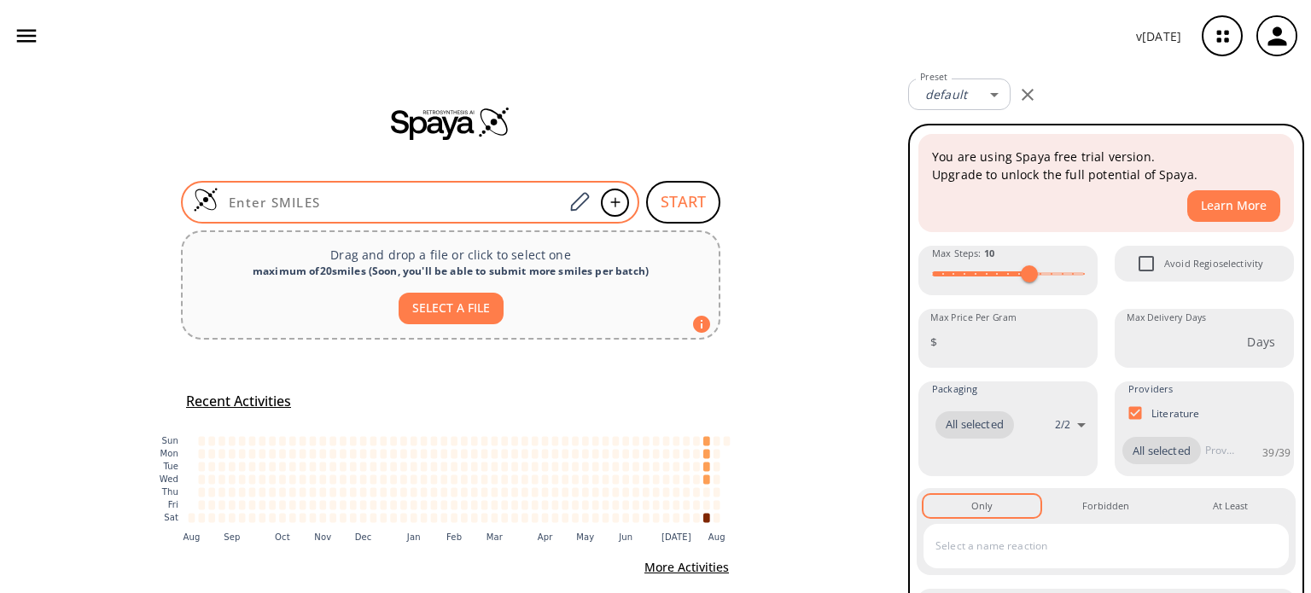
click at [402, 205] on input at bounding box center [390, 202] width 345 height 17
paste input "O=C([H])C1=CC=C(C(N)=N)C=C1"
click at [402, 205] on input at bounding box center [390, 202] width 345 height 17
type input "O=C([H])C1=CC=C(C(N)=N)C=C1"
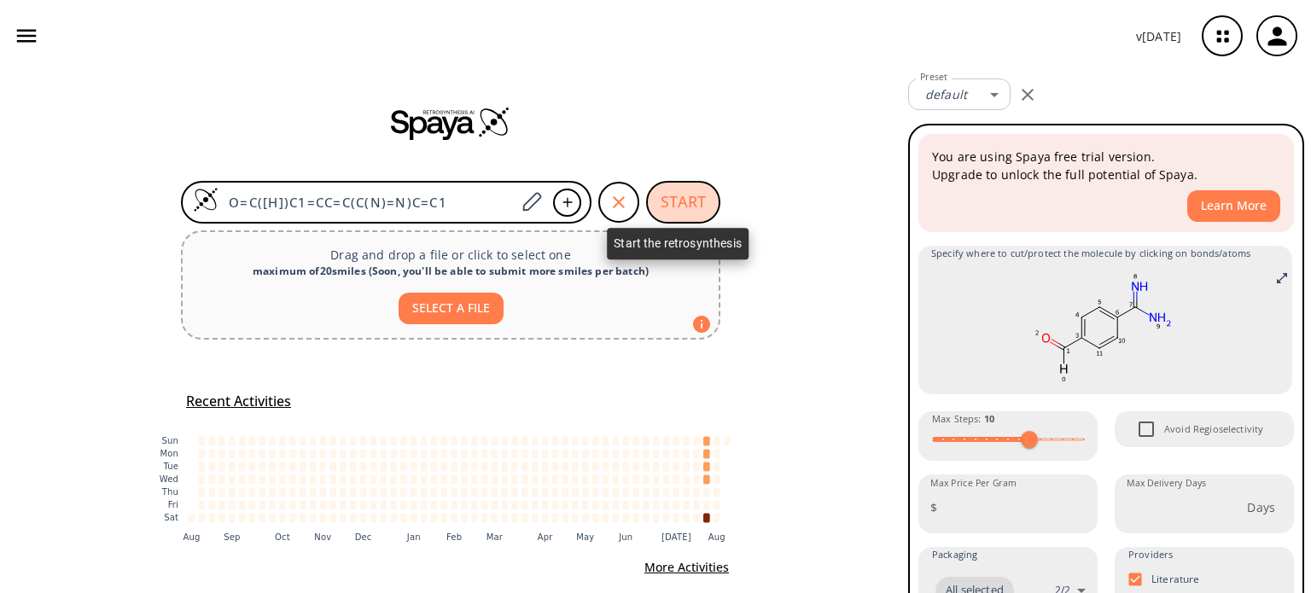
click at [672, 199] on button "START" at bounding box center [683, 202] width 74 height 43
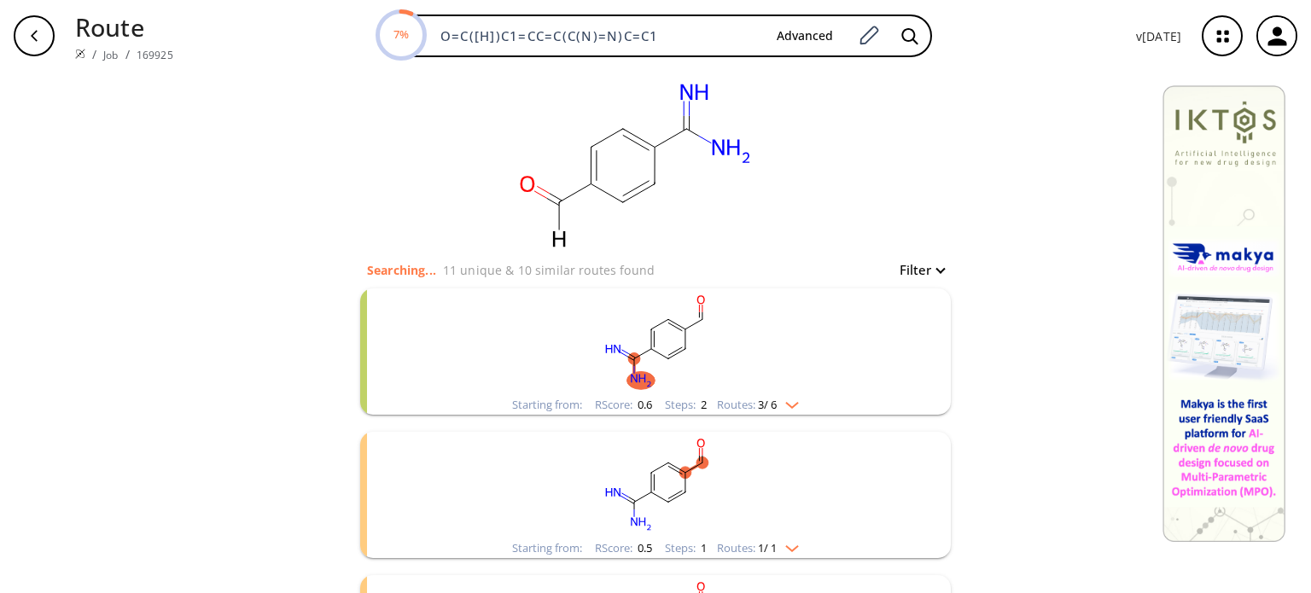
click at [736, 358] on rect "clusters" at bounding box center [655, 341] width 444 height 107
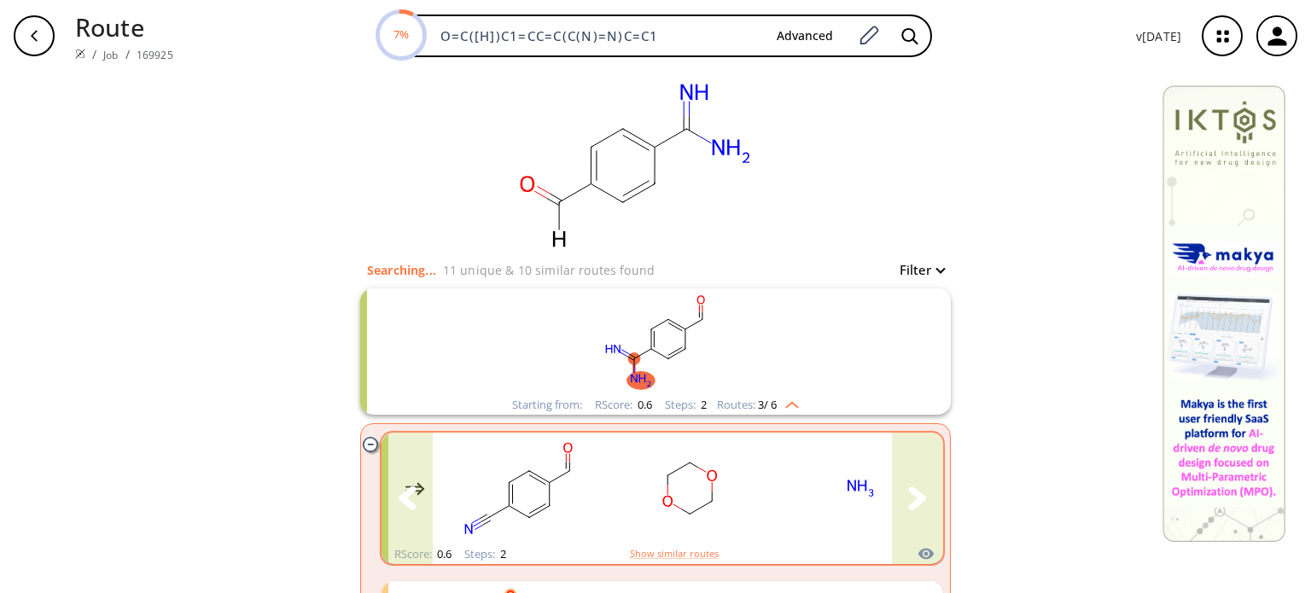
click at [783, 505] on rect "clusters" at bounding box center [860, 488] width 154 height 107
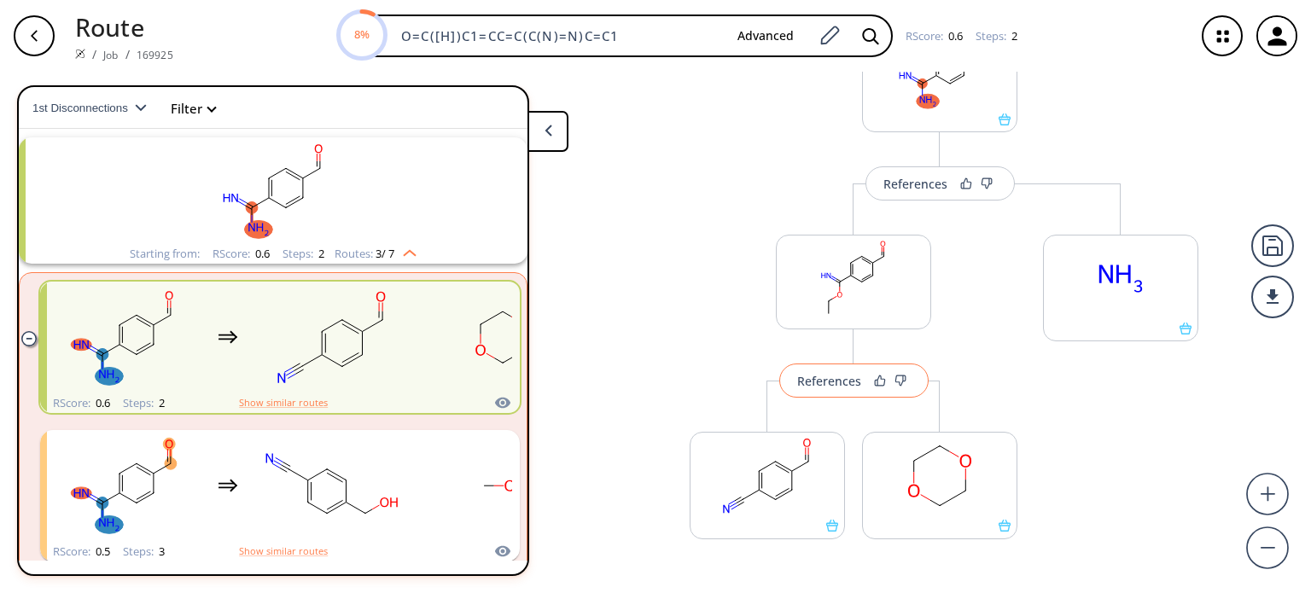
scroll to position [156, 0]
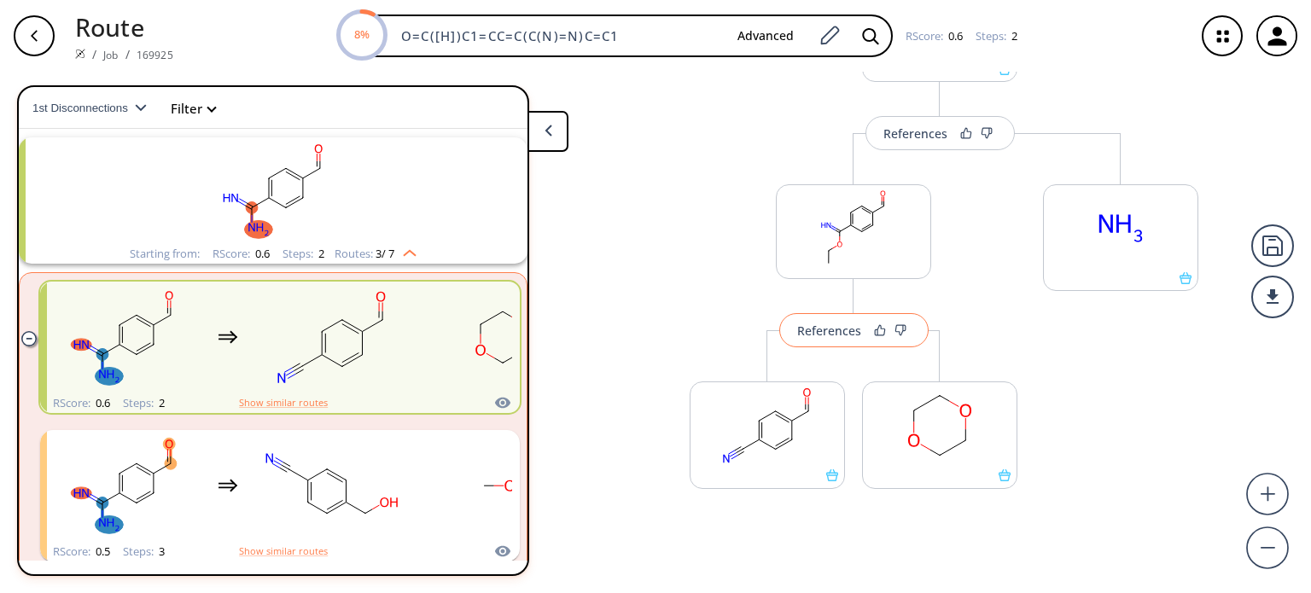
click at [828, 333] on div "References" at bounding box center [829, 330] width 64 height 11
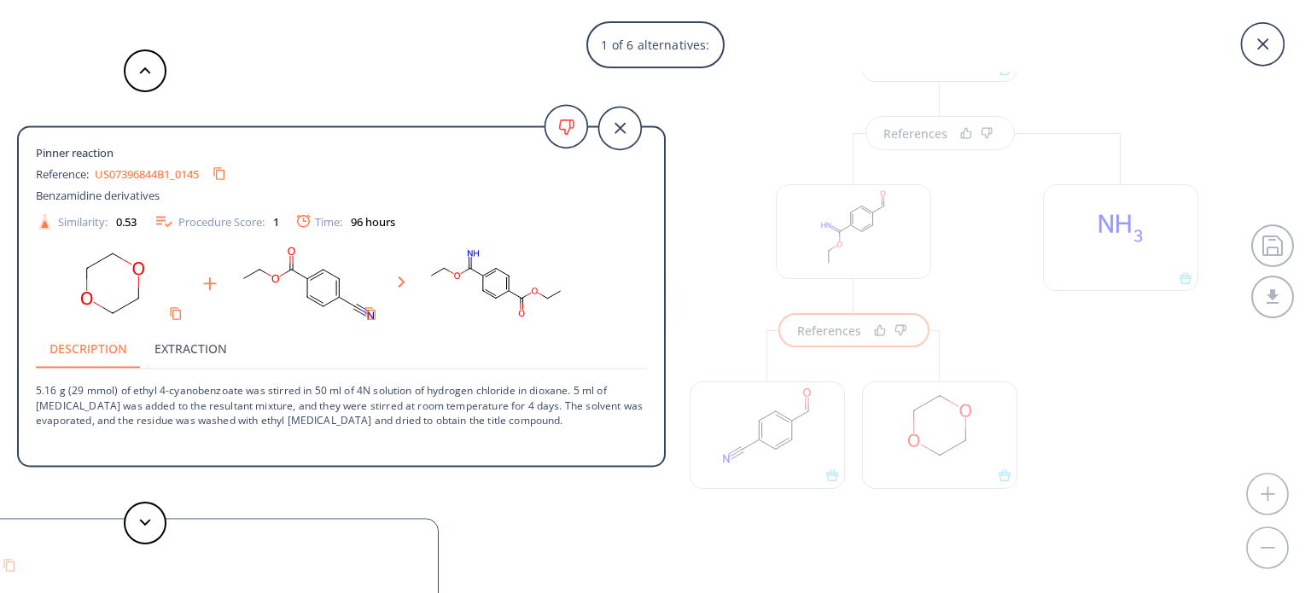
click at [172, 168] on link "US07396844B1_0145" at bounding box center [147, 173] width 104 height 11
click at [149, 514] on button at bounding box center [145, 523] width 43 height 43
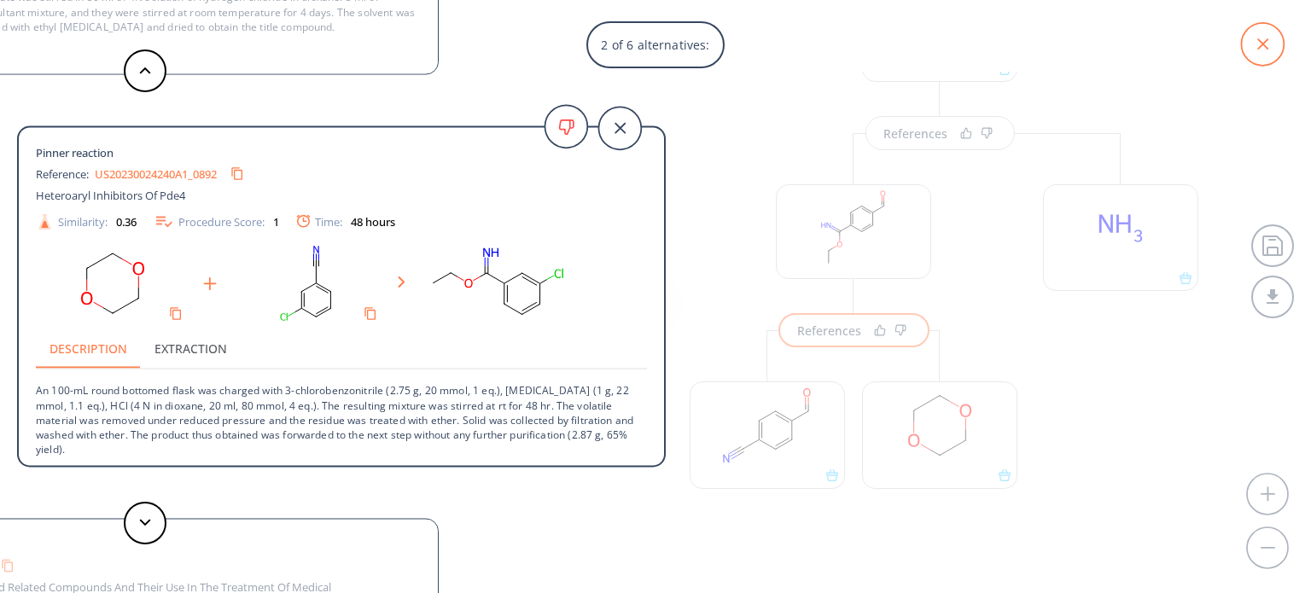
click at [1256, 41] on icon at bounding box center [1262, 44] width 43 height 43
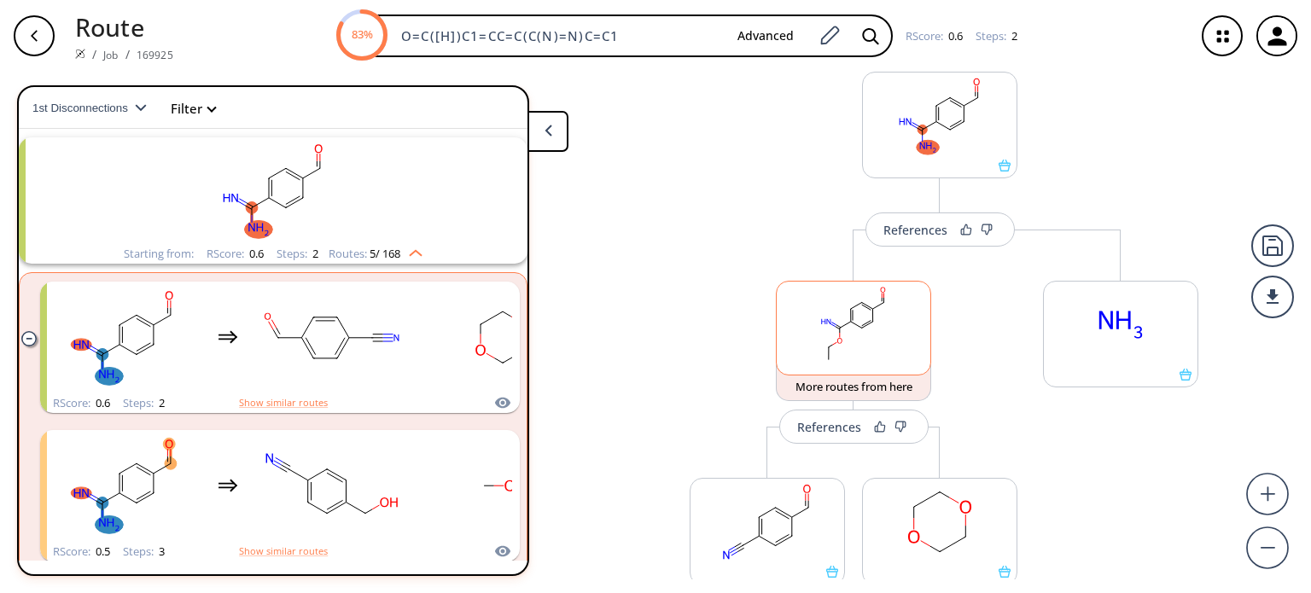
scroll to position [49, 0]
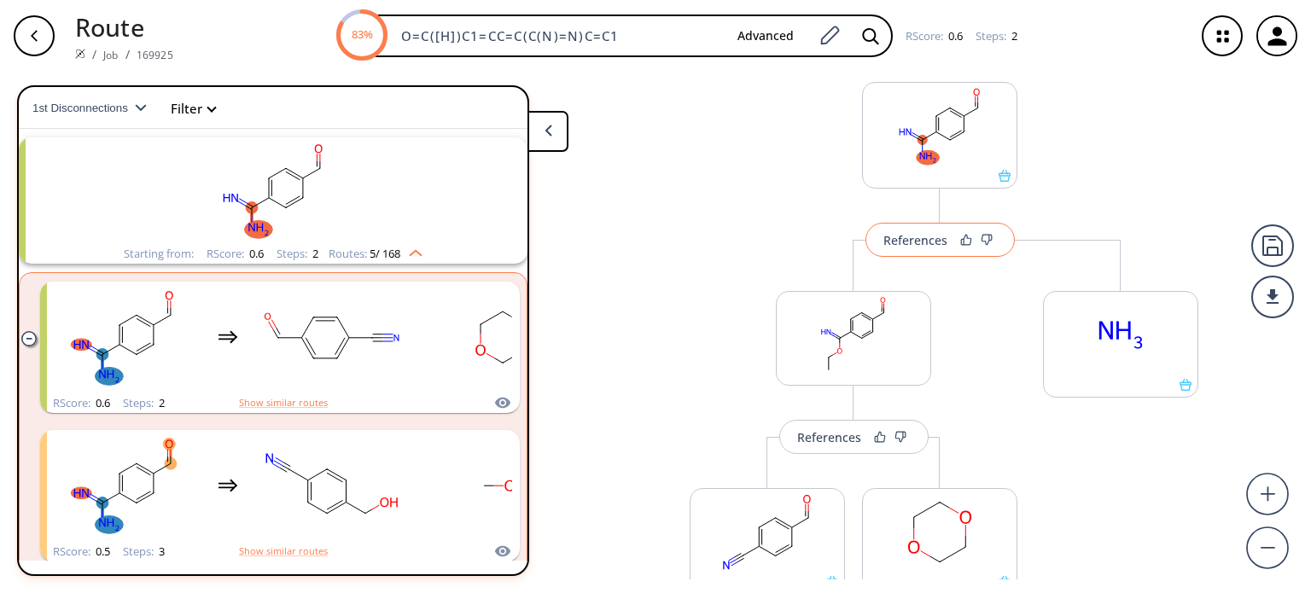
click at [905, 247] on button "References" at bounding box center [939, 240] width 149 height 34
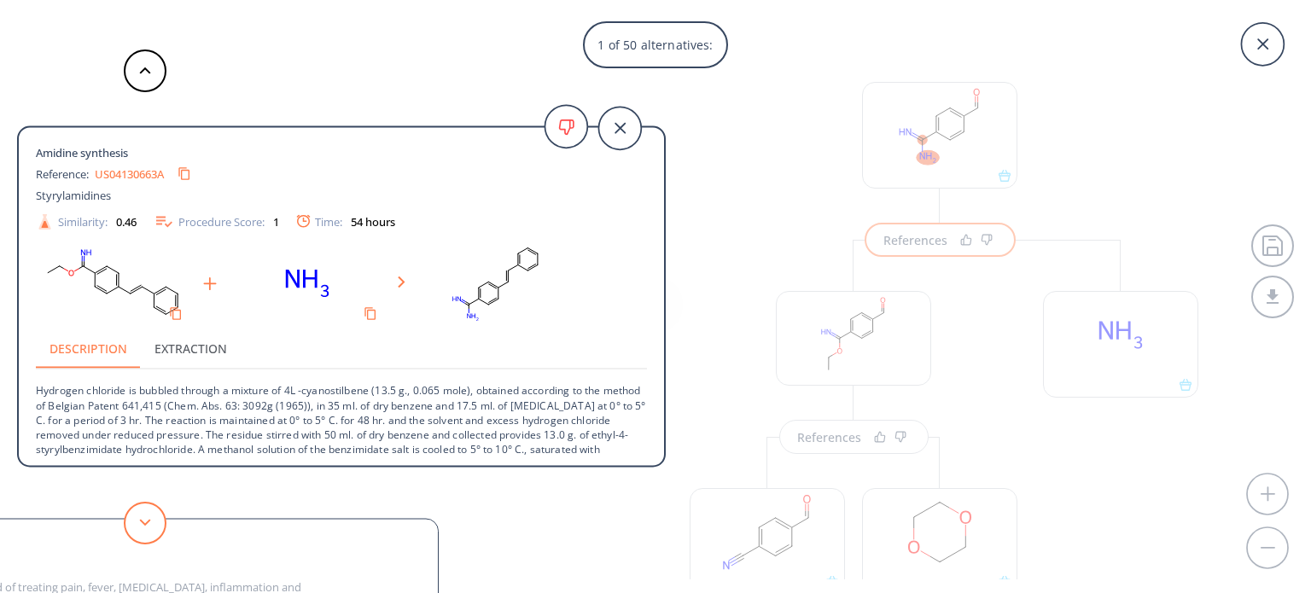
click at [140, 518] on button at bounding box center [145, 523] width 43 height 43
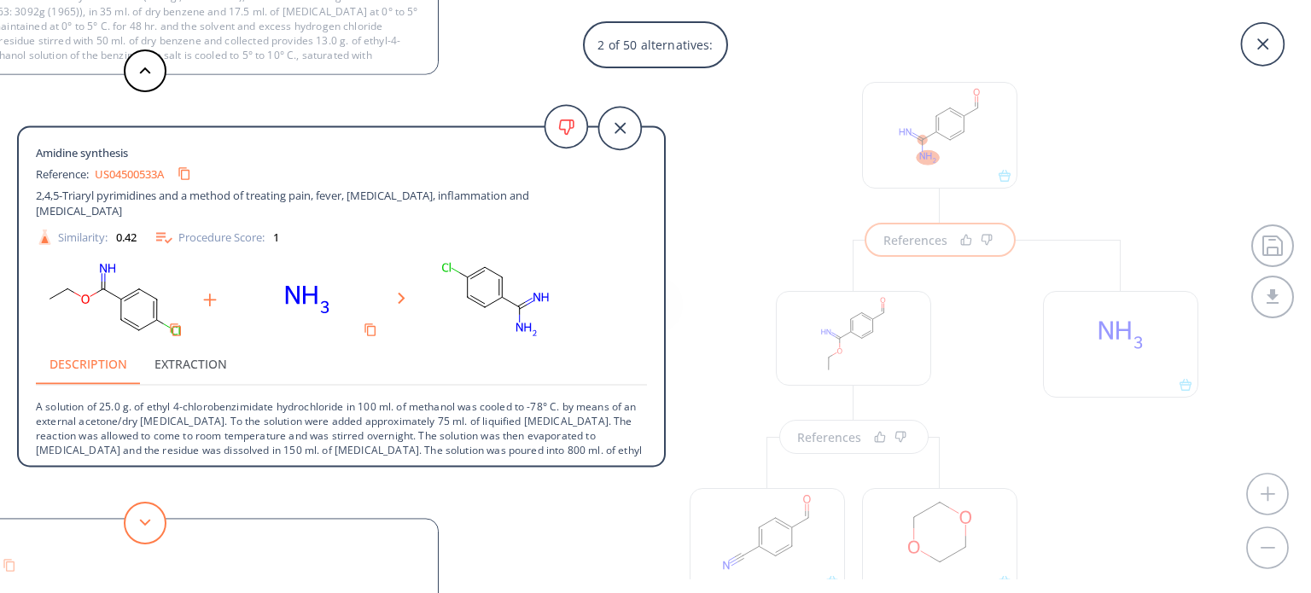
click at [140, 518] on button at bounding box center [145, 523] width 43 height 43
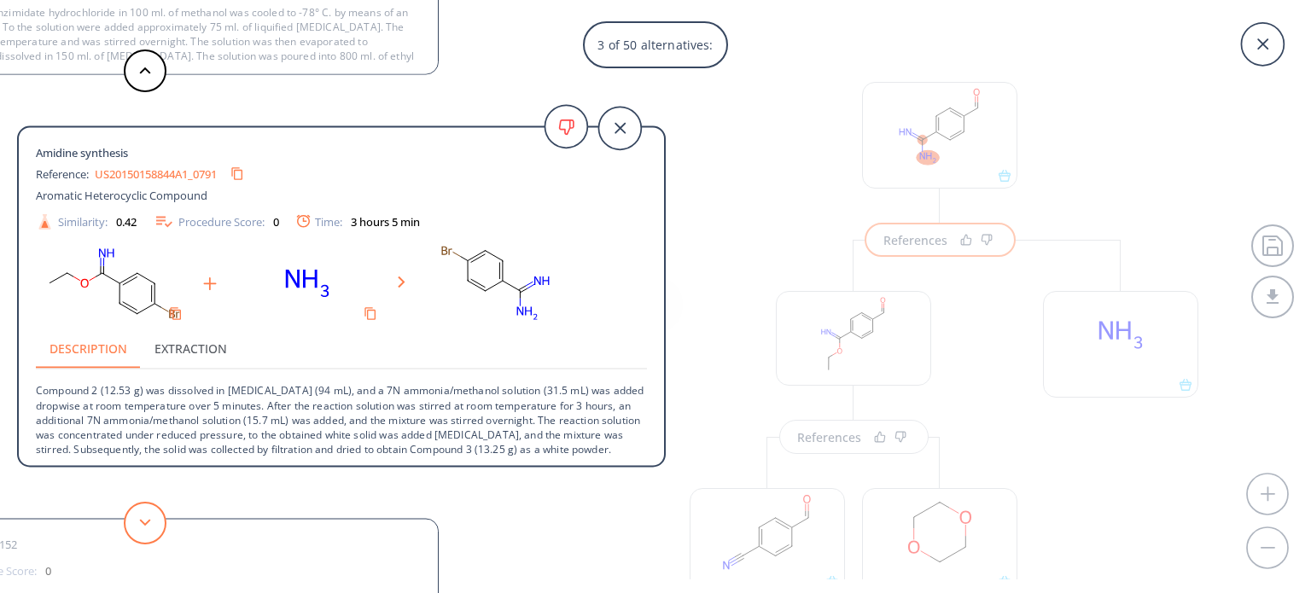
click at [140, 518] on button at bounding box center [145, 523] width 43 height 43
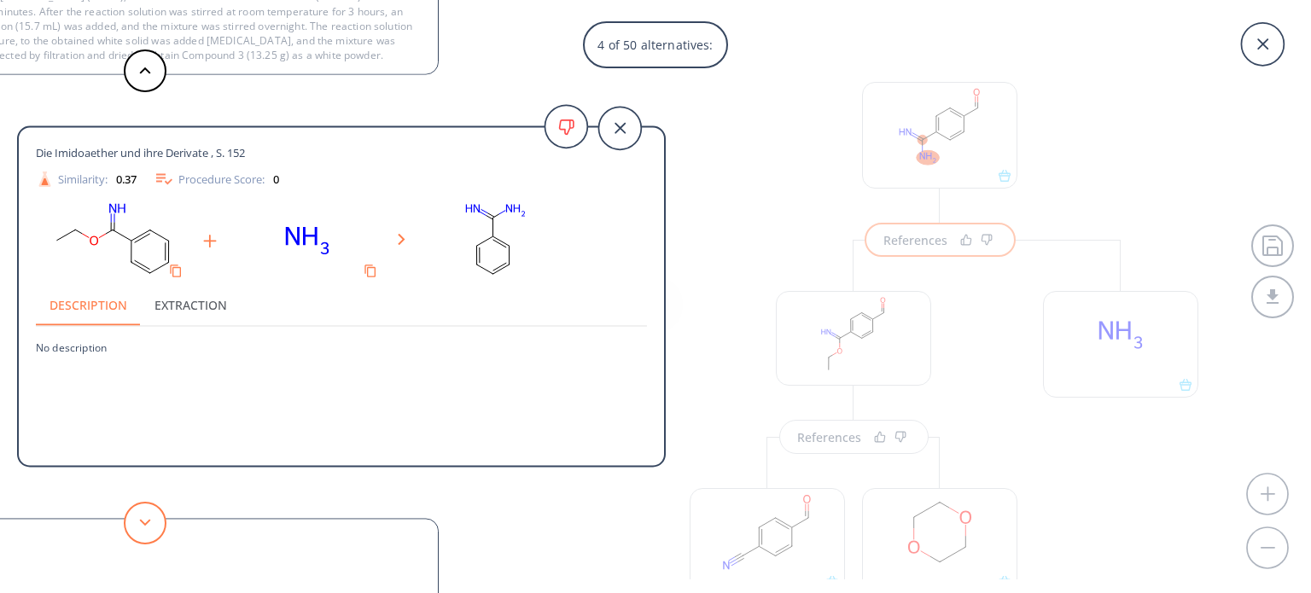
click at [140, 518] on button at bounding box center [145, 523] width 43 height 43
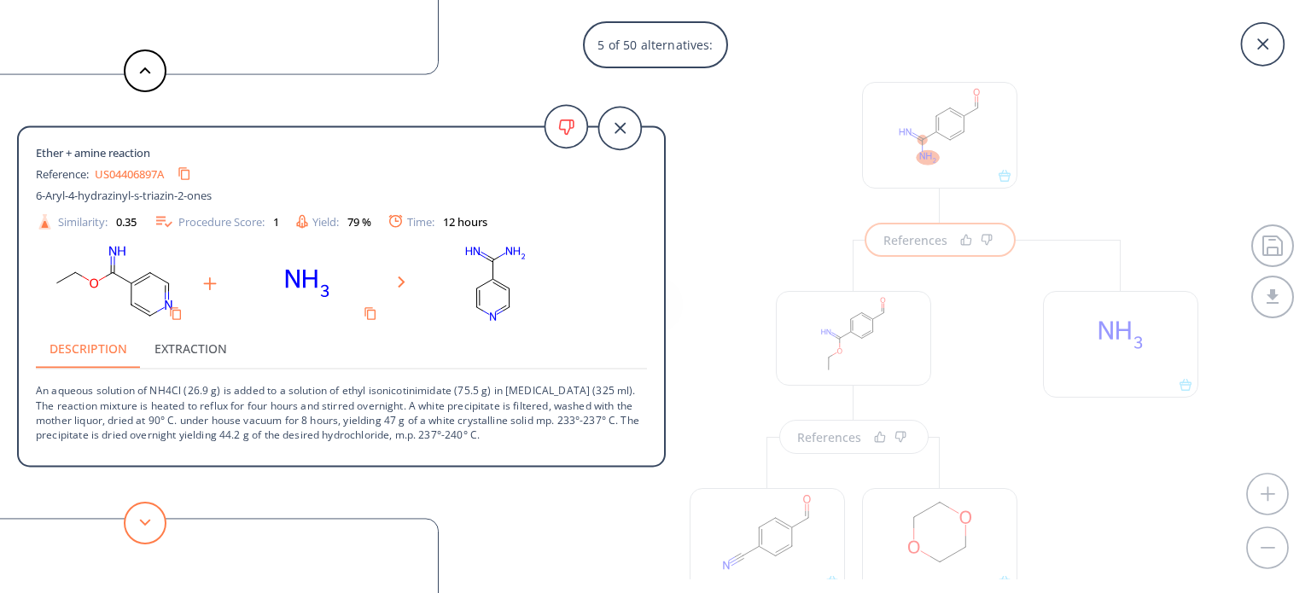
click at [140, 518] on button at bounding box center [145, 523] width 43 height 43
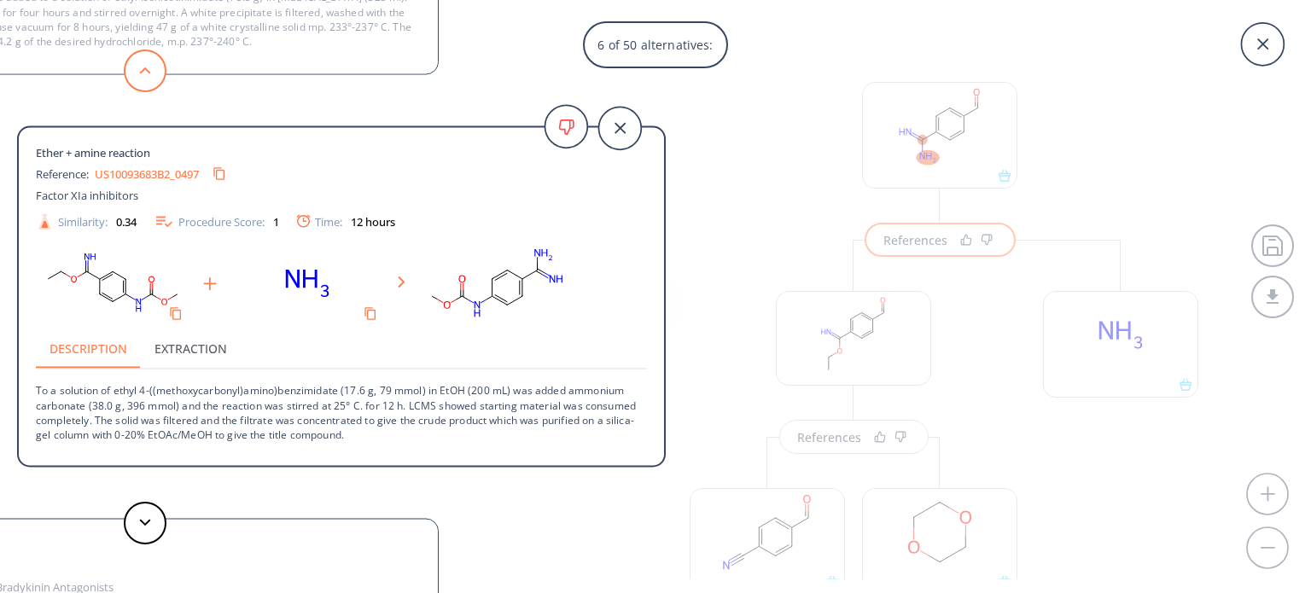
click at [148, 78] on button at bounding box center [145, 70] width 43 height 43
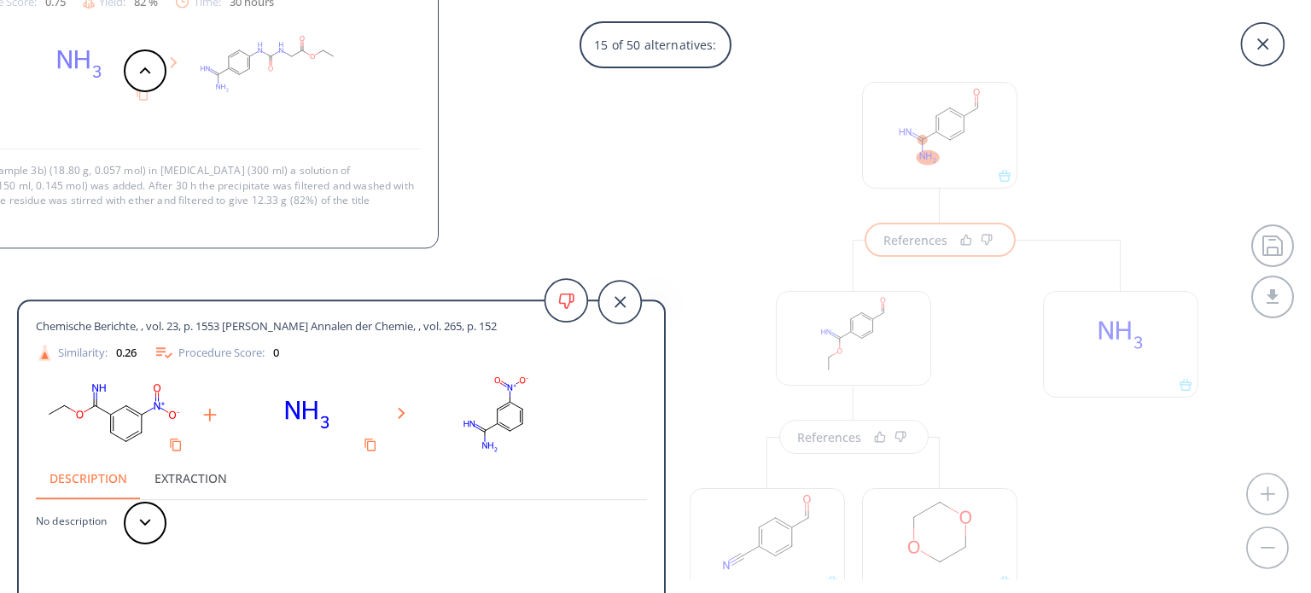
scroll to position [1, 0]
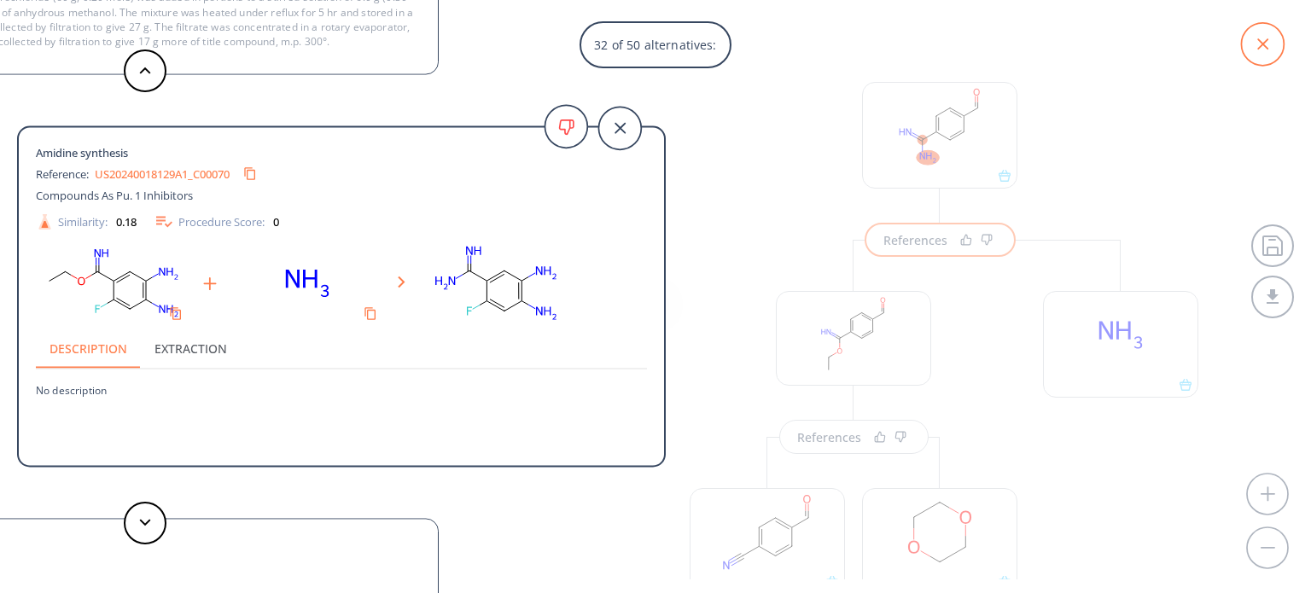
click at [1246, 59] on icon at bounding box center [1262, 44] width 43 height 43
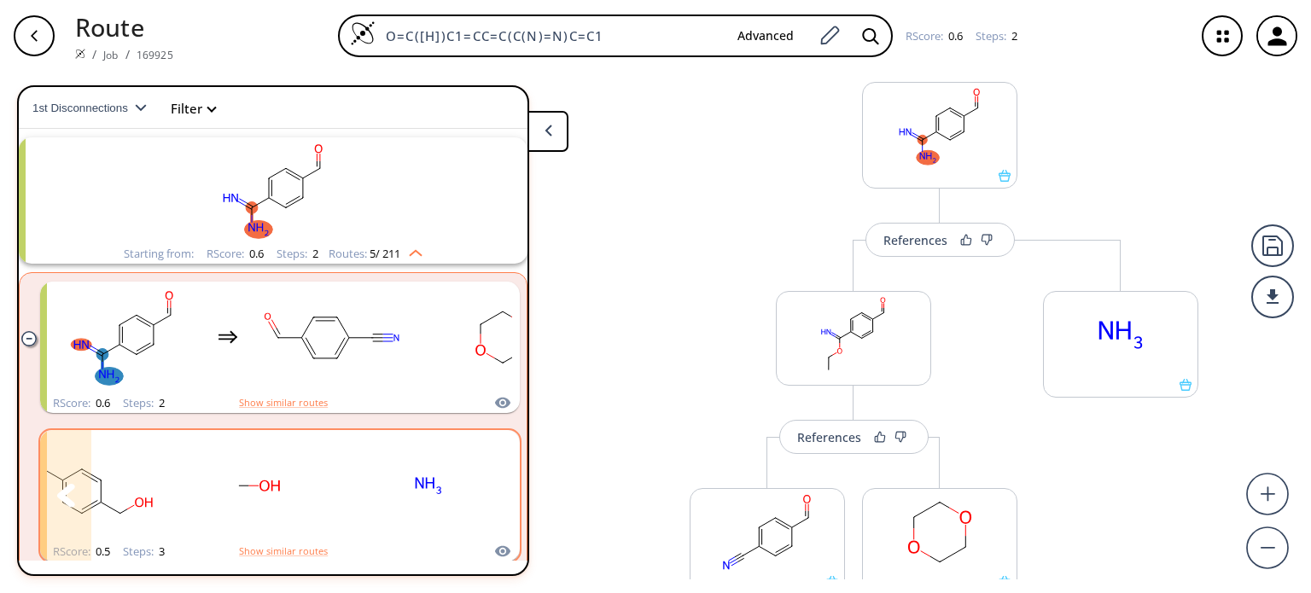
click at [416, 480] on ellipse "clusters" at bounding box center [428, 485] width 37 height 23
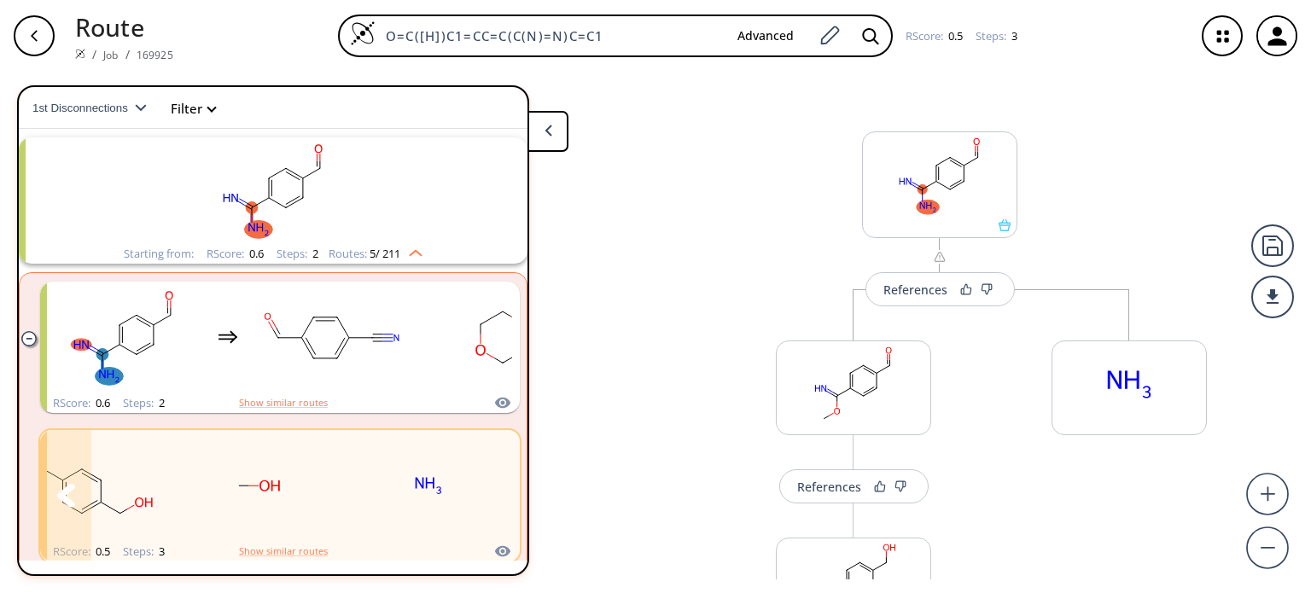
click at [310, 492] on rect "clusters" at bounding box center [258, 486] width 154 height 107
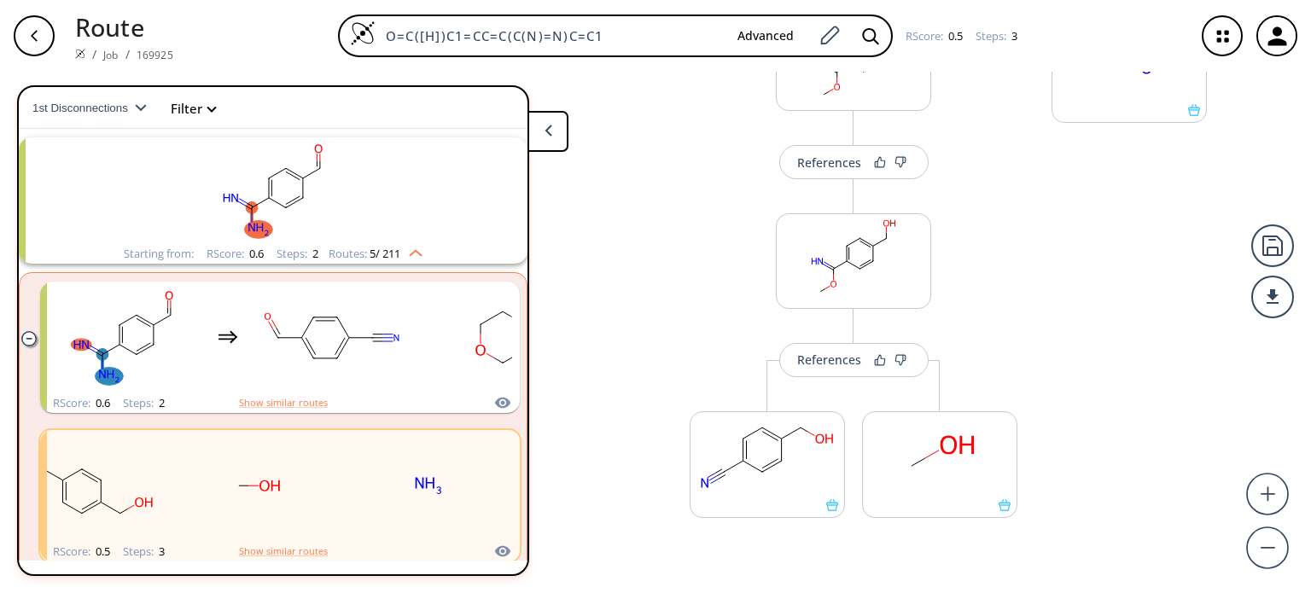
scroll to position [325, 0]
click at [829, 358] on div "References" at bounding box center [829, 358] width 64 height 11
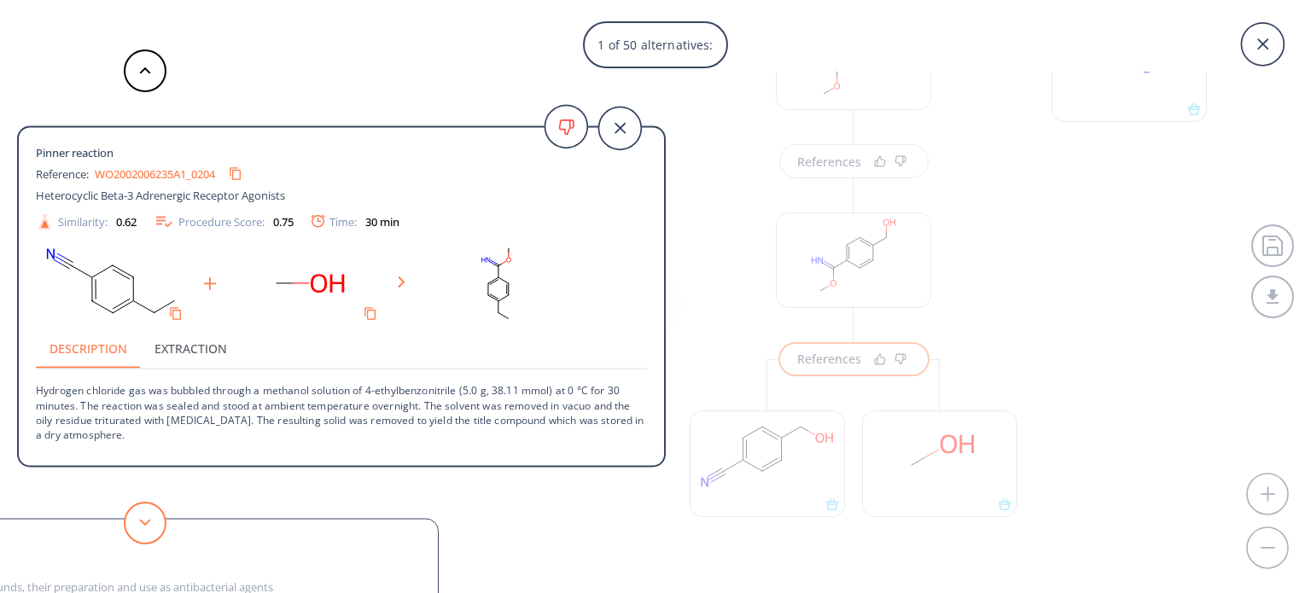
click at [139, 517] on button at bounding box center [145, 523] width 43 height 43
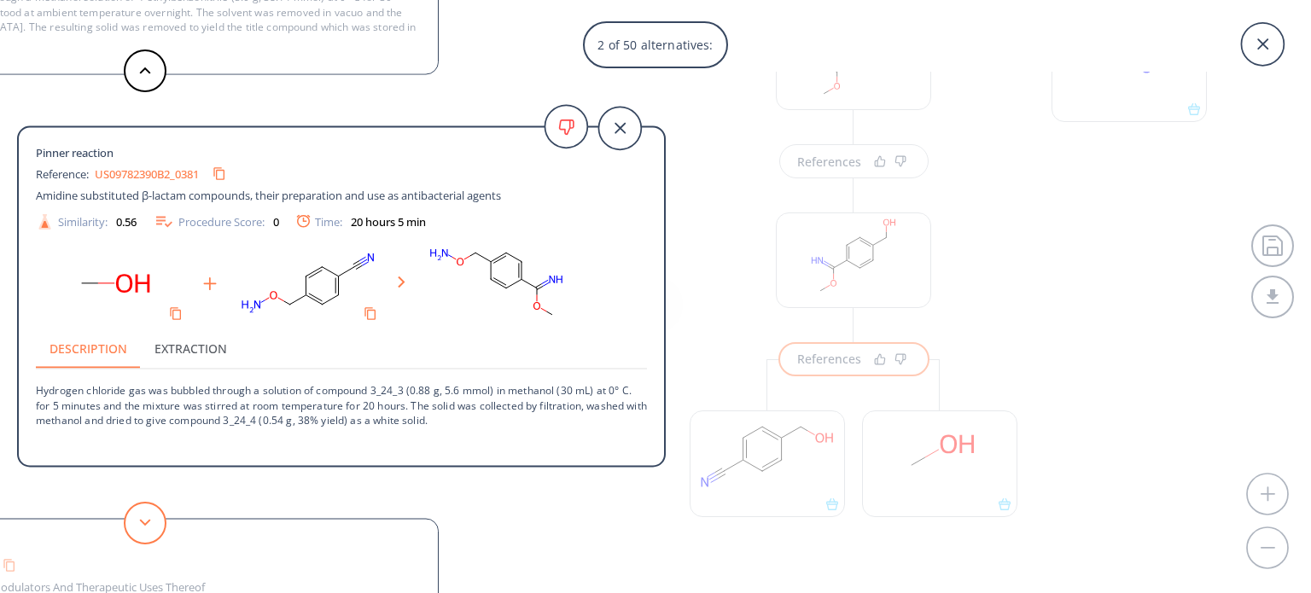
click at [139, 517] on button at bounding box center [145, 523] width 43 height 43
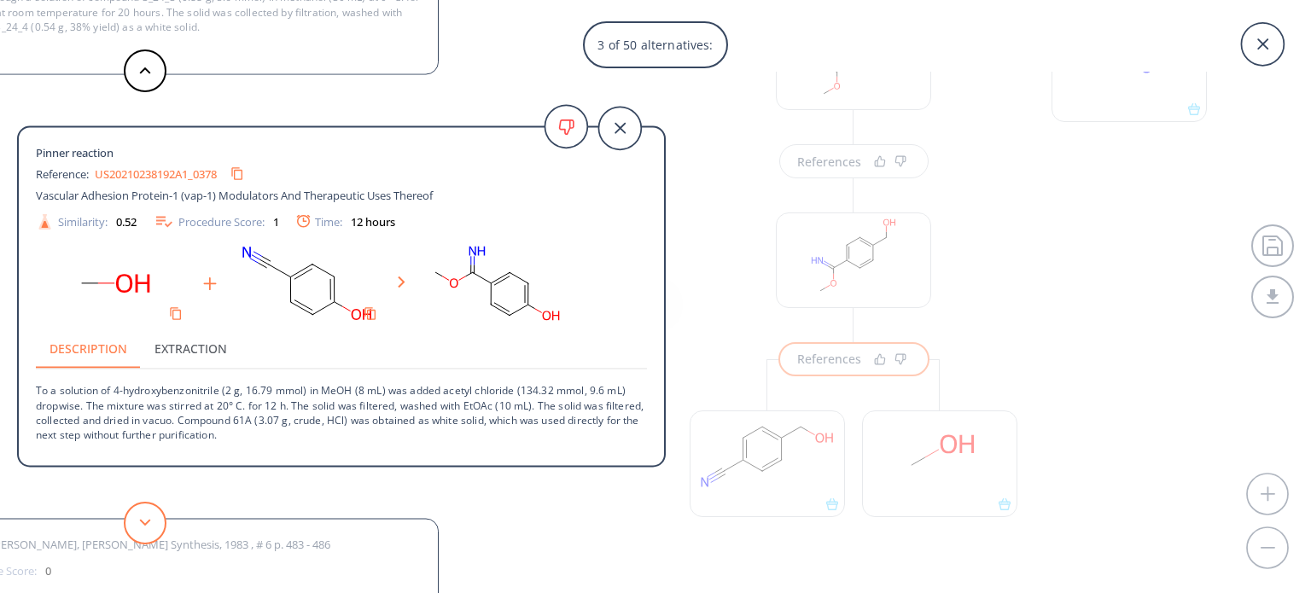
click at [156, 517] on button at bounding box center [145, 523] width 43 height 43
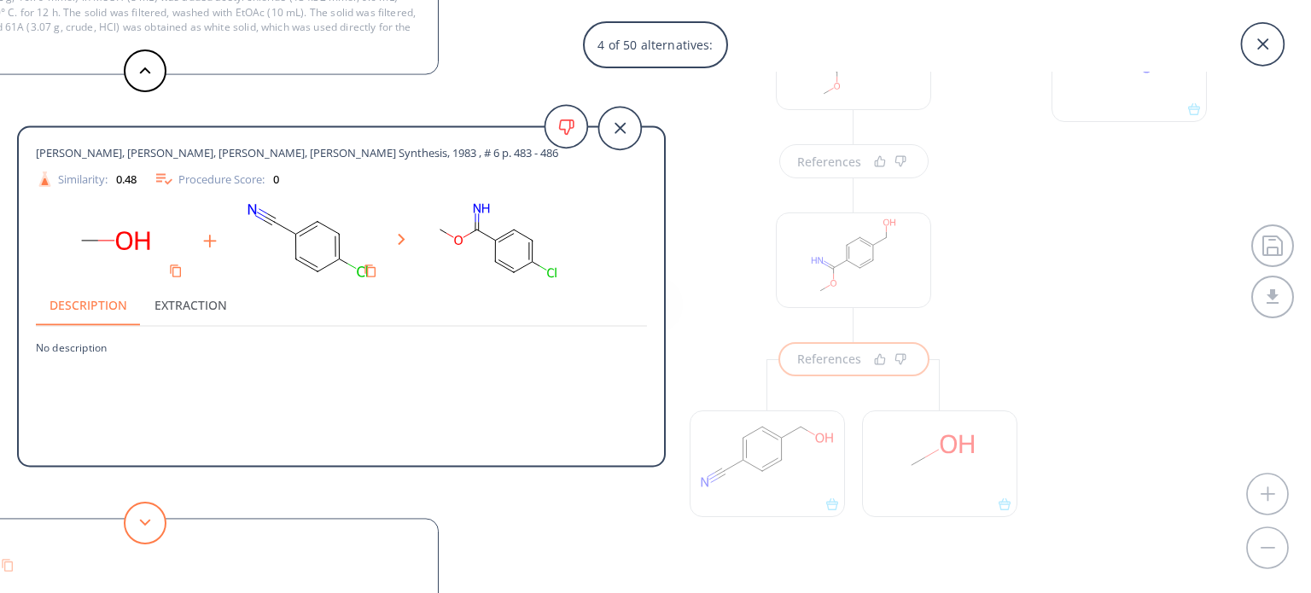
click at [156, 517] on button at bounding box center [145, 523] width 43 height 43
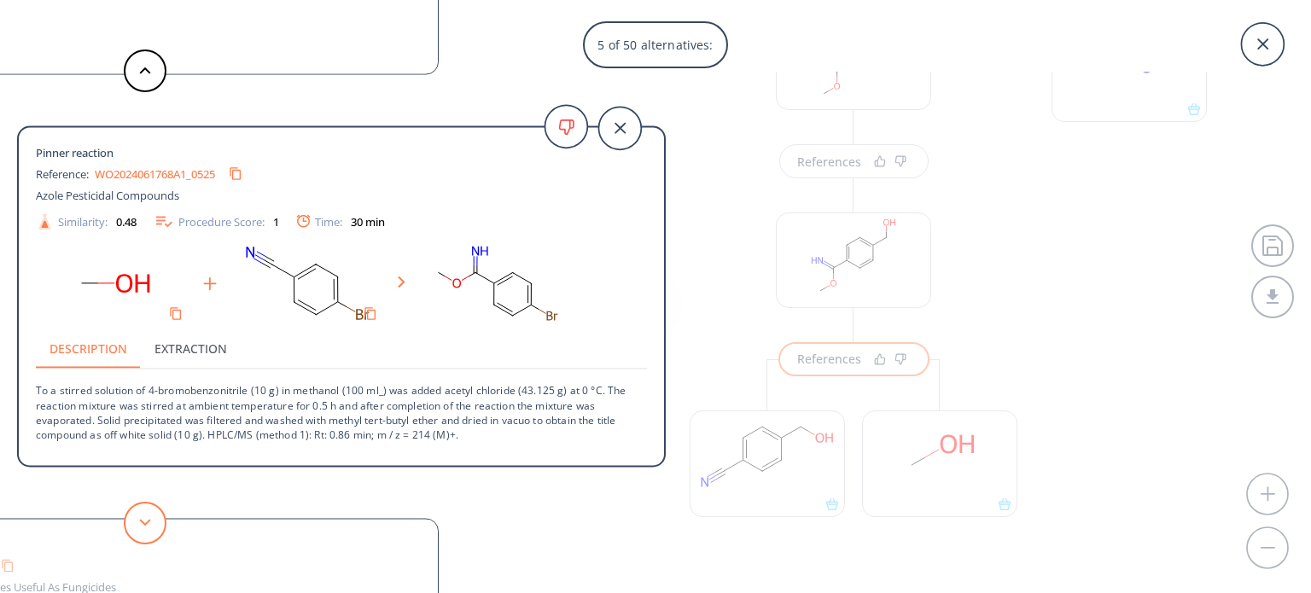
click at [156, 517] on button at bounding box center [145, 523] width 43 height 43
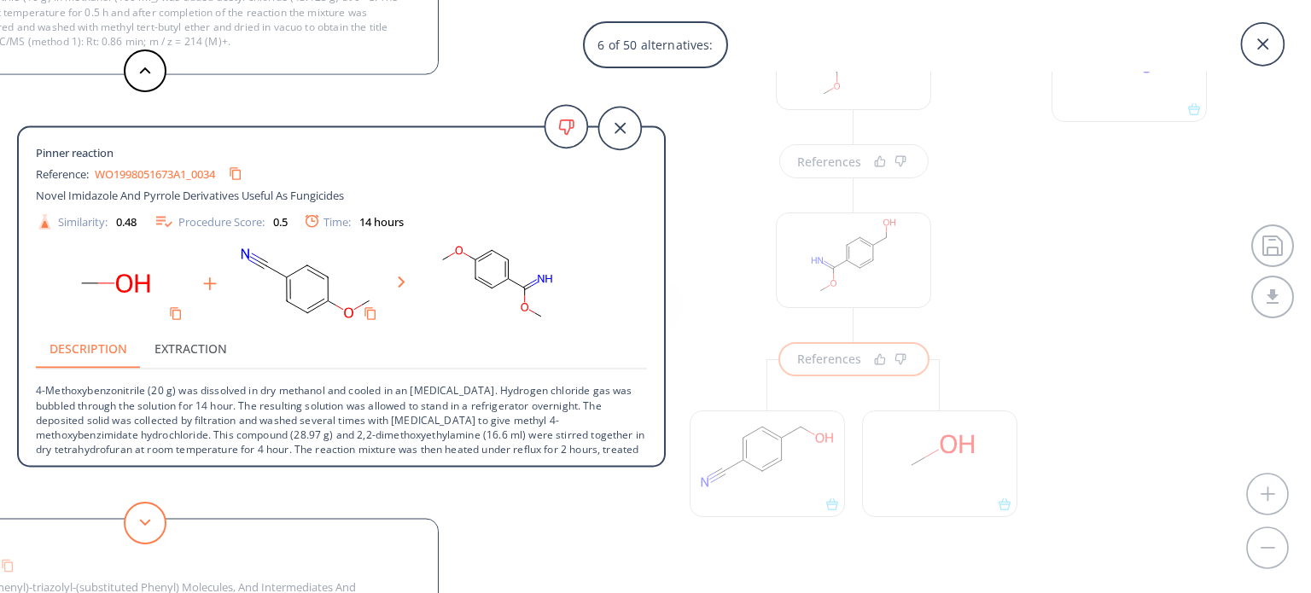
click at [156, 517] on button at bounding box center [145, 523] width 43 height 43
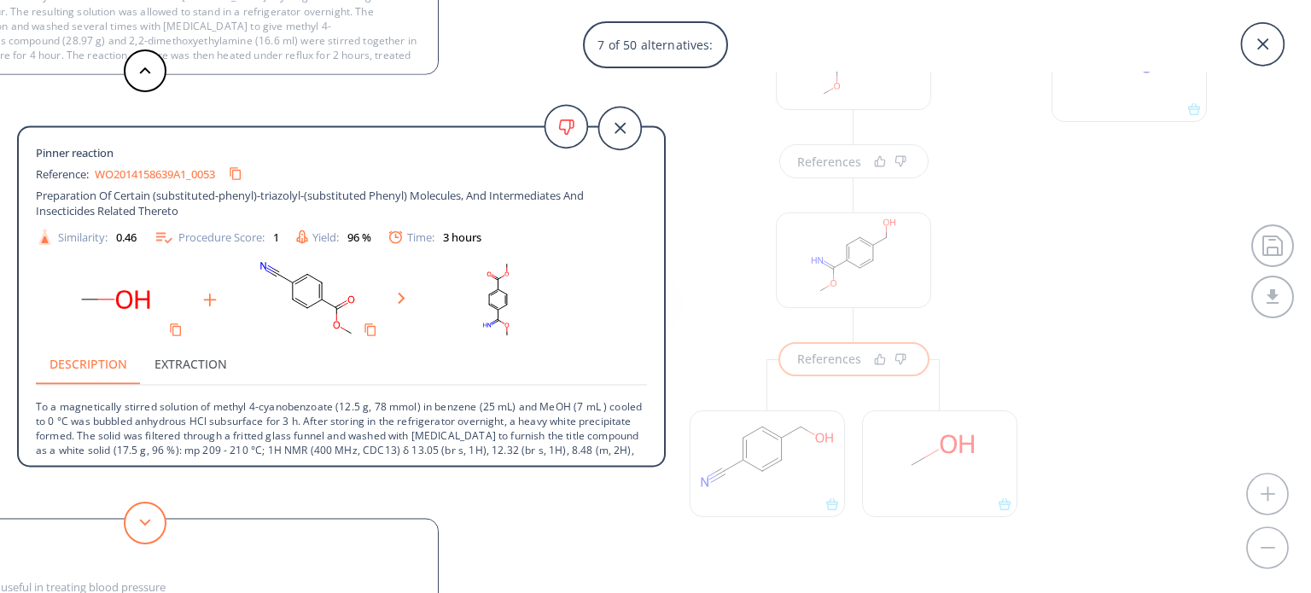
click at [156, 517] on button at bounding box center [145, 523] width 43 height 43
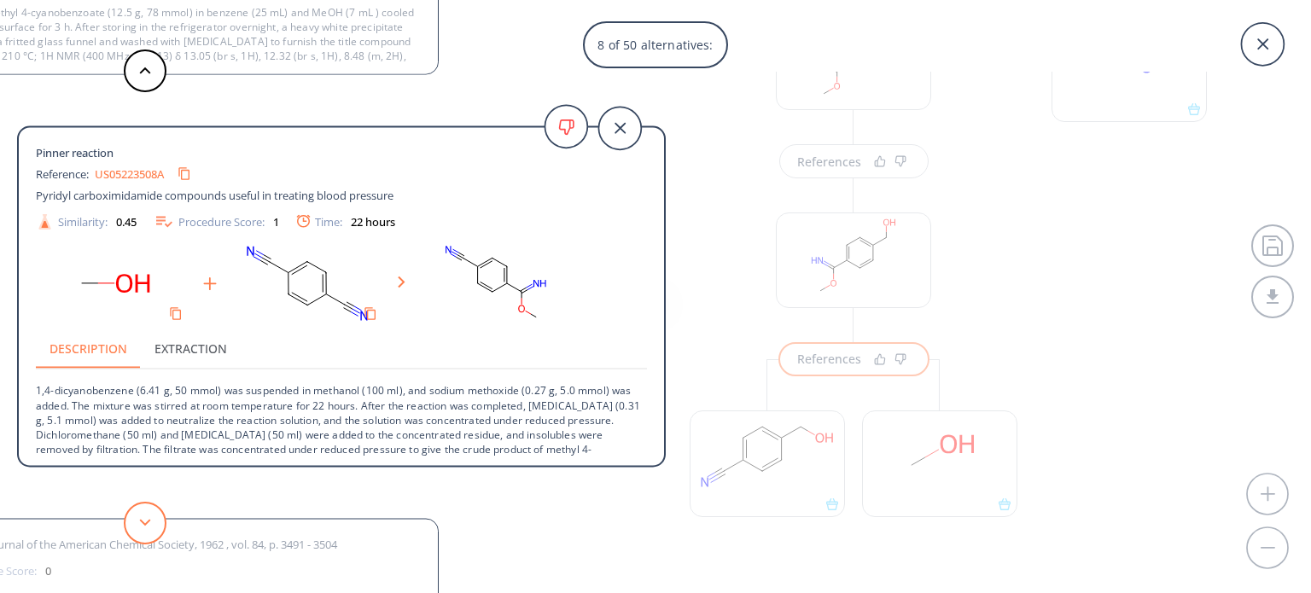
click at [156, 517] on button at bounding box center [145, 523] width 43 height 43
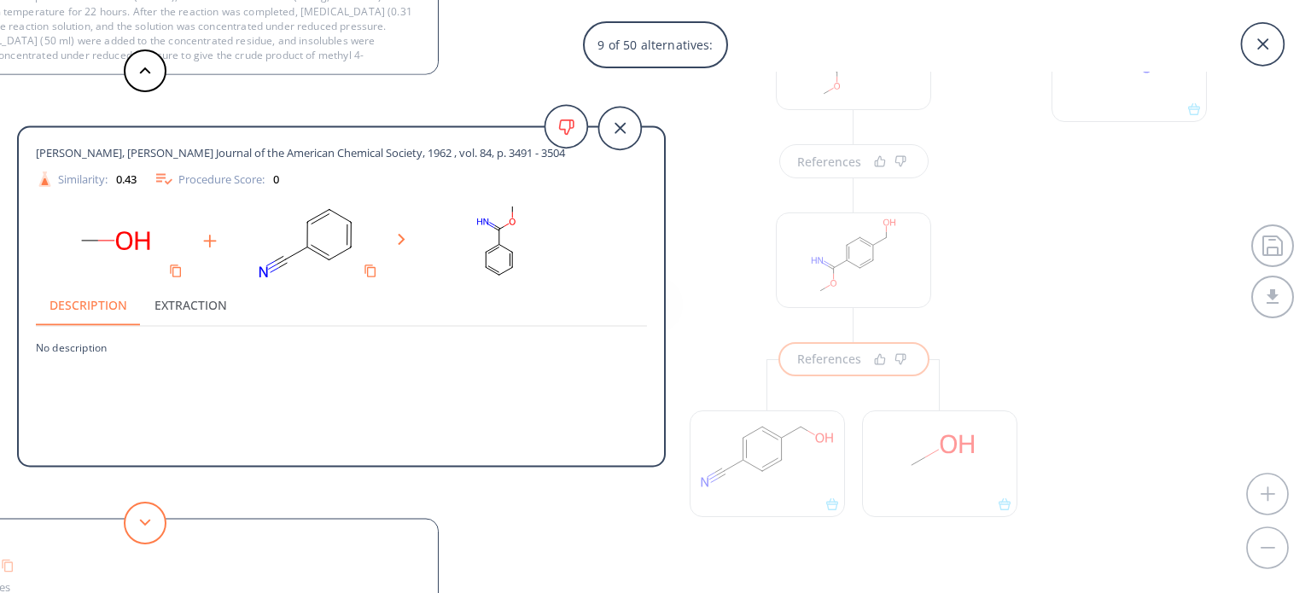
click at [156, 517] on button at bounding box center [145, 523] width 43 height 43
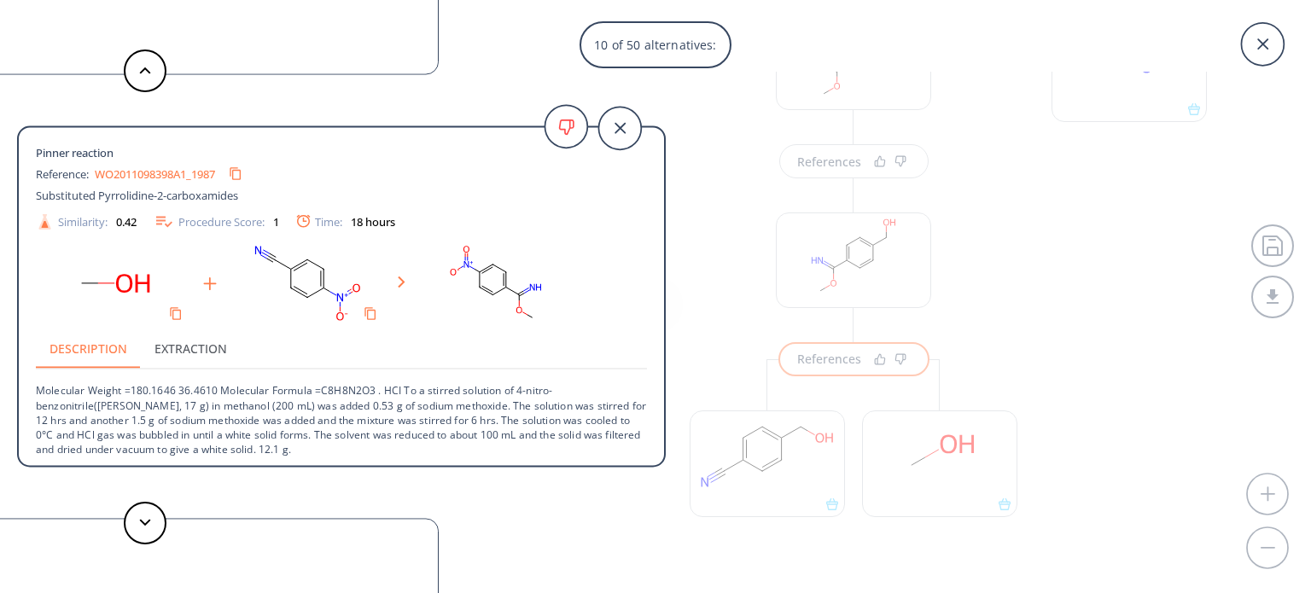
click at [147, 174] on link "WO2011098398A1_1987" at bounding box center [155, 173] width 120 height 11
click at [148, 529] on button at bounding box center [145, 523] width 43 height 43
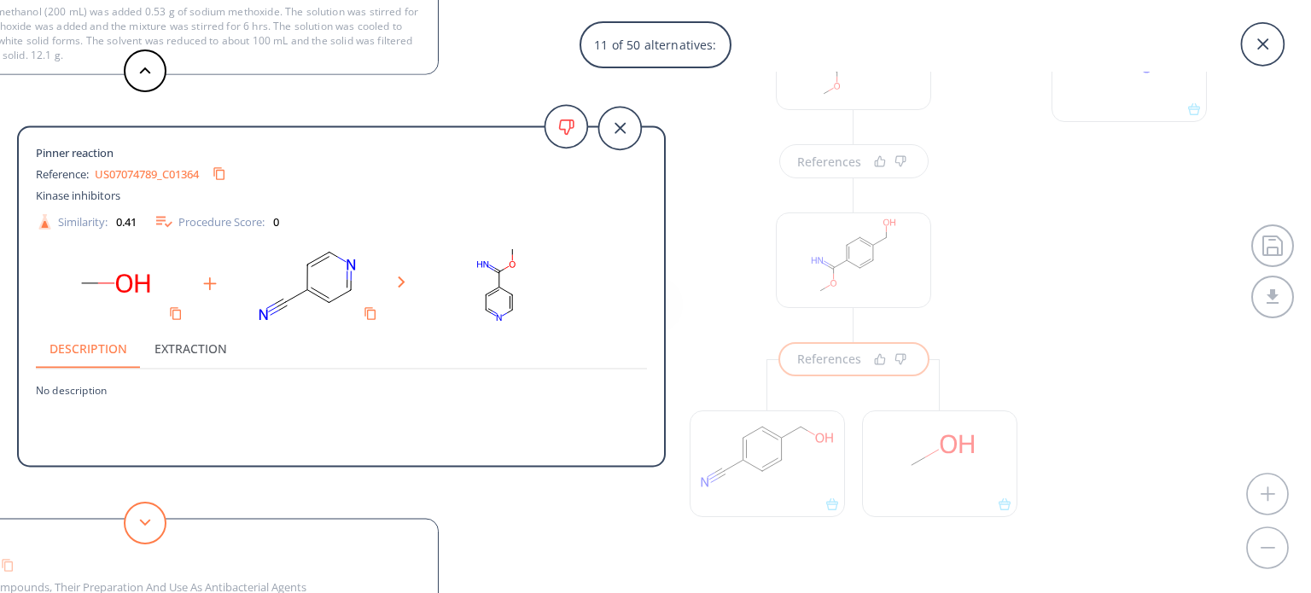
click at [148, 529] on button at bounding box center [145, 523] width 43 height 43
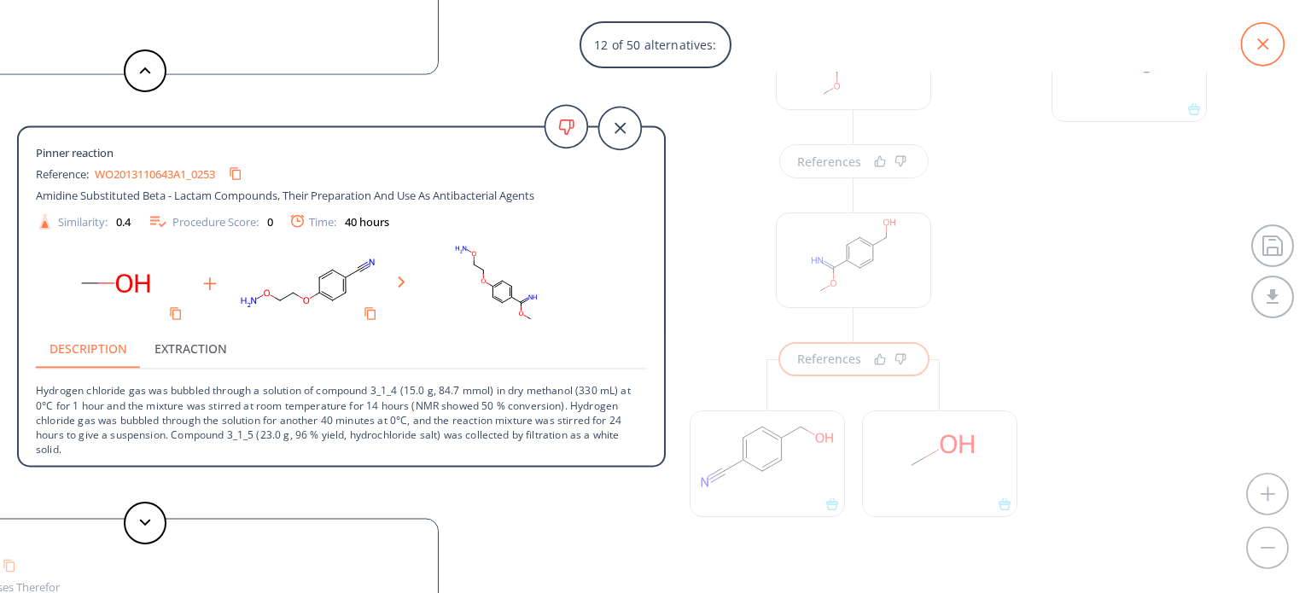
click at [1251, 60] on icon at bounding box center [1262, 44] width 43 height 43
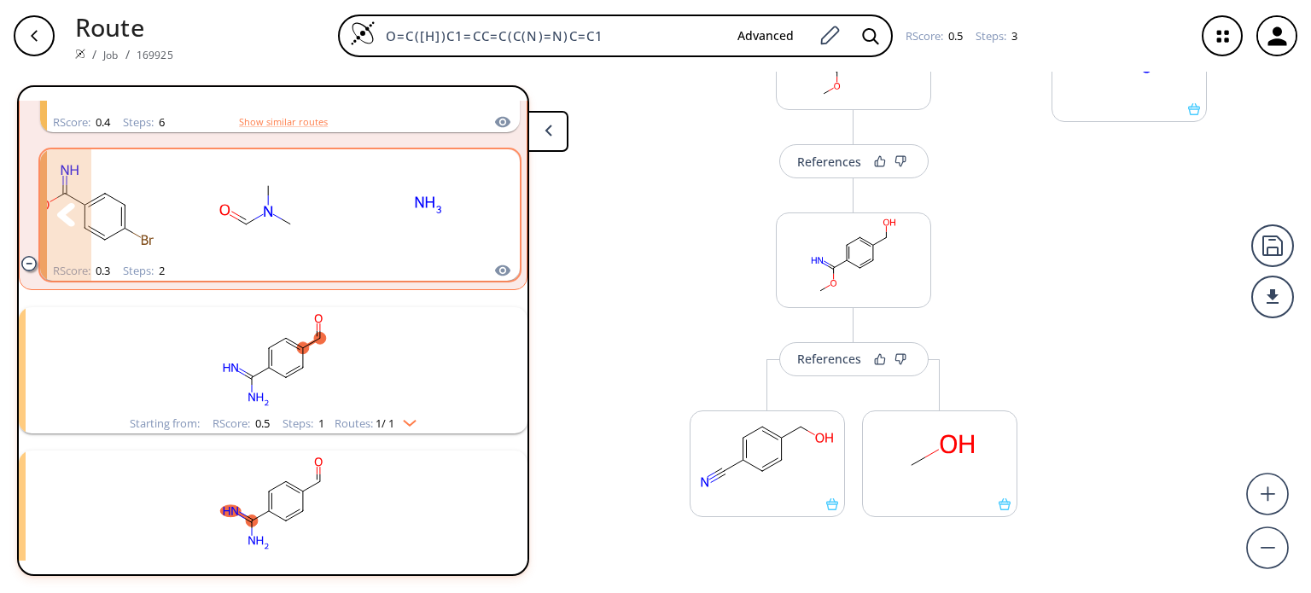
scroll to position [765, 0]
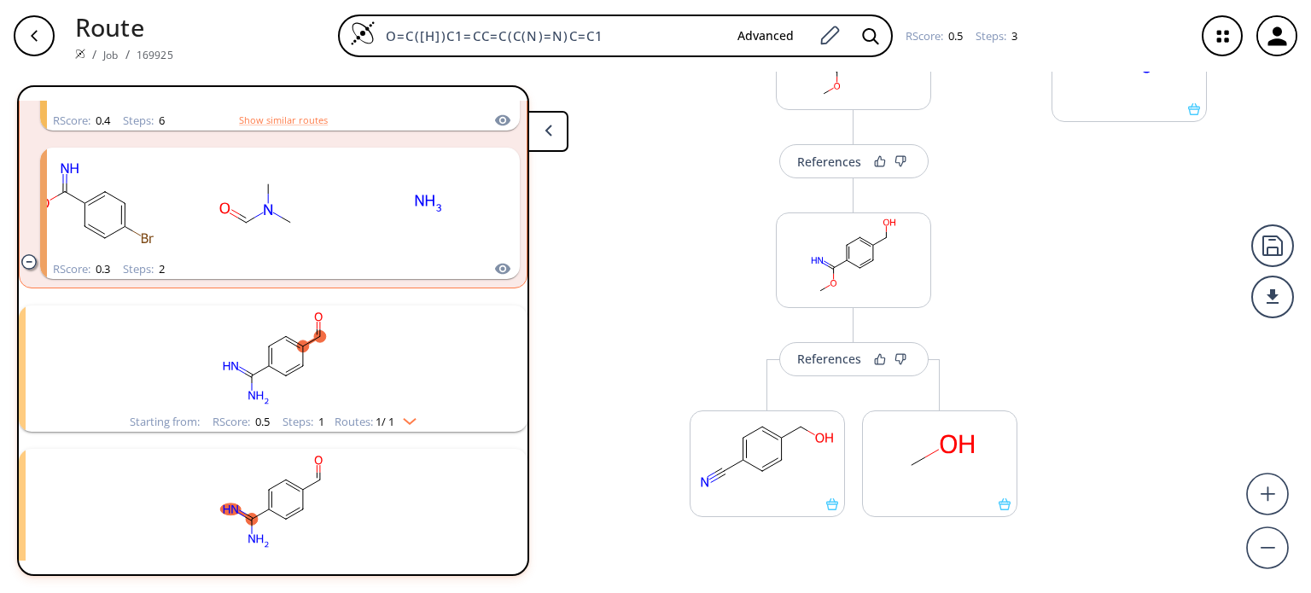
click at [335, 492] on rect "clusters" at bounding box center [273, 502] width 444 height 107
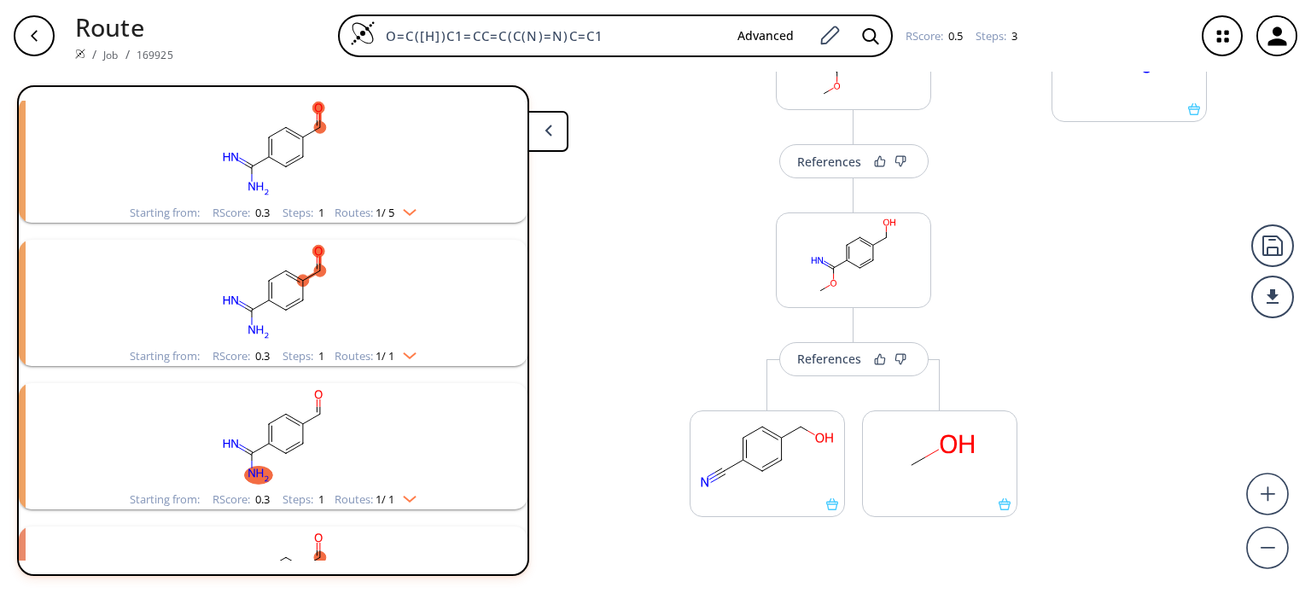
scroll to position [2608, 0]
click at [280, 453] on ellipse "clusters" at bounding box center [286, 453] width 12 height 12
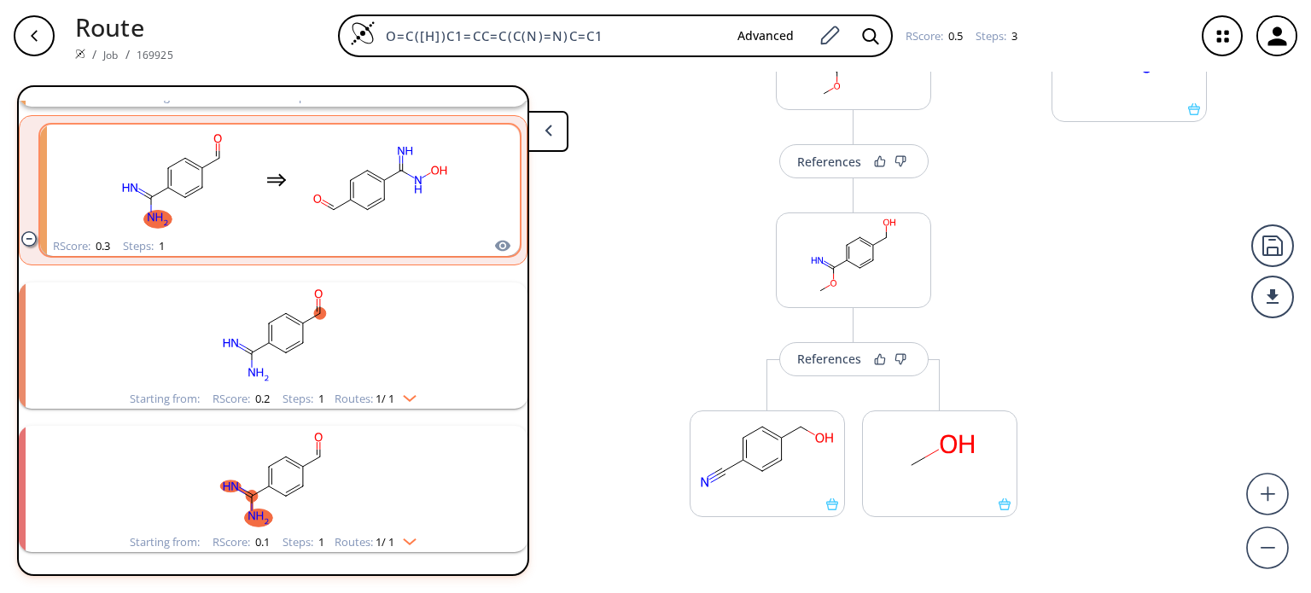
scroll to position [3012, 0]
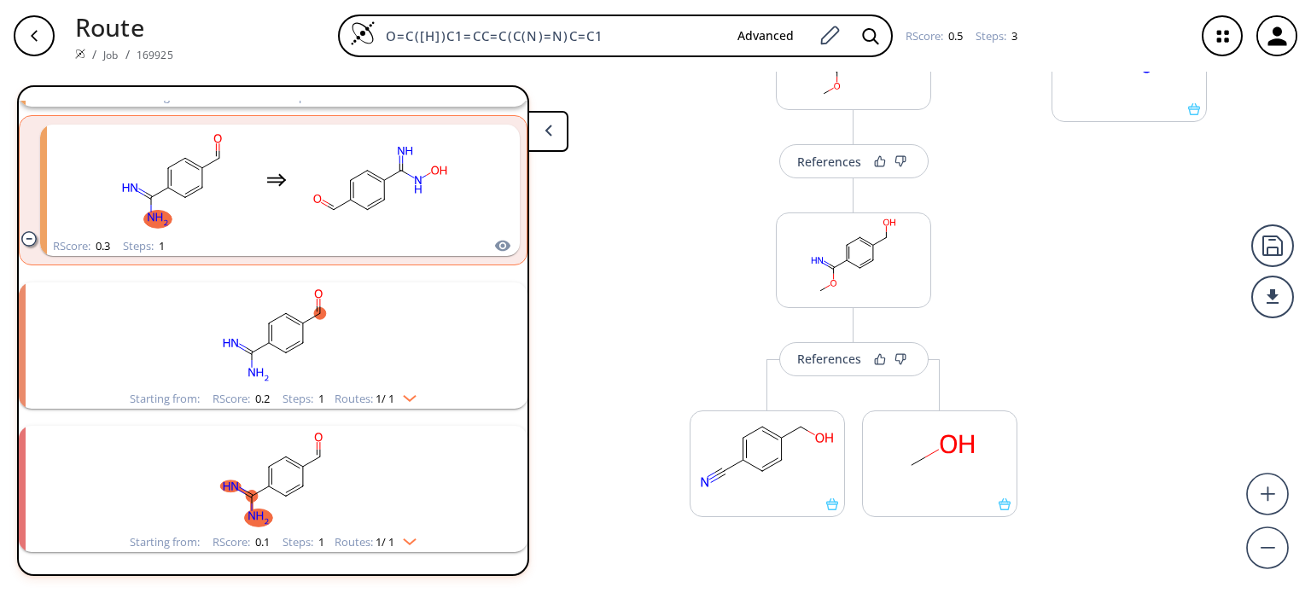
click at [357, 462] on rect "clusters" at bounding box center [273, 479] width 444 height 107
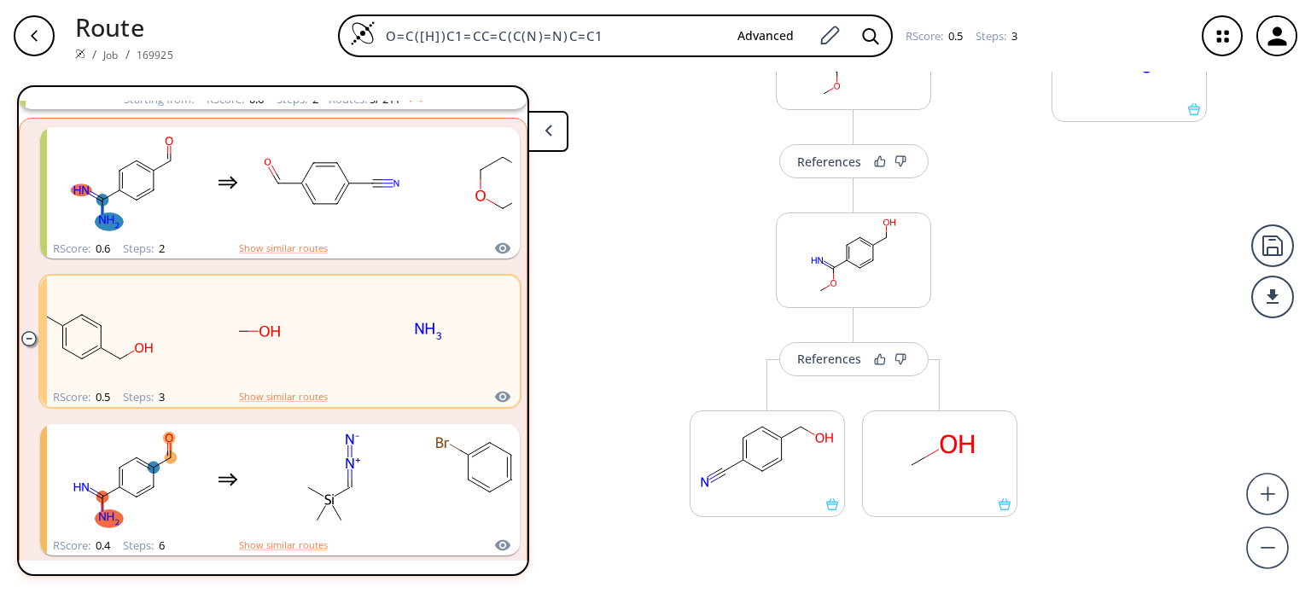
scroll to position [0, 0]
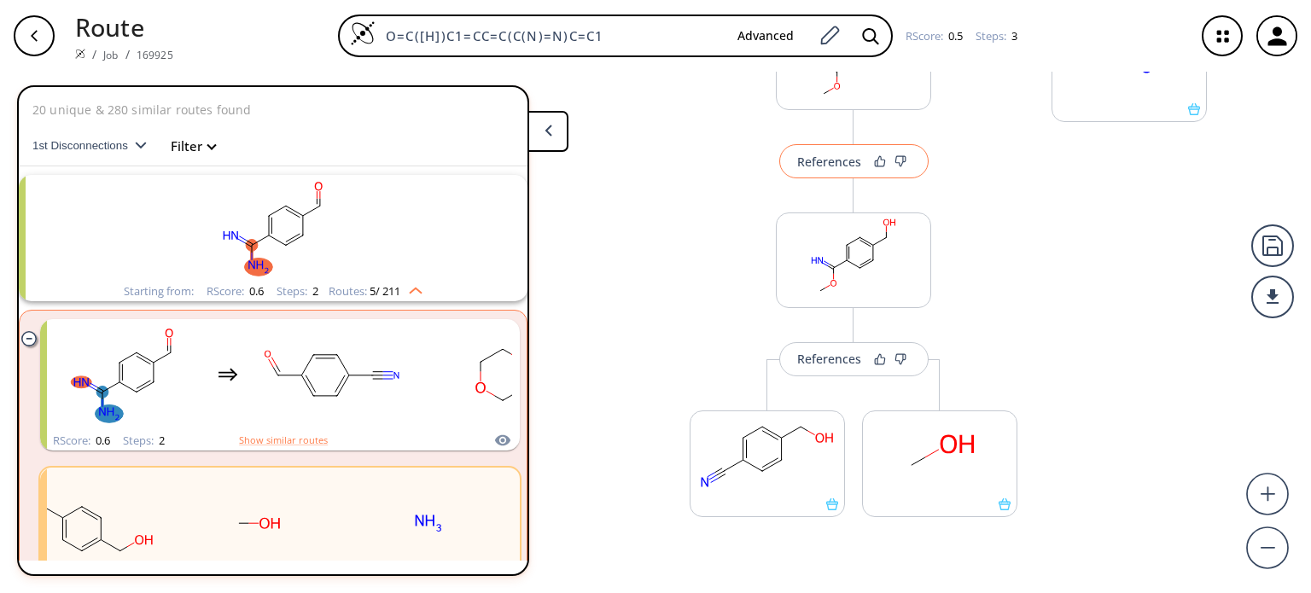
click at [823, 169] on button "References" at bounding box center [853, 161] width 149 height 34
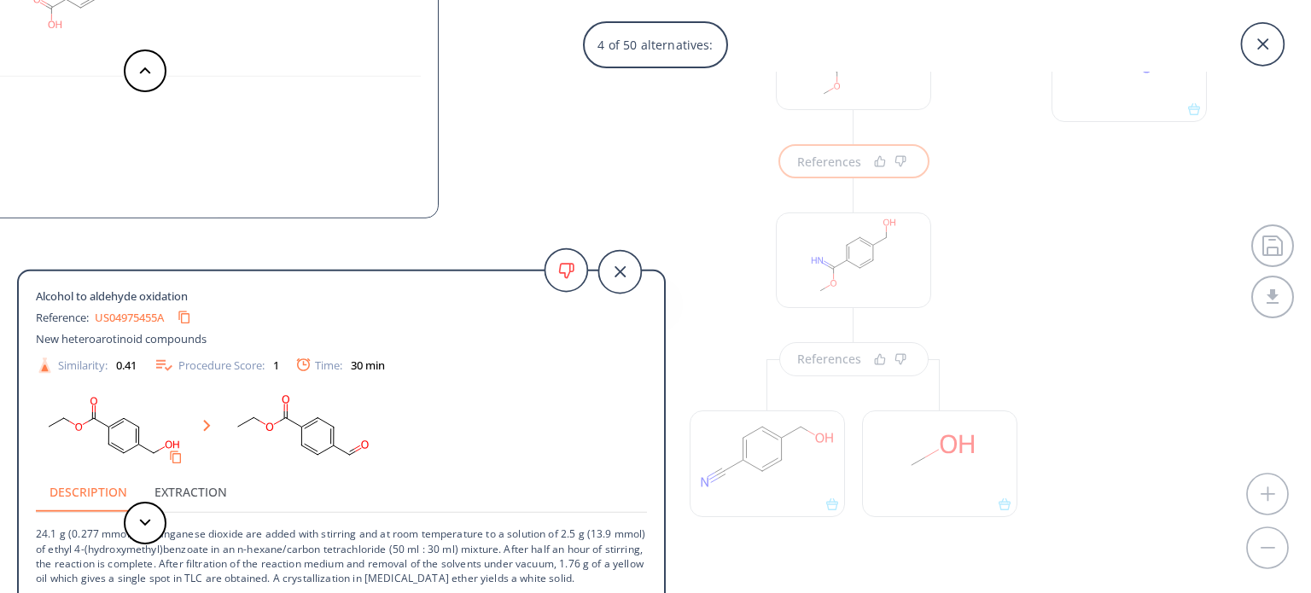
scroll to position [92, 0]
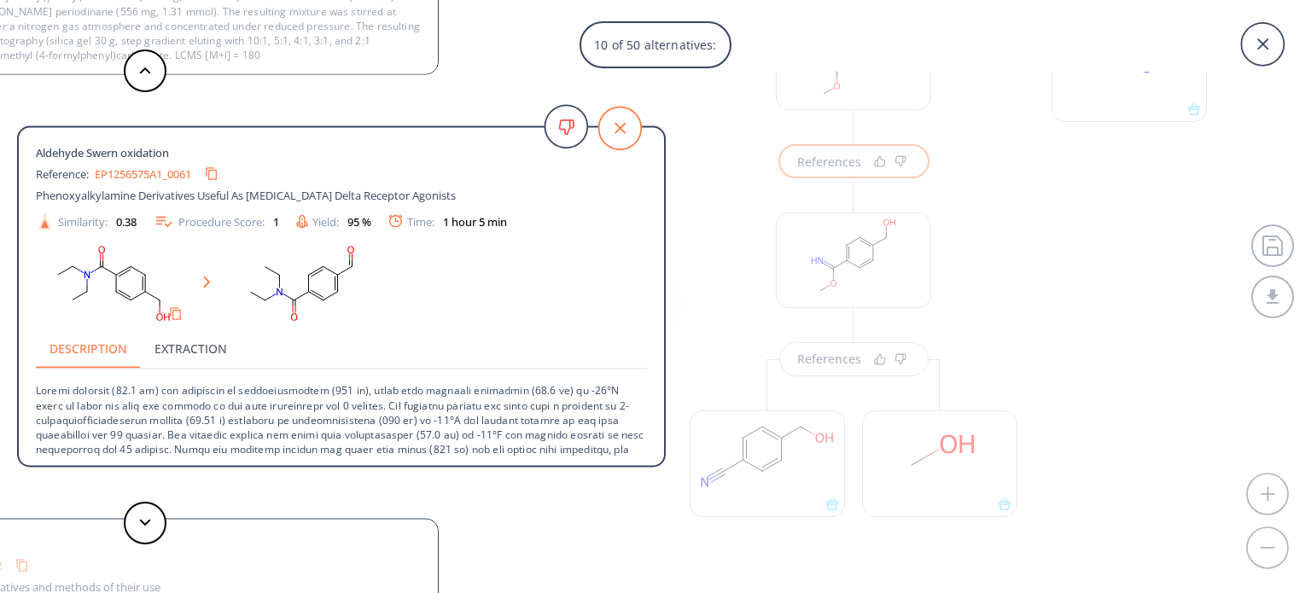
click at [607, 129] on icon at bounding box center [619, 128] width 43 height 43
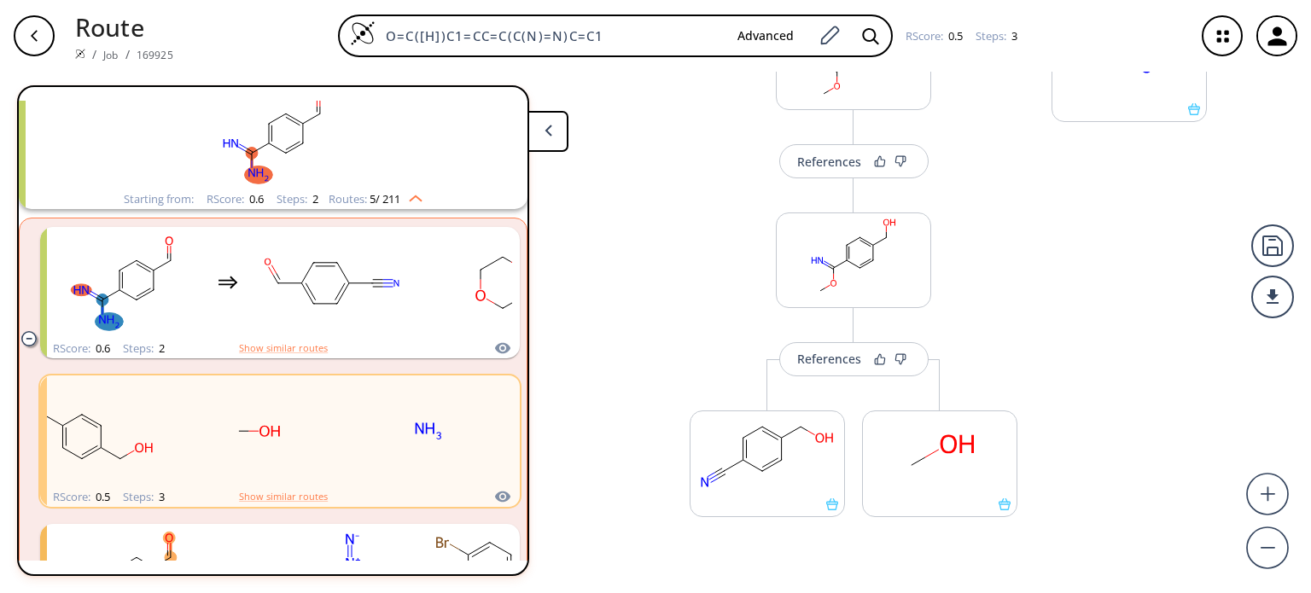
scroll to position [0, 0]
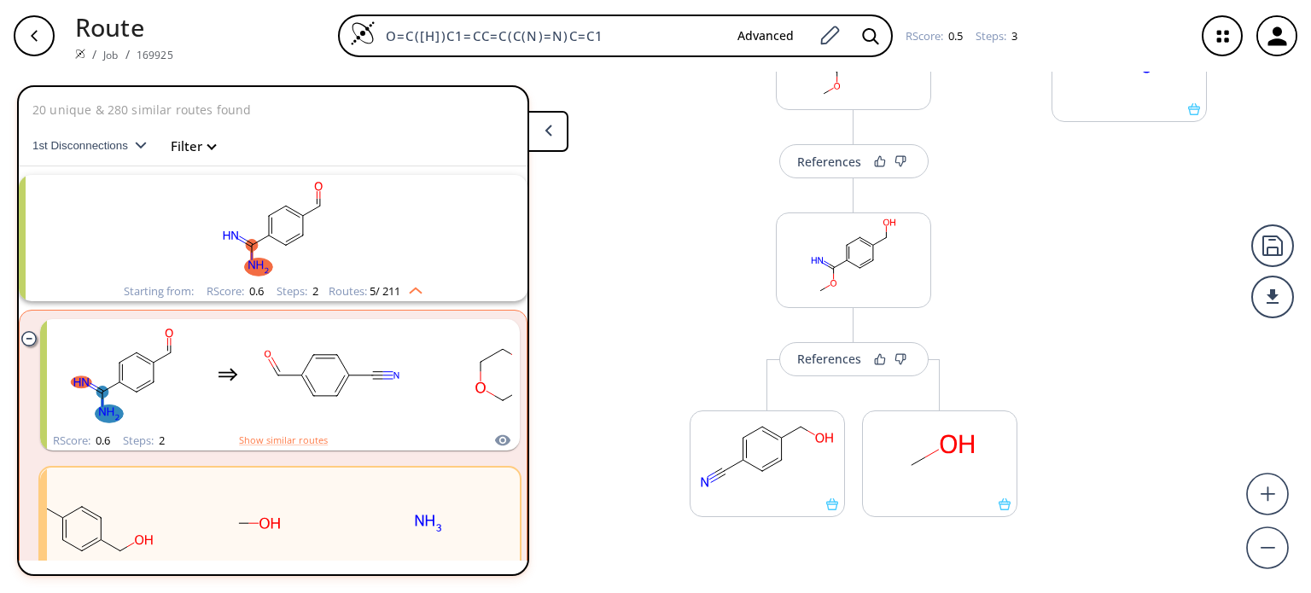
click at [321, 230] on rect "clusters" at bounding box center [273, 228] width 444 height 107
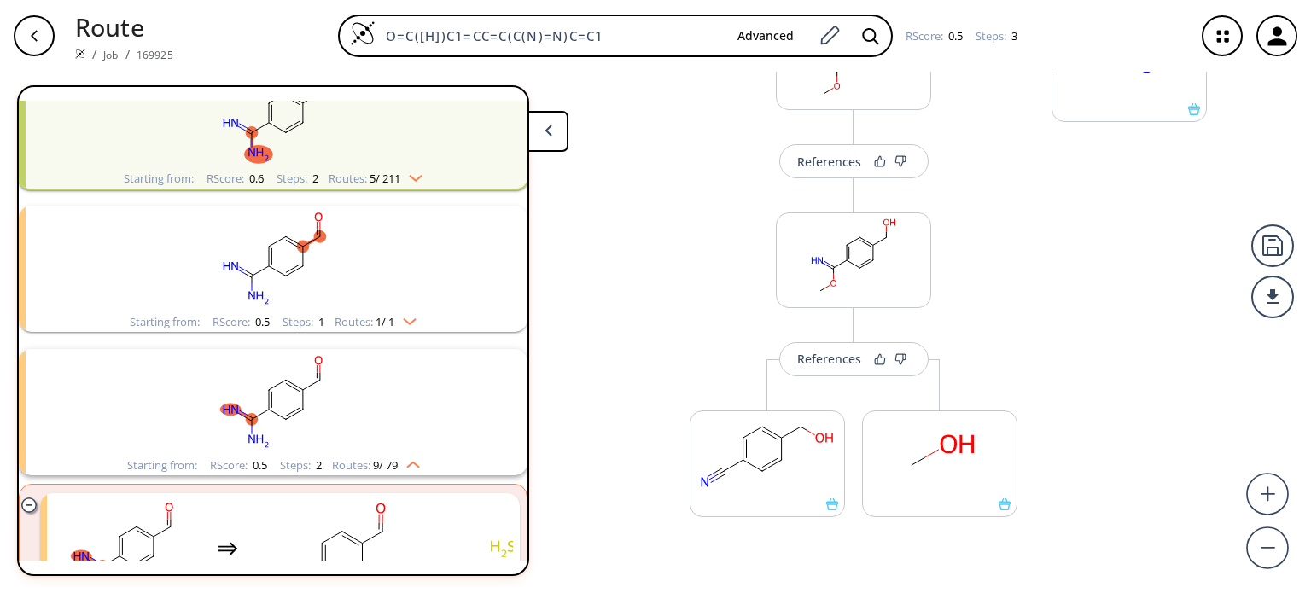
scroll to position [123, 0]
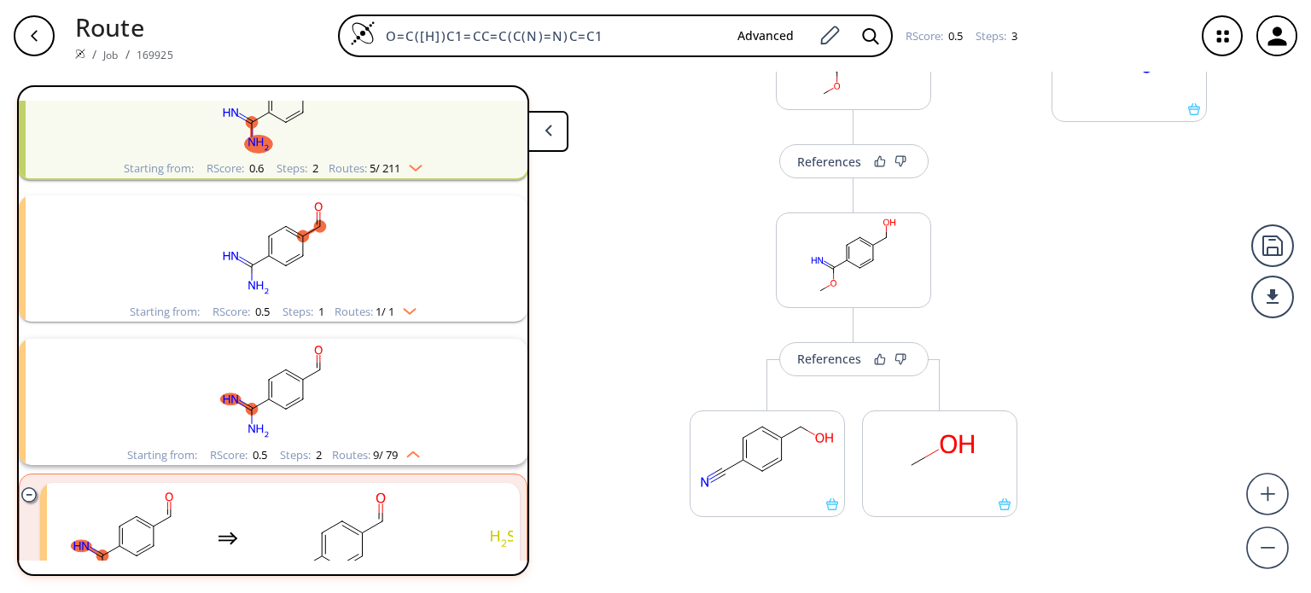
click at [294, 399] on icon "clusters" at bounding box center [294, 404] width 17 height 10
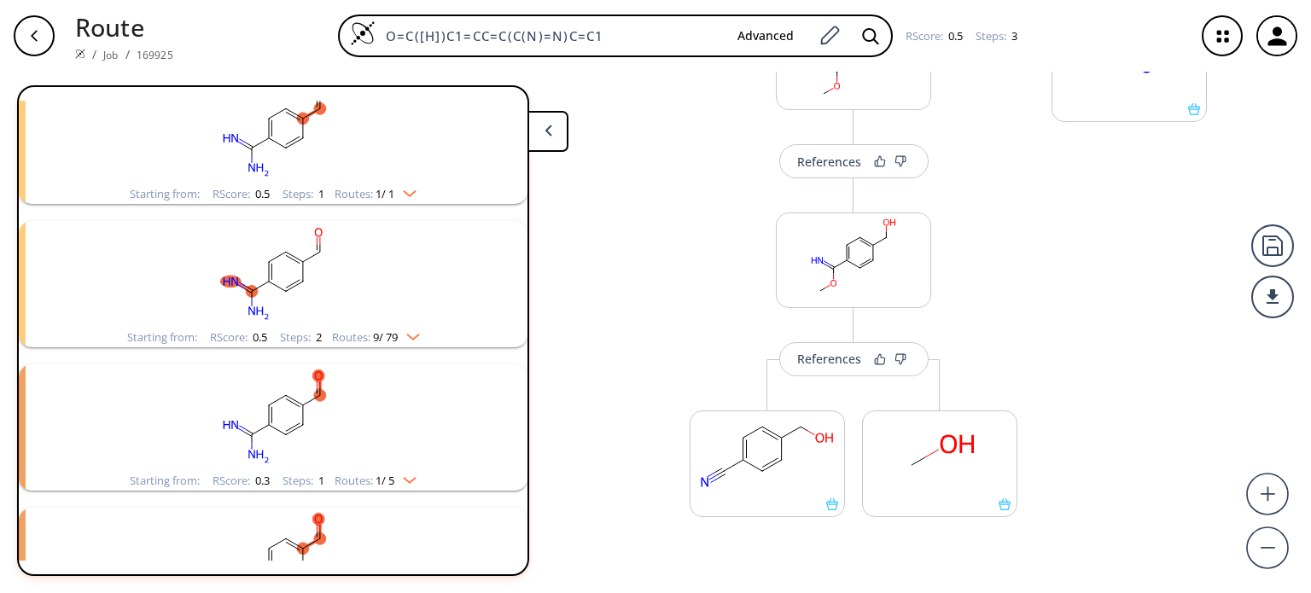
scroll to position [230, 0]
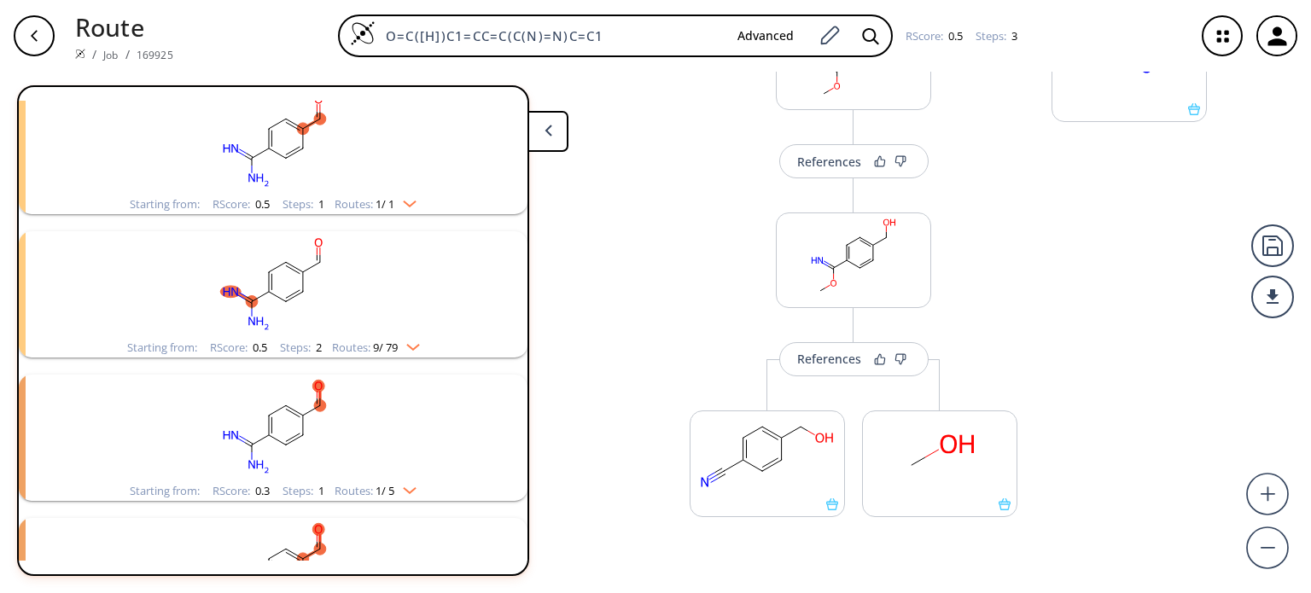
click at [316, 312] on rect "clusters" at bounding box center [273, 284] width 444 height 107
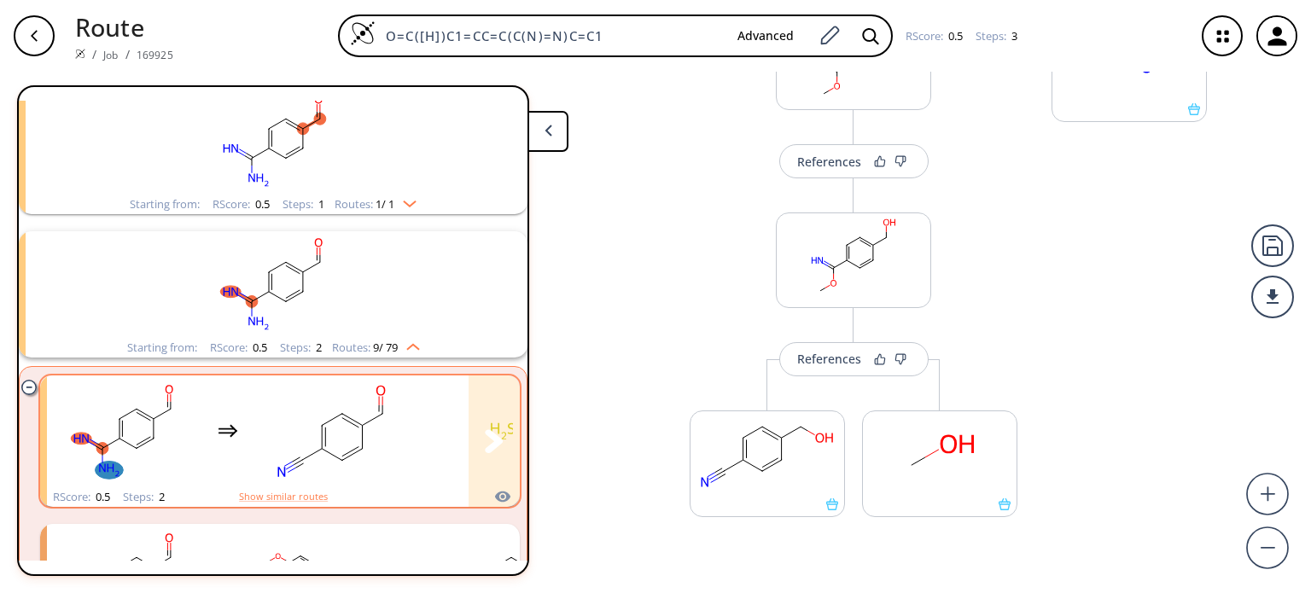
click at [371, 439] on rect "clusters" at bounding box center [332, 431] width 154 height 107
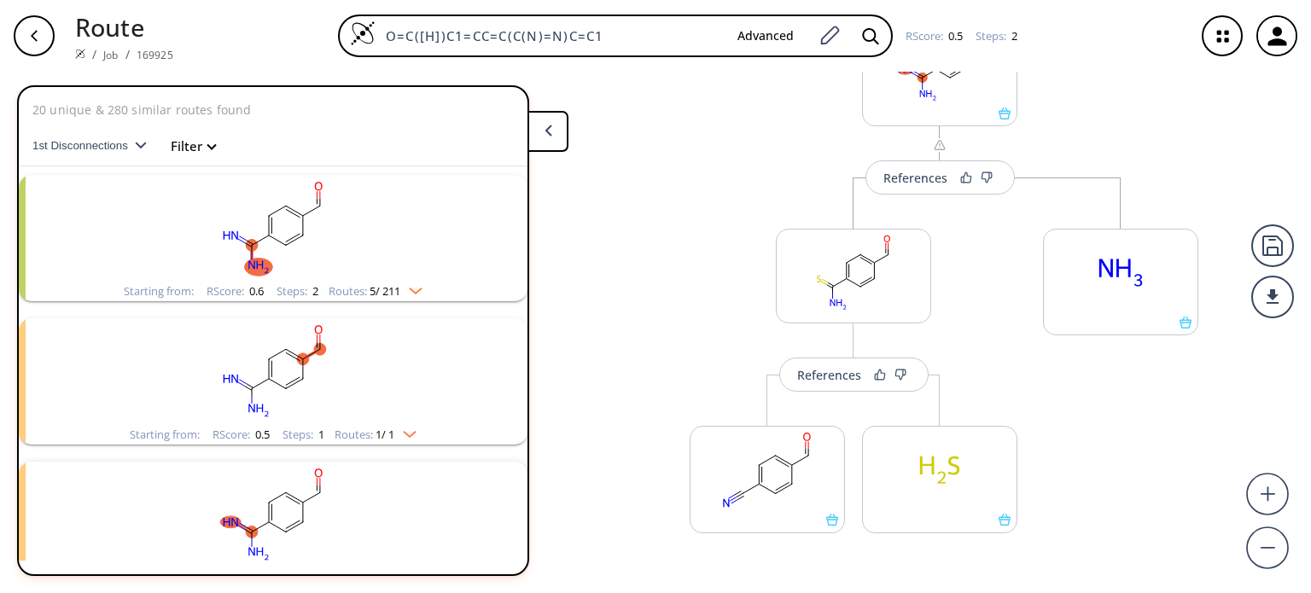
click at [386, 226] on rect "clusters" at bounding box center [273, 228] width 444 height 107
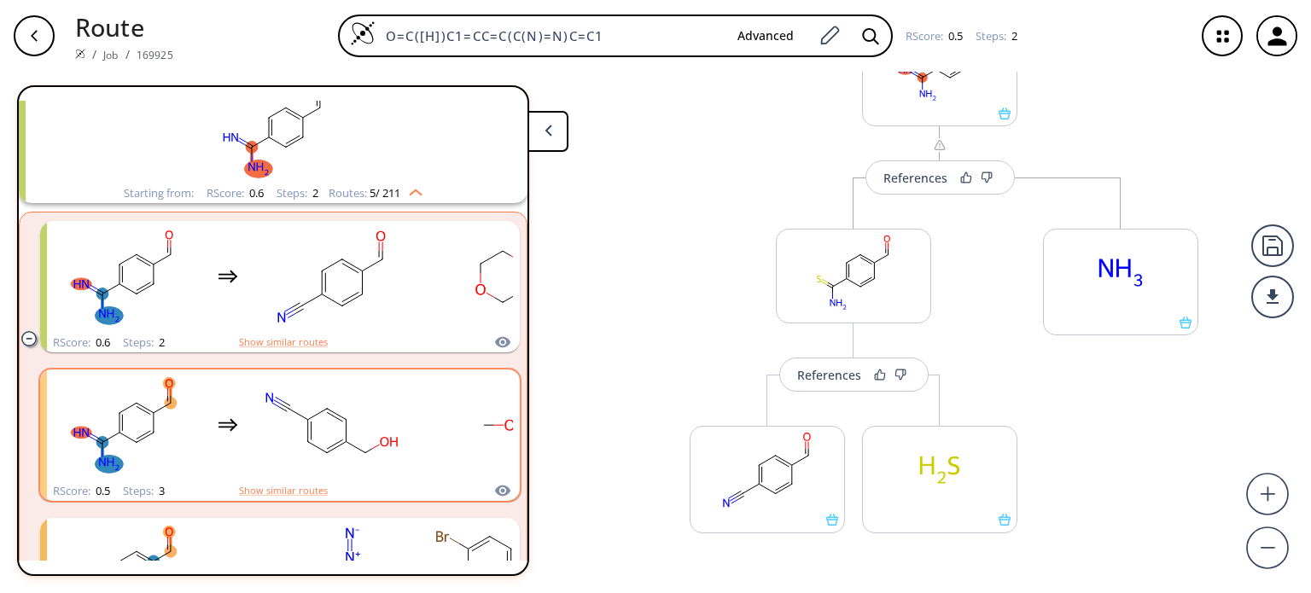
scroll to position [102, 0]
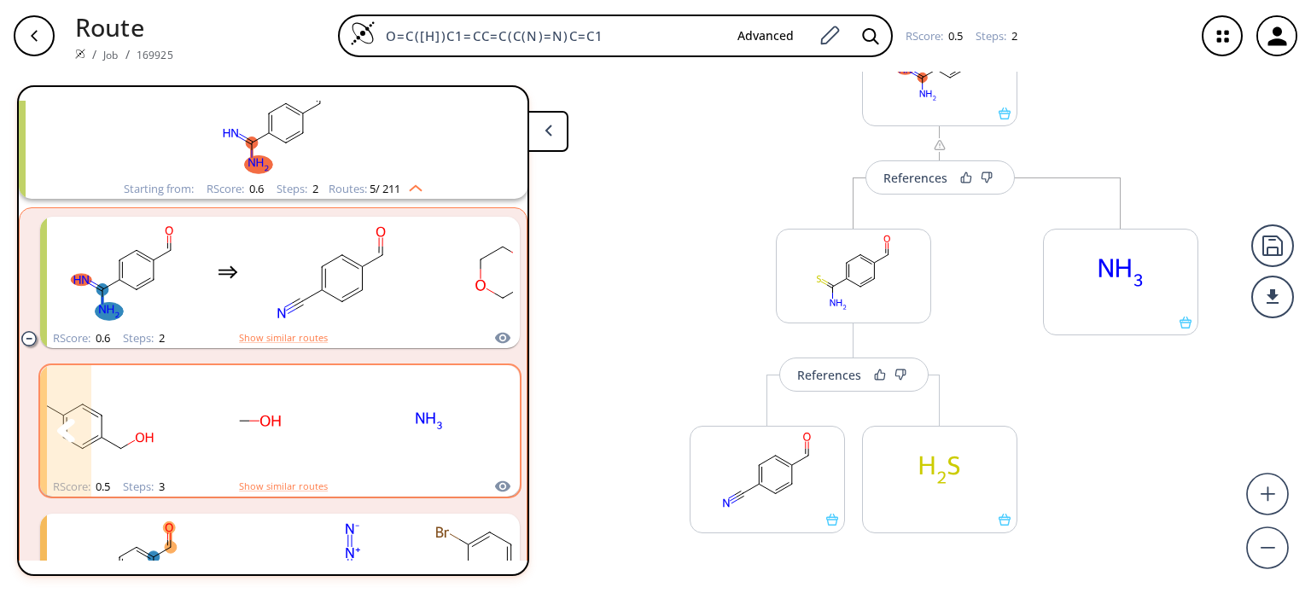
click at [379, 449] on rect "clusters" at bounding box center [429, 421] width 154 height 107
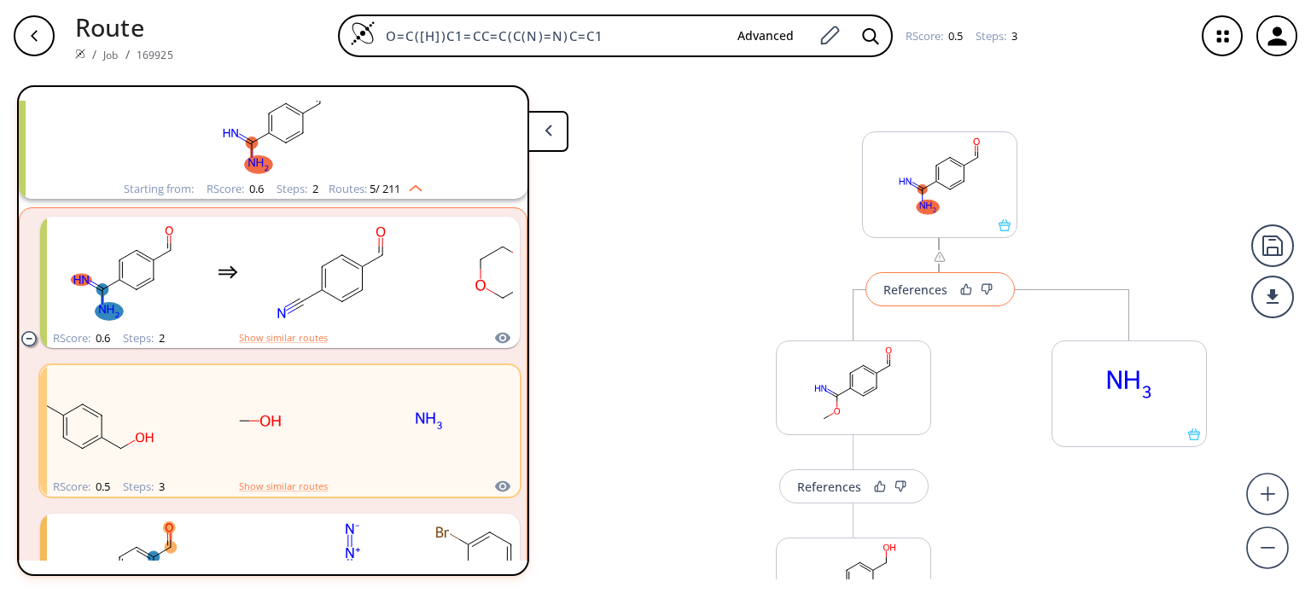
click at [879, 300] on button "References" at bounding box center [939, 289] width 149 height 34
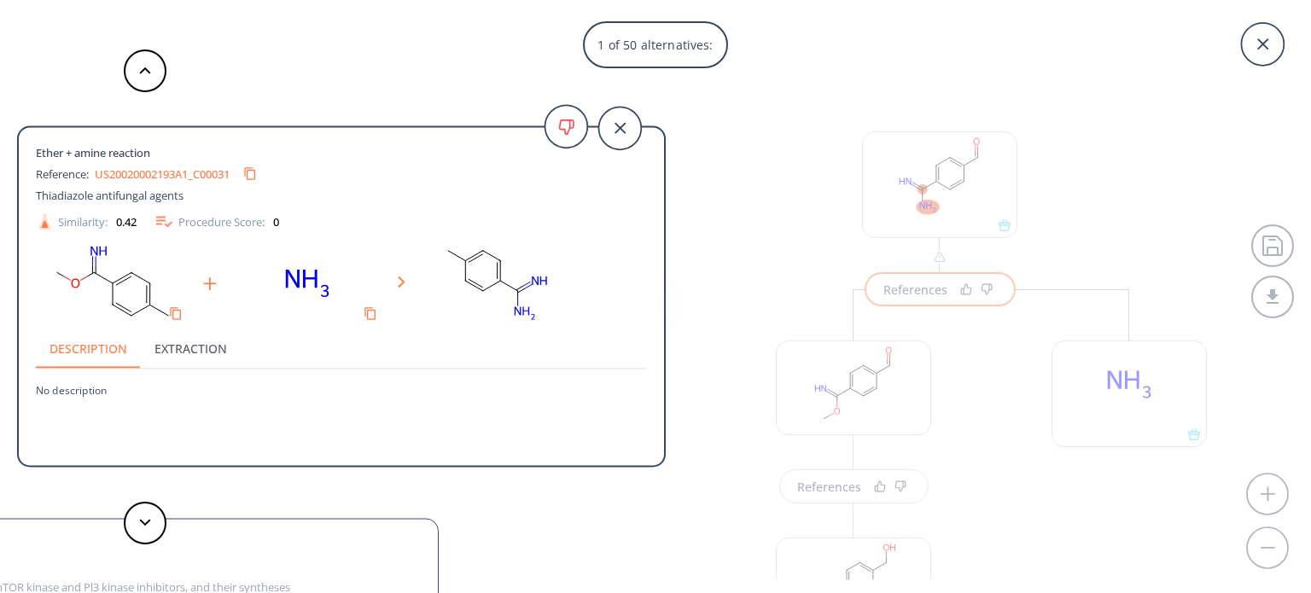
click at [195, 175] on link "US20020002193A1_C00031" at bounding box center [162, 173] width 135 height 11
click at [148, 534] on button at bounding box center [145, 523] width 43 height 43
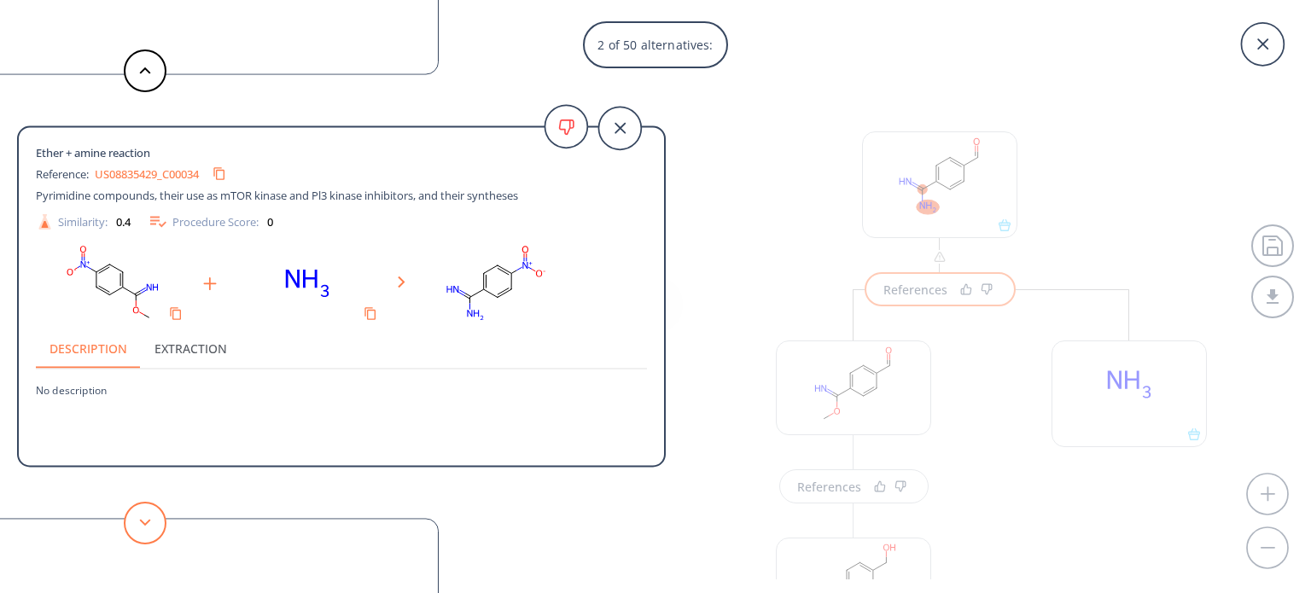
click at [148, 534] on button at bounding box center [145, 523] width 43 height 43
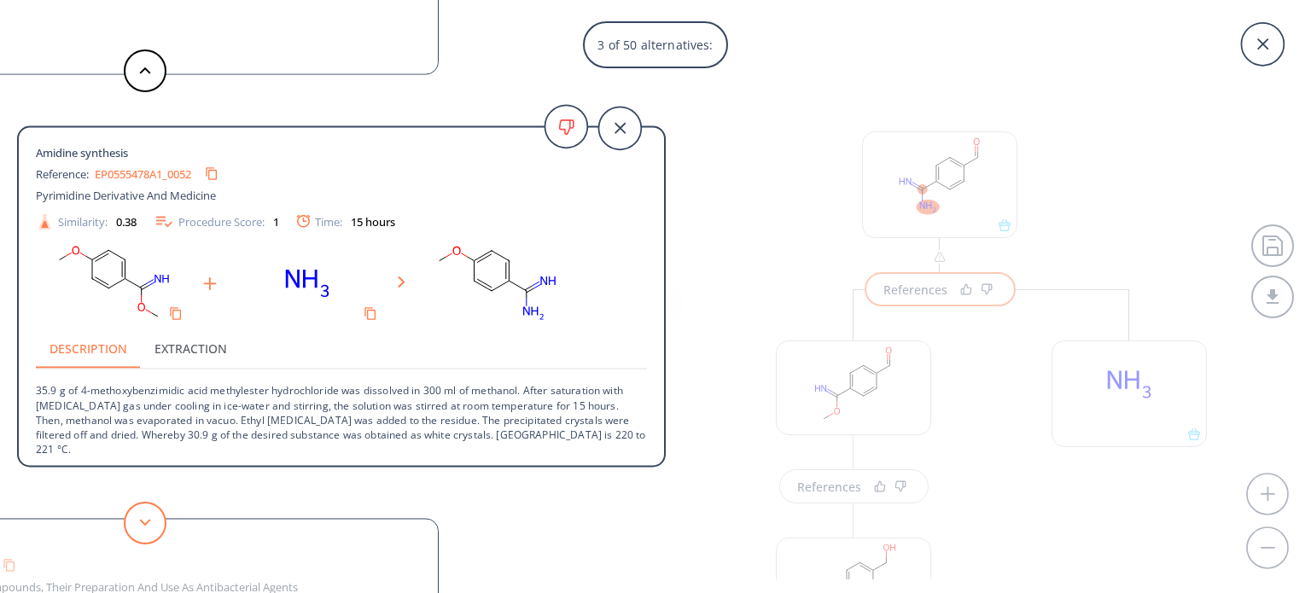
click at [148, 534] on button at bounding box center [145, 523] width 43 height 43
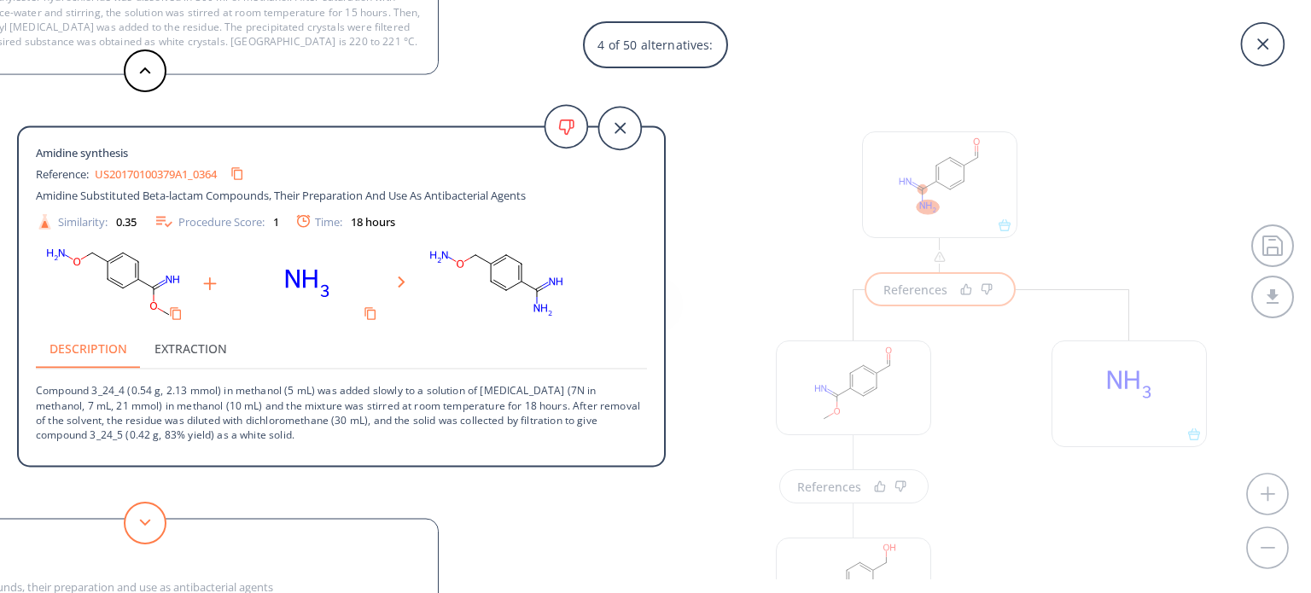
click at [148, 534] on button at bounding box center [145, 523] width 43 height 43
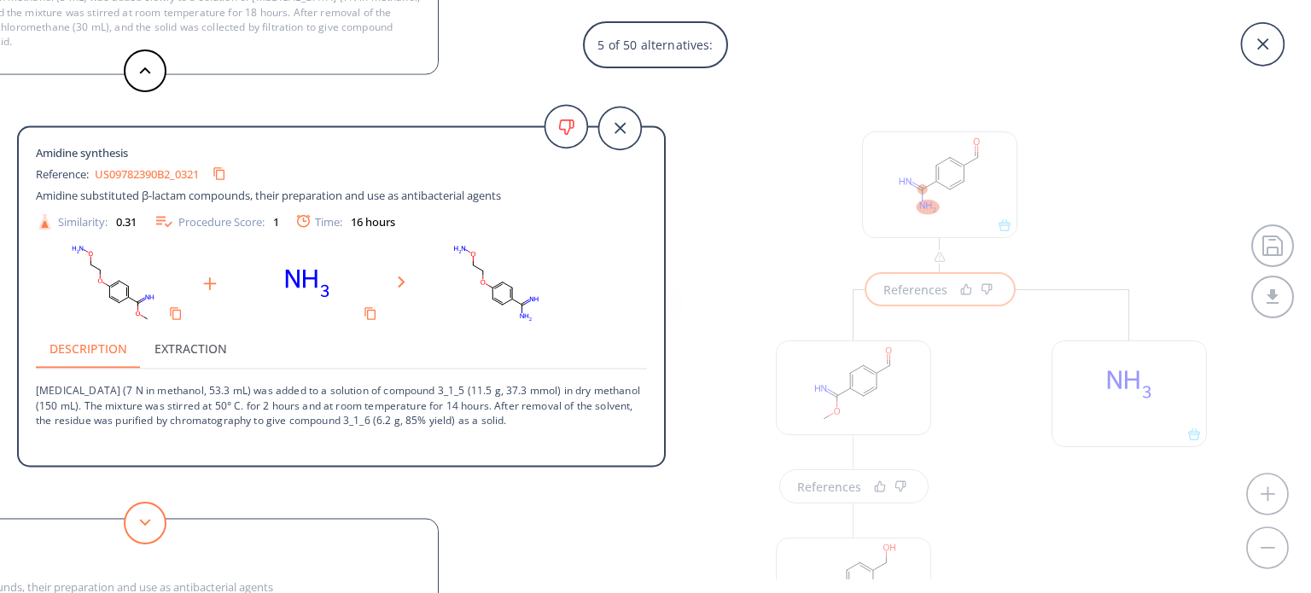
click at [148, 534] on button at bounding box center [145, 523] width 43 height 43
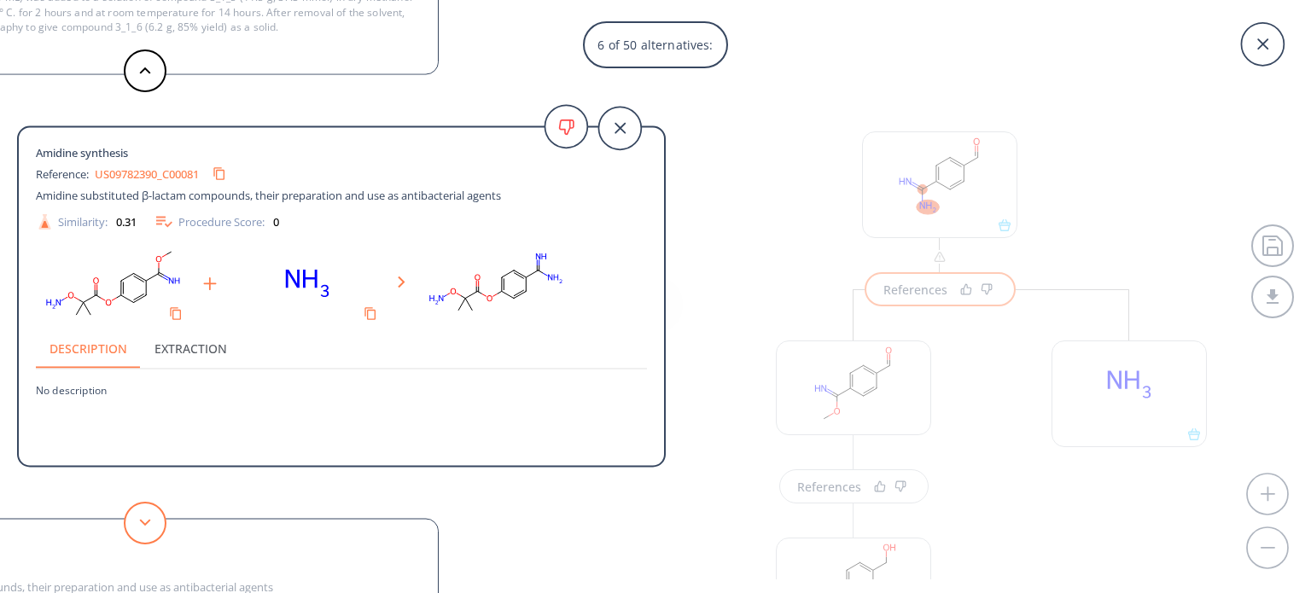
click at [148, 534] on button at bounding box center [145, 523] width 43 height 43
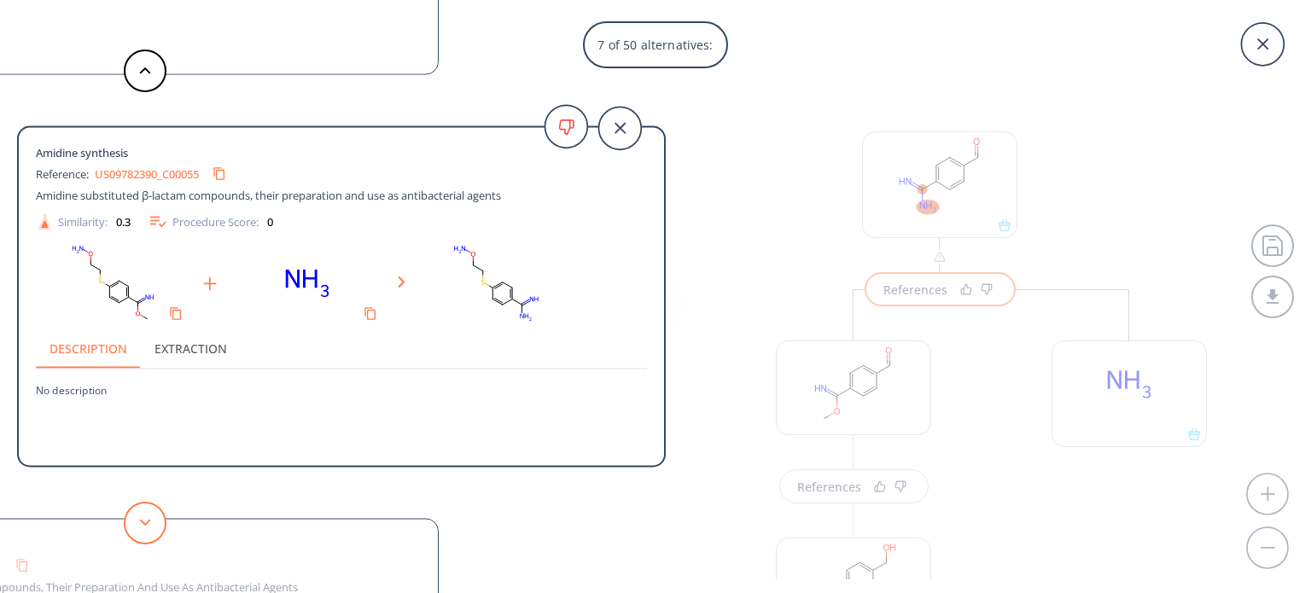
click at [148, 534] on button at bounding box center [145, 523] width 43 height 43
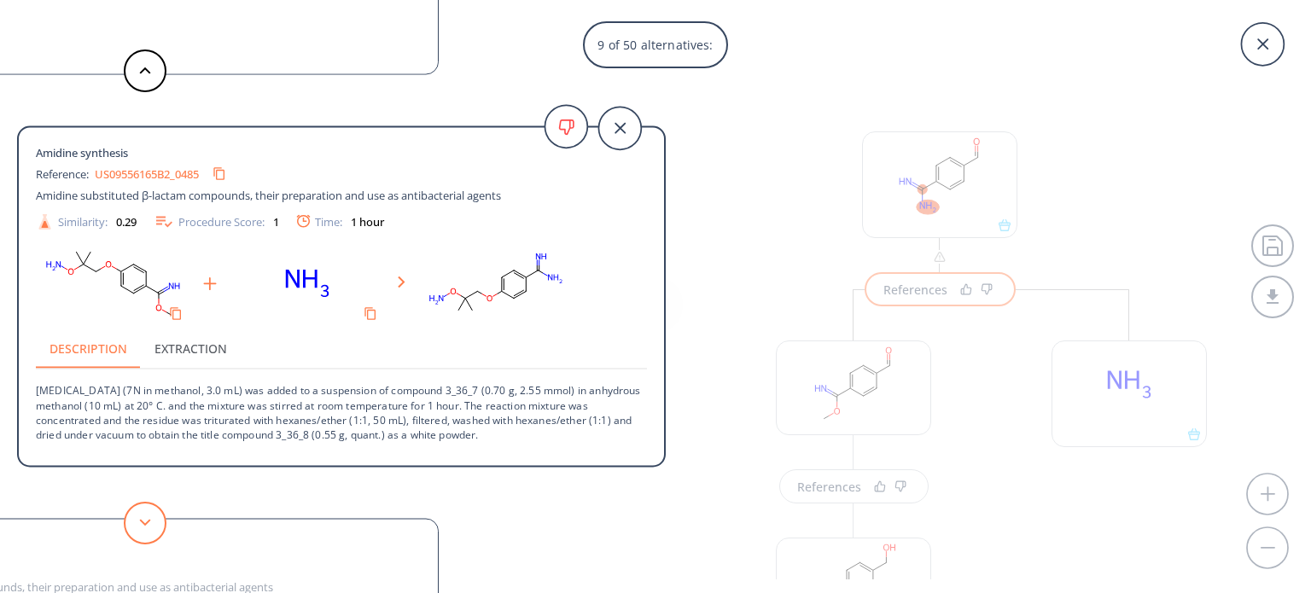
click at [148, 534] on button at bounding box center [145, 523] width 43 height 43
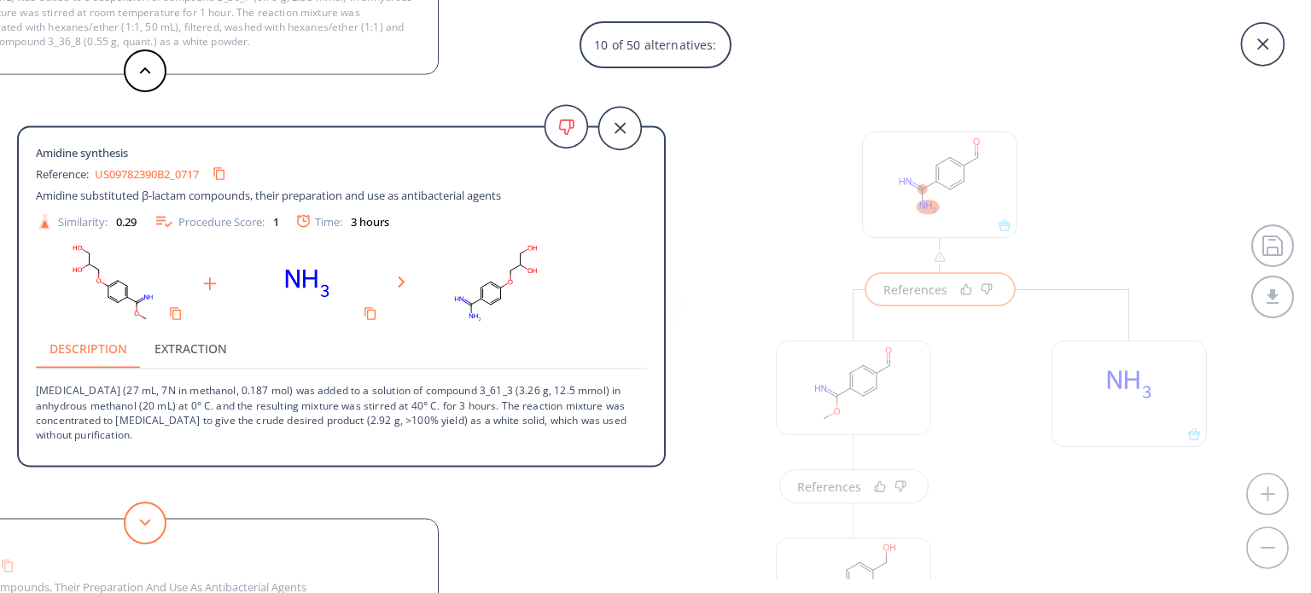
click at [148, 534] on button at bounding box center [145, 523] width 43 height 43
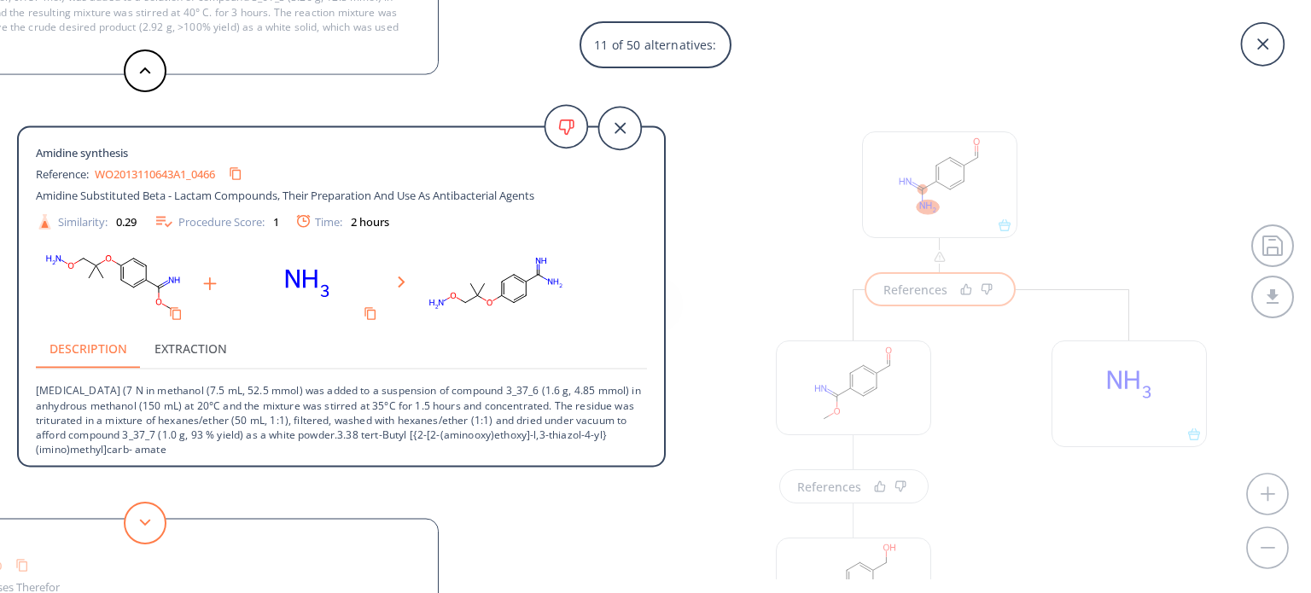
click at [148, 534] on button at bounding box center [145, 523] width 43 height 43
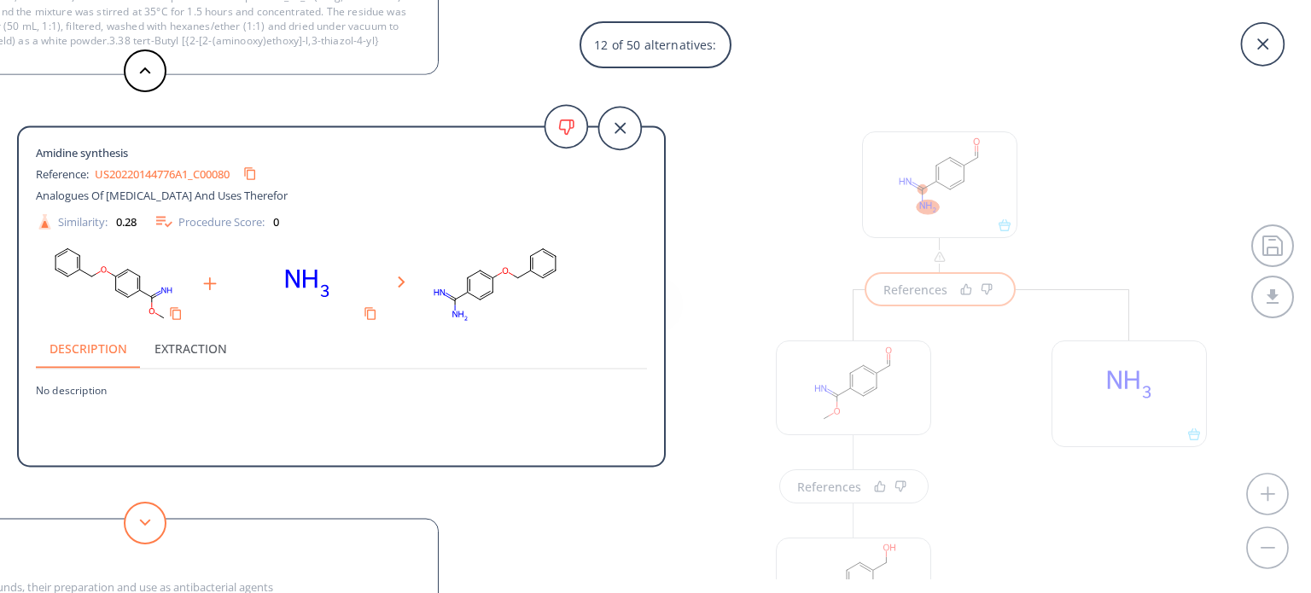
click at [148, 534] on button at bounding box center [145, 523] width 43 height 43
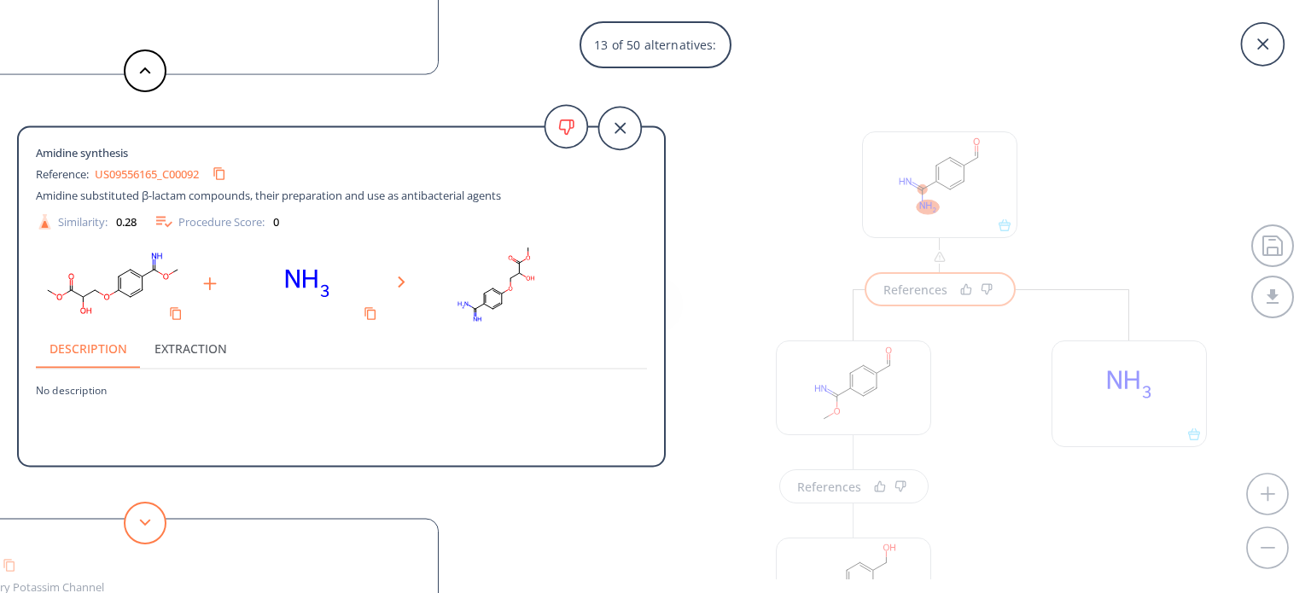
click at [148, 534] on button at bounding box center [145, 523] width 43 height 43
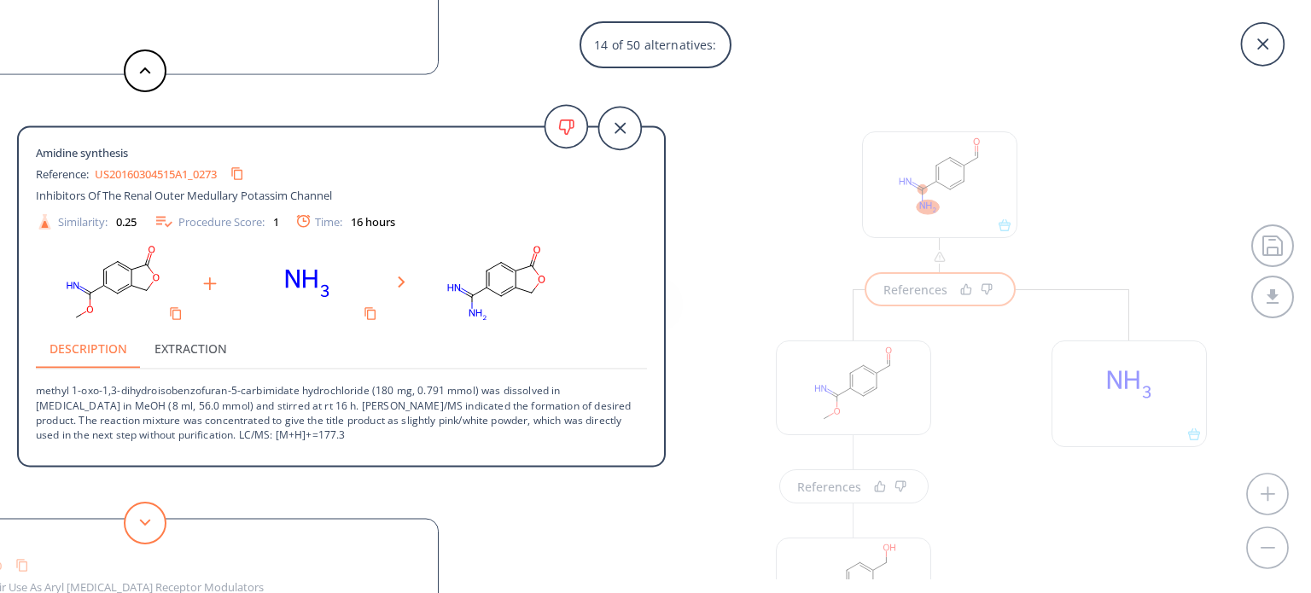
click at [148, 534] on button at bounding box center [145, 523] width 43 height 43
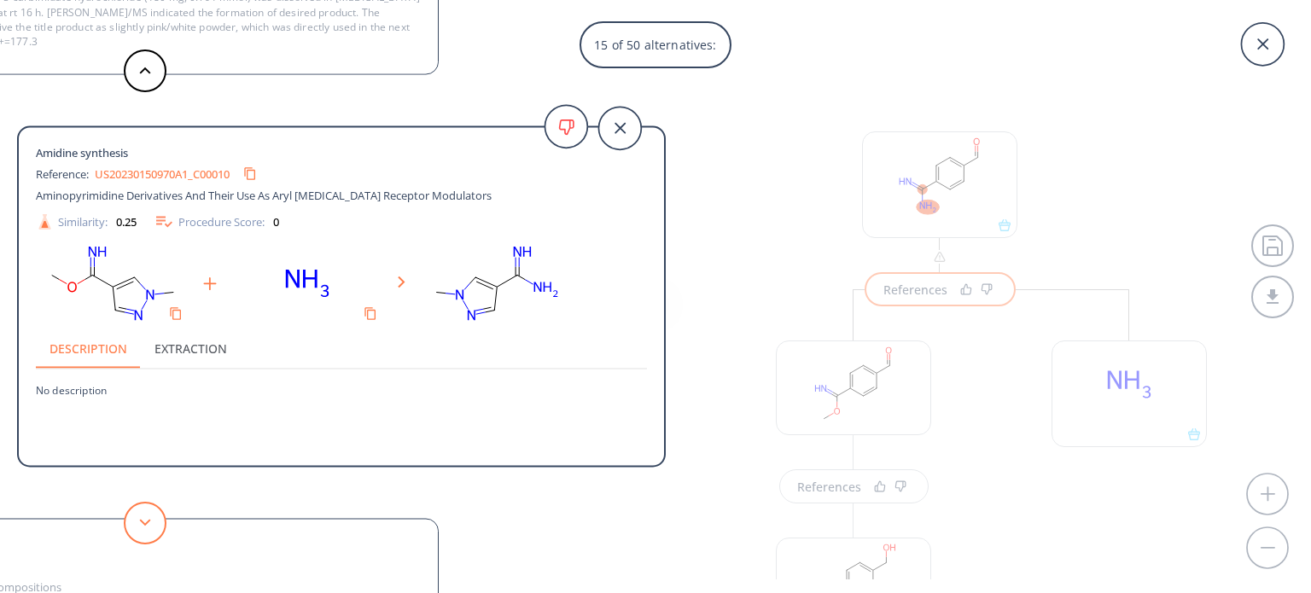
click at [148, 534] on button at bounding box center [145, 523] width 43 height 43
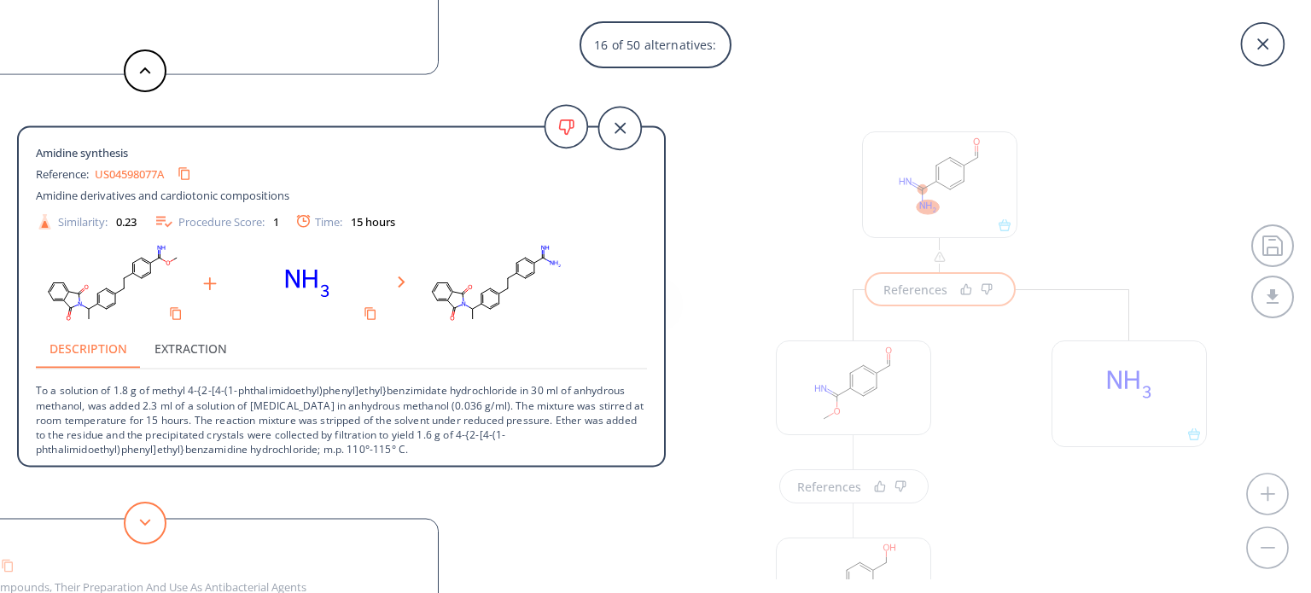
click at [148, 534] on button at bounding box center [145, 523] width 43 height 43
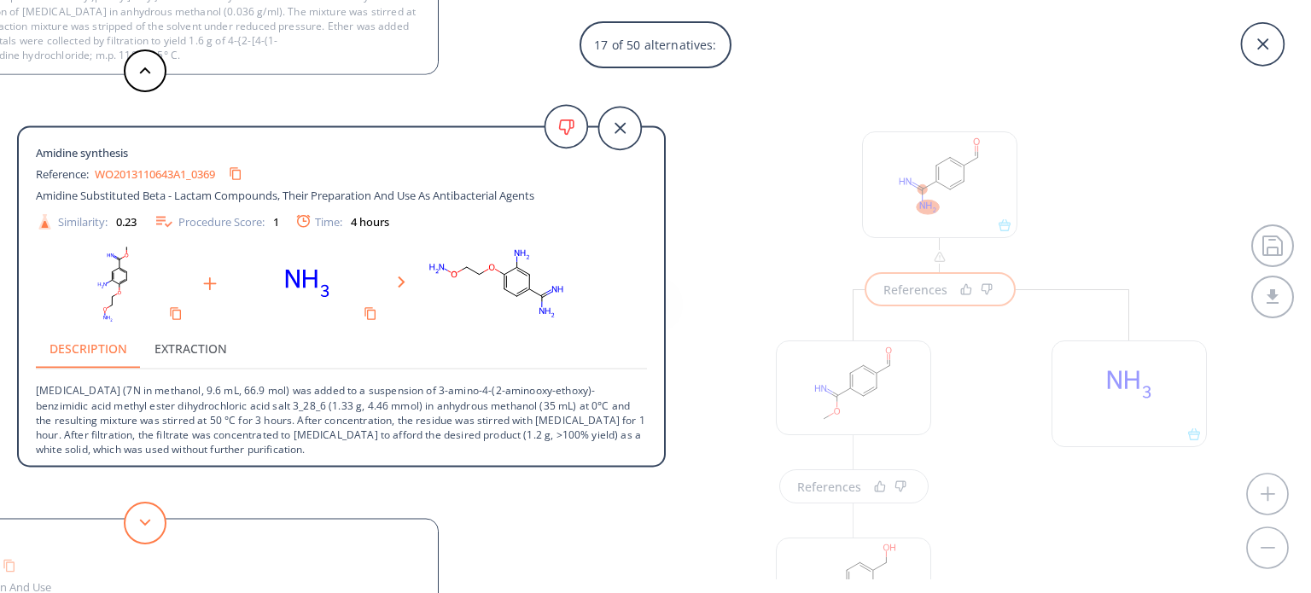
click at [148, 534] on button at bounding box center [145, 523] width 43 height 43
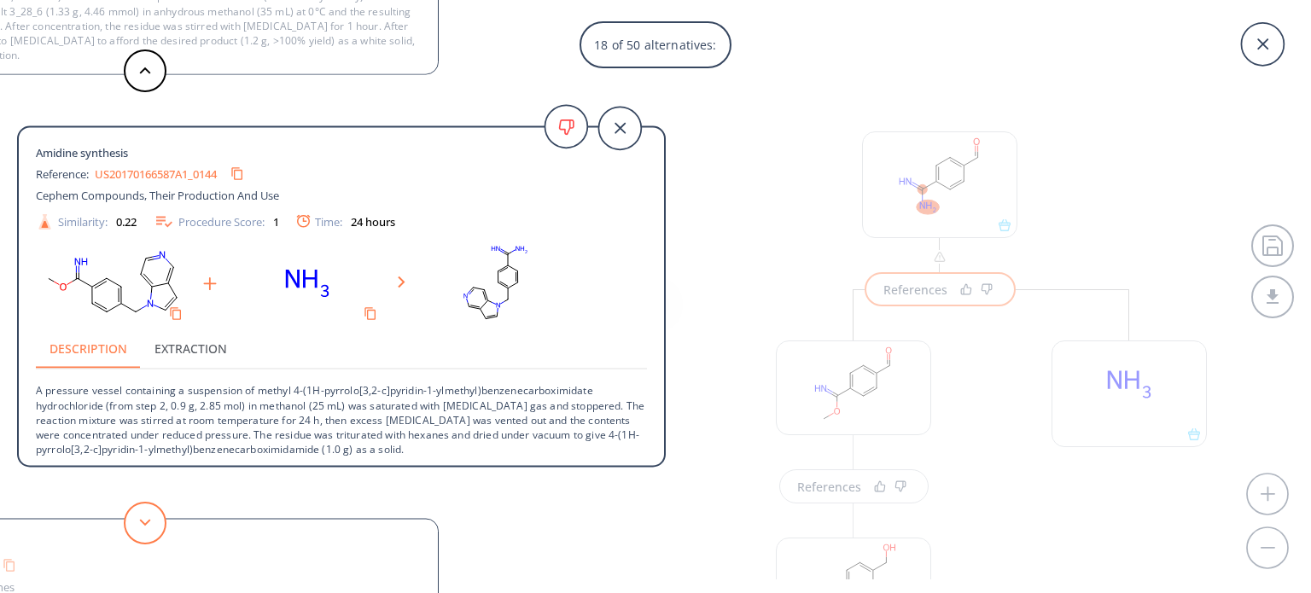
click at [148, 534] on button at bounding box center [145, 523] width 43 height 43
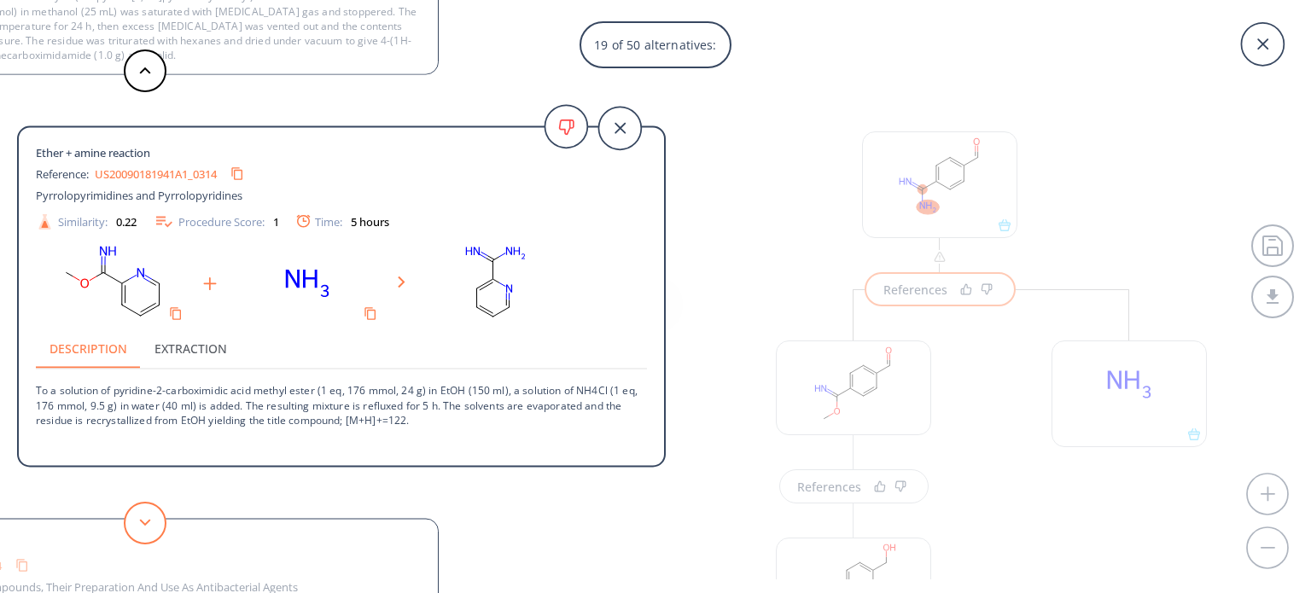
click at [142, 518] on button at bounding box center [145, 523] width 43 height 43
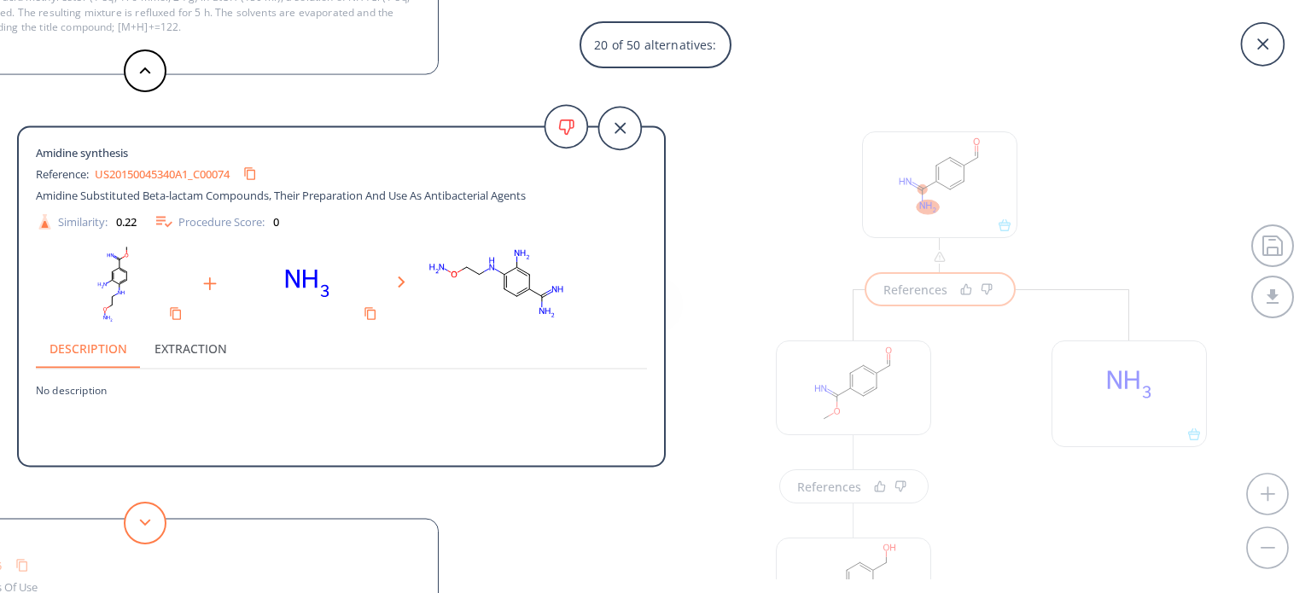
click at [142, 518] on button at bounding box center [145, 523] width 43 height 43
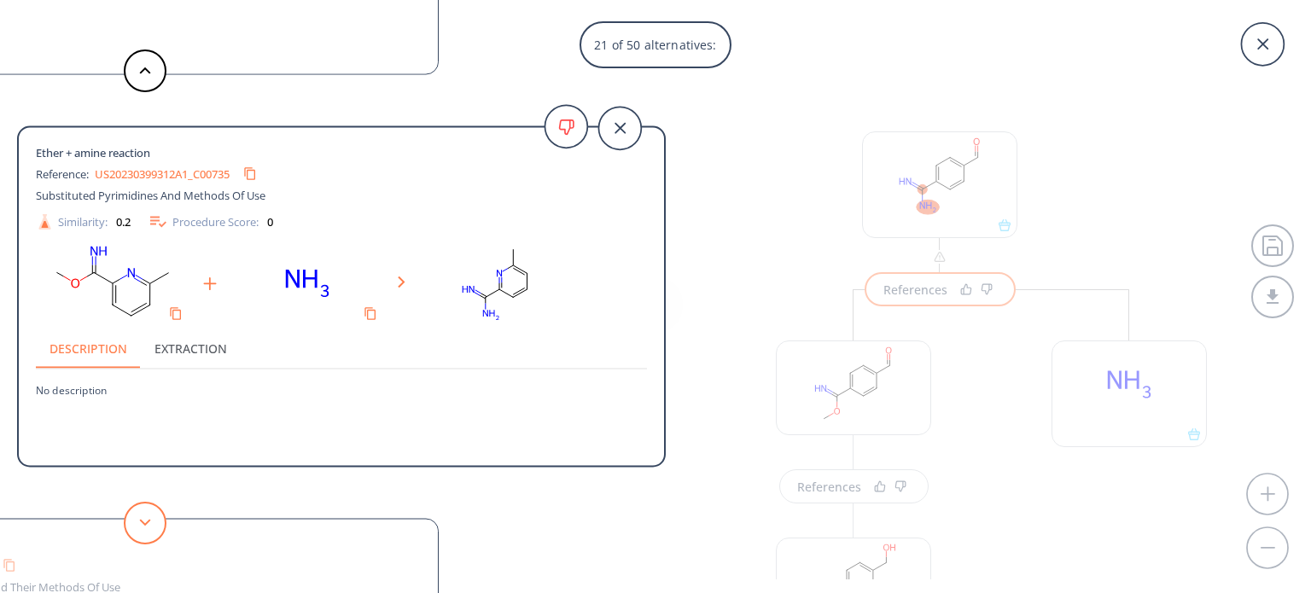
click at [142, 518] on button at bounding box center [145, 523] width 43 height 43
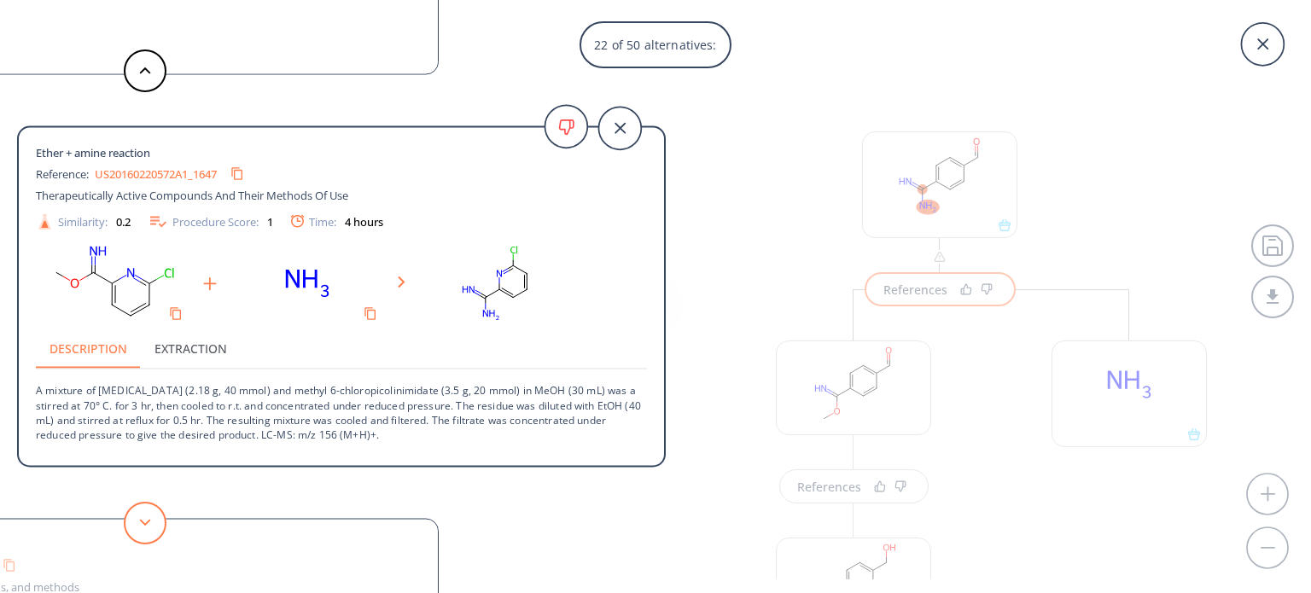
click at [142, 518] on button at bounding box center [145, 523] width 43 height 43
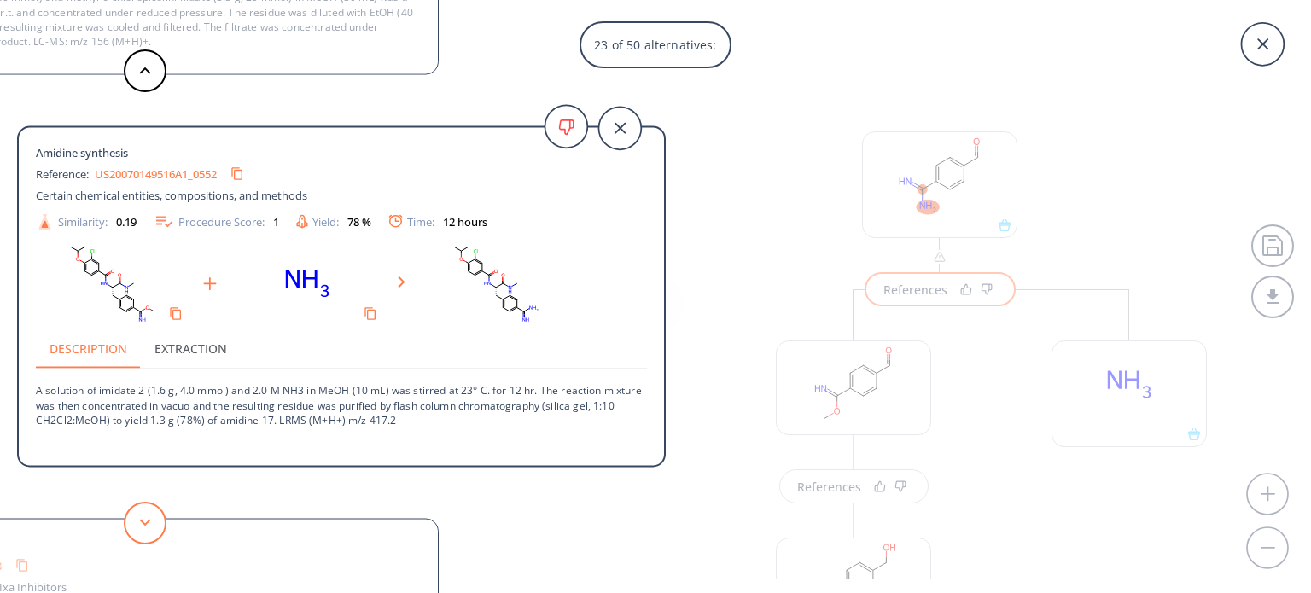
click at [142, 518] on button at bounding box center [145, 523] width 43 height 43
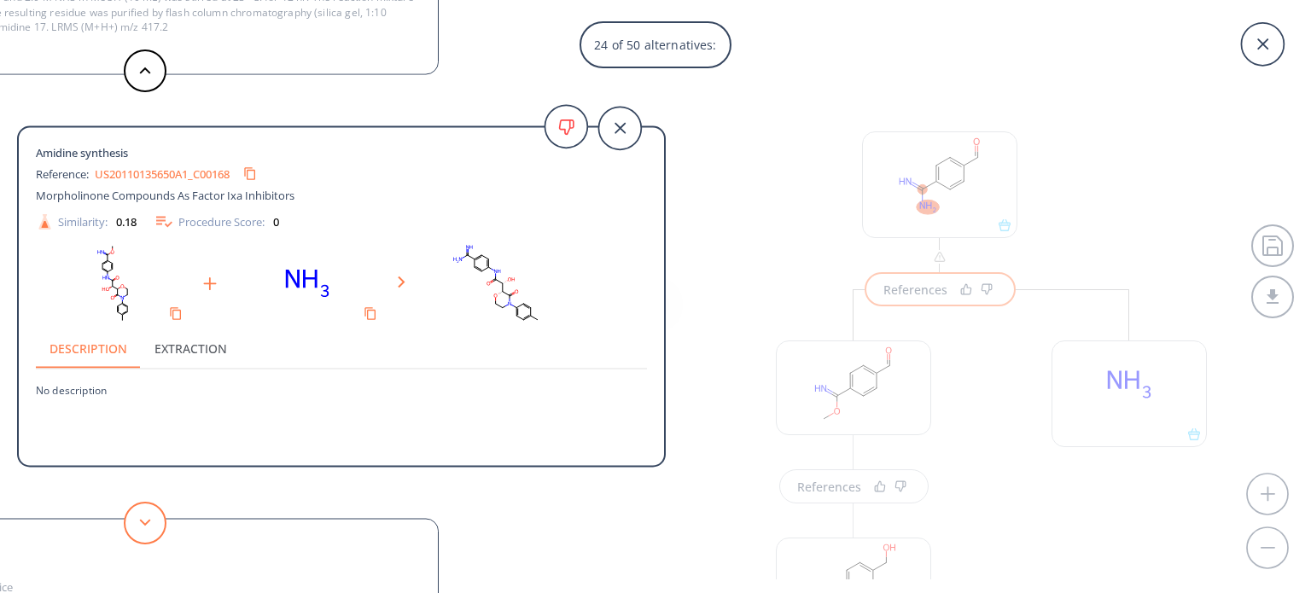
click at [142, 518] on button at bounding box center [145, 523] width 43 height 43
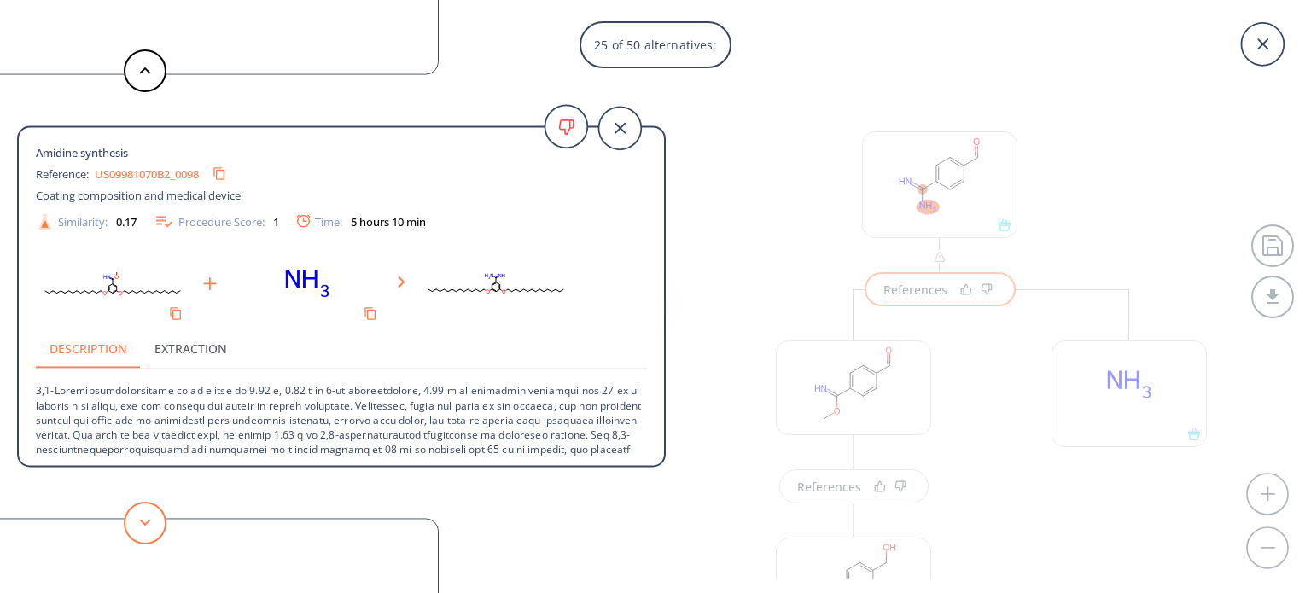
click at [142, 518] on button at bounding box center [145, 523] width 43 height 43
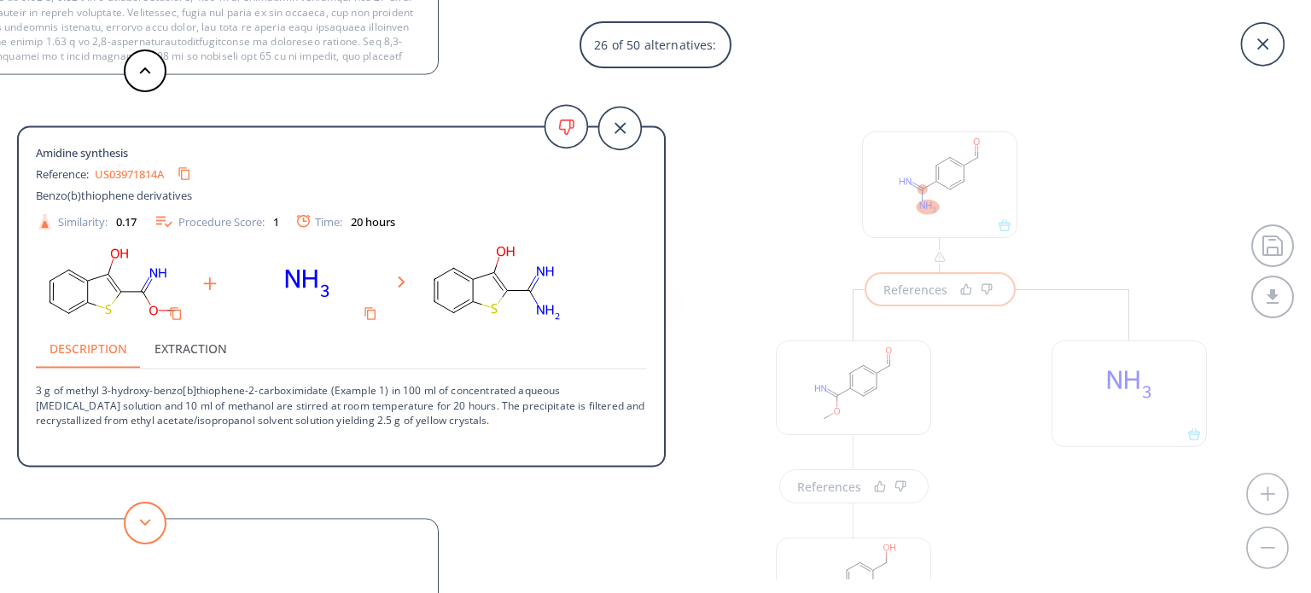
click at [142, 518] on button at bounding box center [145, 523] width 43 height 43
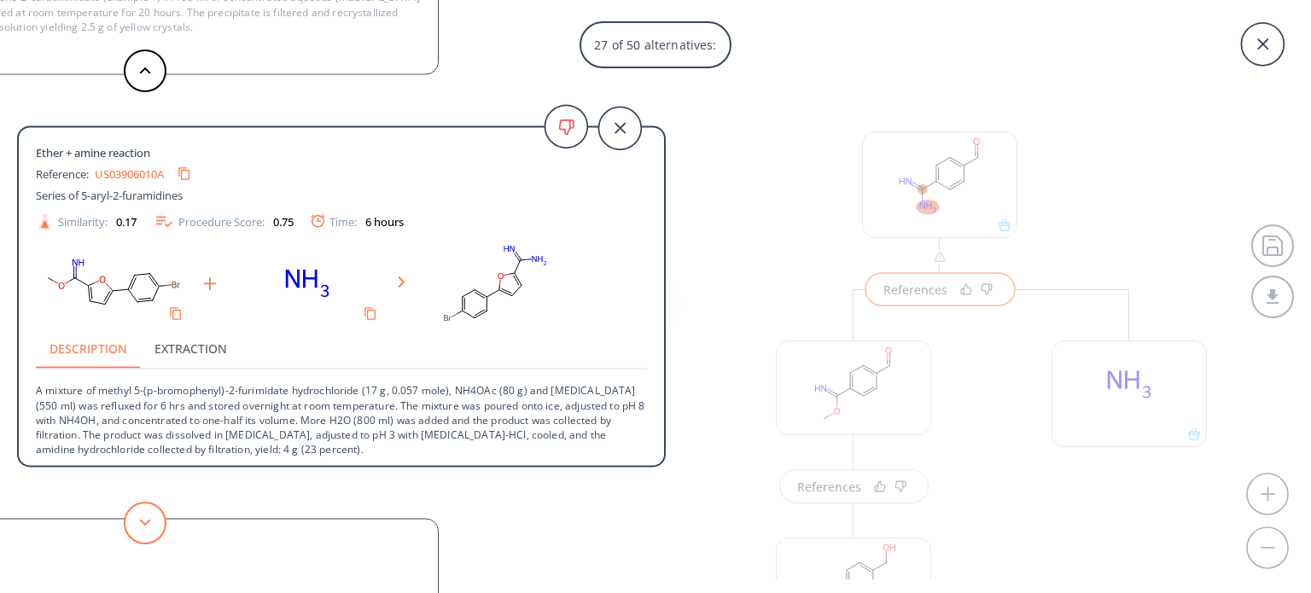
click at [142, 518] on button at bounding box center [145, 523] width 43 height 43
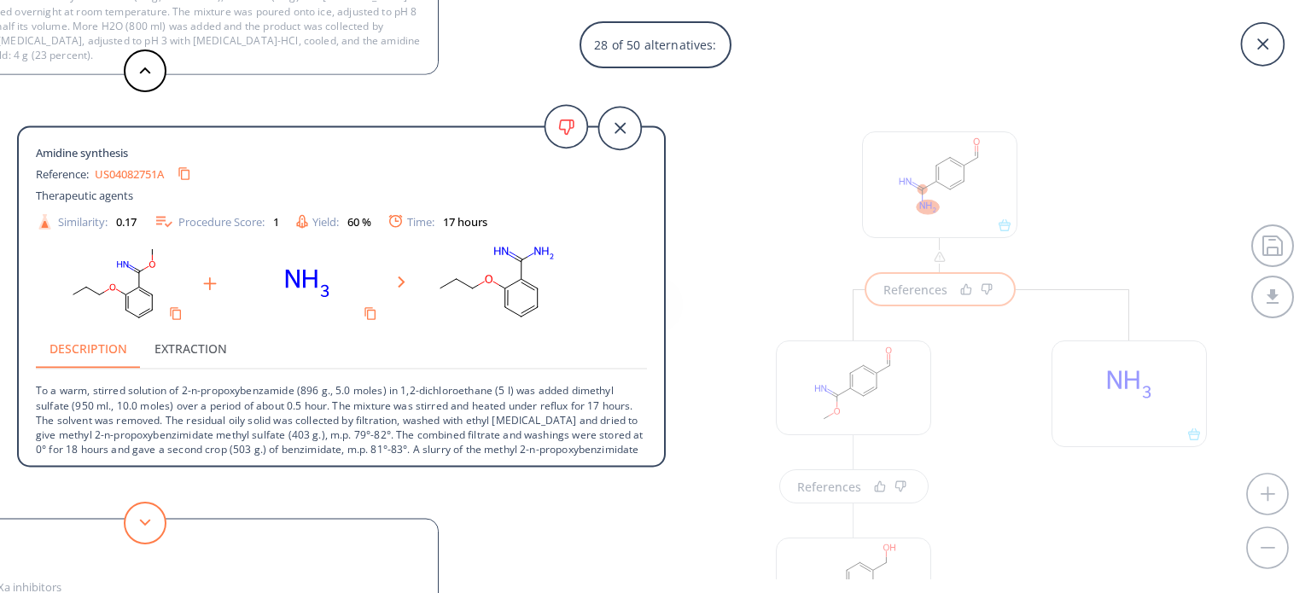
click at [142, 518] on button at bounding box center [145, 523] width 43 height 43
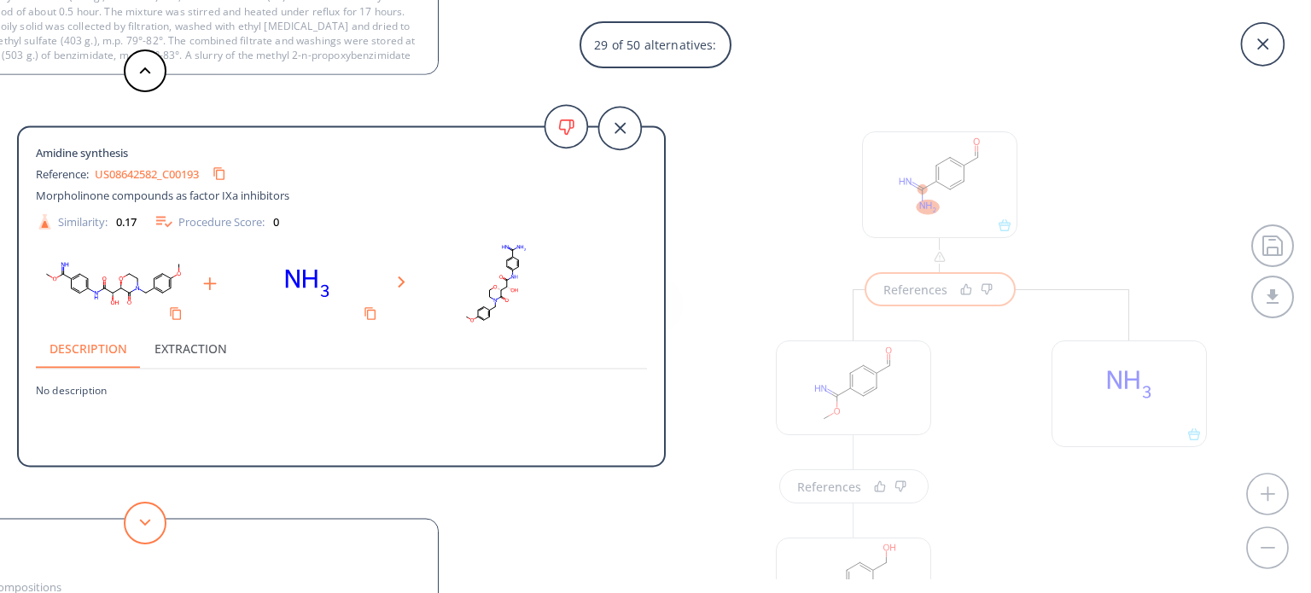
click at [142, 518] on button at bounding box center [145, 523] width 43 height 43
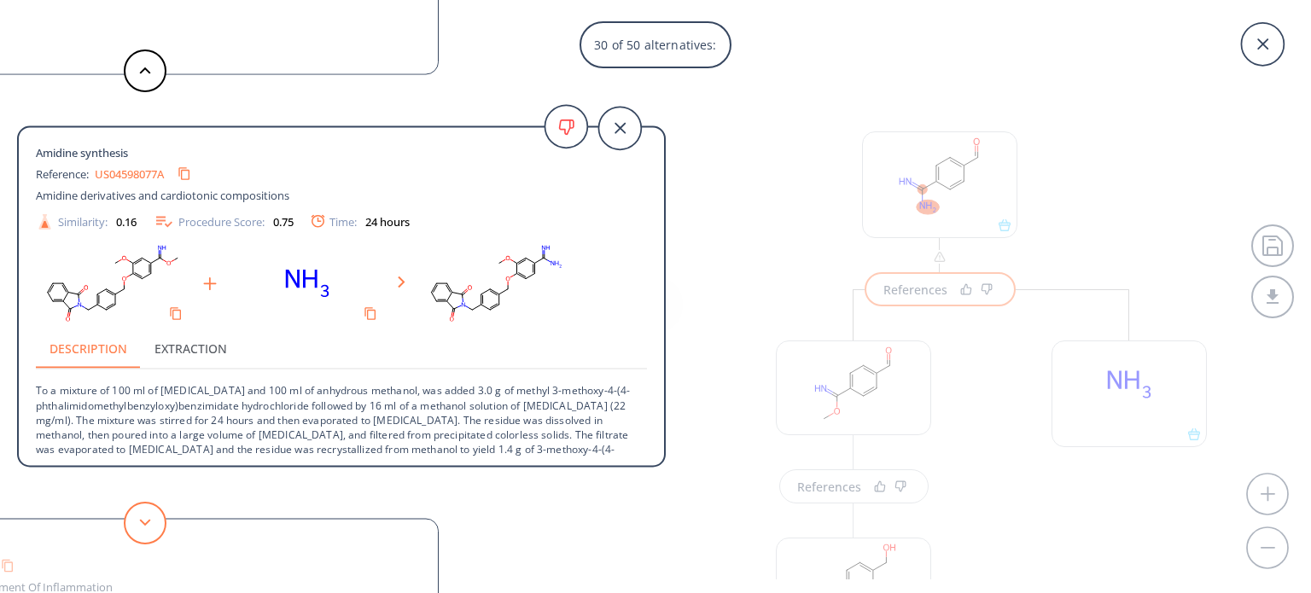
click at [142, 518] on button at bounding box center [145, 523] width 43 height 43
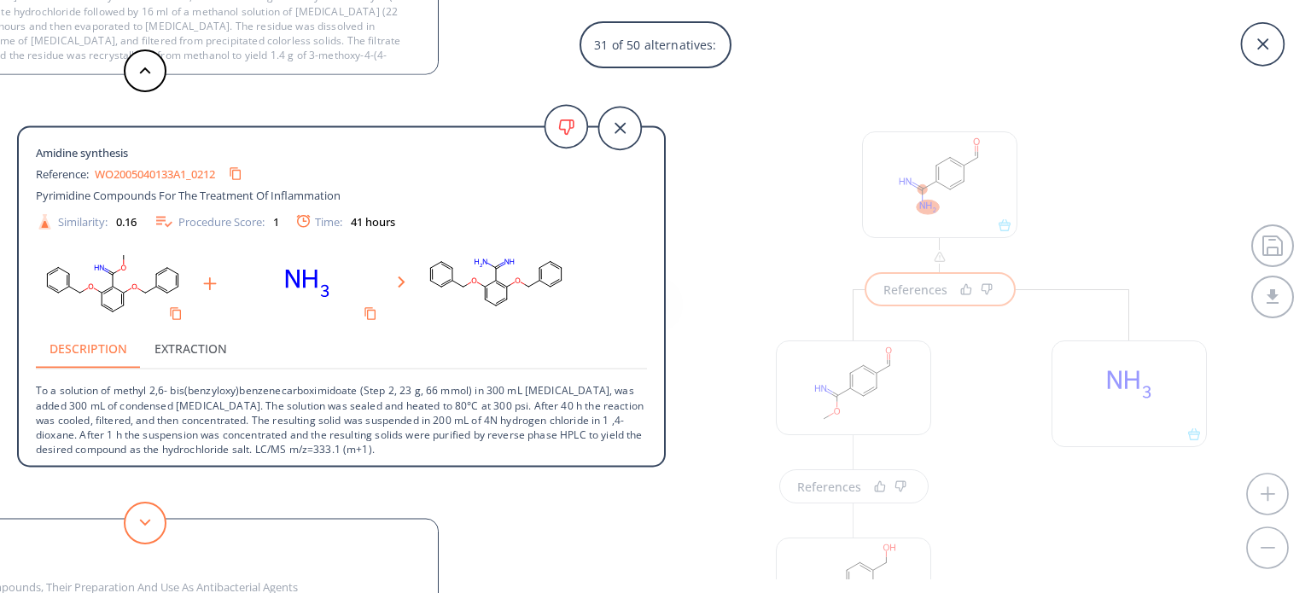
click at [142, 518] on button at bounding box center [145, 523] width 43 height 43
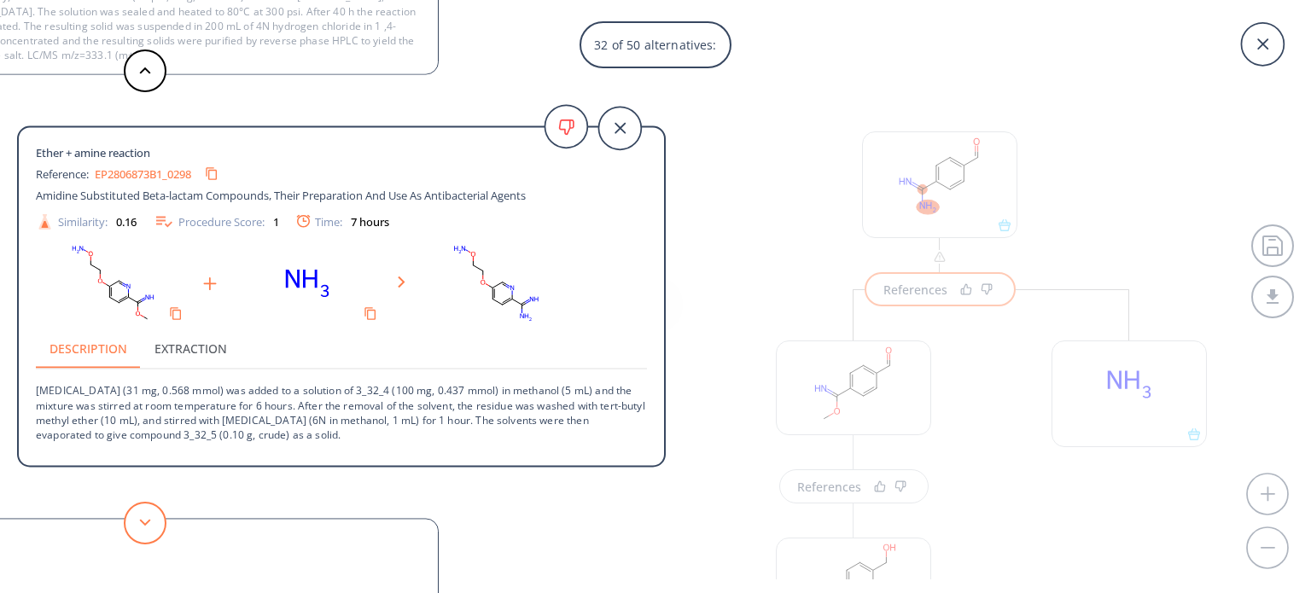
click at [142, 518] on button at bounding box center [145, 523] width 43 height 43
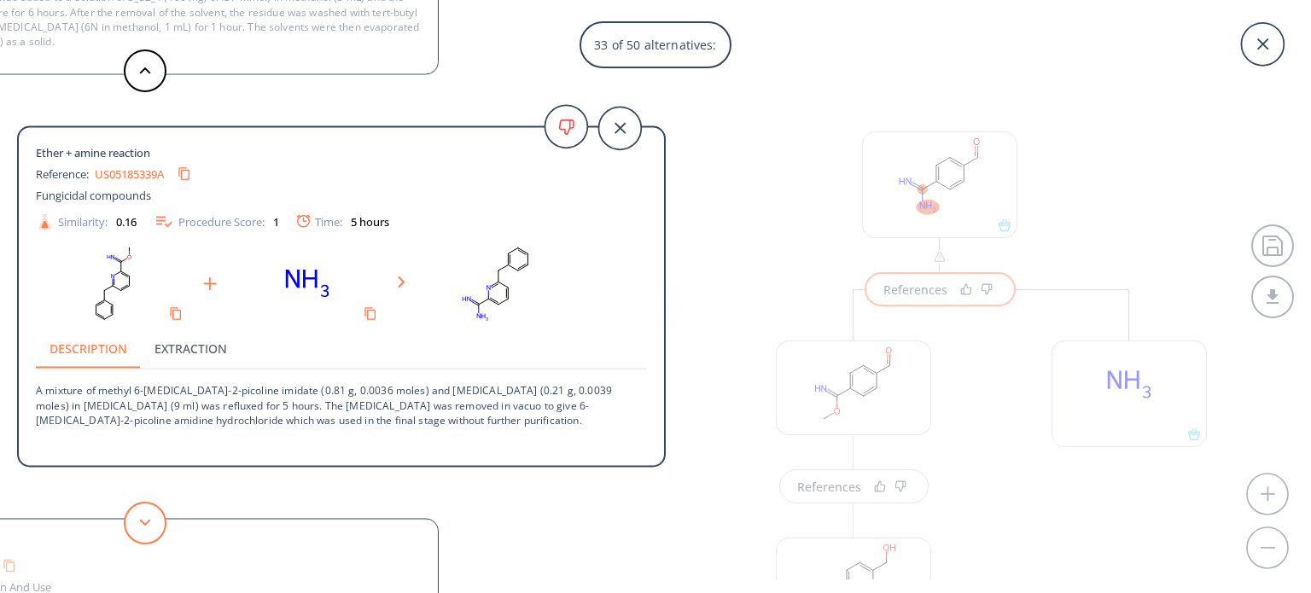
click at [142, 518] on button at bounding box center [145, 523] width 43 height 43
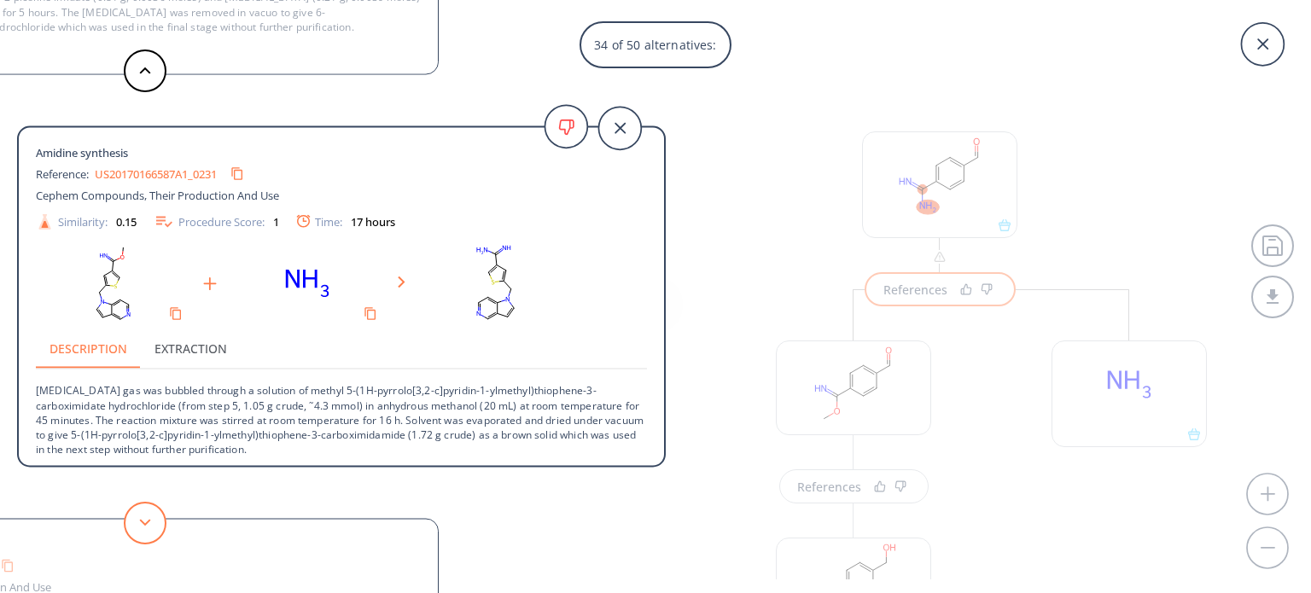
click at [142, 518] on button at bounding box center [145, 523] width 43 height 43
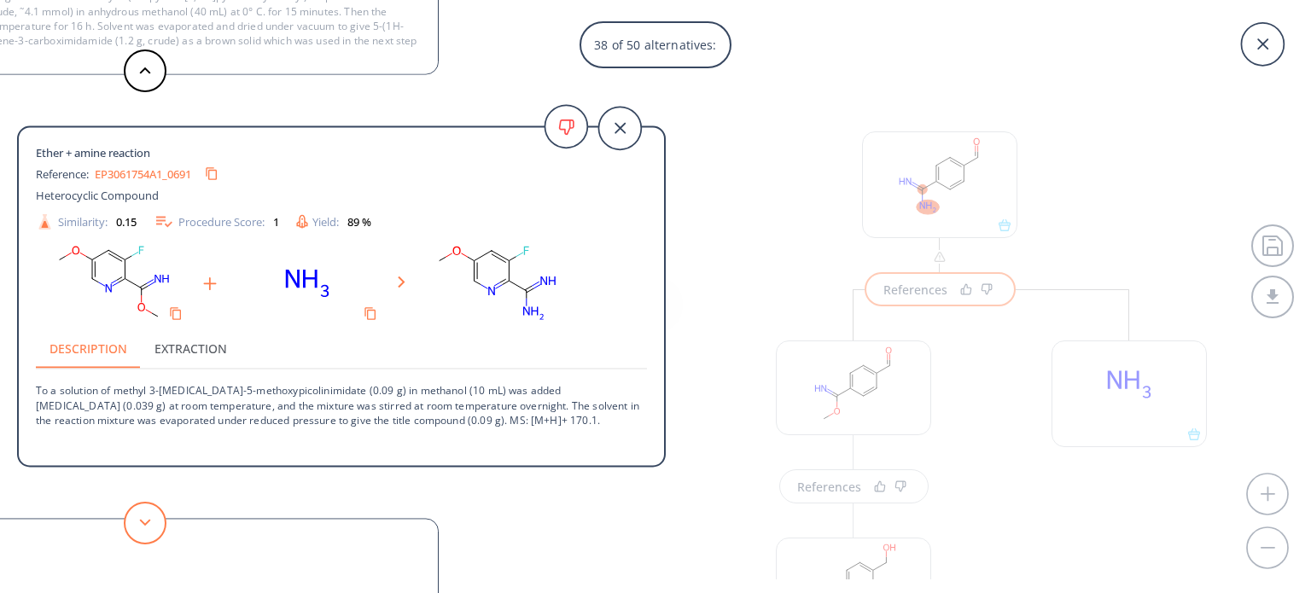
click at [142, 518] on button at bounding box center [145, 523] width 43 height 43
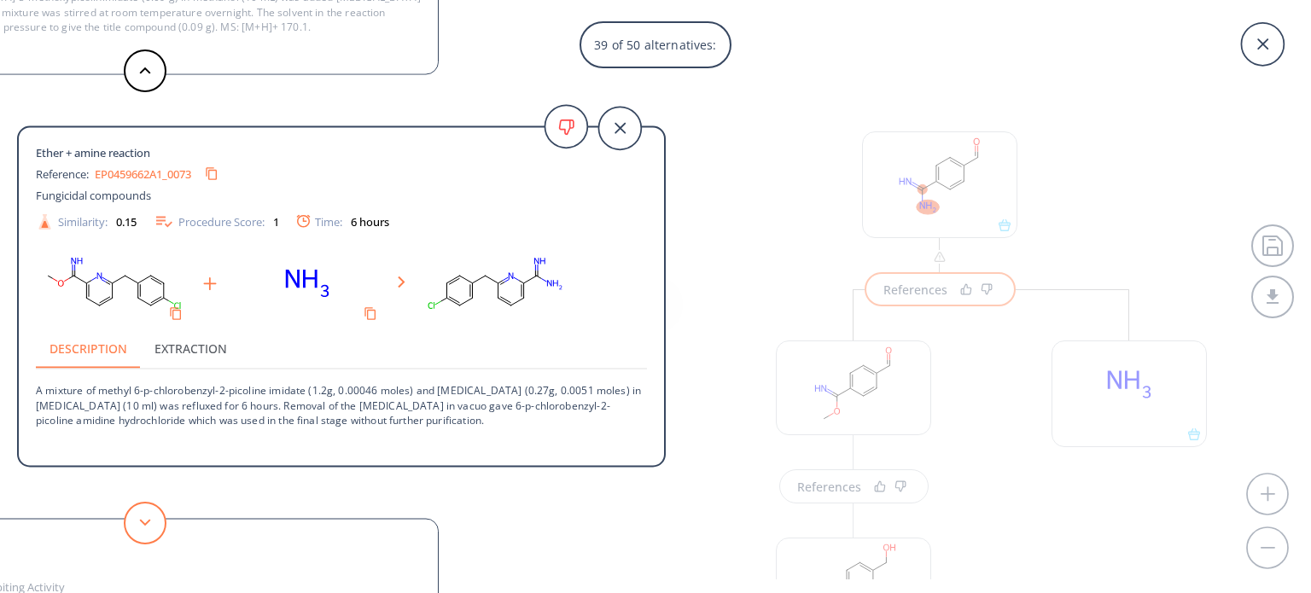
click at [142, 518] on button at bounding box center [145, 523] width 43 height 43
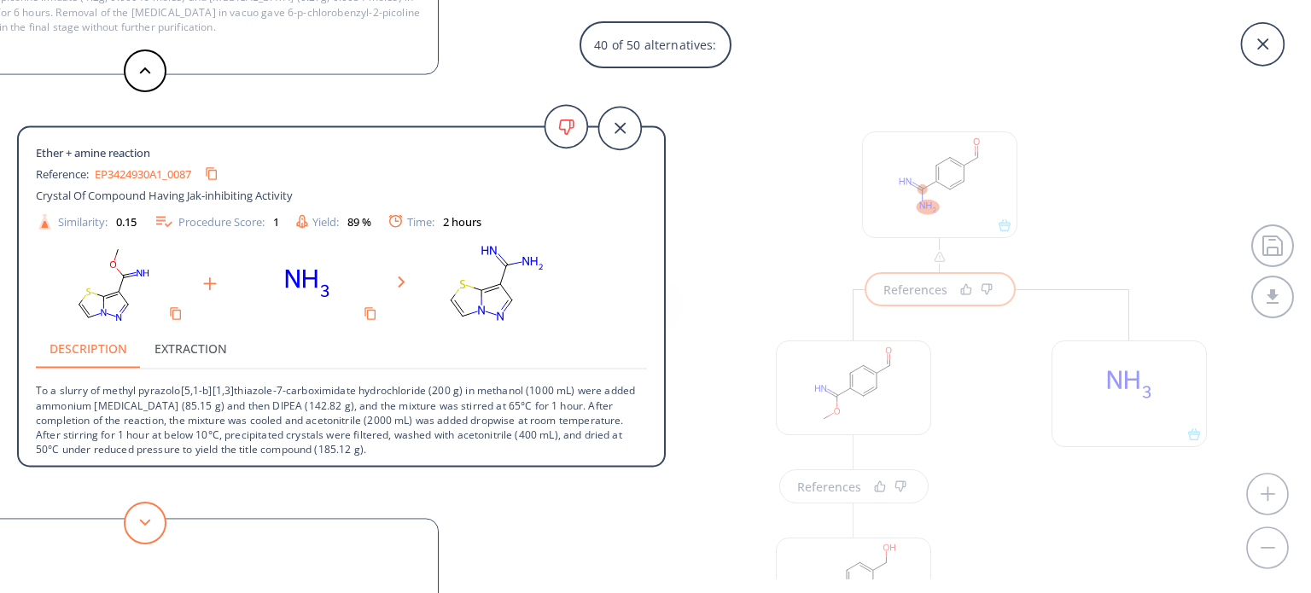
click at [142, 518] on button at bounding box center [145, 523] width 43 height 43
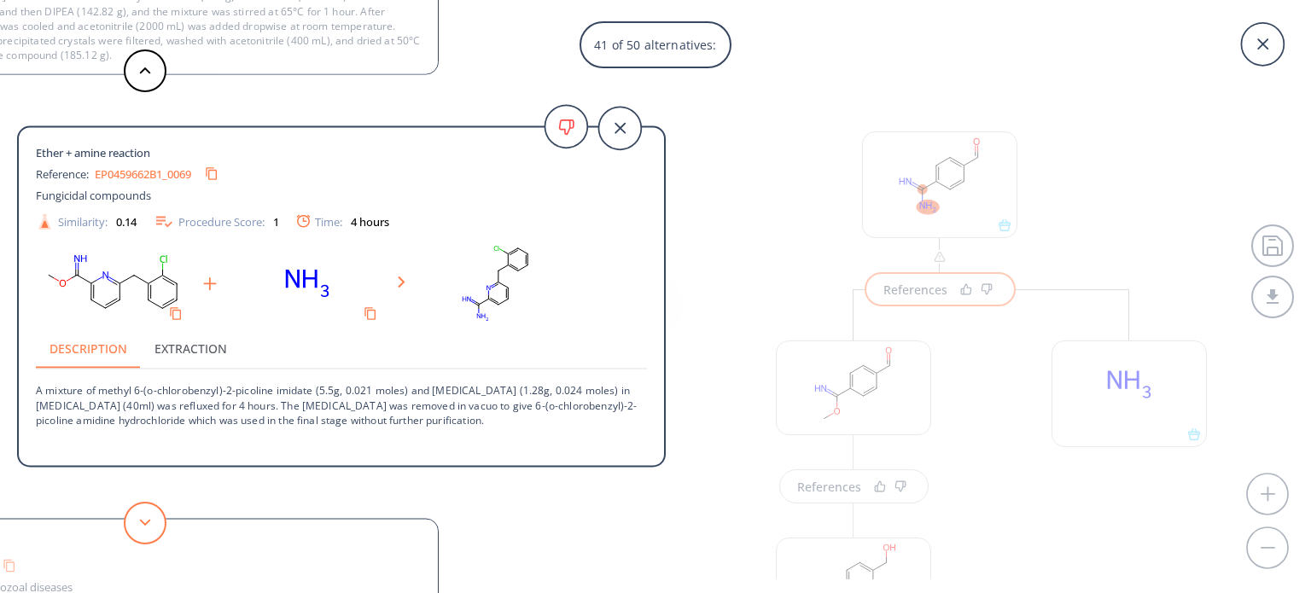
click at [142, 518] on button at bounding box center [145, 523] width 43 height 43
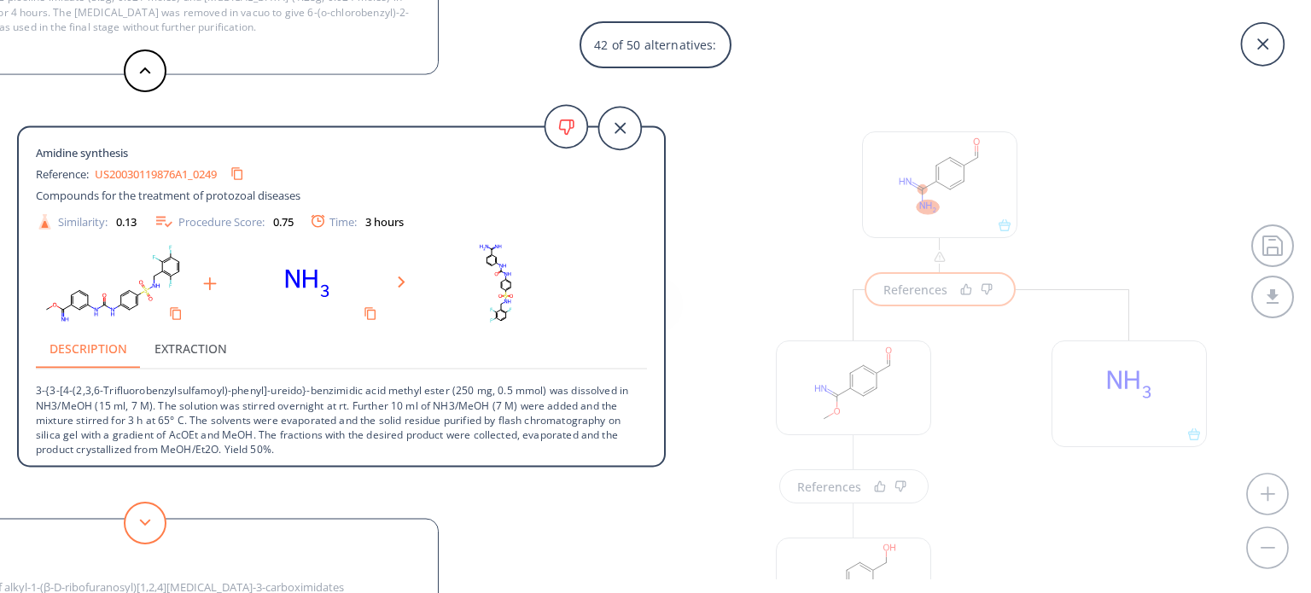
click at [142, 518] on button at bounding box center [145, 523] width 43 height 43
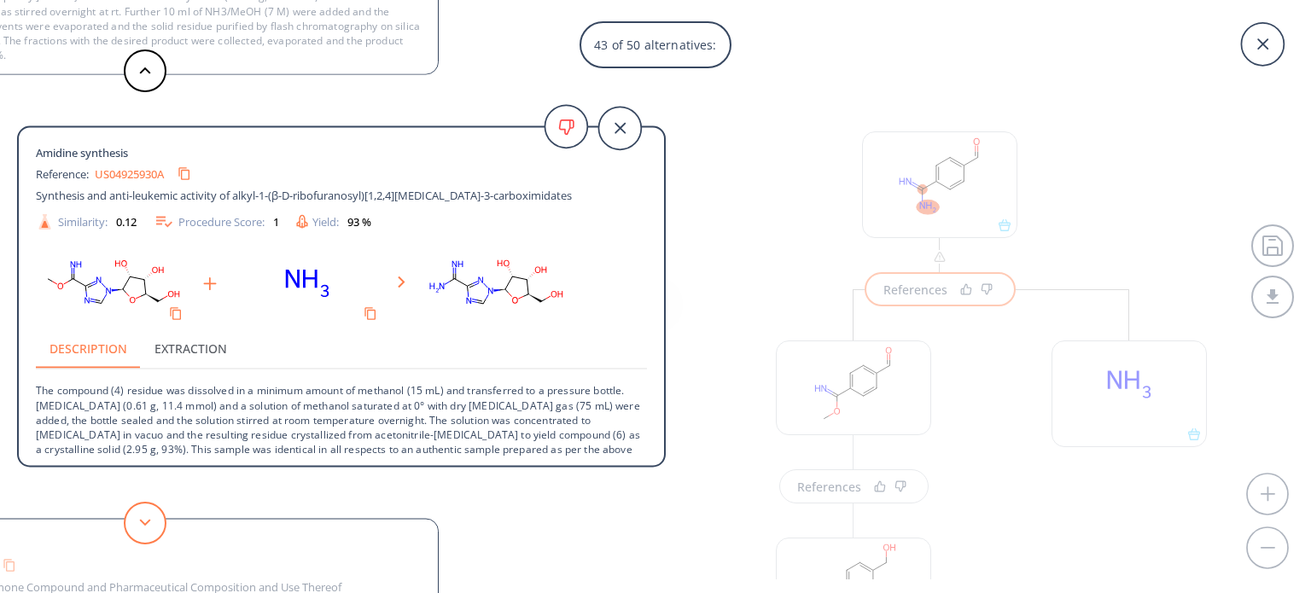
click at [142, 518] on button at bounding box center [145, 523] width 43 height 43
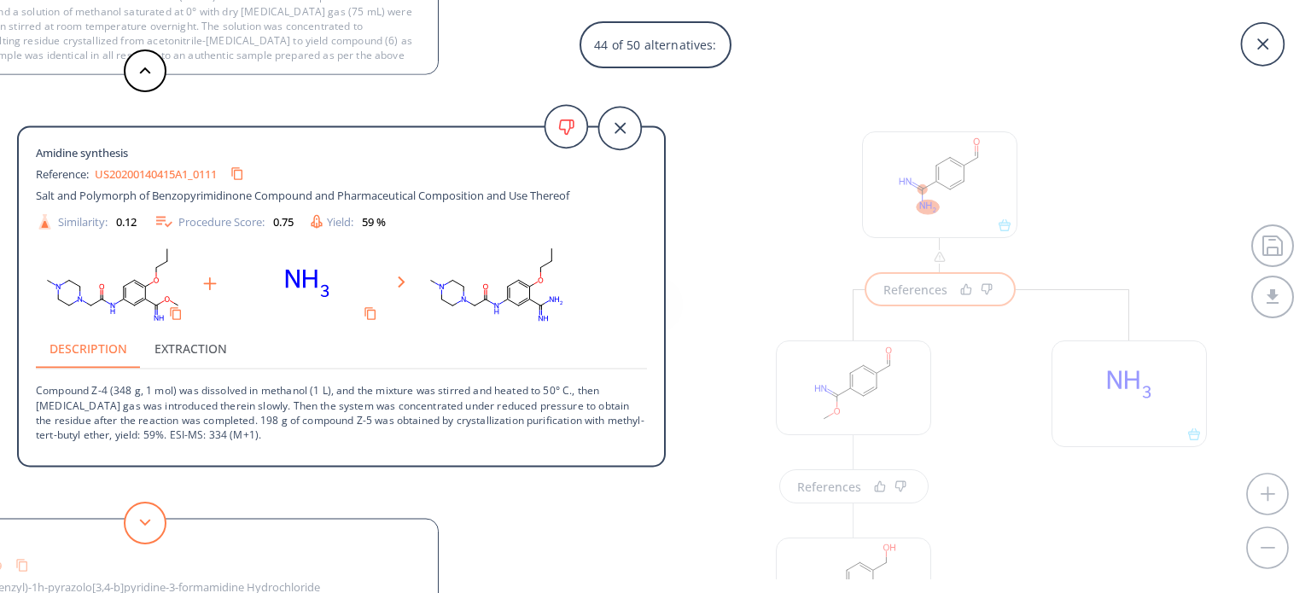
click at [142, 518] on button at bounding box center [145, 523] width 43 height 43
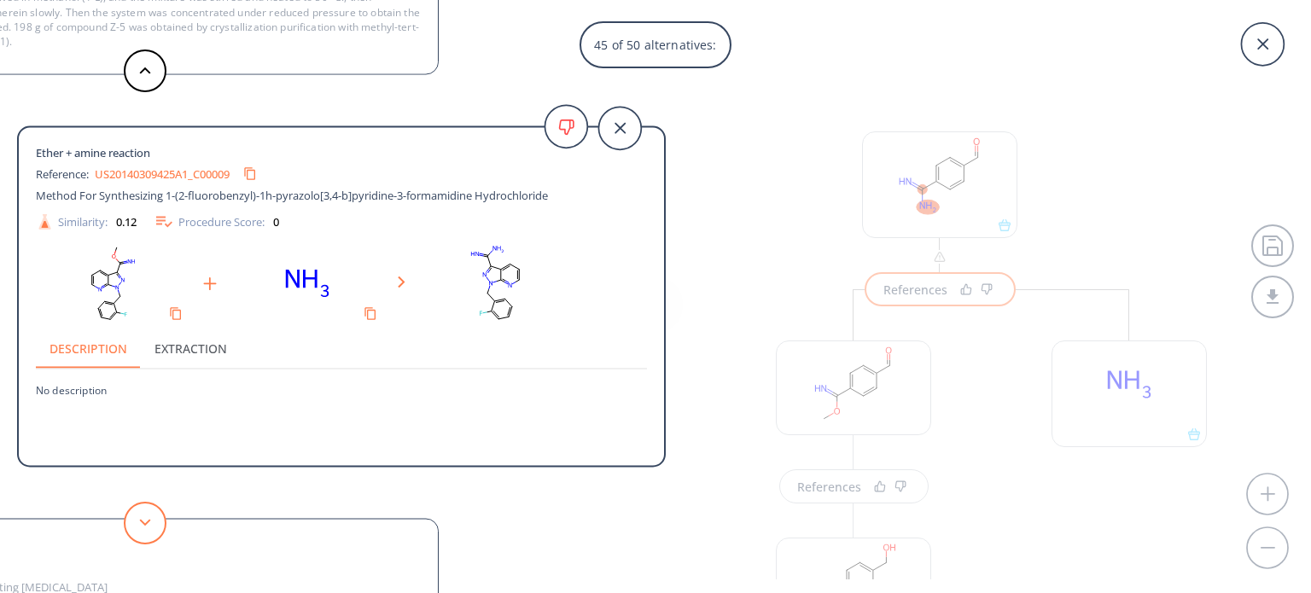
click at [142, 518] on button at bounding box center [145, 523] width 43 height 43
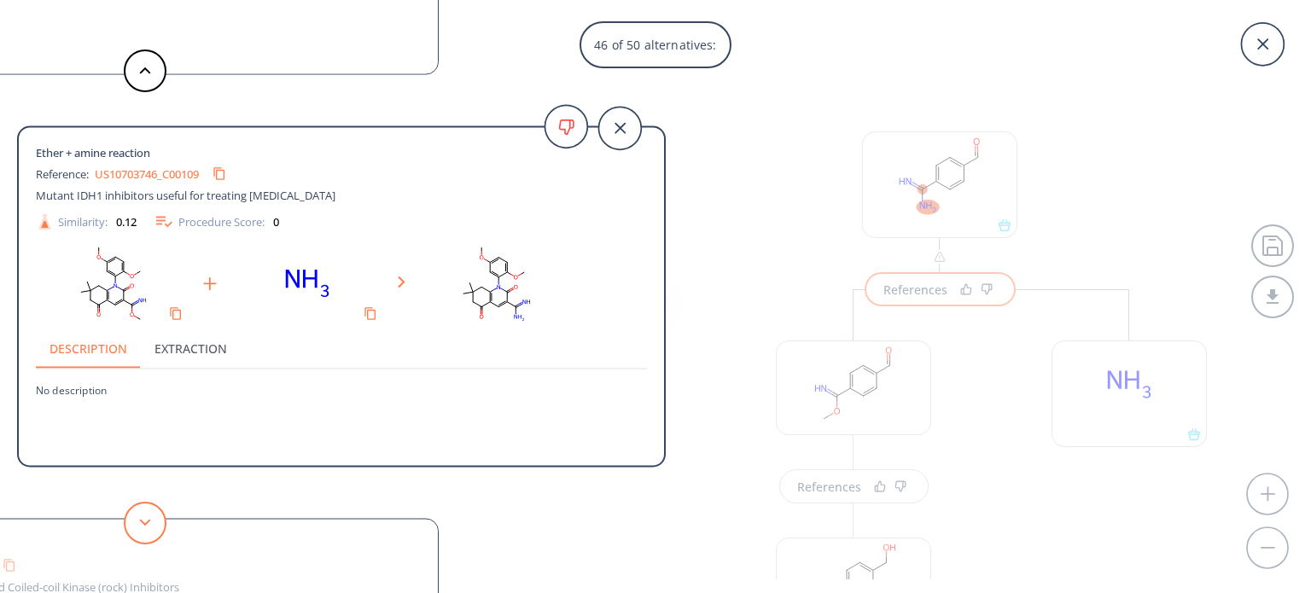
click at [142, 518] on button at bounding box center [145, 523] width 43 height 43
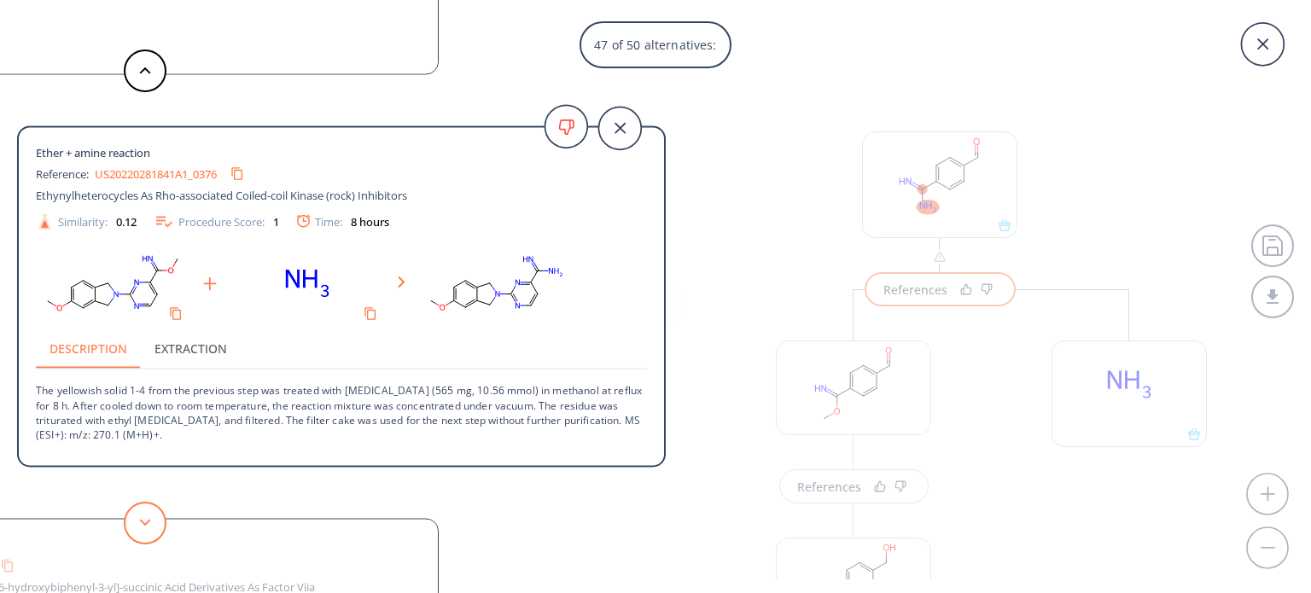
click at [142, 518] on button at bounding box center [145, 523] width 43 height 43
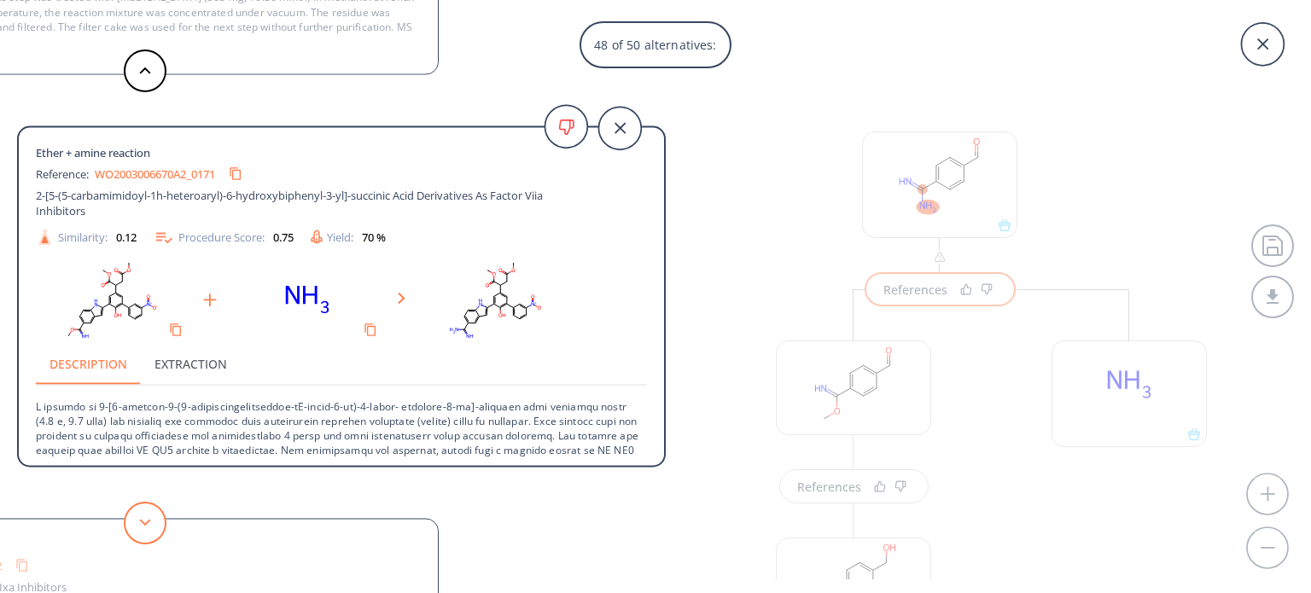
click at [142, 518] on button at bounding box center [145, 523] width 43 height 43
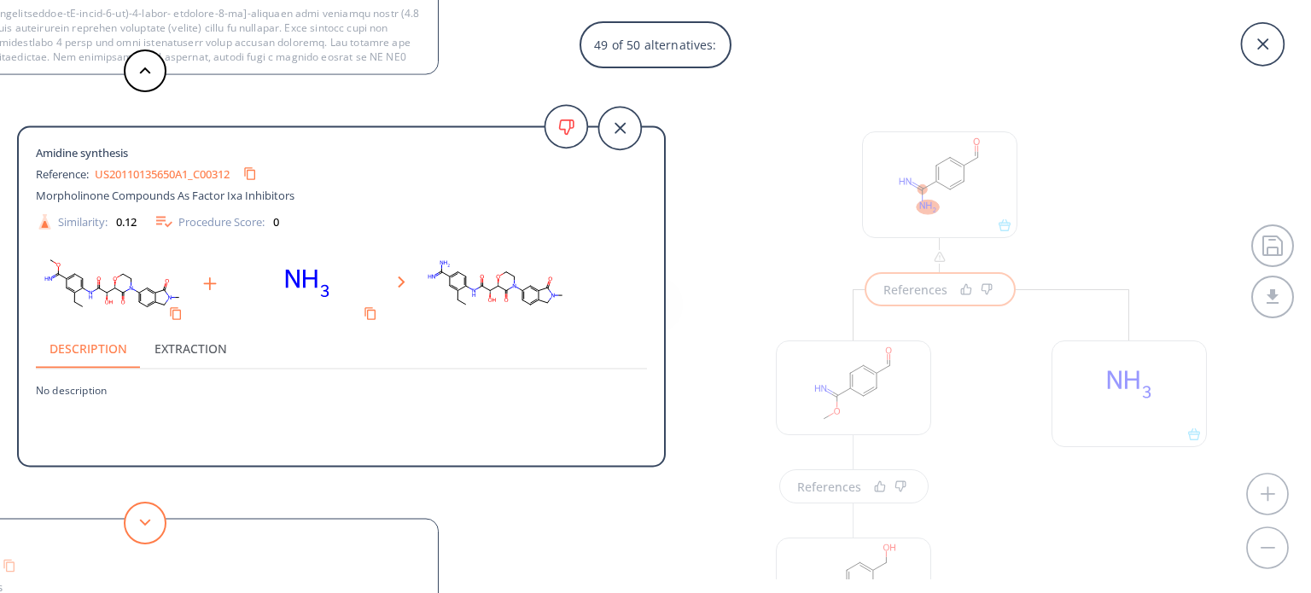
click at [142, 518] on button at bounding box center [145, 523] width 43 height 43
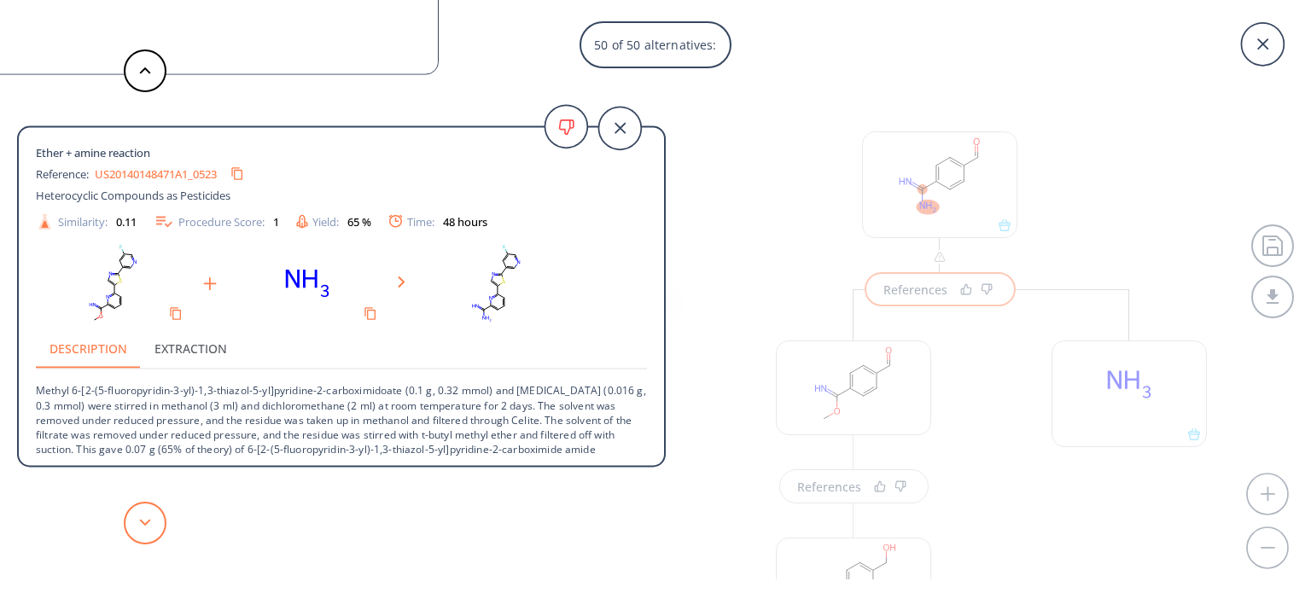
click at [142, 518] on button at bounding box center [145, 523] width 43 height 43
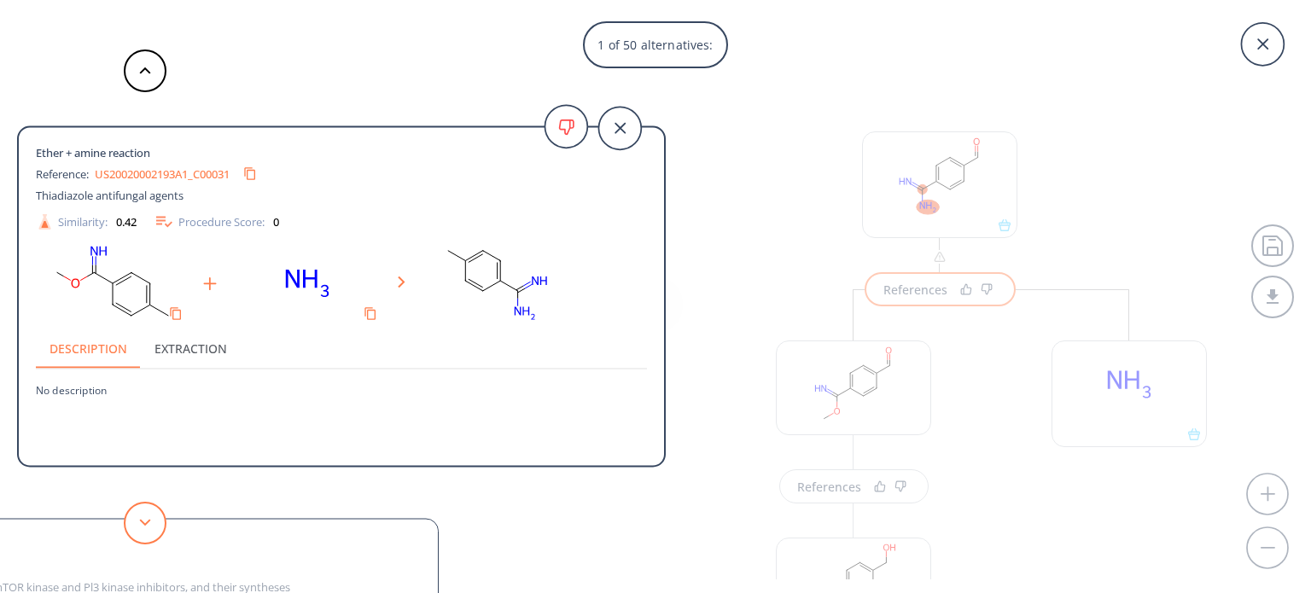
click at [142, 518] on button at bounding box center [145, 523] width 43 height 43
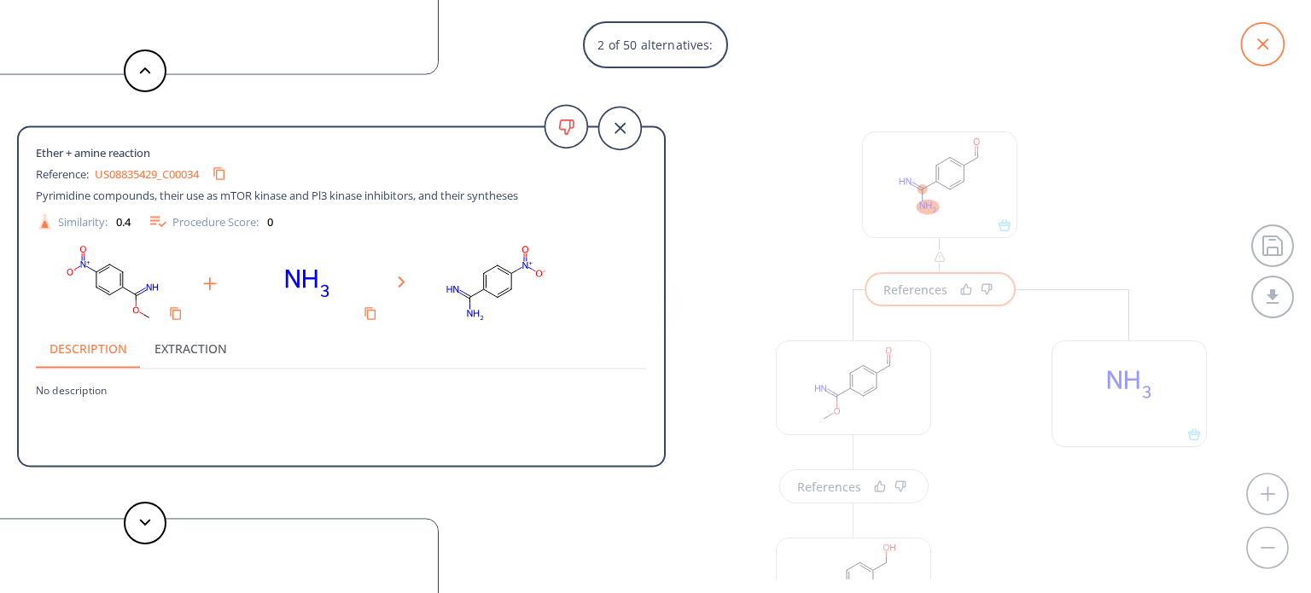
click at [1277, 30] on icon at bounding box center [1262, 44] width 43 height 43
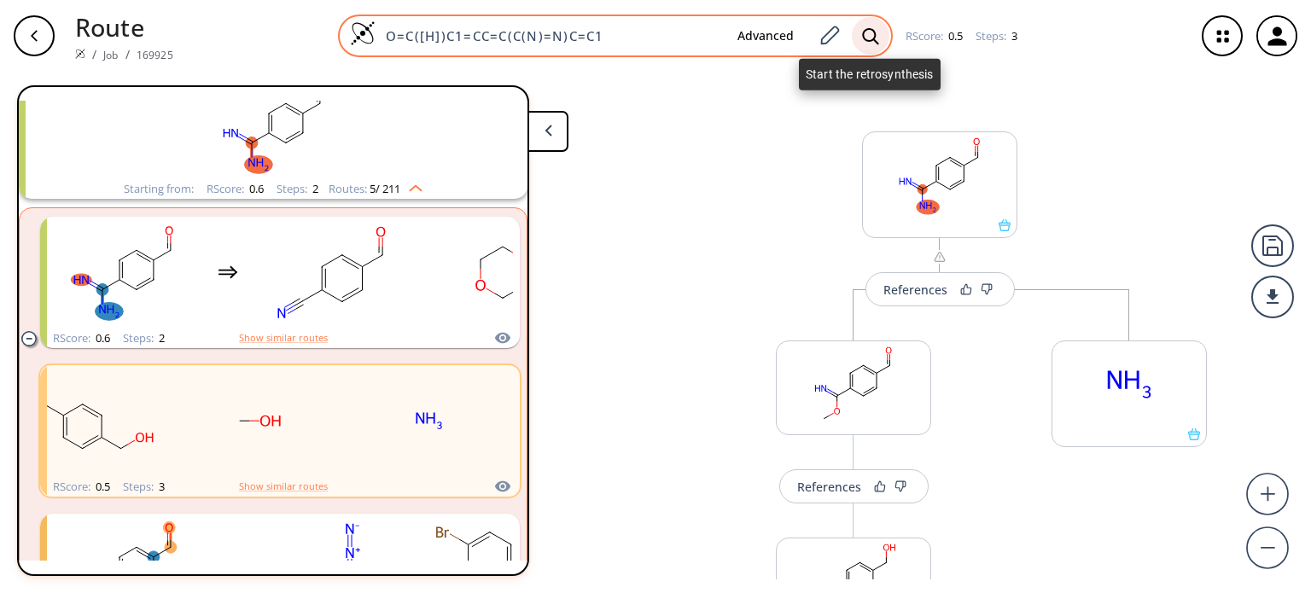
click at [862, 38] on icon at bounding box center [870, 36] width 17 height 18
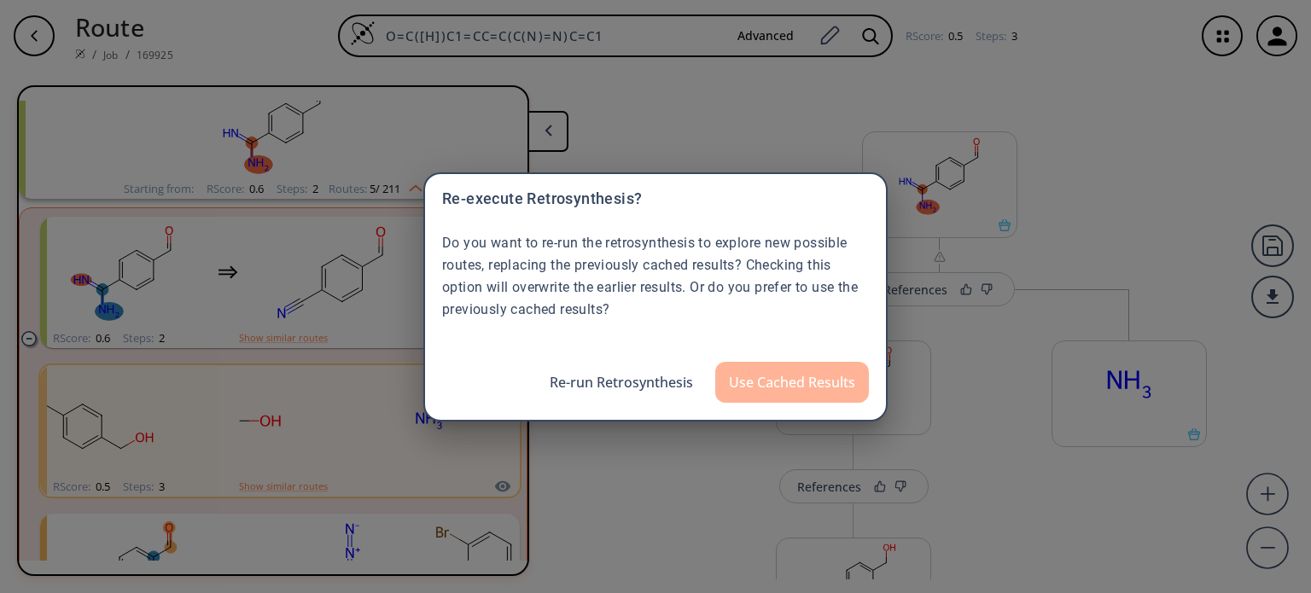
click at [794, 375] on button "Use Cached Results" at bounding box center [792, 382] width 154 height 41
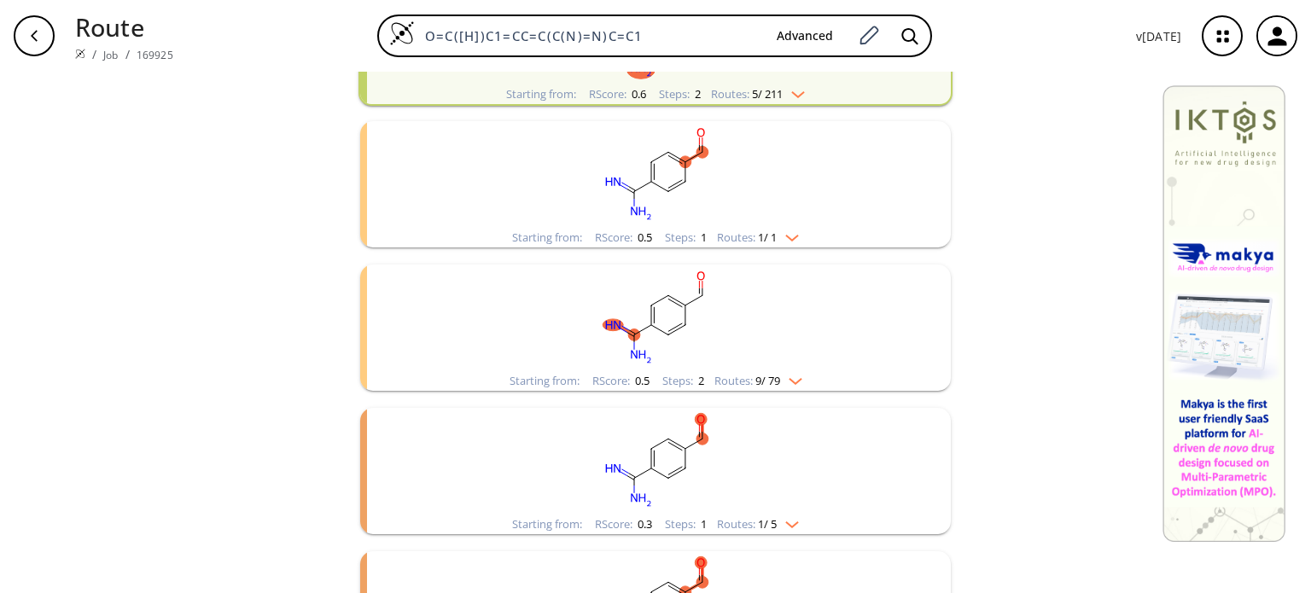
scroll to position [312, 0]
click at [642, 350] on ellipse "clusters" at bounding box center [641, 355] width 28 height 18
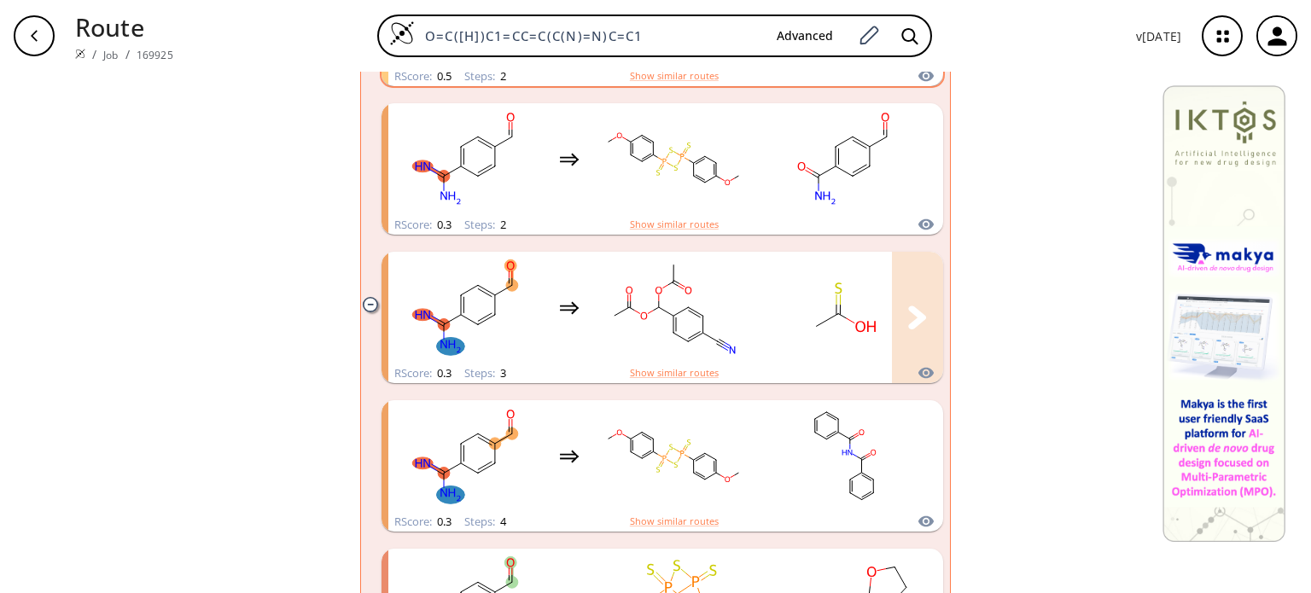
scroll to position [766, 0]
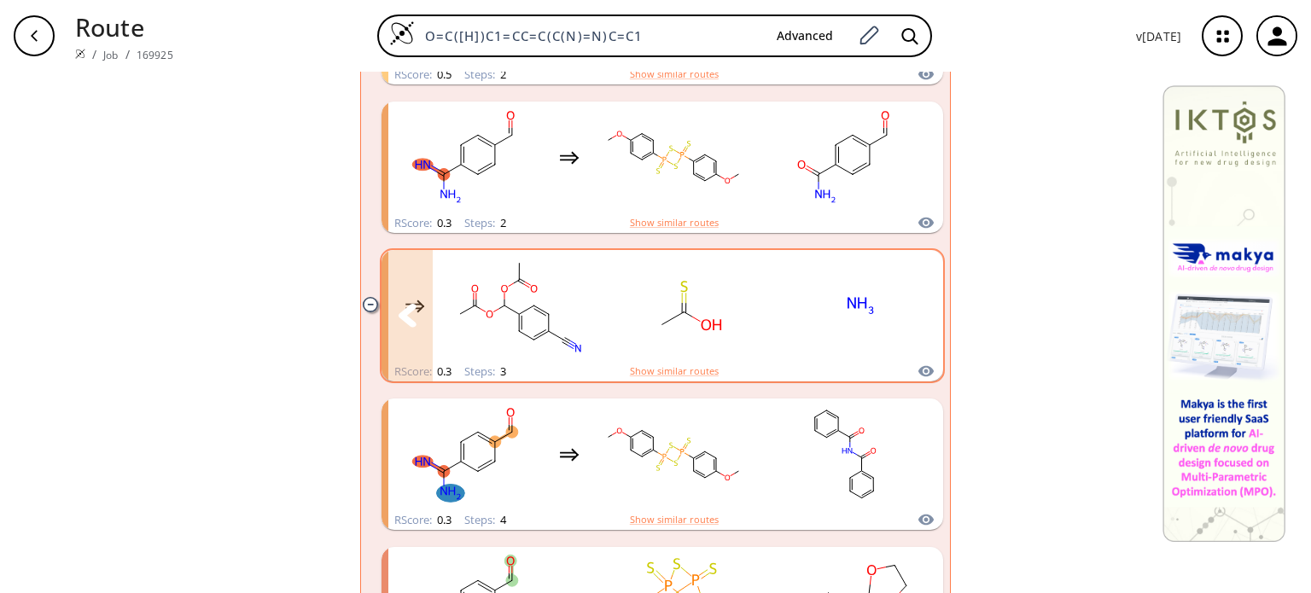
click at [744, 331] on rect "clusters" at bounding box center [690, 306] width 154 height 107
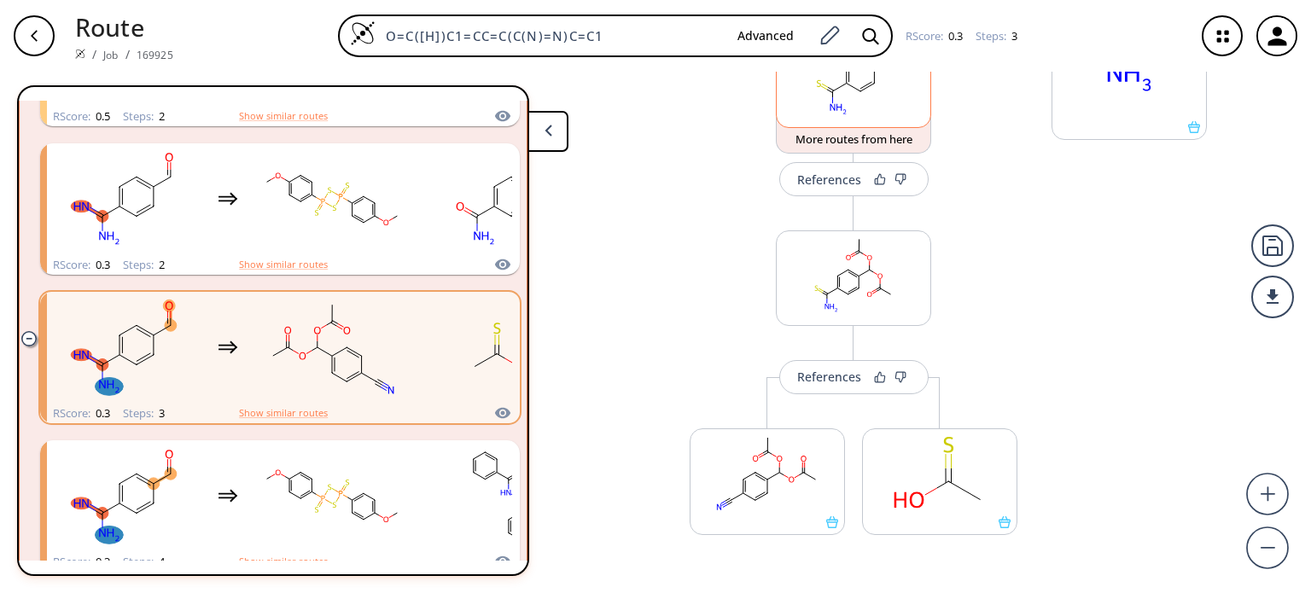
scroll to position [398, 0]
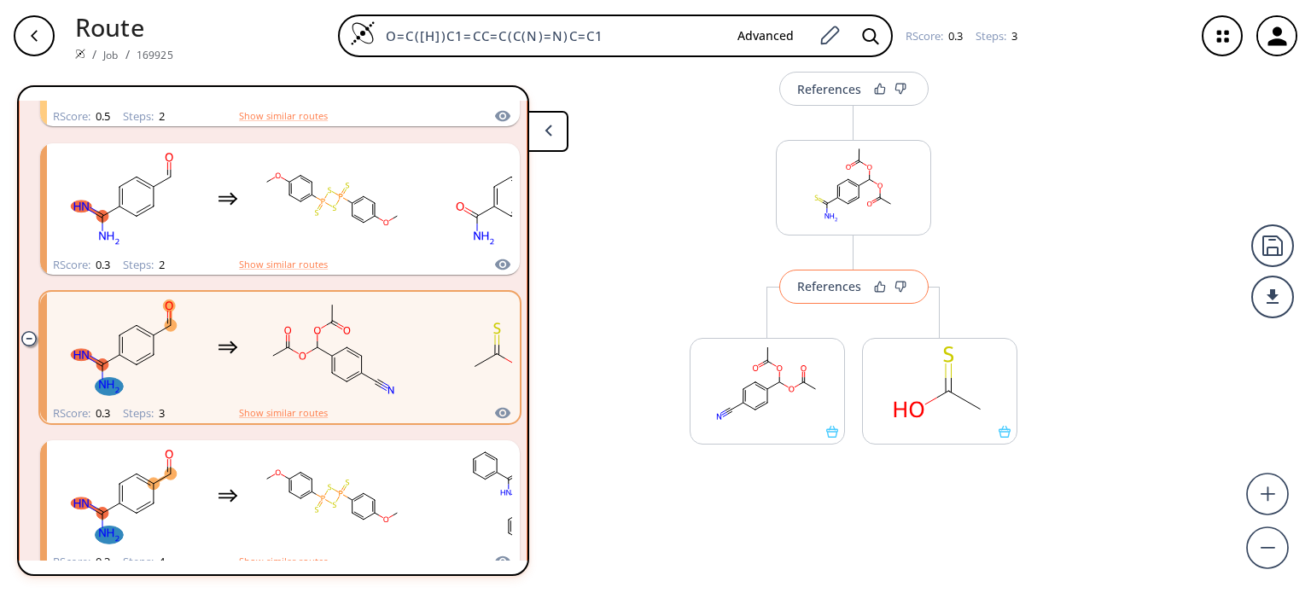
click at [817, 286] on div "References" at bounding box center [829, 286] width 64 height 11
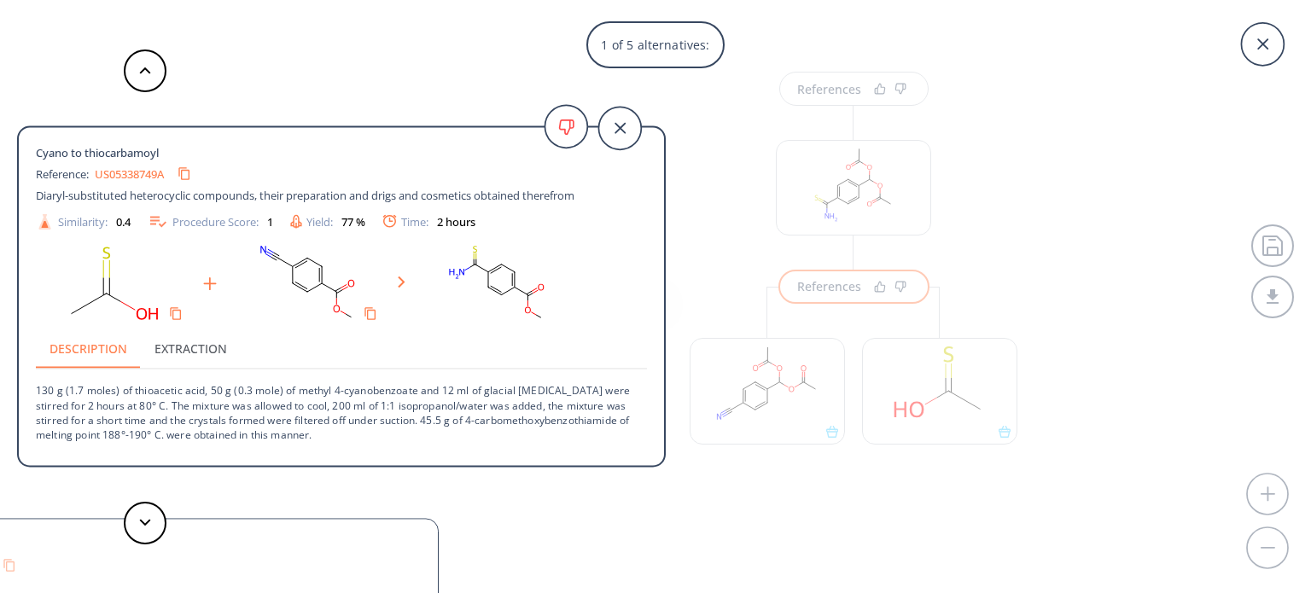
click at [544, 320] on ellipse at bounding box center [540, 317] width 9 height 9
click at [143, 520] on icon at bounding box center [145, 523] width 12 height 8
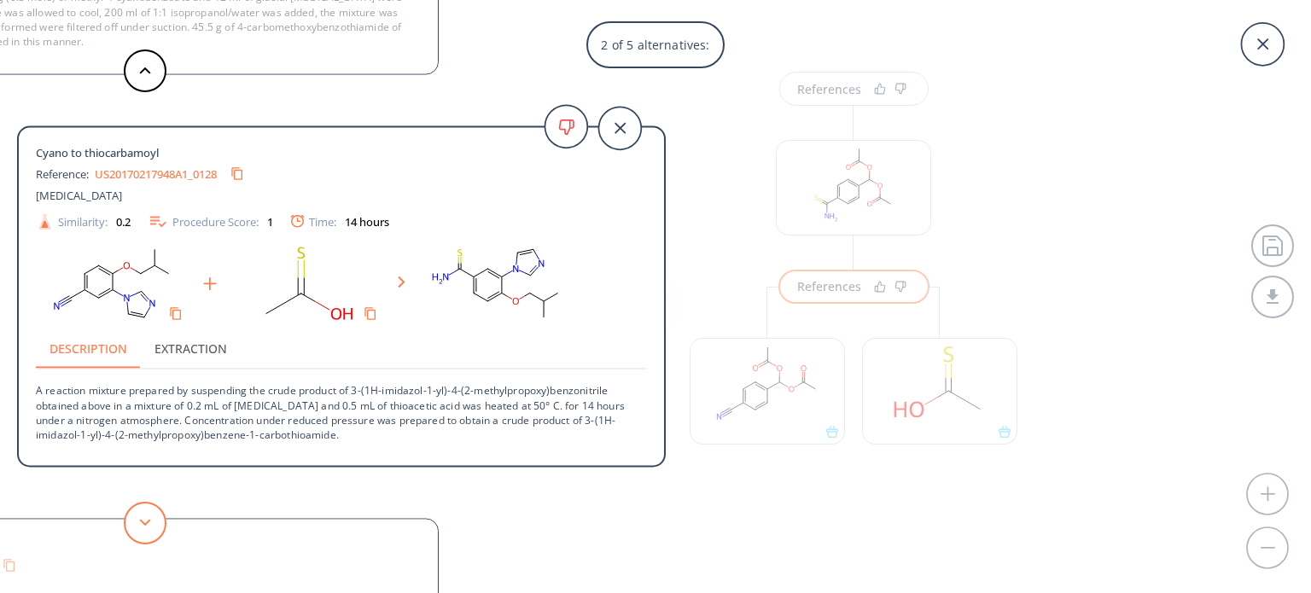
click at [143, 520] on icon at bounding box center [145, 523] width 12 height 8
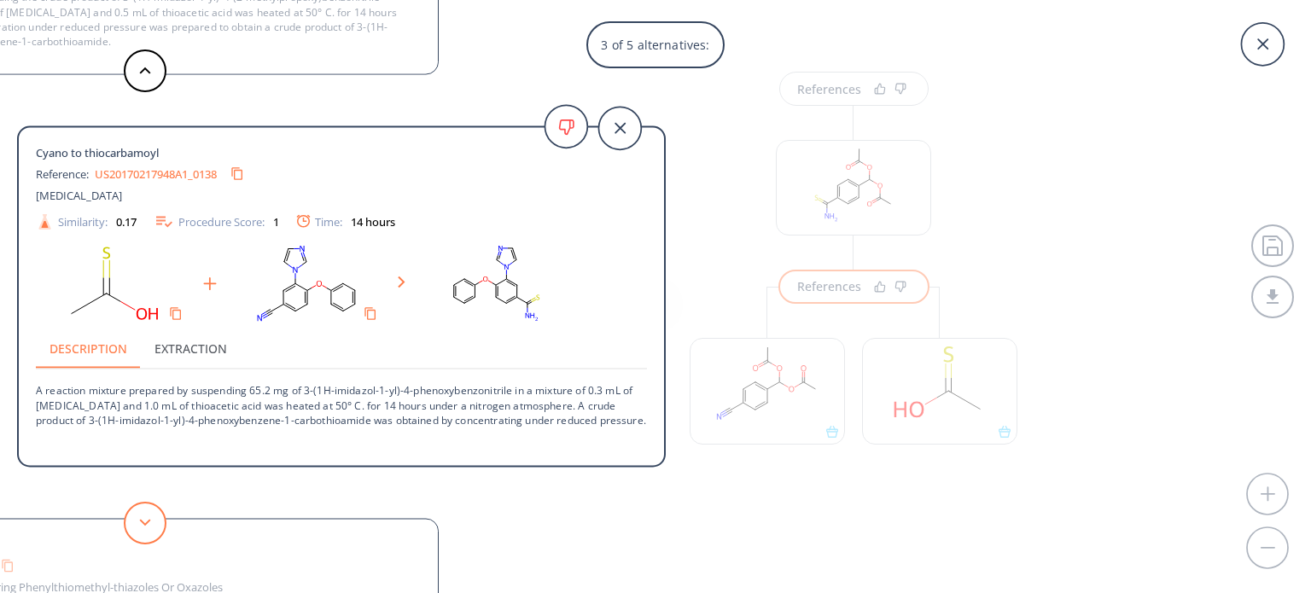
click at [143, 520] on icon at bounding box center [145, 523] width 12 height 8
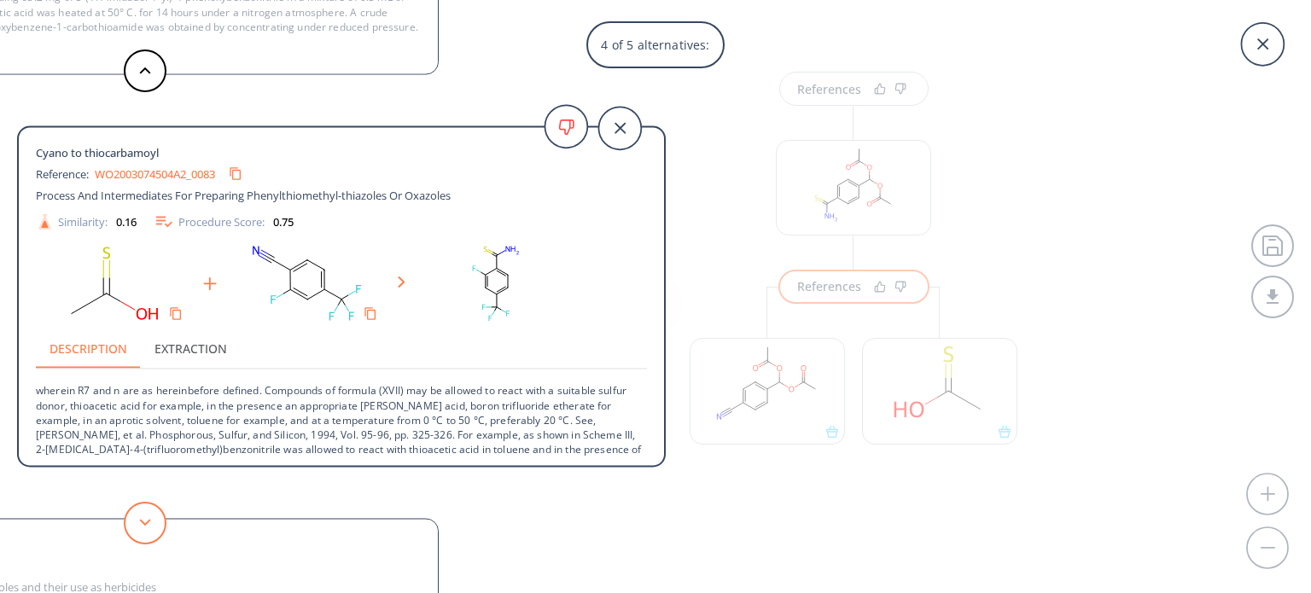
click at [143, 520] on icon at bounding box center [145, 523] width 12 height 8
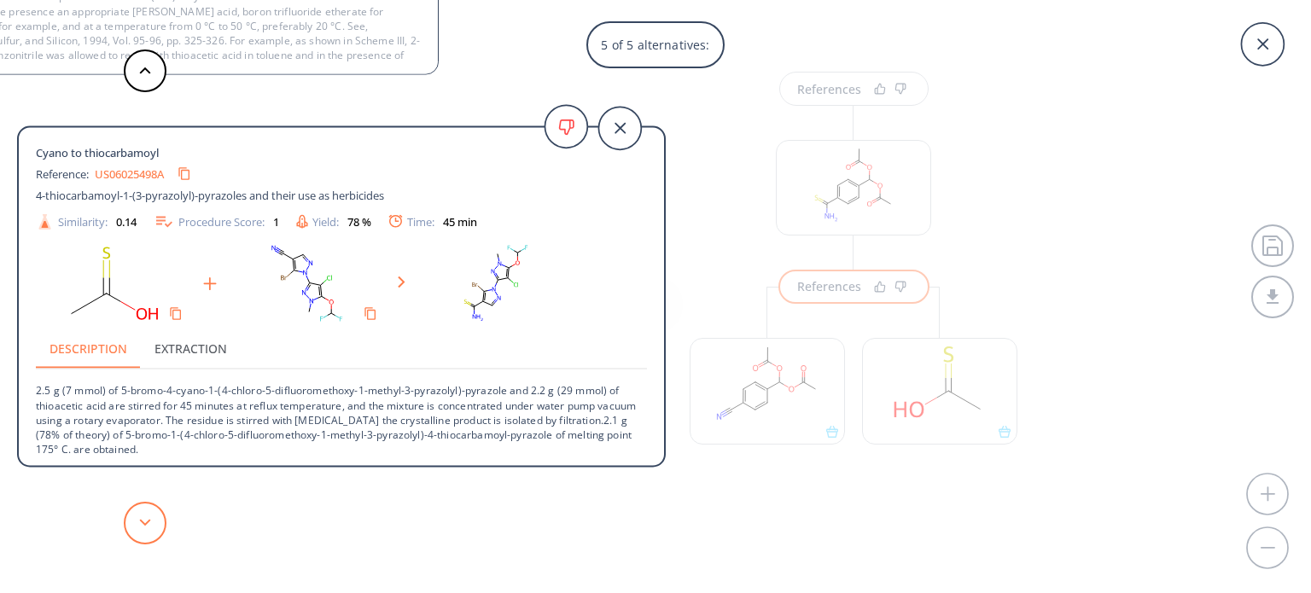
click at [143, 520] on icon at bounding box center [145, 523] width 12 height 8
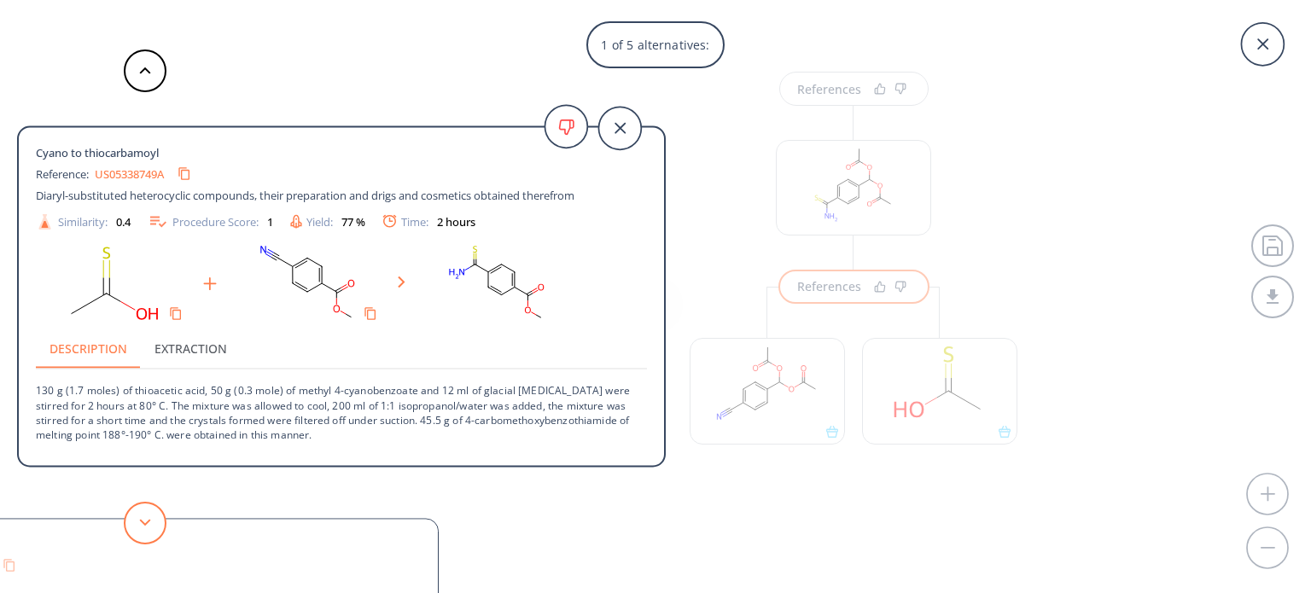
click at [143, 520] on icon at bounding box center [145, 523] width 12 height 8
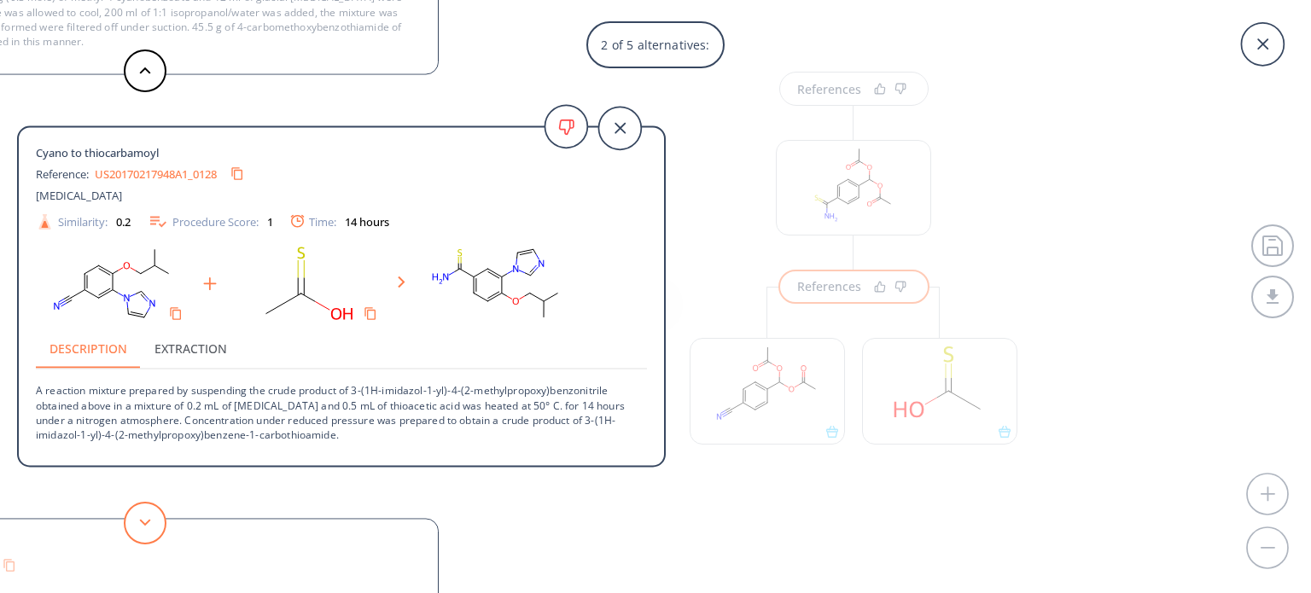
click at [143, 520] on icon at bounding box center [145, 523] width 12 height 8
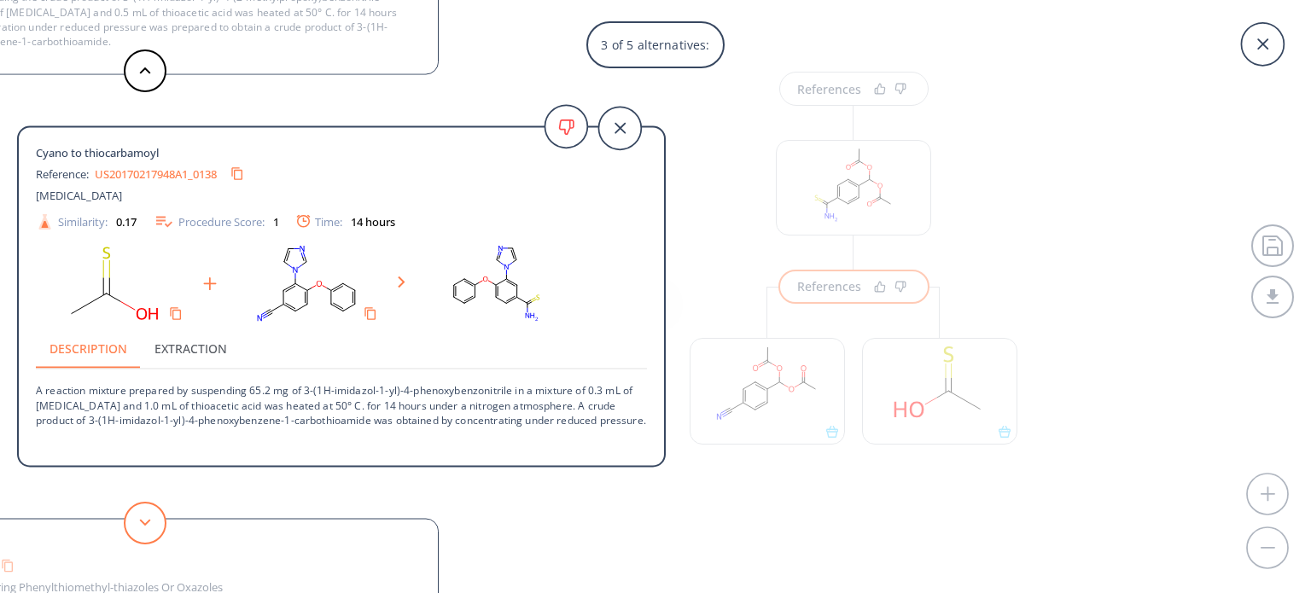
click at [143, 520] on icon at bounding box center [145, 523] width 12 height 8
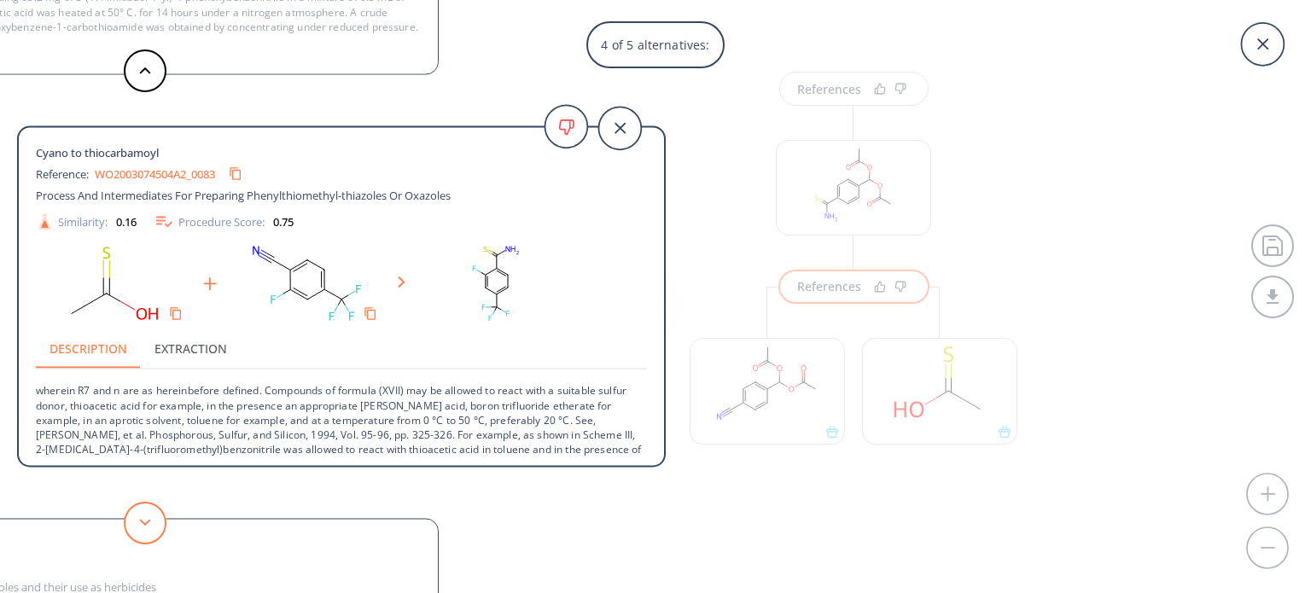
click at [143, 520] on icon at bounding box center [145, 523] width 12 height 8
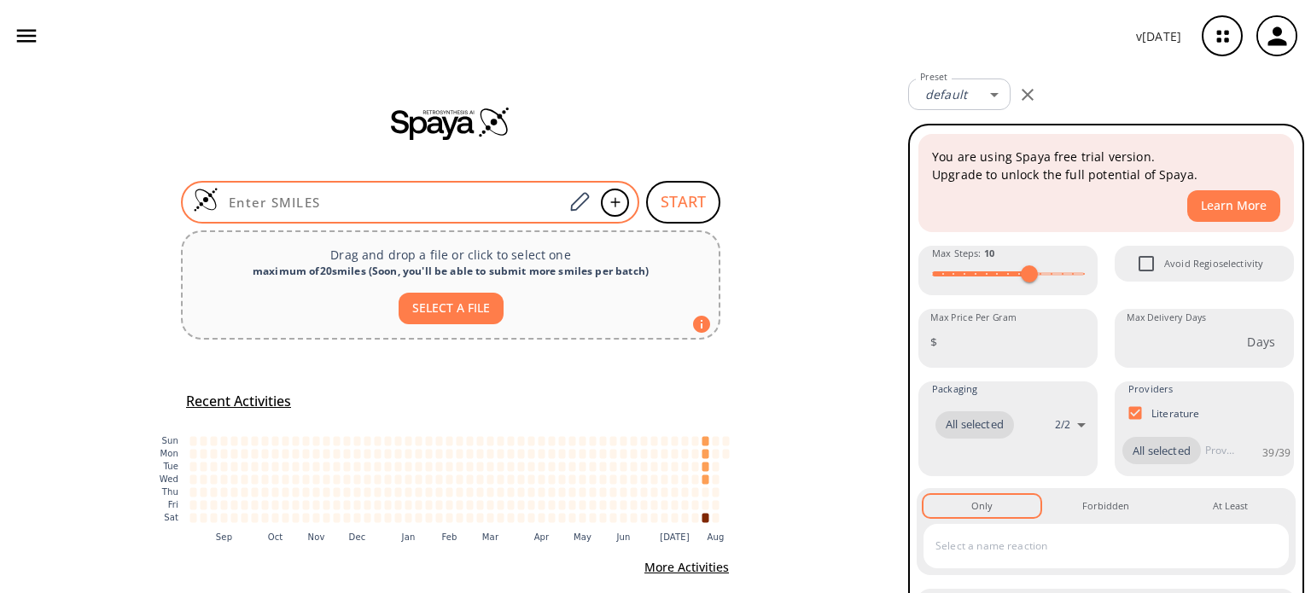
click at [369, 214] on div at bounding box center [410, 202] width 458 height 43
paste input "N=C(N)NNCC1=CC(N(C)C)=CC=C1"
type input "N=C(N)NNCC1=CC(N(C)C)=CC=C1"
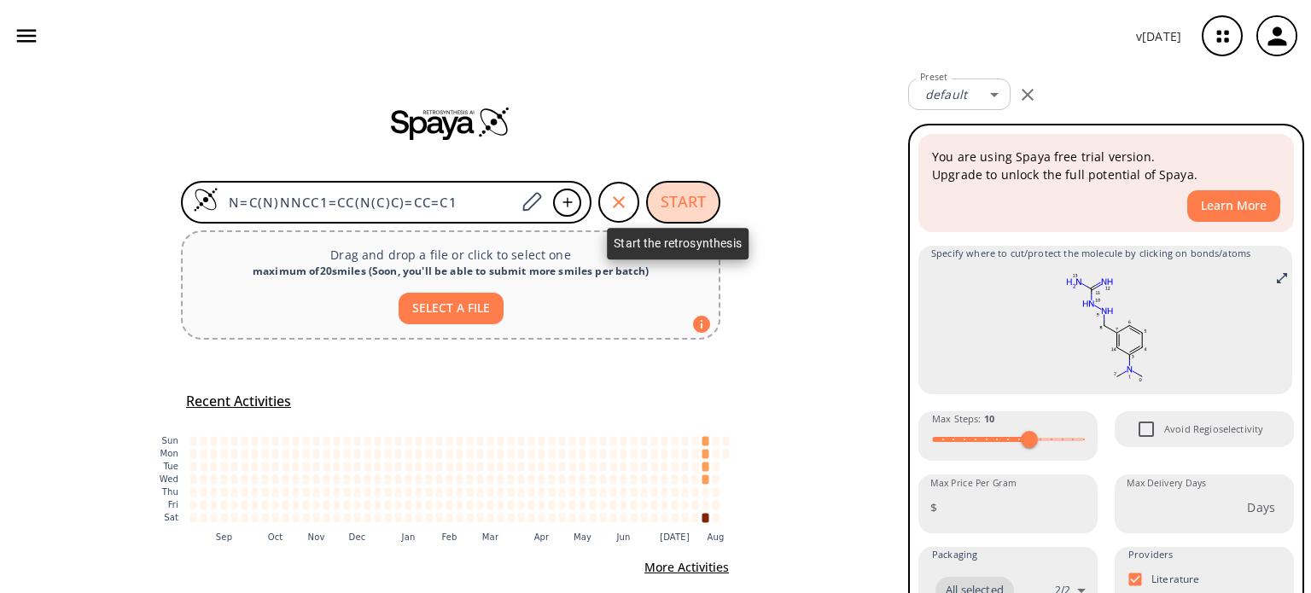
click at [658, 208] on button "START" at bounding box center [683, 202] width 74 height 43
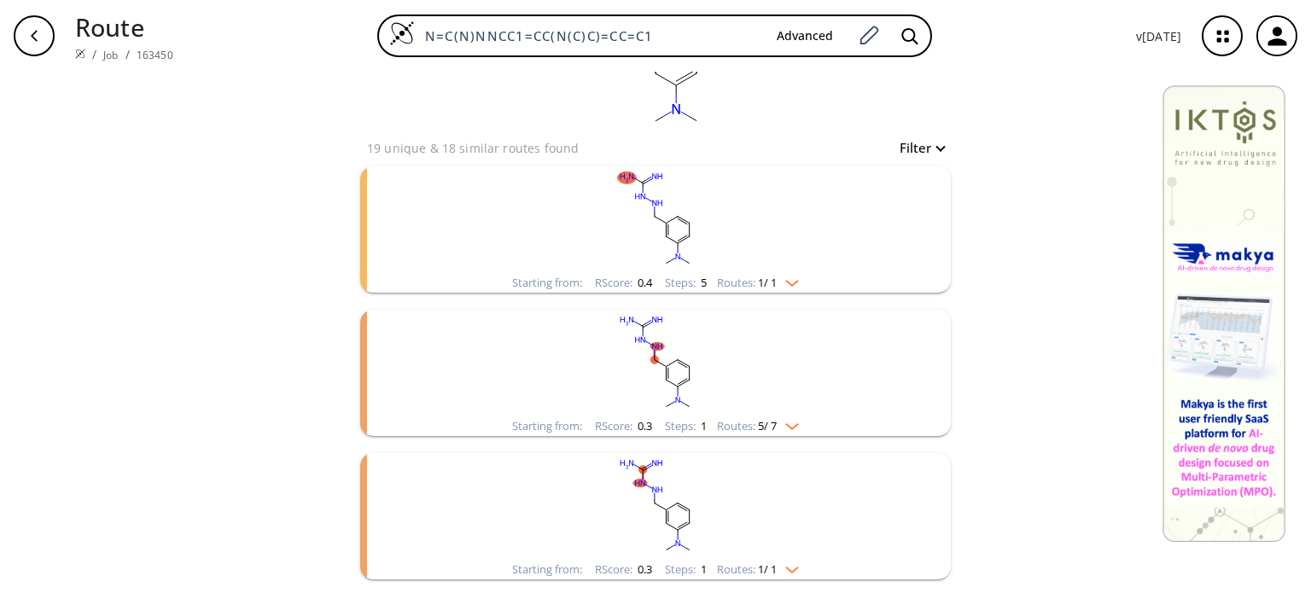
scroll to position [123, 0]
click at [622, 368] on rect "clusters" at bounding box center [655, 362] width 444 height 107
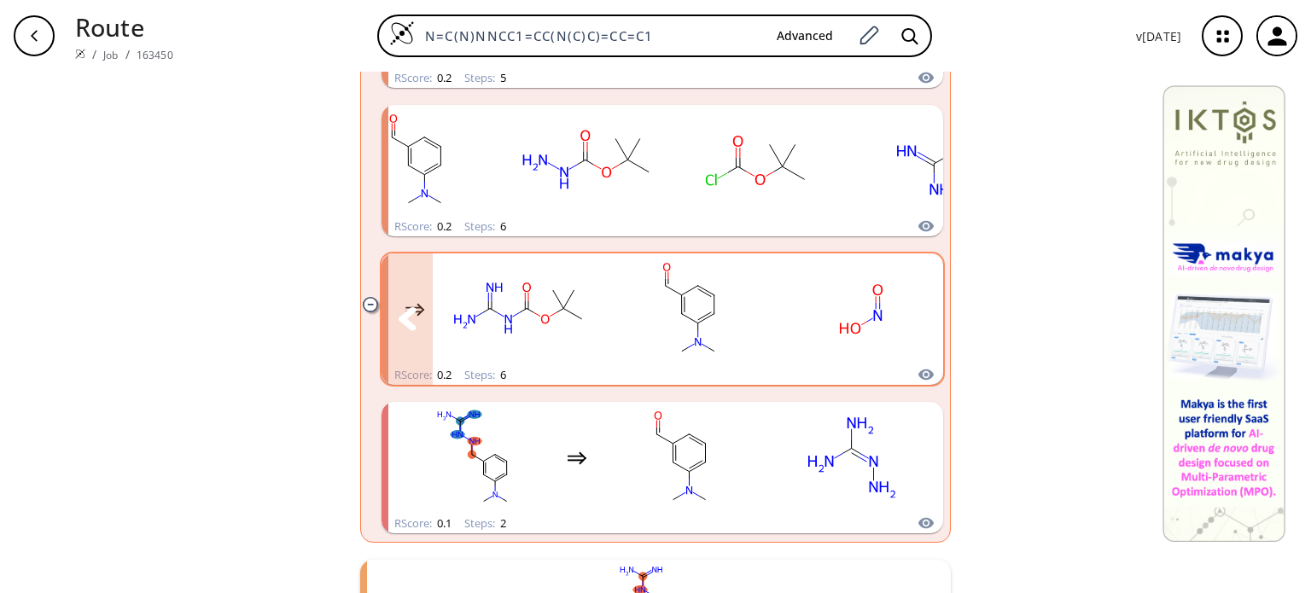
scroll to position [775, 0]
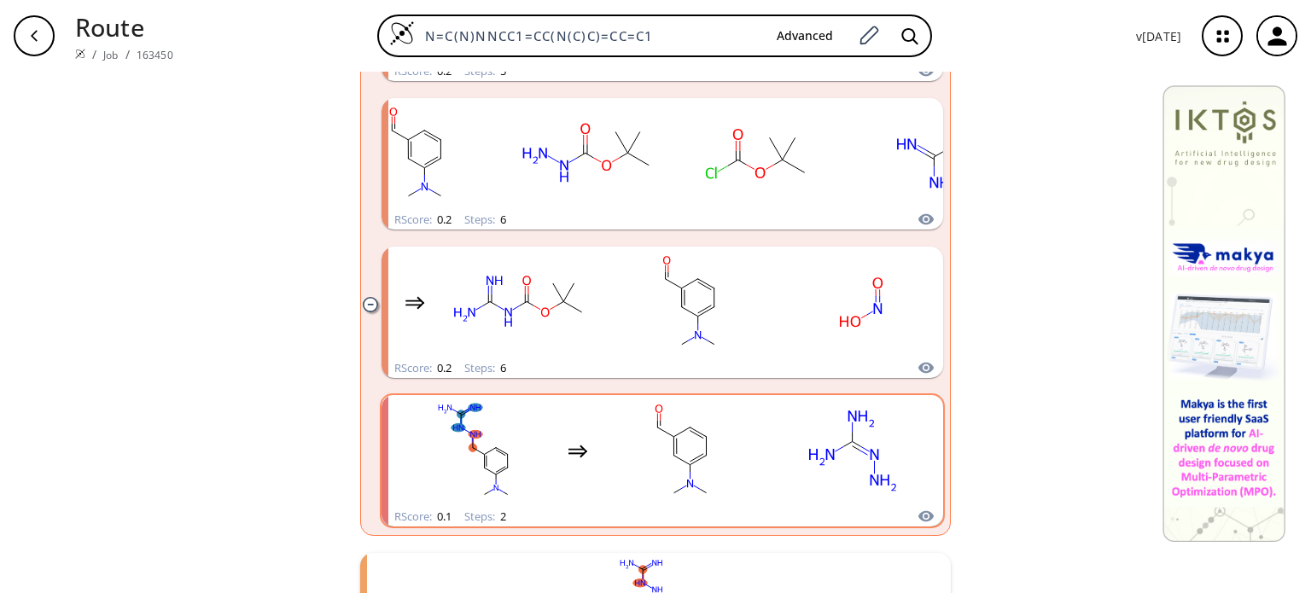
click at [817, 468] on ellipse "clusters" at bounding box center [821, 456] width 36 height 23
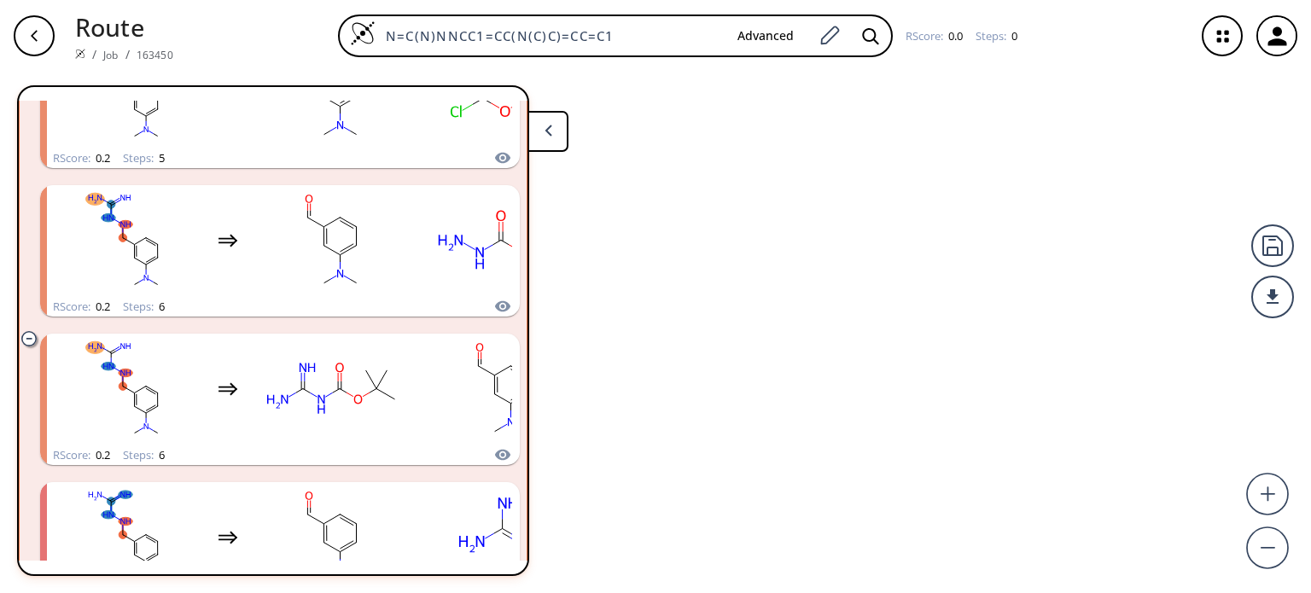
scroll to position [754, 0]
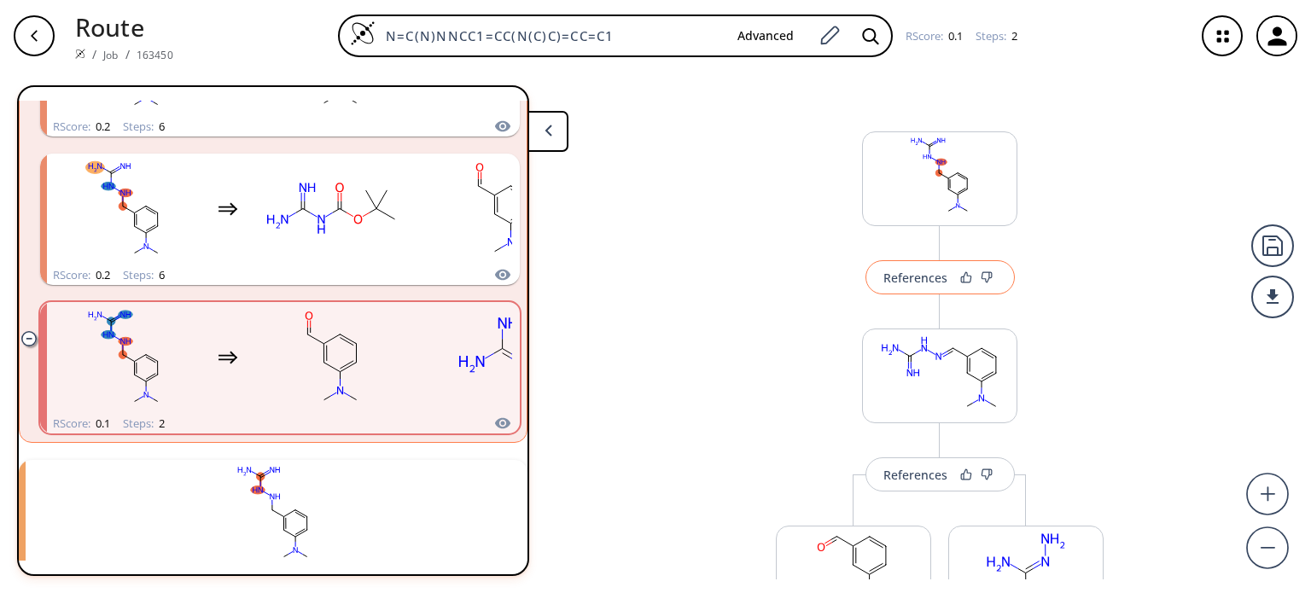
click at [903, 281] on div "References" at bounding box center [915, 277] width 64 height 11
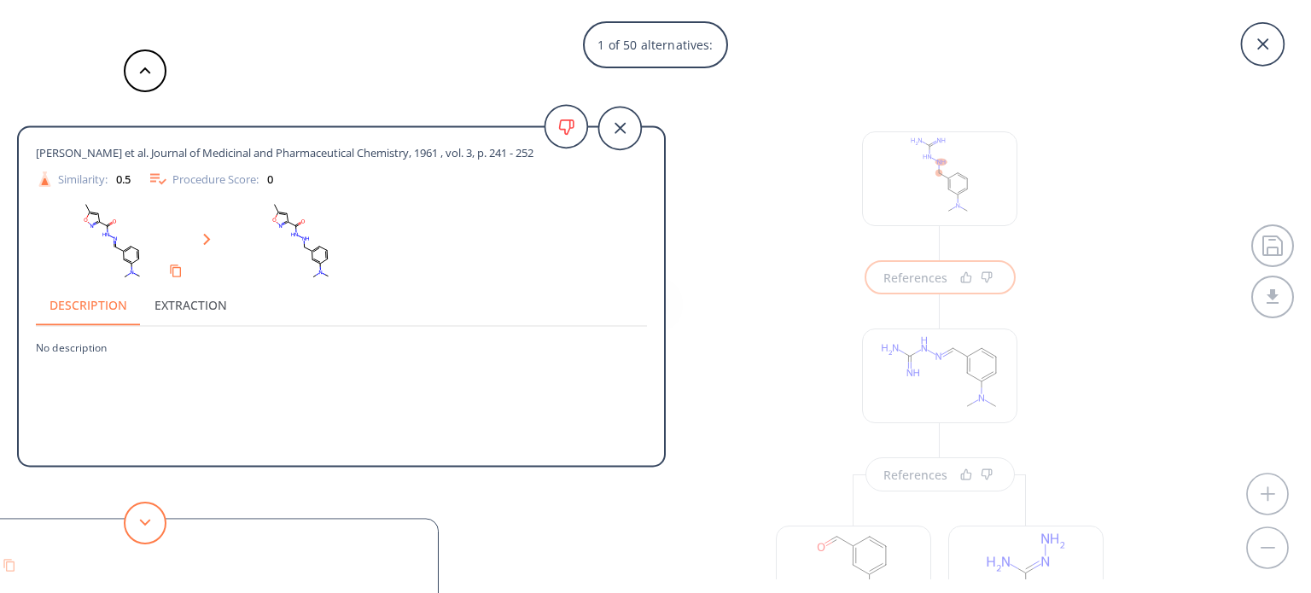
click at [152, 523] on button at bounding box center [145, 523] width 43 height 43
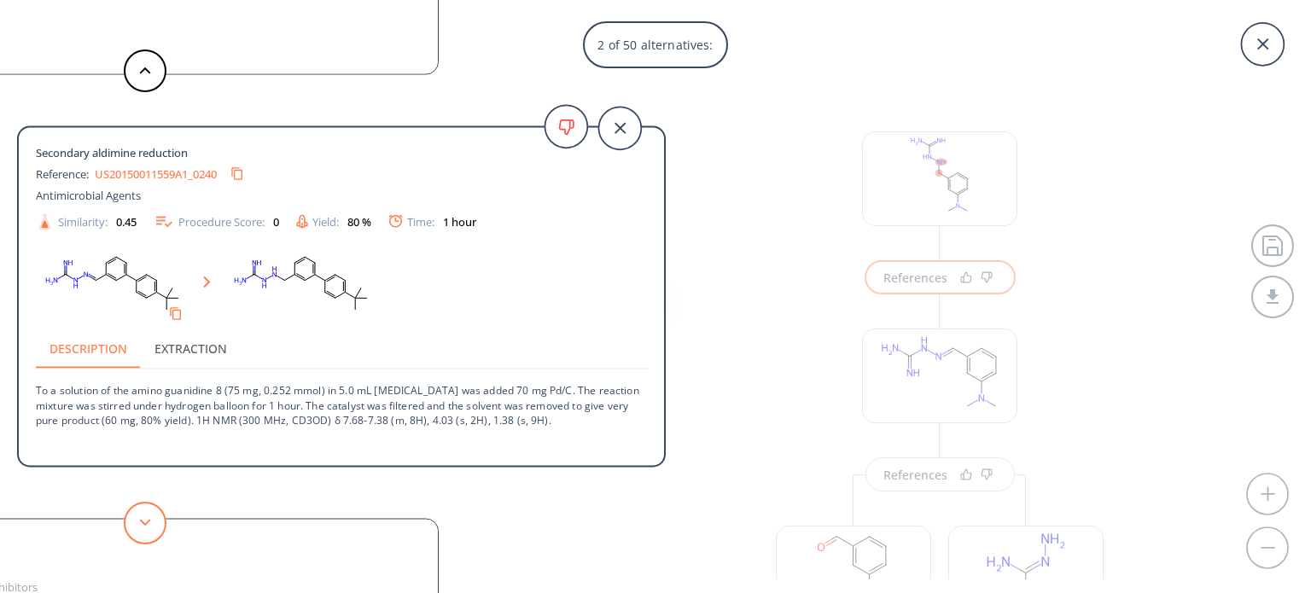
click at [152, 523] on button at bounding box center [145, 523] width 43 height 43
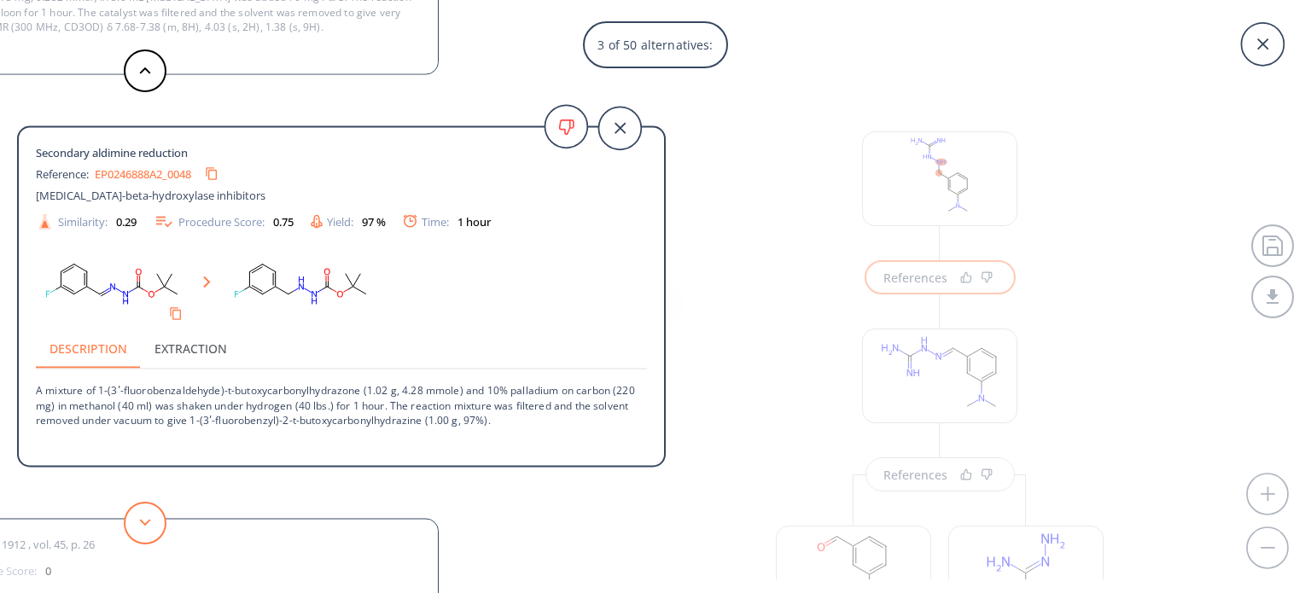
click at [152, 523] on button at bounding box center [145, 523] width 43 height 43
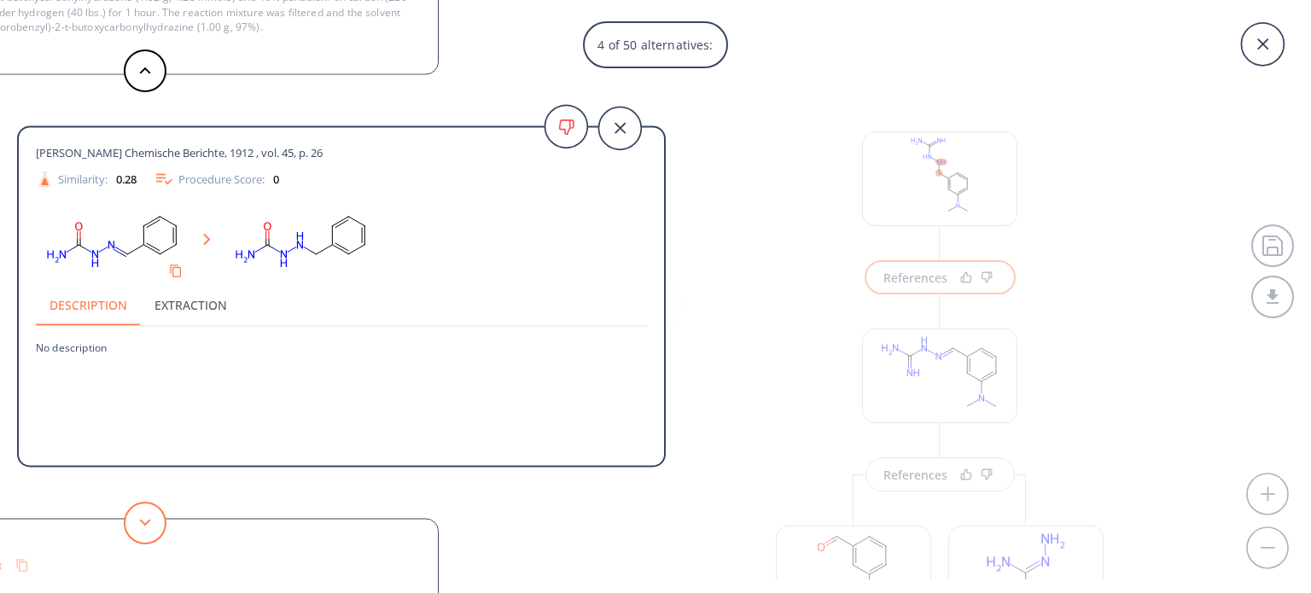
click at [152, 523] on button at bounding box center [145, 523] width 43 height 43
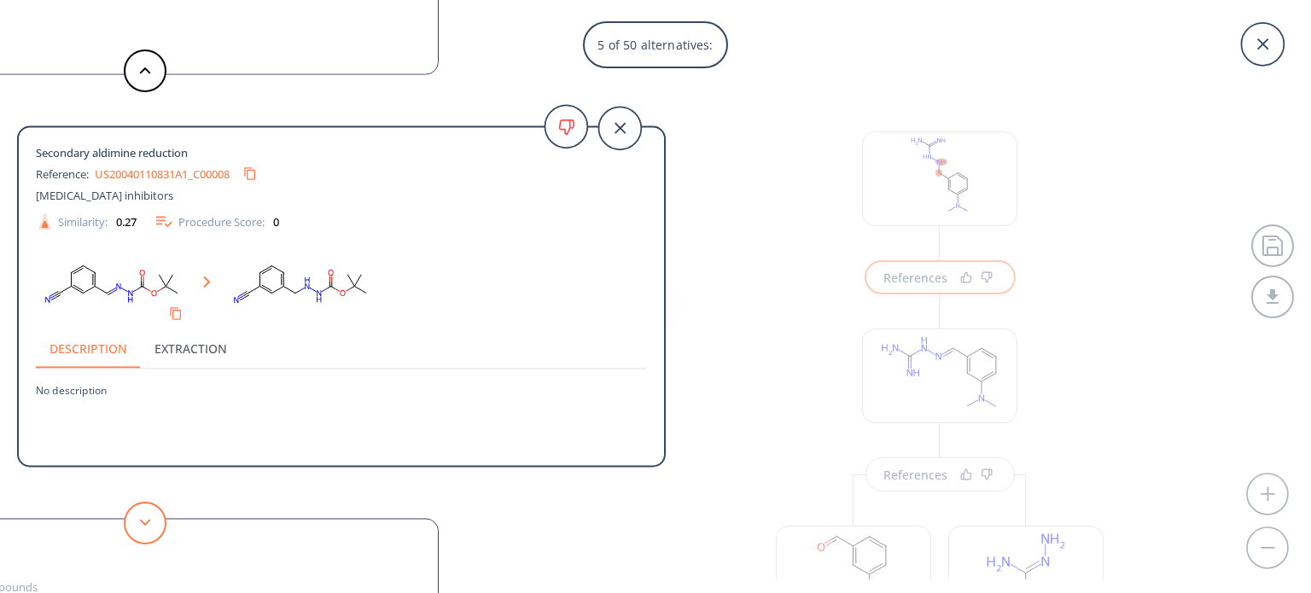
click at [152, 523] on button at bounding box center [145, 523] width 43 height 43
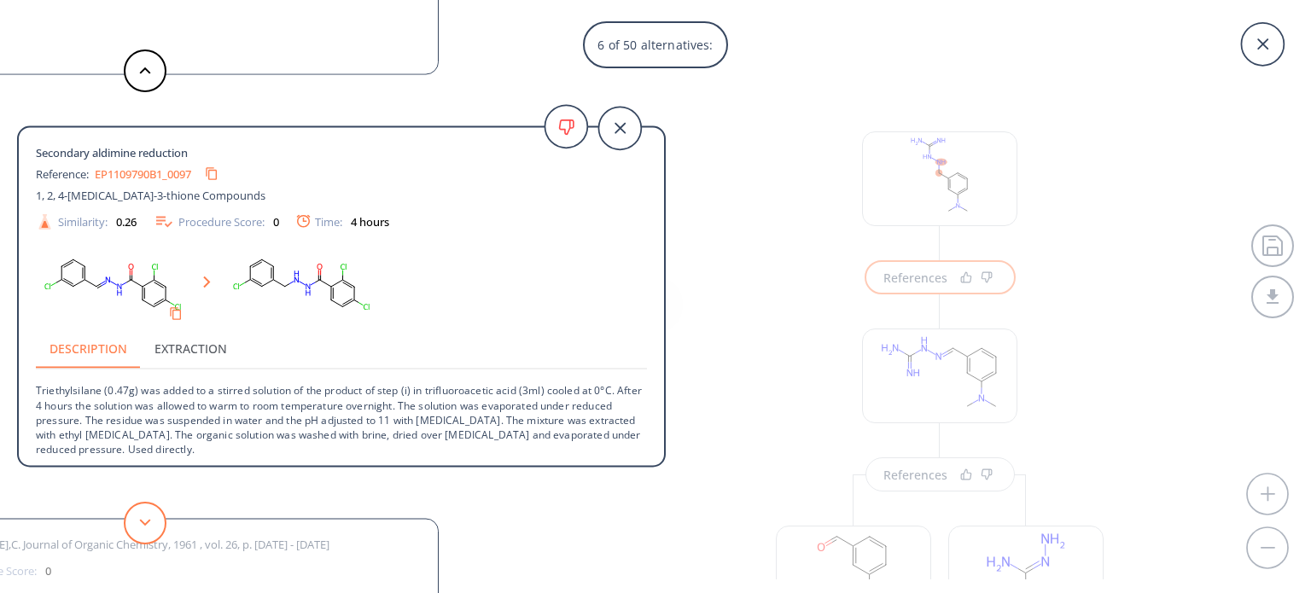
click at [152, 523] on button at bounding box center [145, 523] width 43 height 43
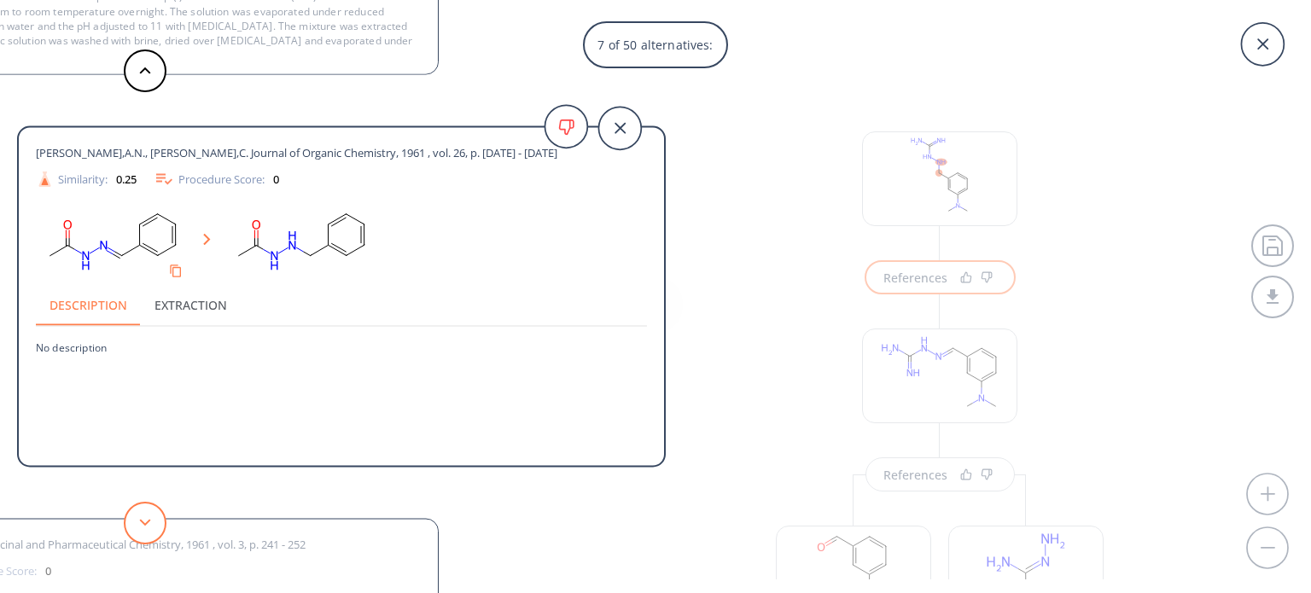
click at [152, 523] on button at bounding box center [145, 523] width 43 height 43
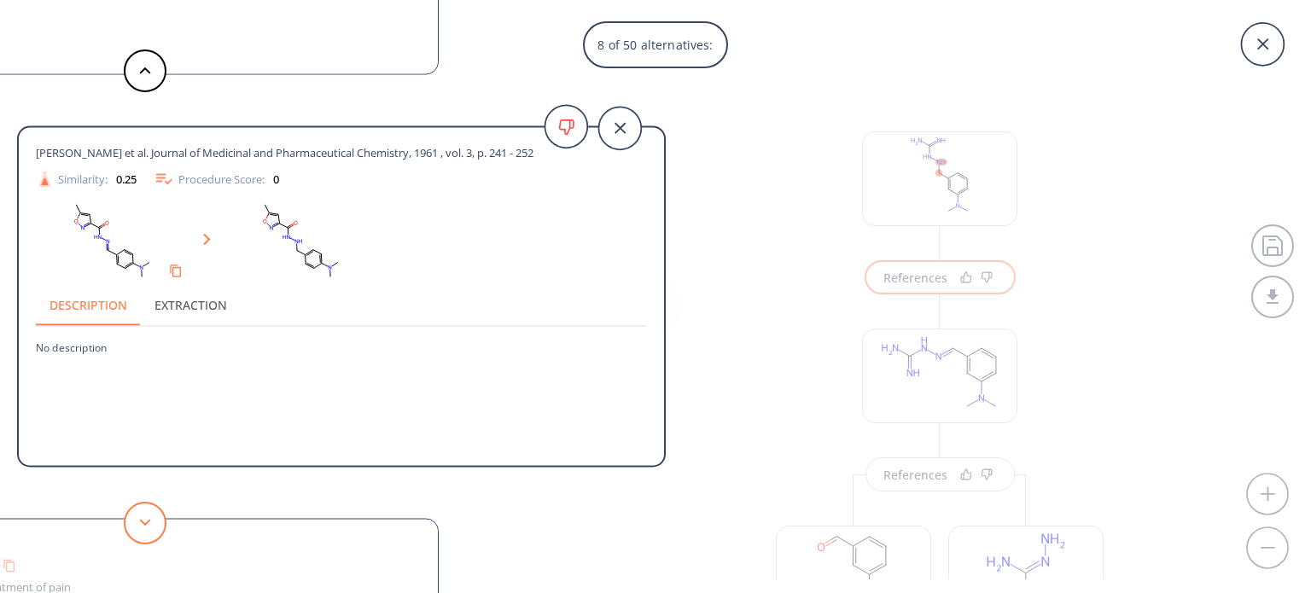
click at [152, 523] on button at bounding box center [145, 523] width 43 height 43
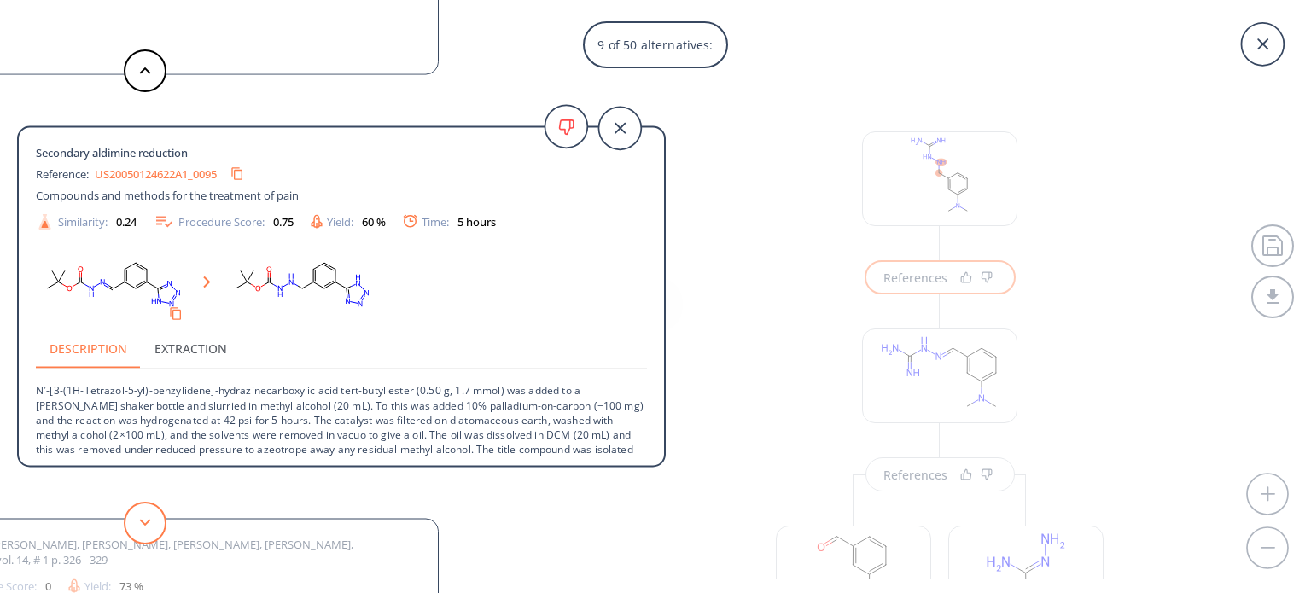
click at [152, 523] on button at bounding box center [145, 523] width 43 height 43
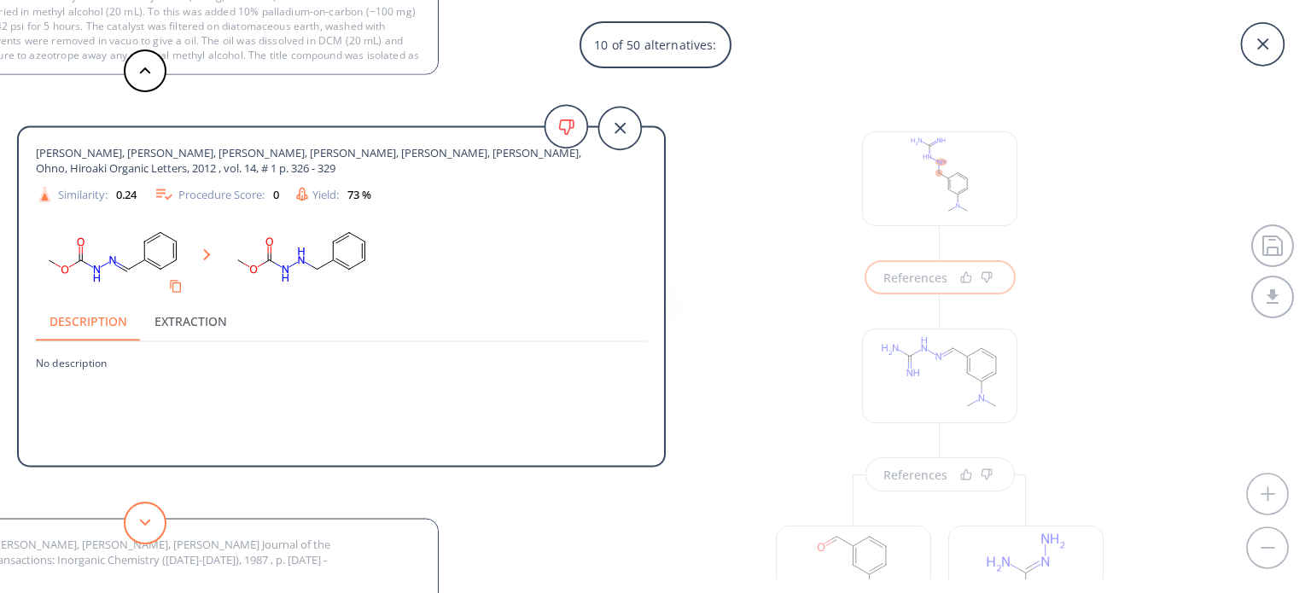
click at [152, 523] on button at bounding box center [145, 523] width 43 height 43
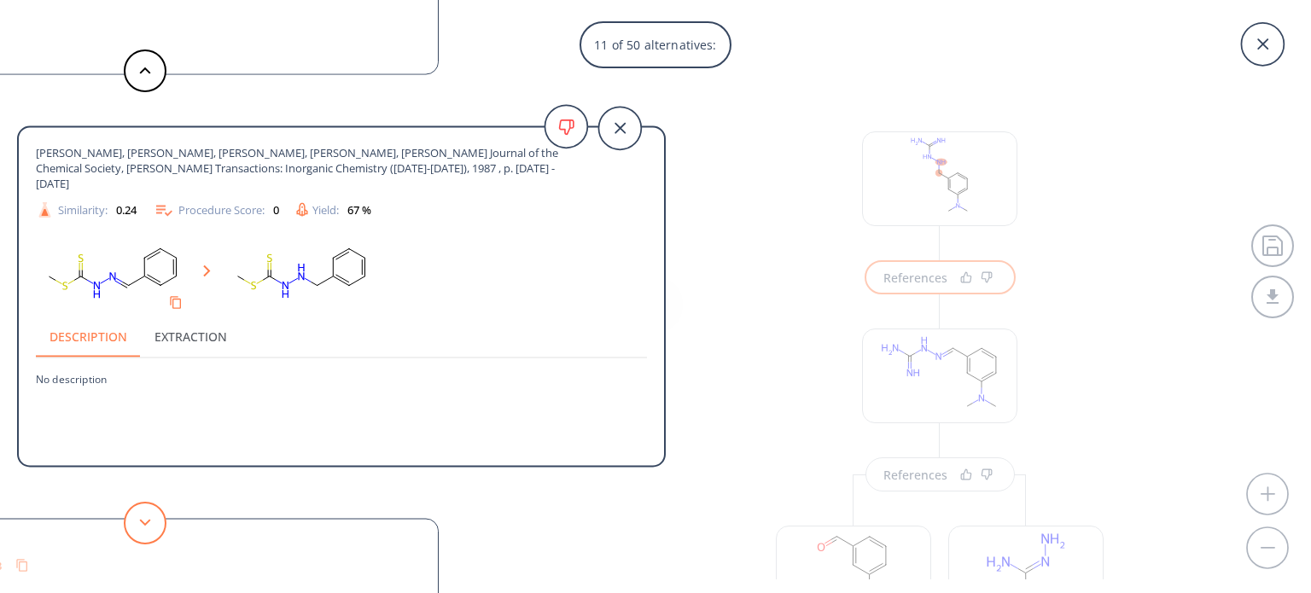
click at [152, 523] on button at bounding box center [145, 523] width 43 height 43
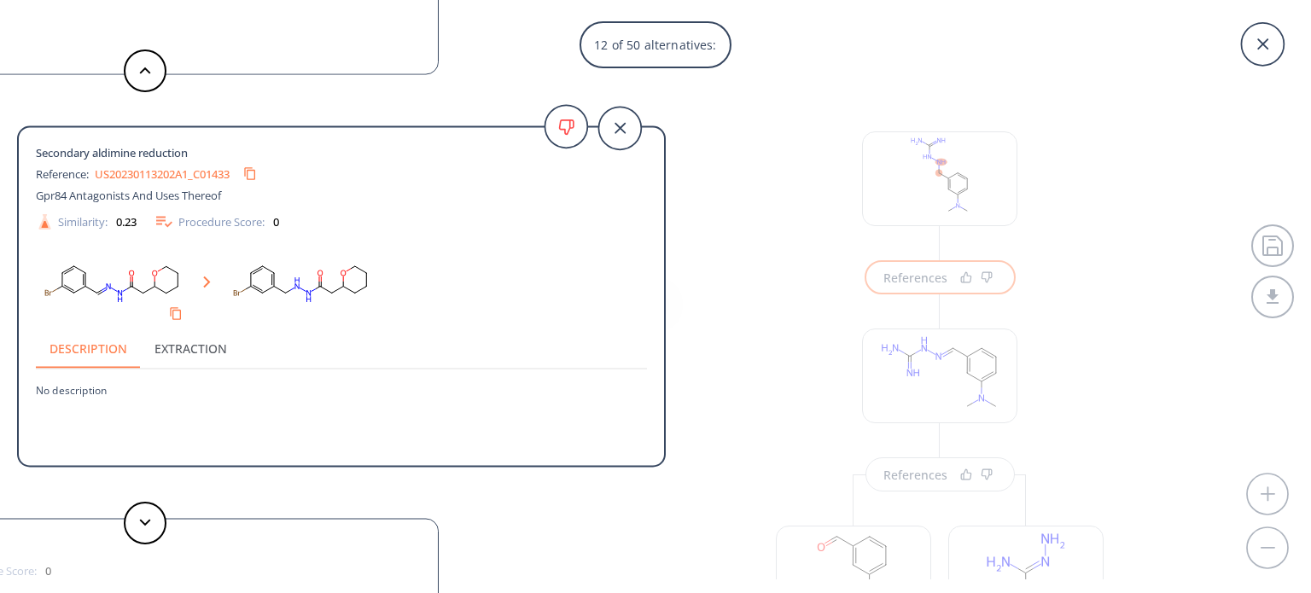
click at [165, 170] on link "US20230113202A1_C01433" at bounding box center [162, 173] width 135 height 11
click at [137, 523] on button at bounding box center [145, 523] width 43 height 43
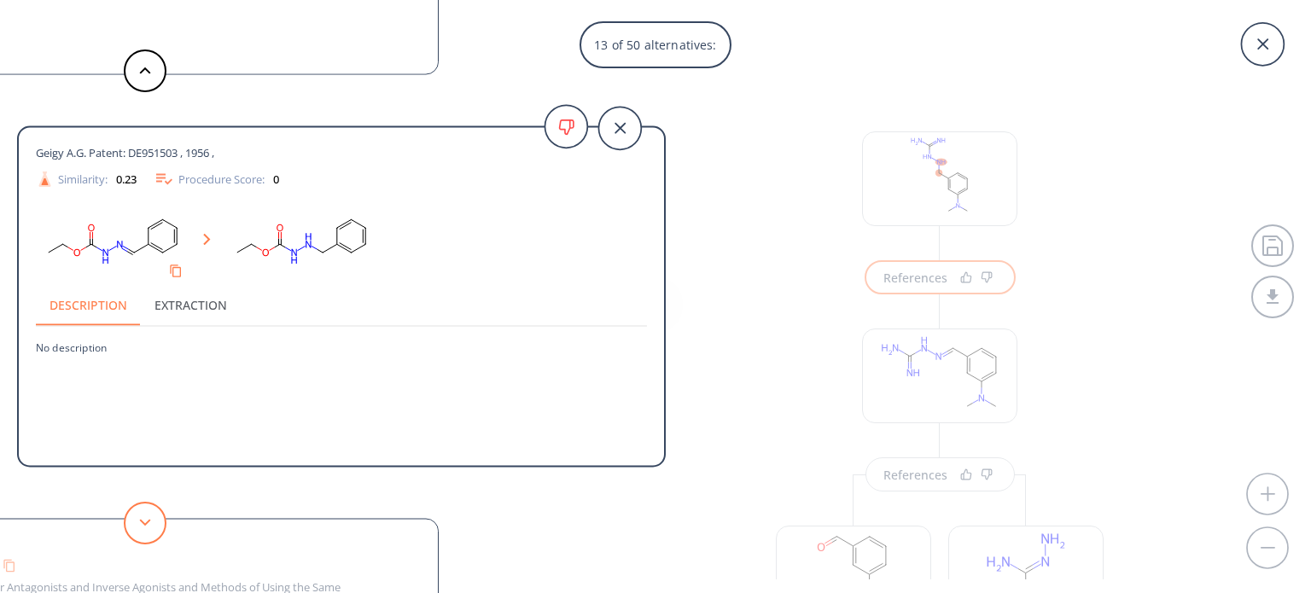
click at [137, 523] on button at bounding box center [145, 523] width 43 height 43
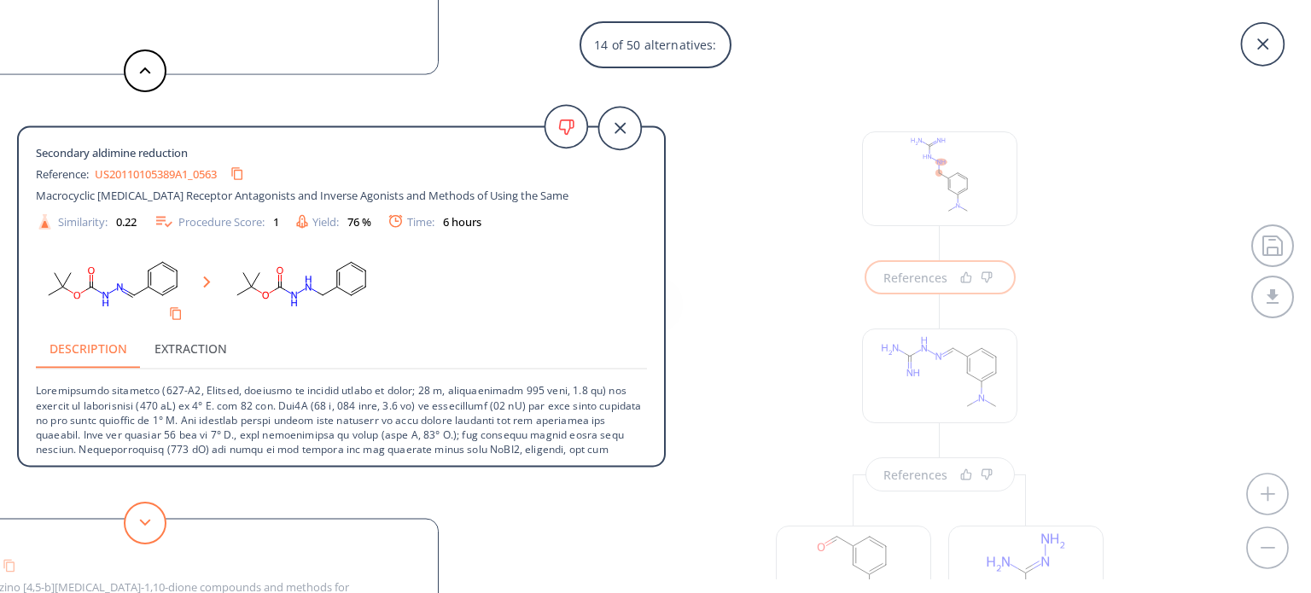
click at [137, 523] on button at bounding box center [145, 523] width 43 height 43
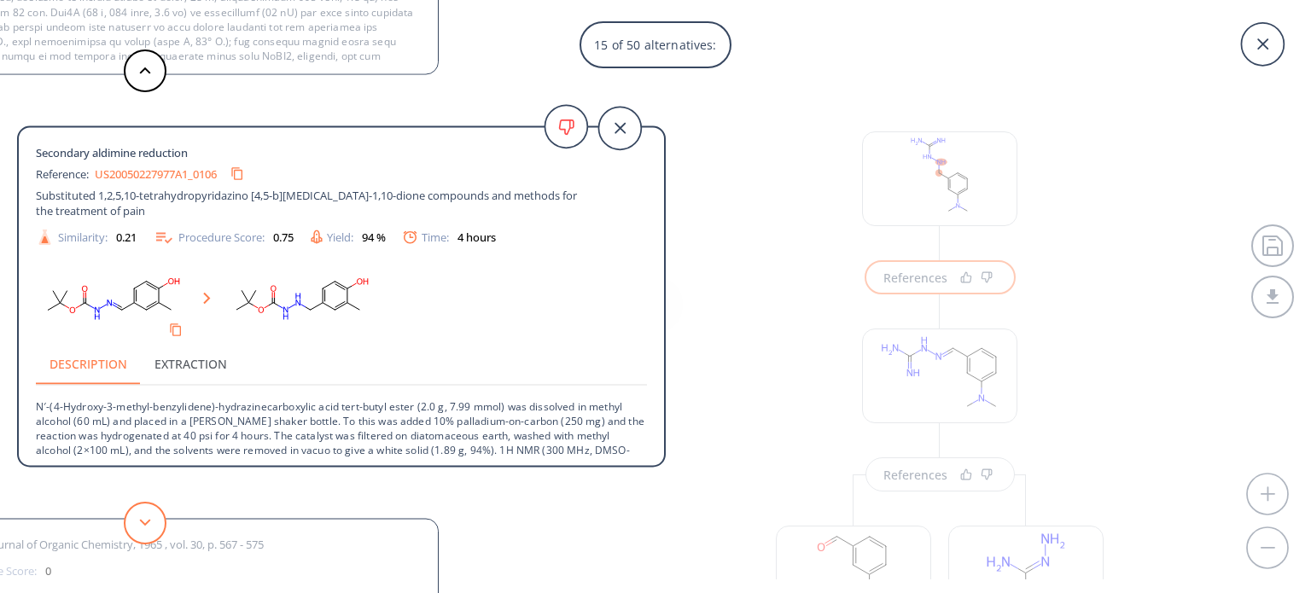
click at [137, 523] on button at bounding box center [145, 523] width 43 height 43
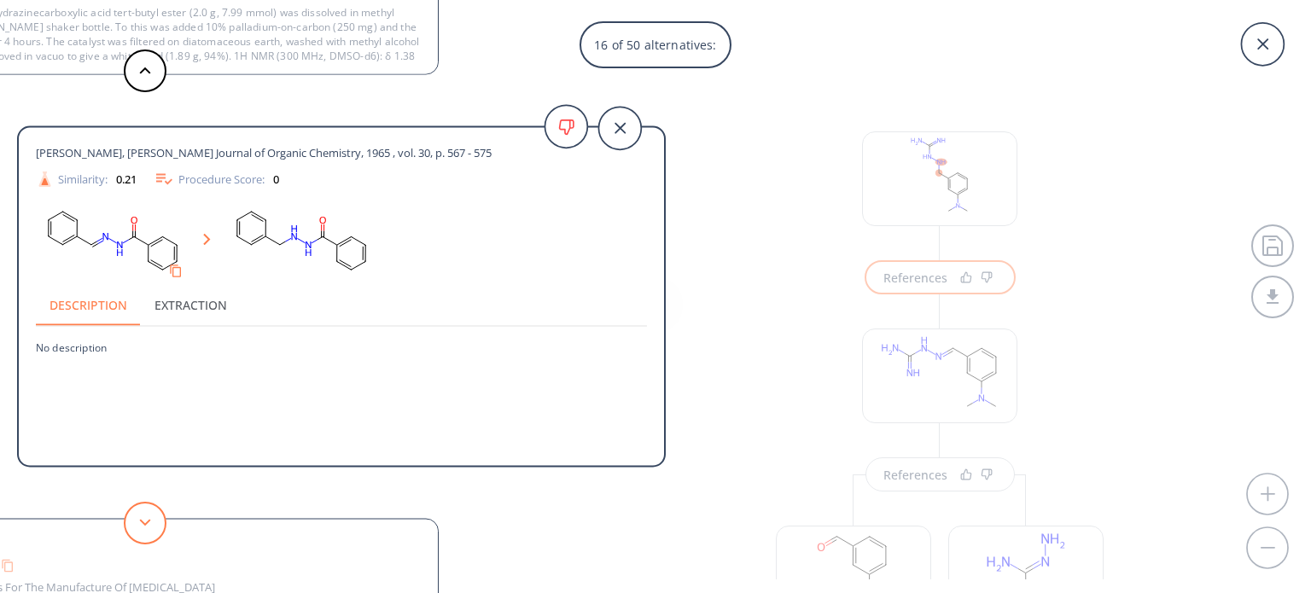
click at [137, 523] on button at bounding box center [145, 523] width 43 height 43
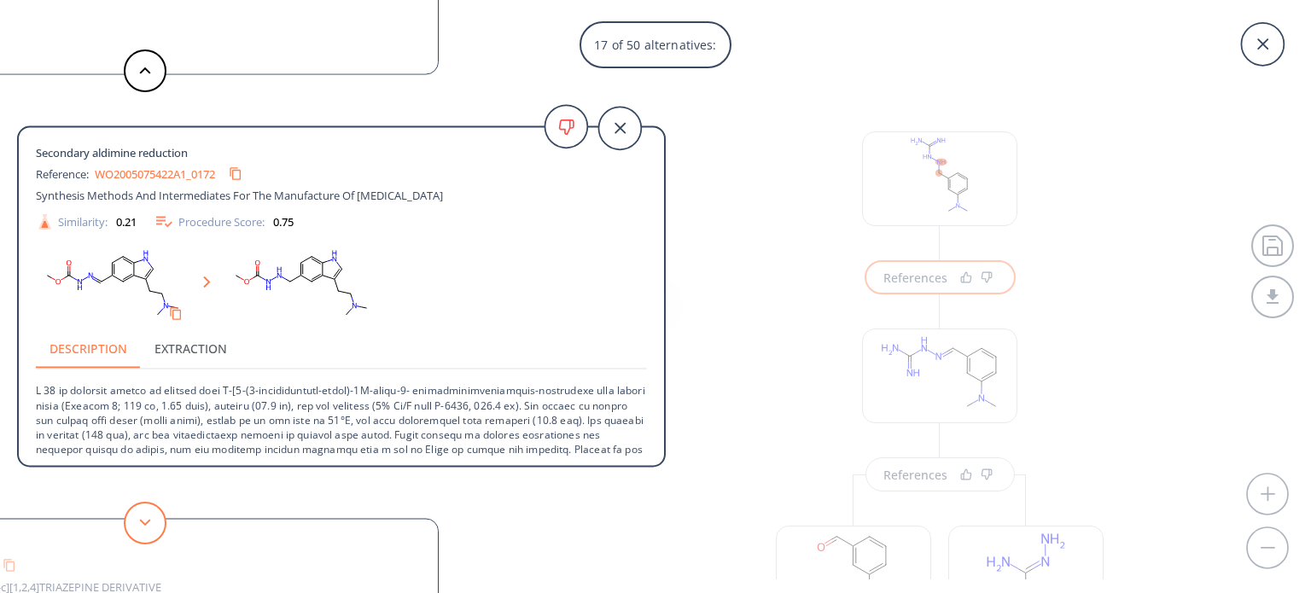
click at [137, 523] on button at bounding box center [145, 523] width 43 height 43
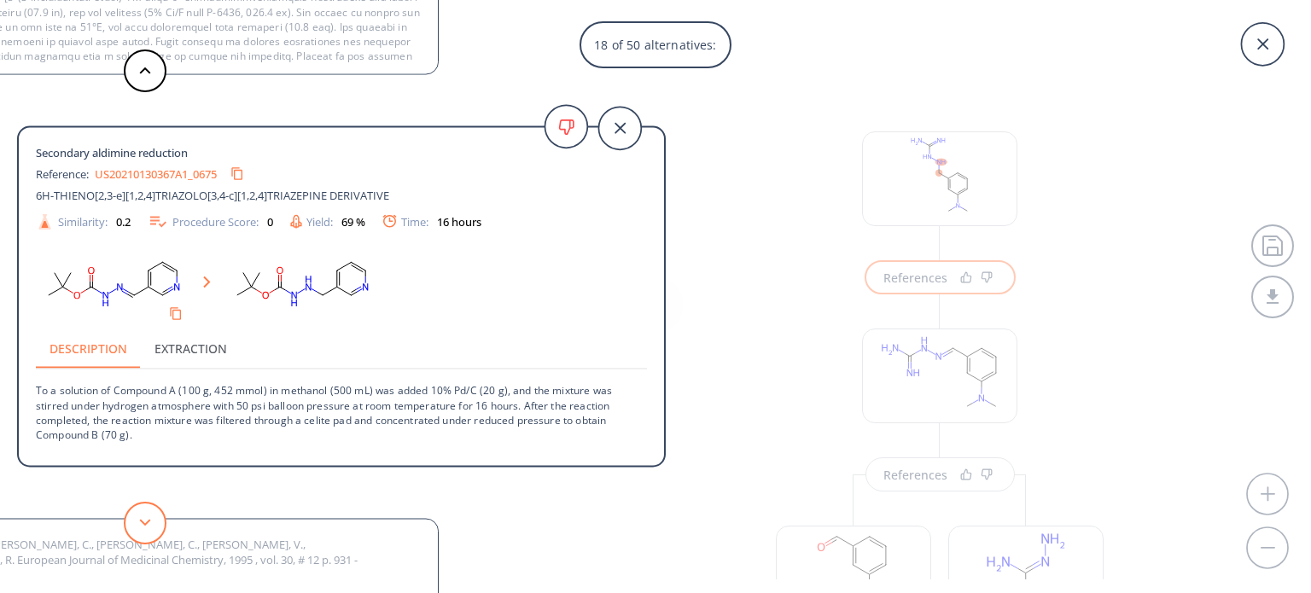
click at [137, 523] on button at bounding box center [145, 523] width 43 height 43
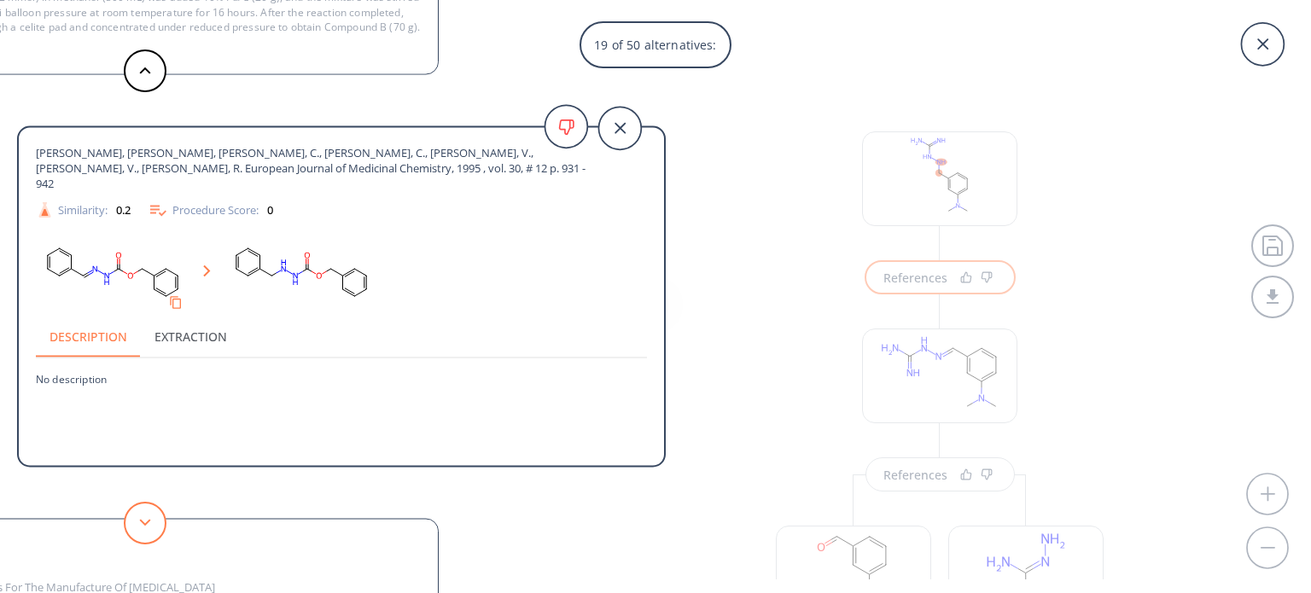
click at [137, 523] on button at bounding box center [145, 523] width 43 height 43
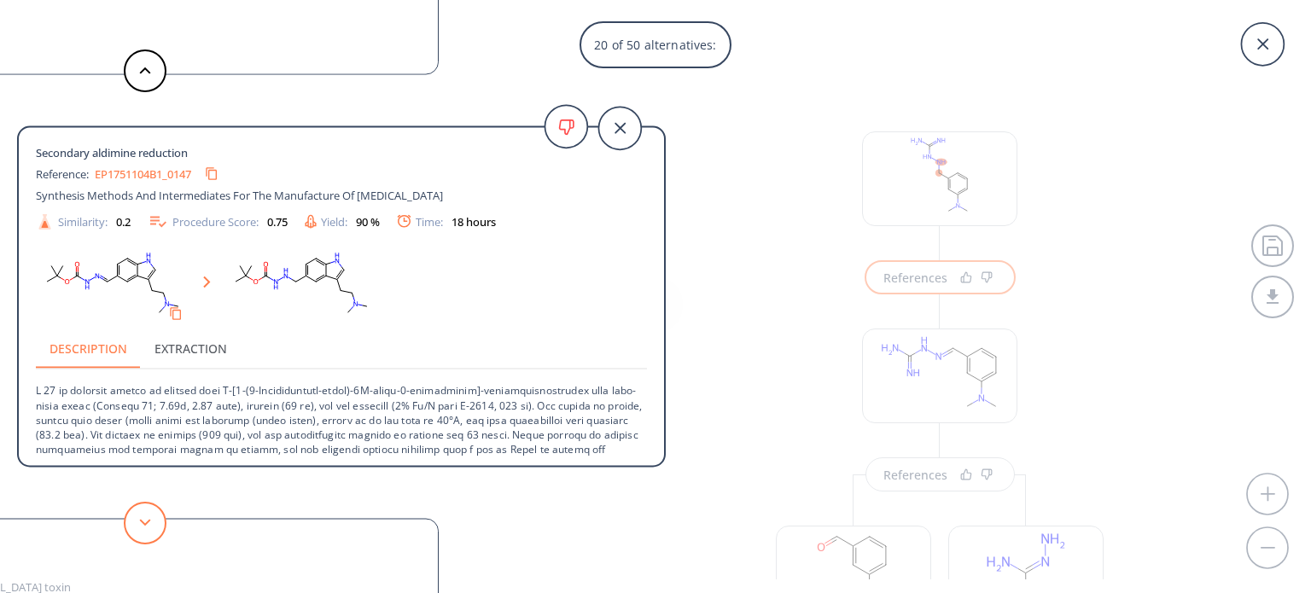
click at [137, 523] on button at bounding box center [145, 523] width 43 height 43
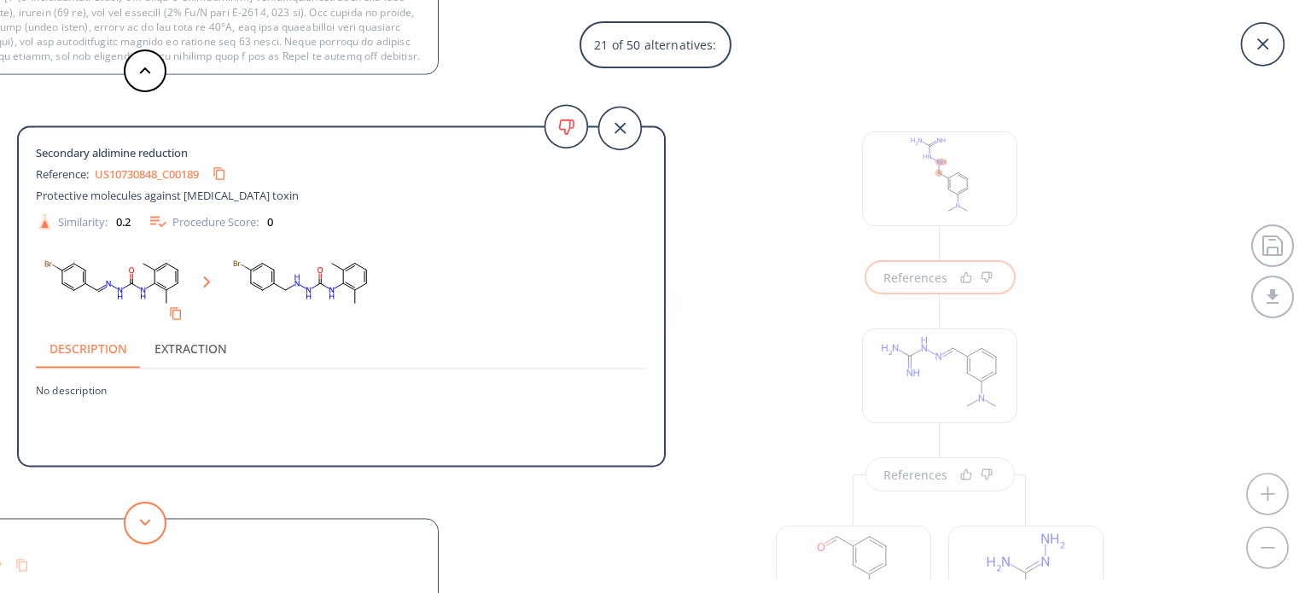
click at [137, 523] on button at bounding box center [145, 523] width 43 height 43
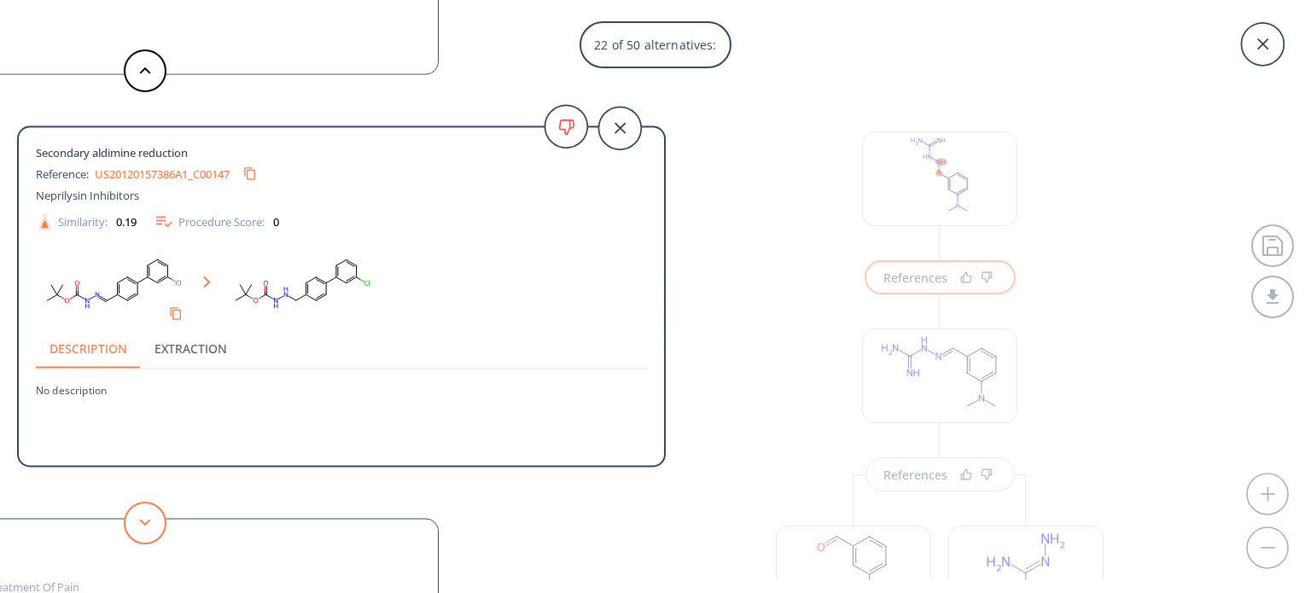
click at [137, 523] on button at bounding box center [145, 523] width 43 height 43
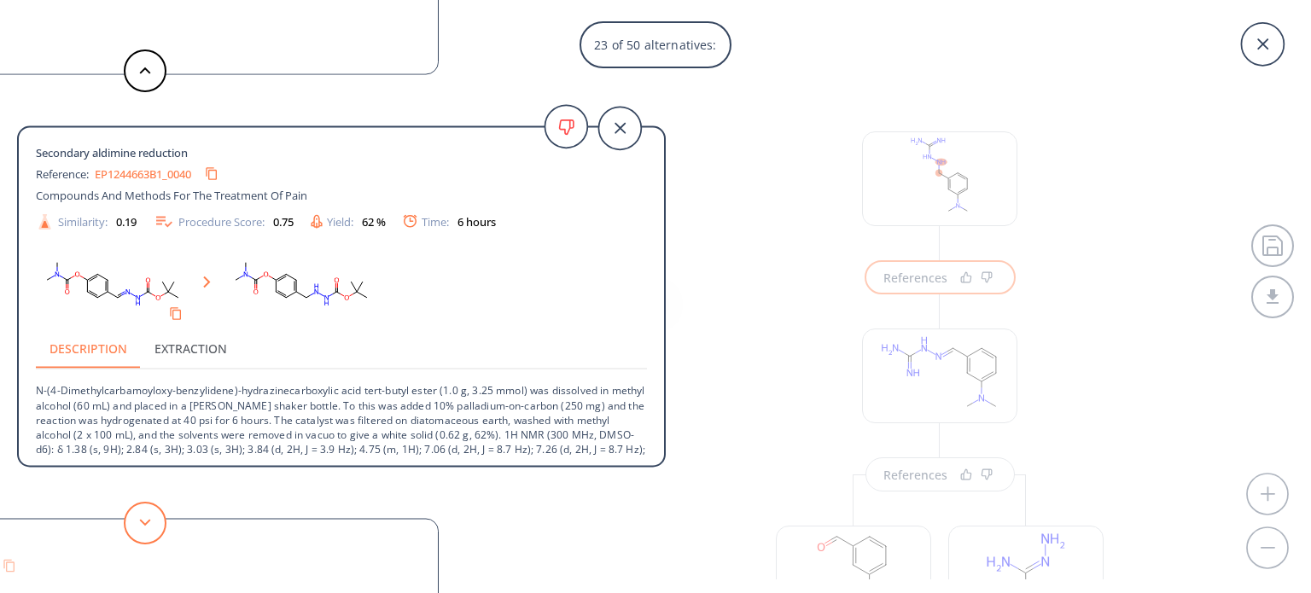
click at [137, 523] on button at bounding box center [145, 523] width 43 height 43
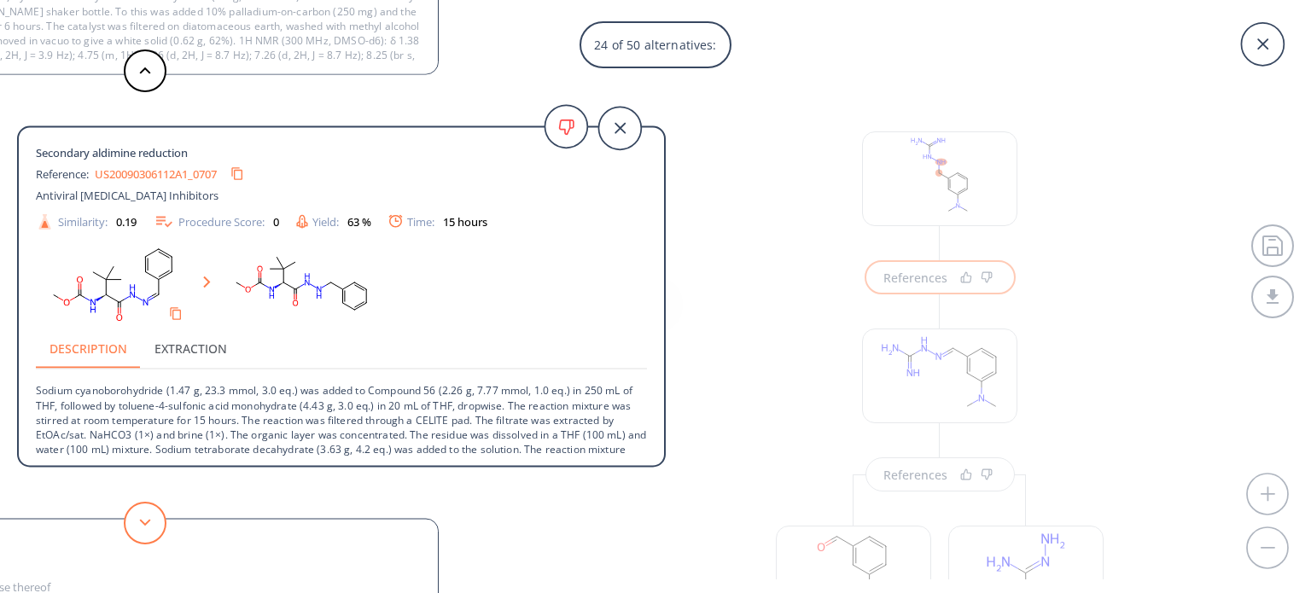
click at [137, 523] on button at bounding box center [145, 523] width 43 height 43
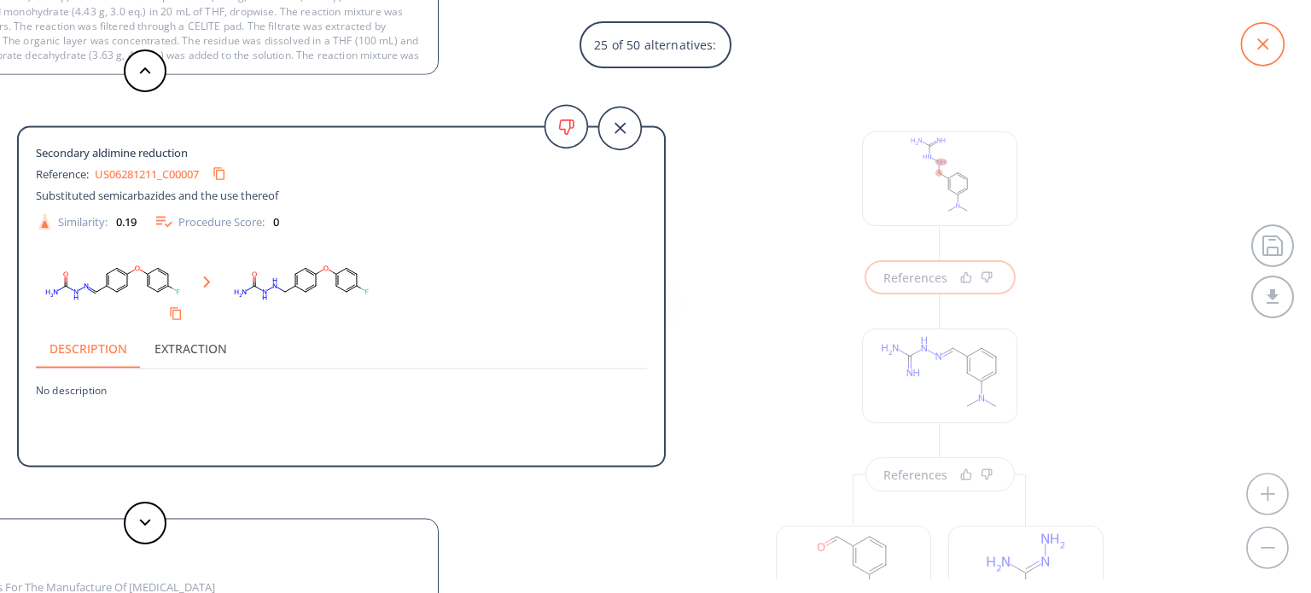
click at [1271, 47] on icon at bounding box center [1262, 44] width 43 height 43
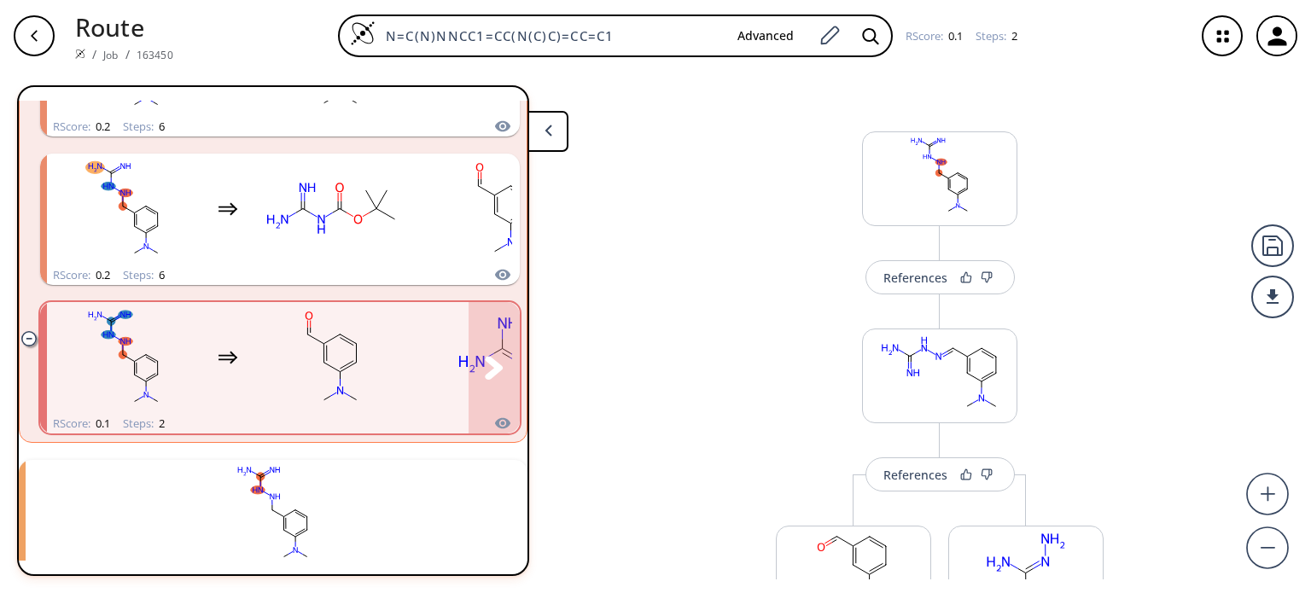
click at [412, 383] on div "clusters" at bounding box center [313, 358] width 532 height 112
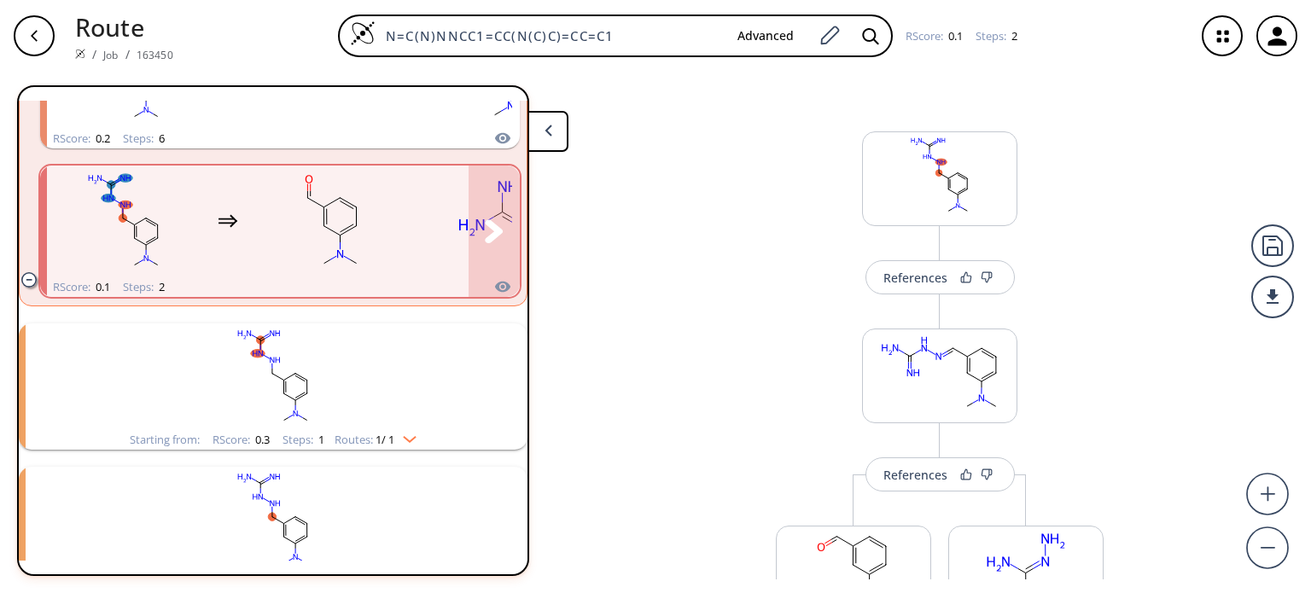
scroll to position [893, 0]
click at [352, 364] on rect "clusters" at bounding box center [273, 374] width 444 height 107
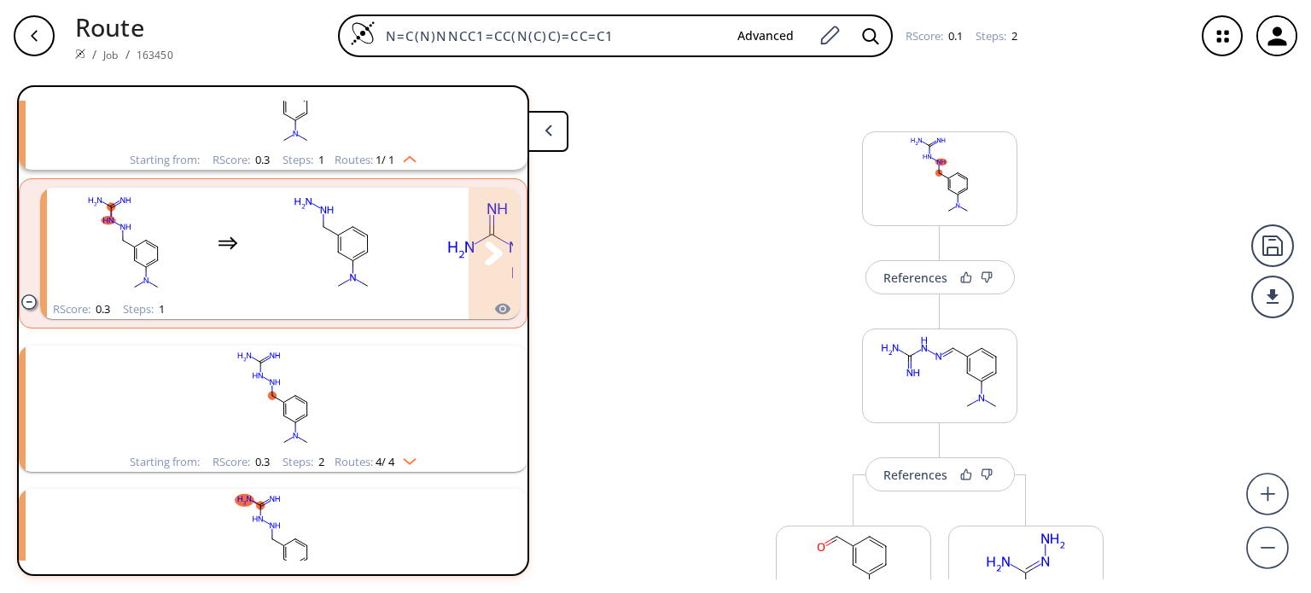
scroll to position [1173, 0]
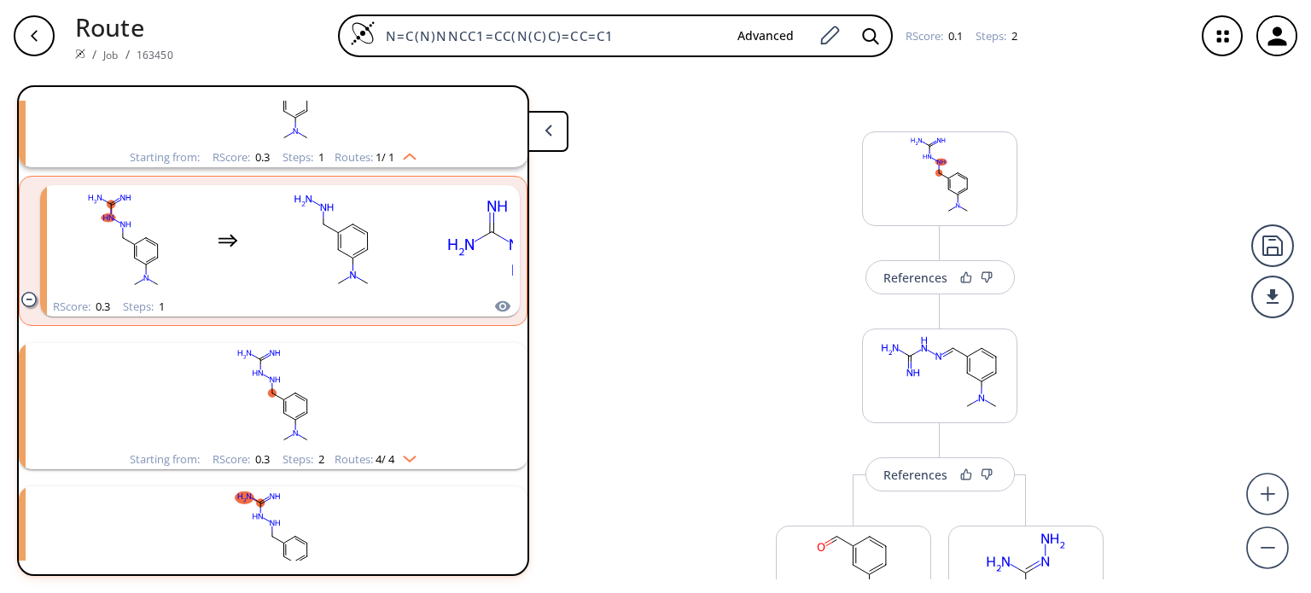
click at [319, 402] on rect "clusters" at bounding box center [273, 396] width 444 height 107
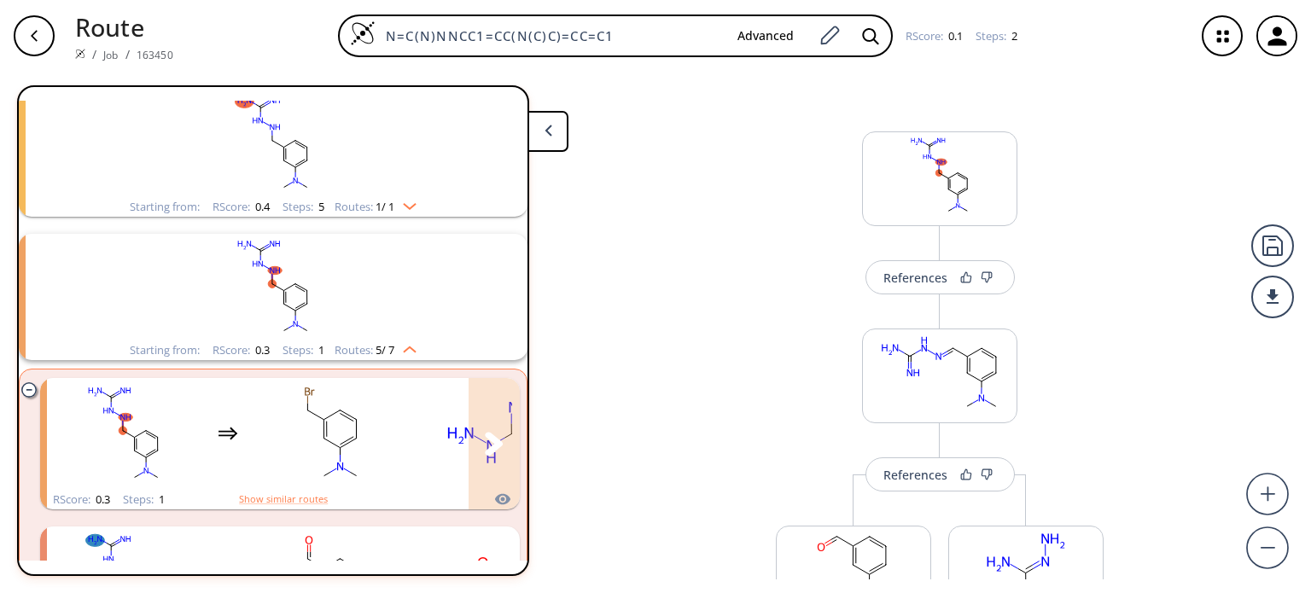
scroll to position [0, 0]
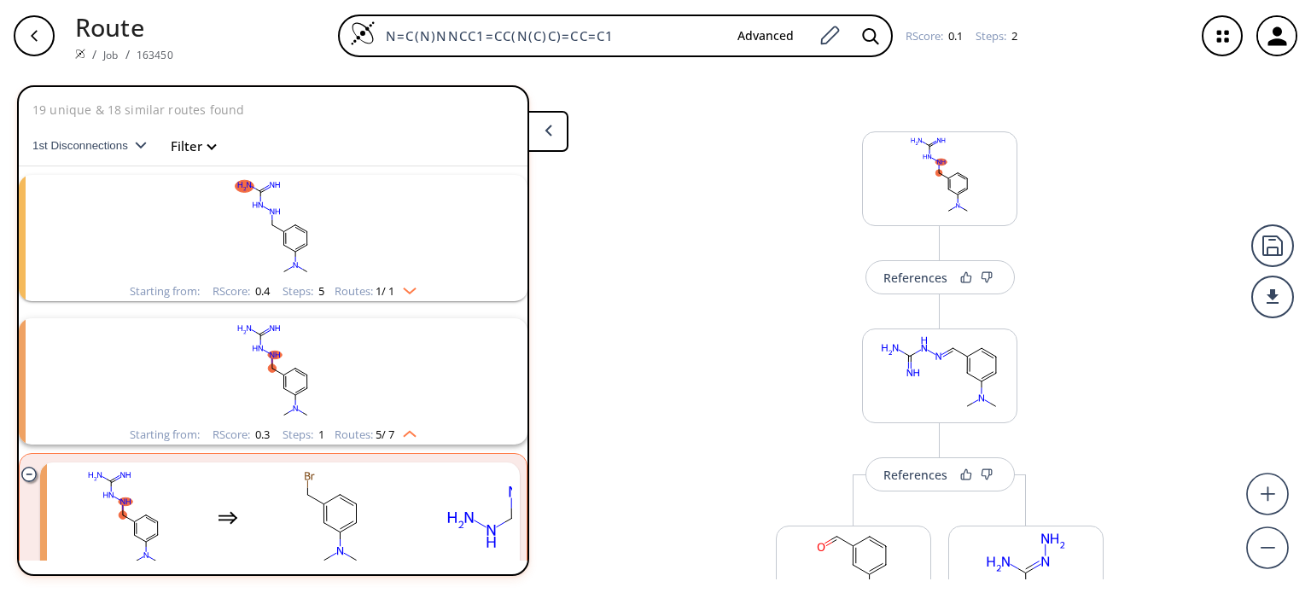
click at [358, 255] on rect "clusters" at bounding box center [273, 228] width 444 height 107
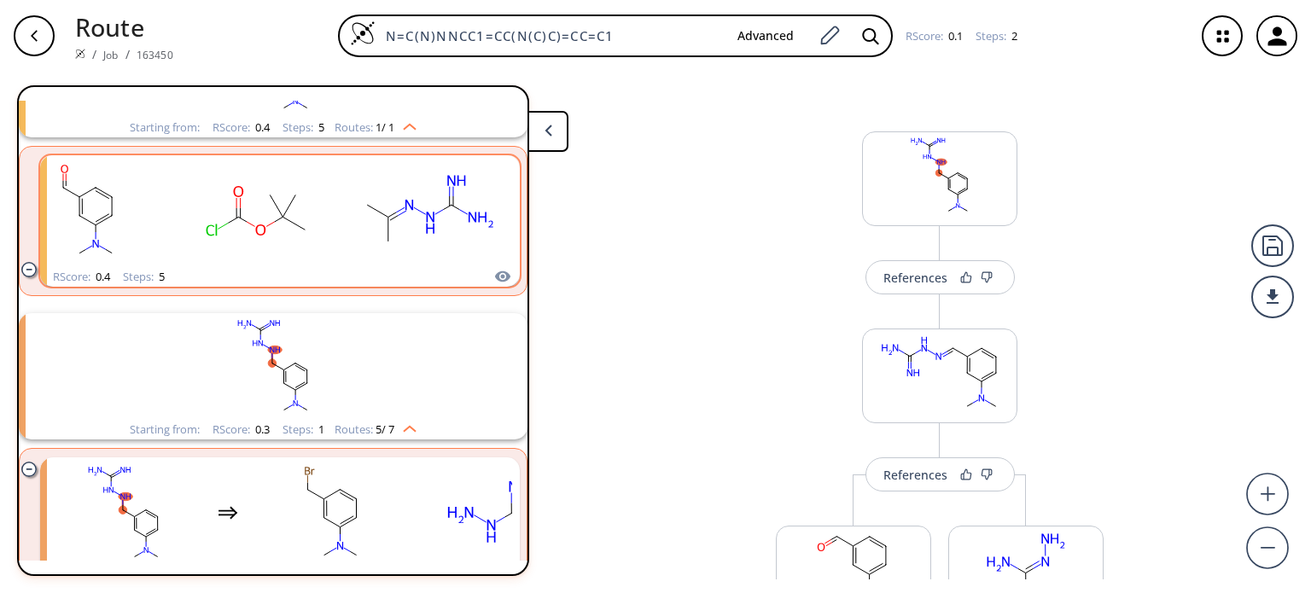
scroll to position [166, 0]
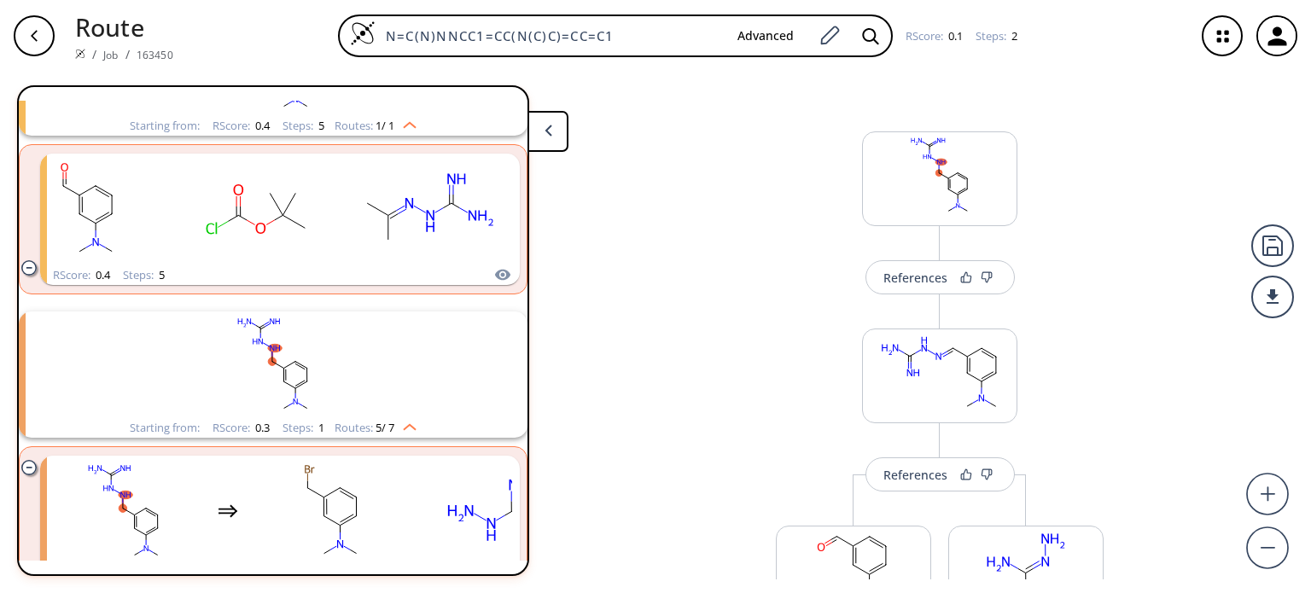
click at [369, 405] on rect "clusters" at bounding box center [273, 364] width 444 height 107
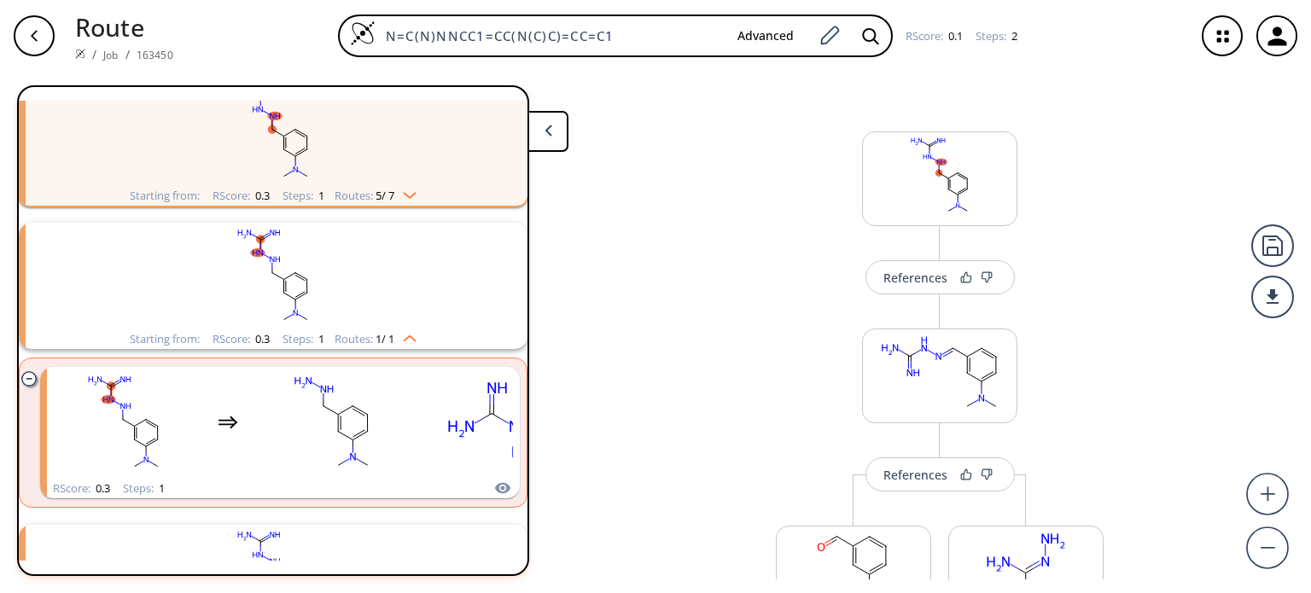
scroll to position [399, 0]
click at [403, 140] on rect "clusters" at bounding box center [273, 132] width 444 height 107
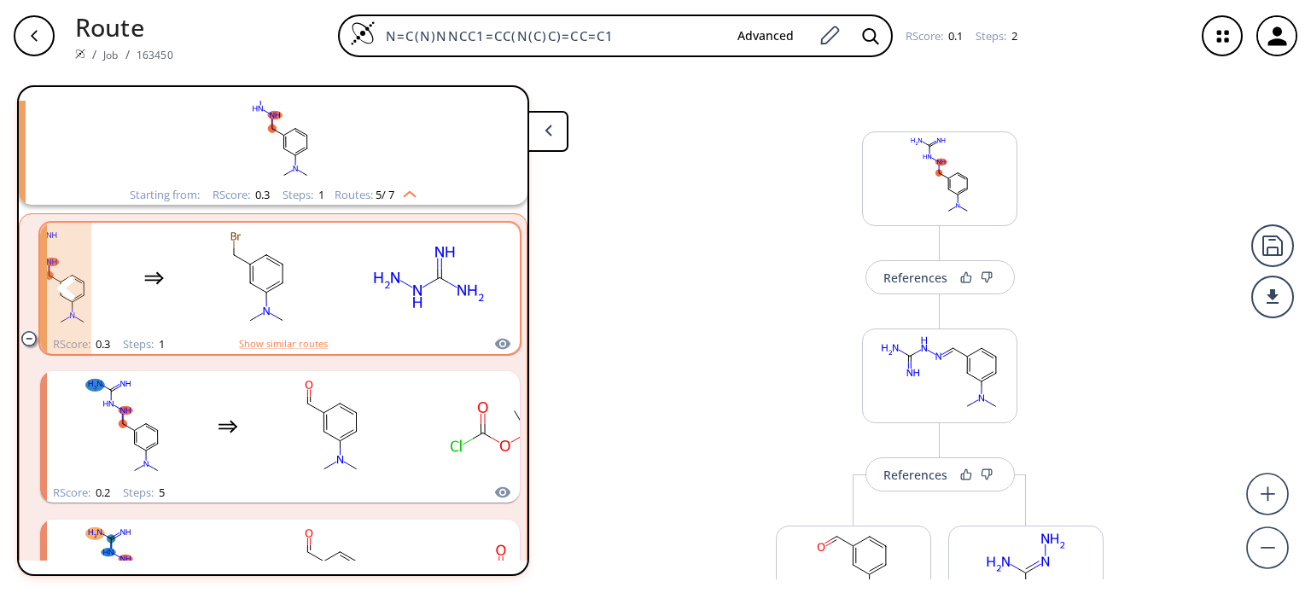
click at [488, 292] on icon "clusters" at bounding box center [494, 287] width 18 height 23
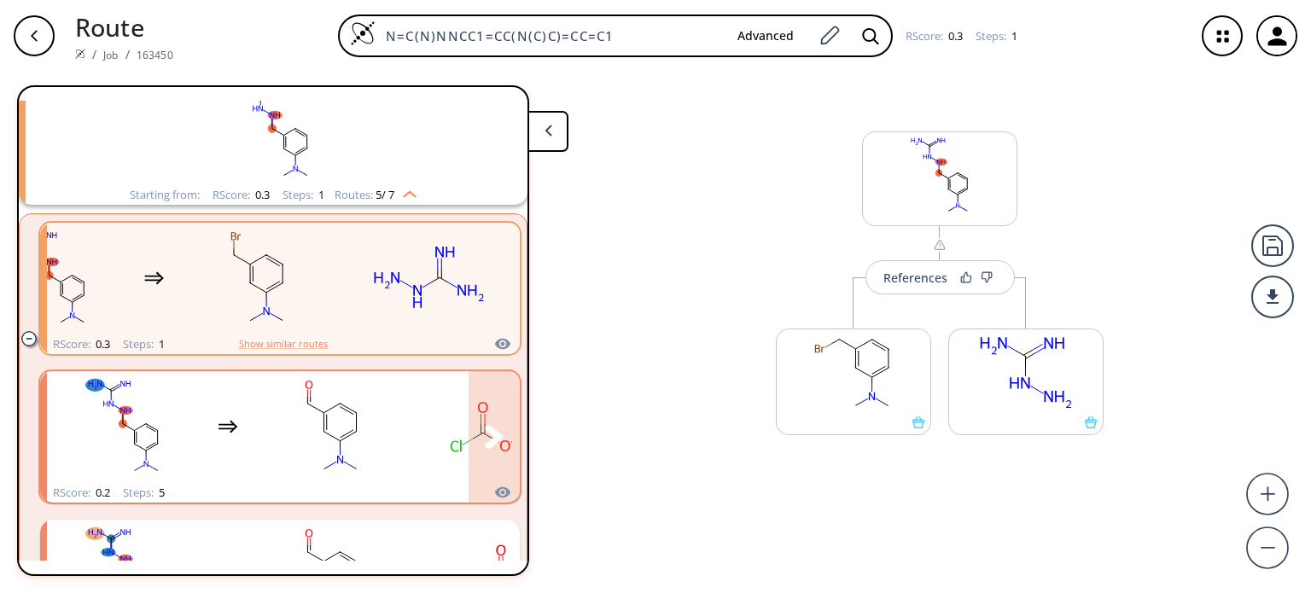
click at [367, 435] on rect "clusters" at bounding box center [332, 427] width 154 height 107
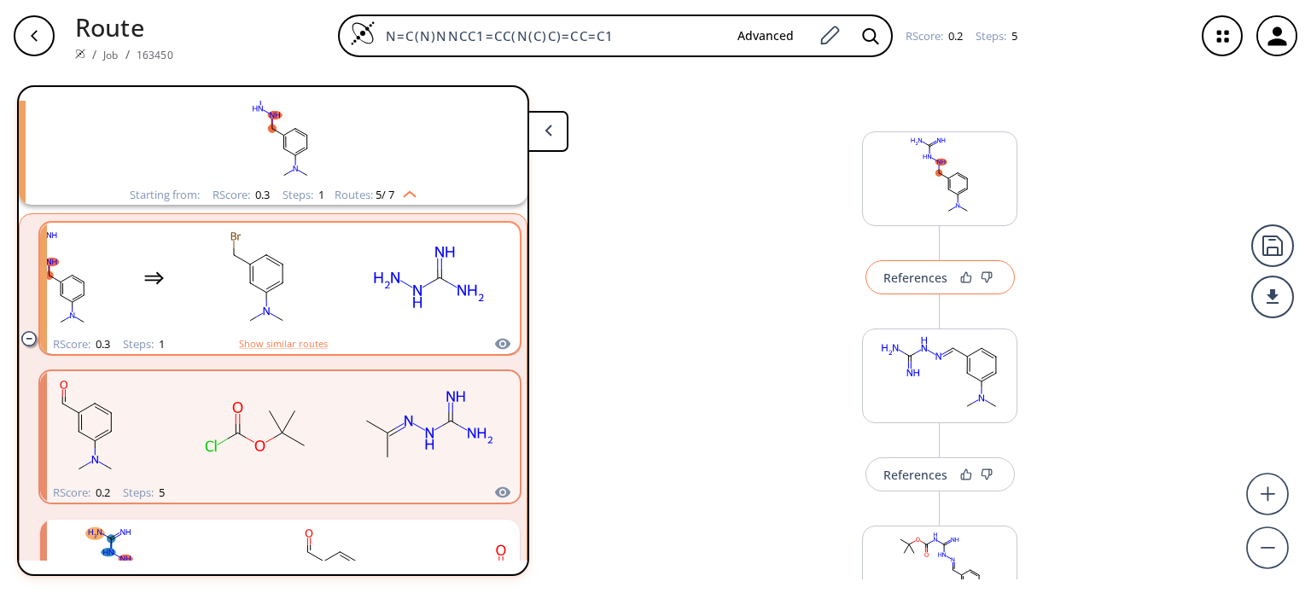
click at [898, 272] on div "References" at bounding box center [915, 277] width 64 height 11
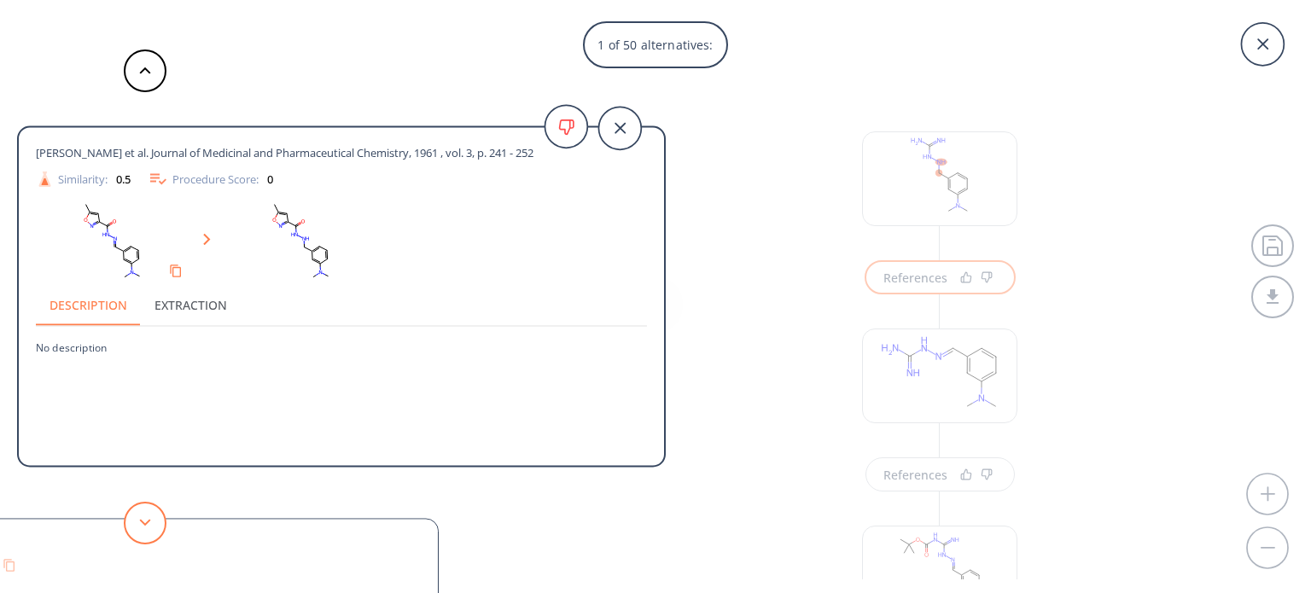
click at [143, 519] on icon at bounding box center [145, 523] width 12 height 8
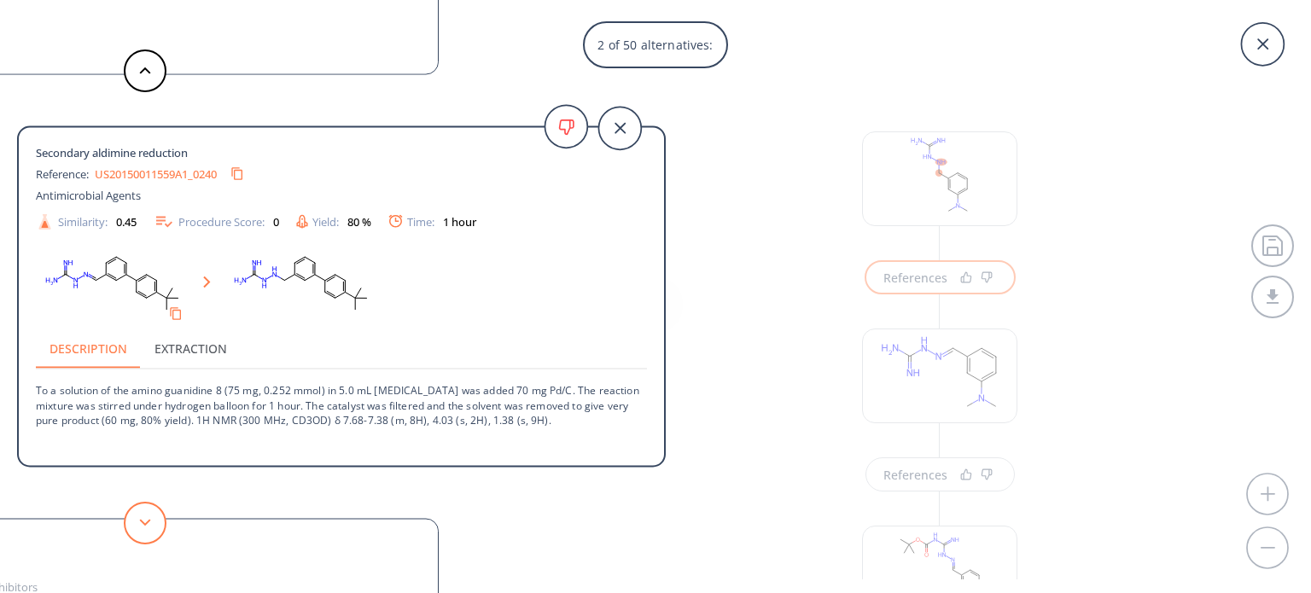
click at [143, 519] on icon at bounding box center [145, 523] width 12 height 8
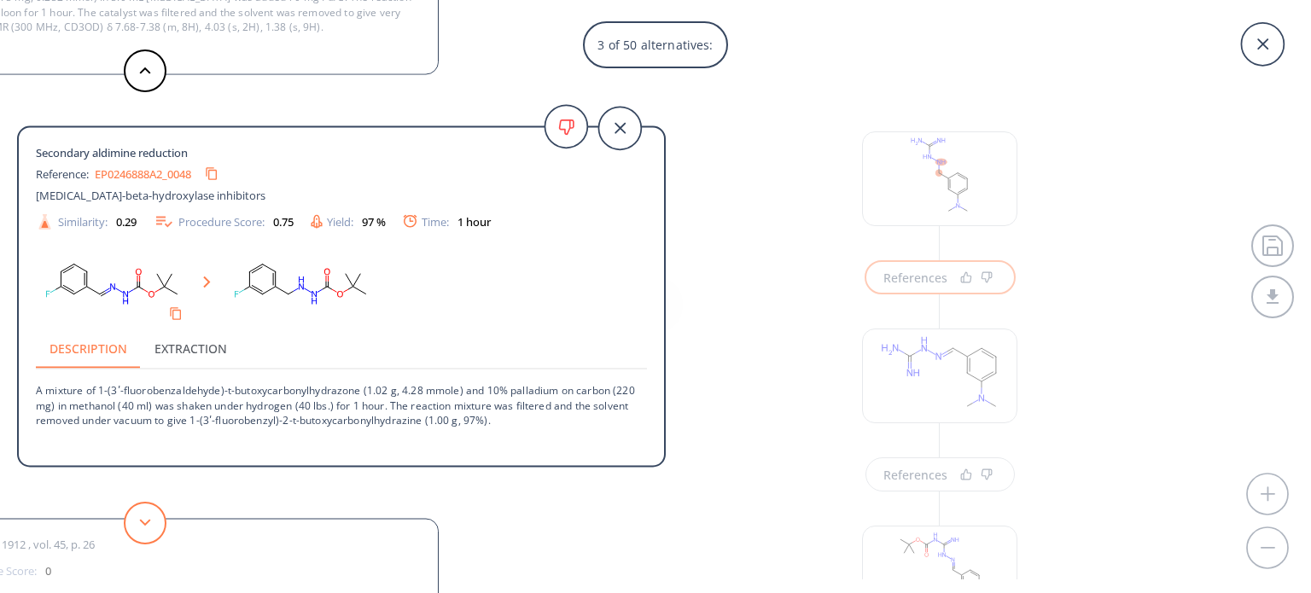
click at [143, 519] on icon at bounding box center [145, 523] width 12 height 8
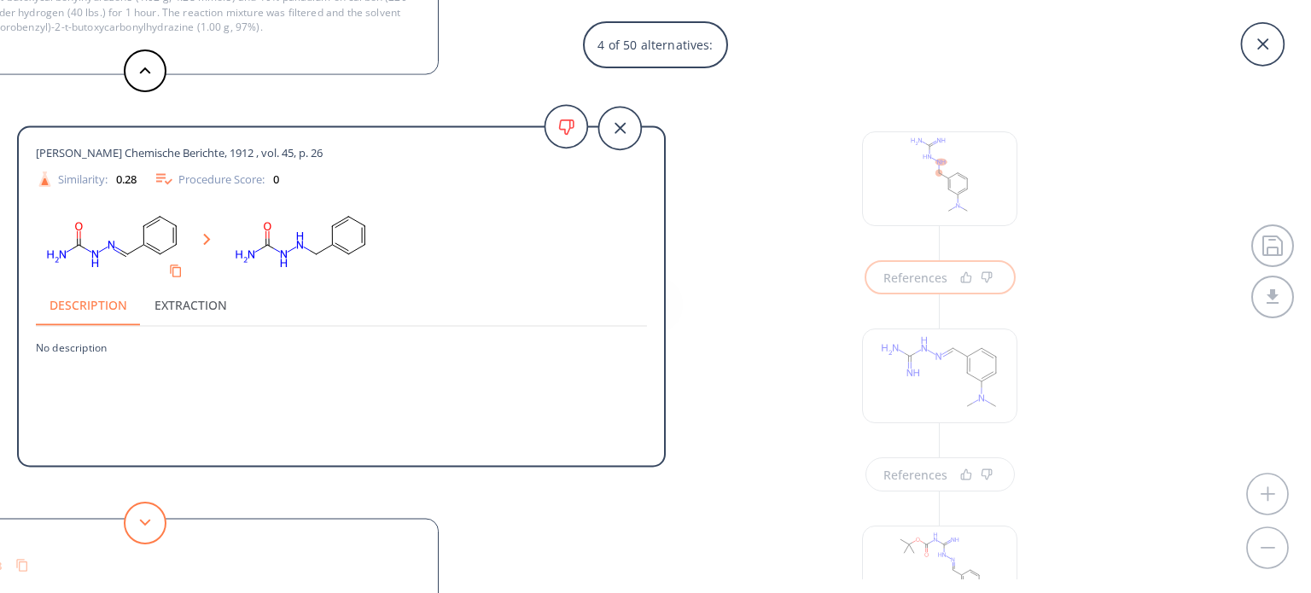
click at [143, 519] on icon at bounding box center [145, 523] width 12 height 8
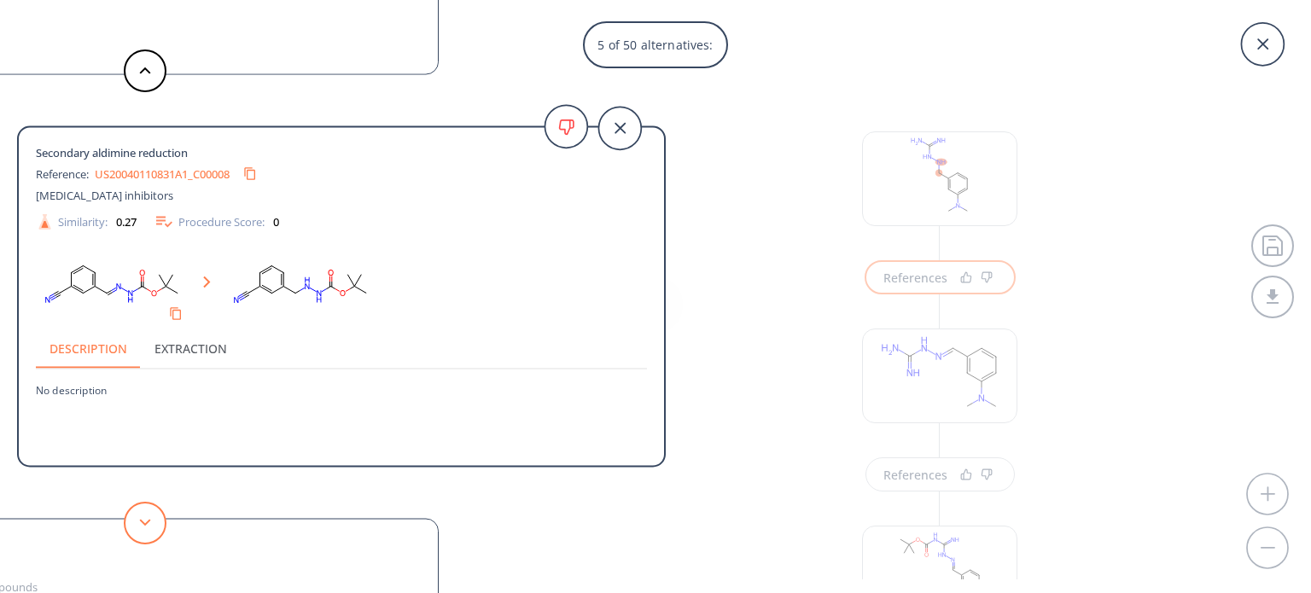
click at [143, 519] on icon at bounding box center [145, 523] width 12 height 8
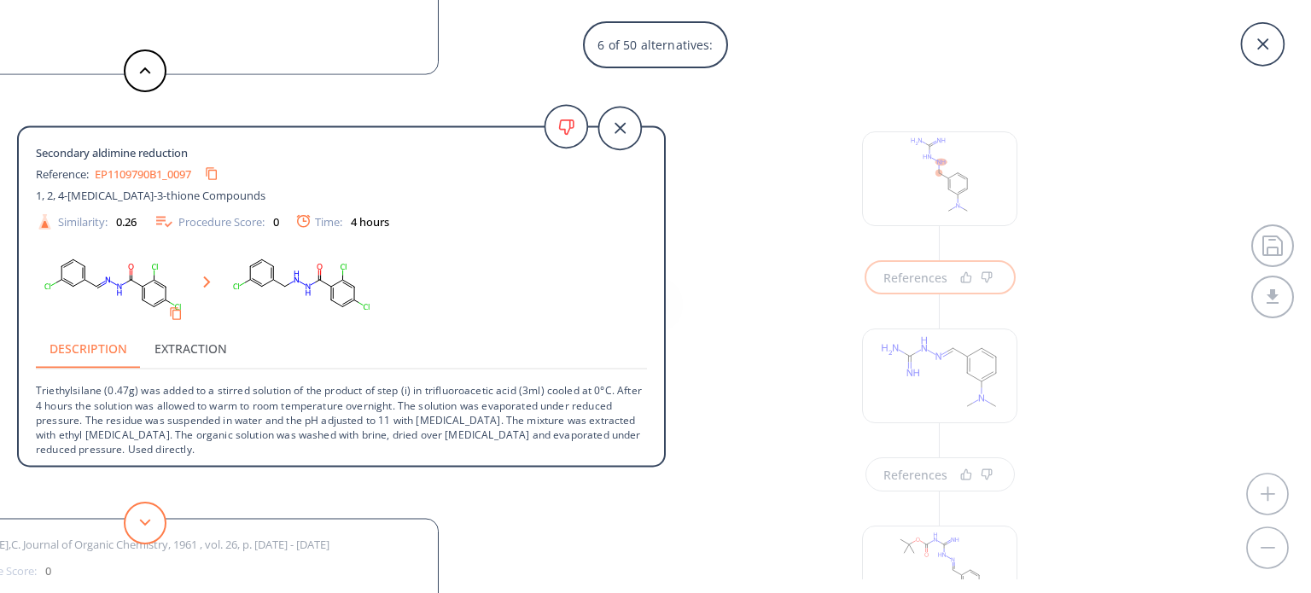
click at [143, 519] on icon at bounding box center [145, 523] width 12 height 8
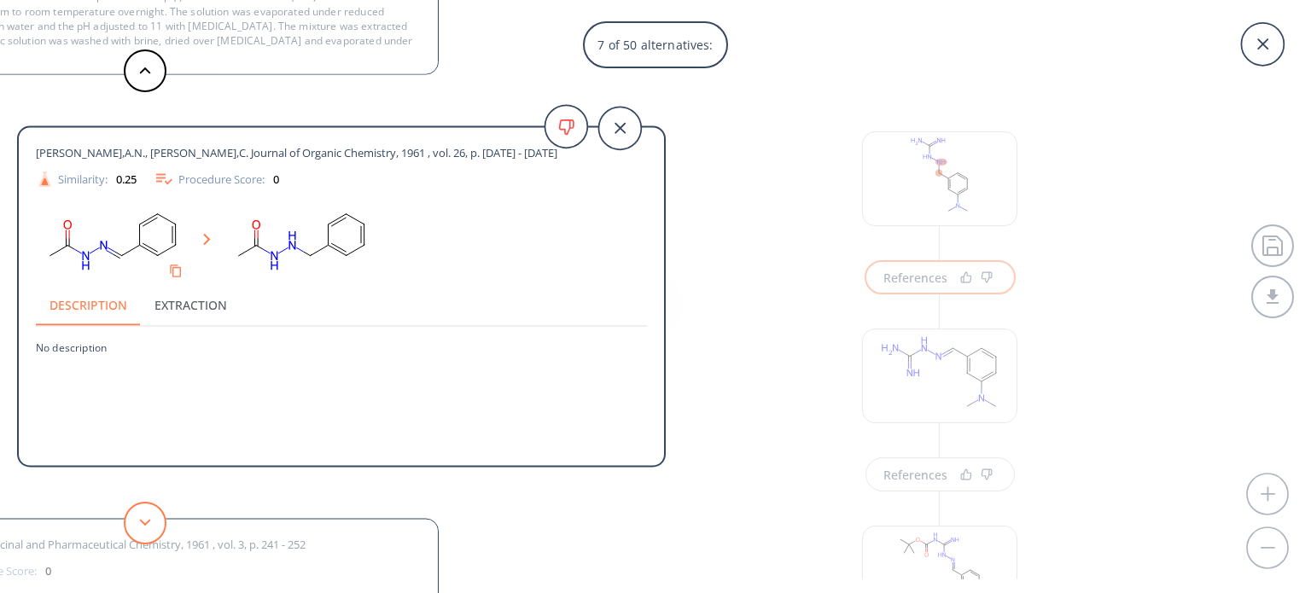
click at [143, 519] on icon at bounding box center [145, 523] width 12 height 8
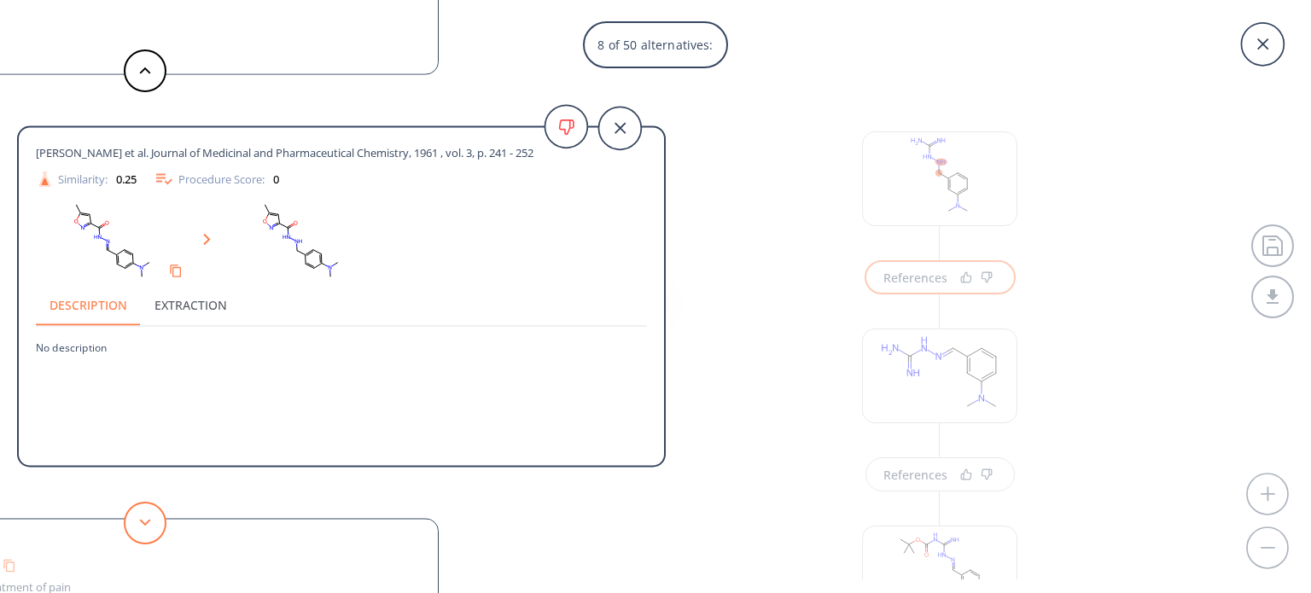
click at [143, 519] on icon at bounding box center [145, 523] width 12 height 8
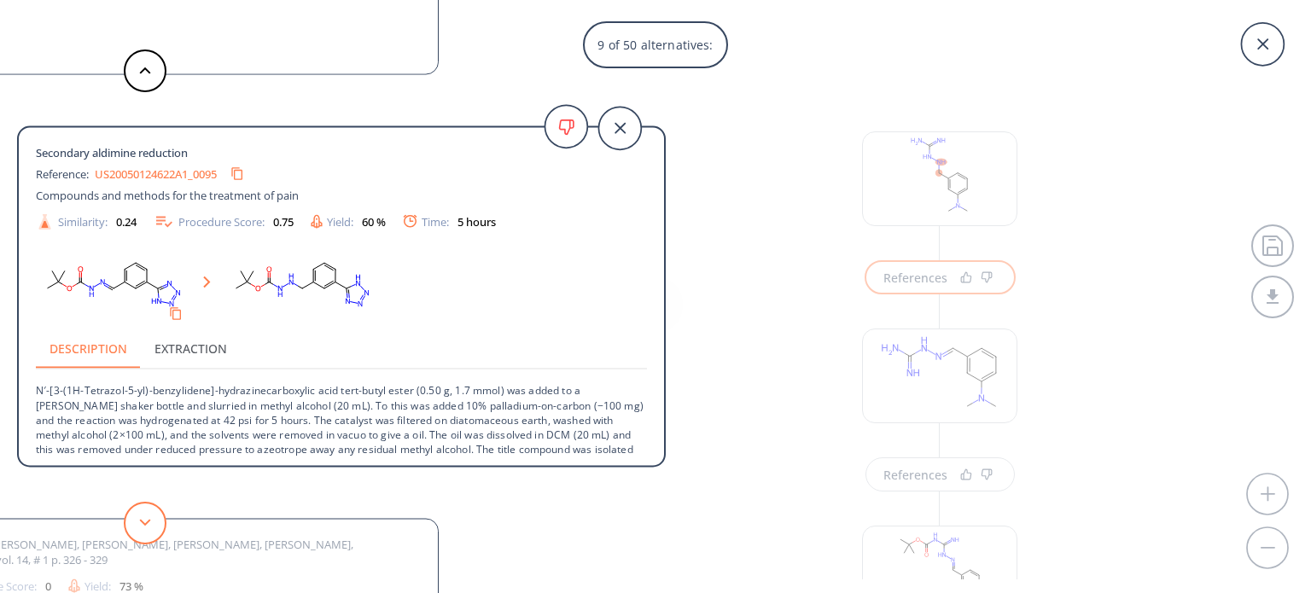
click at [143, 519] on icon at bounding box center [145, 523] width 12 height 8
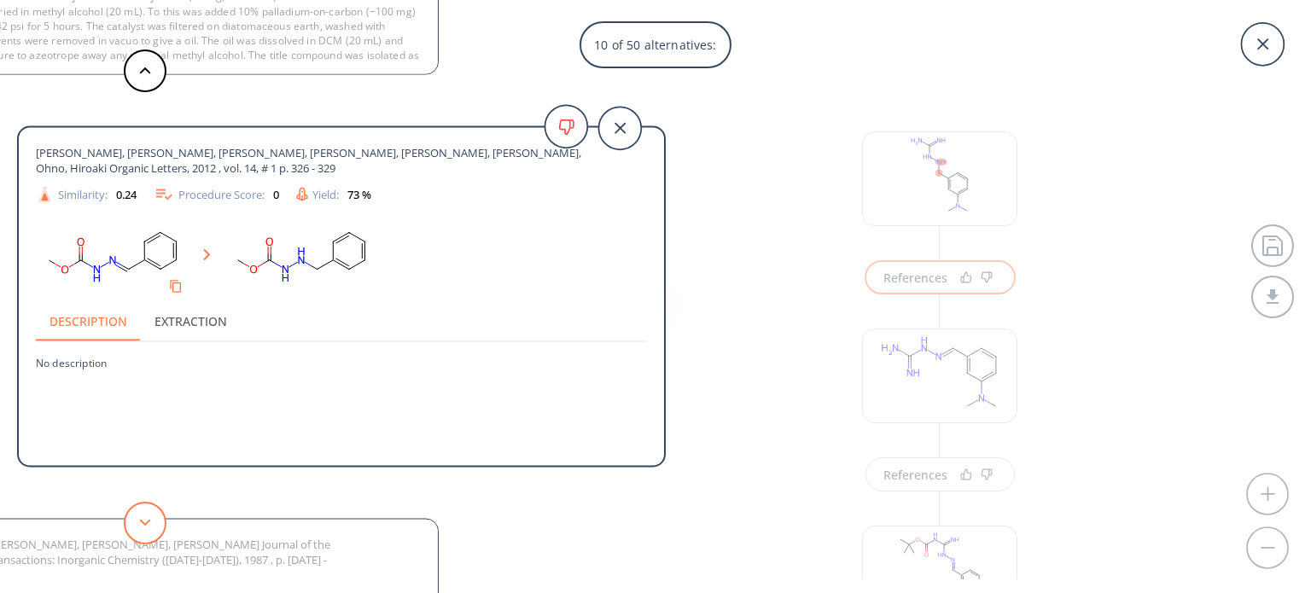
click at [143, 519] on icon at bounding box center [145, 523] width 12 height 8
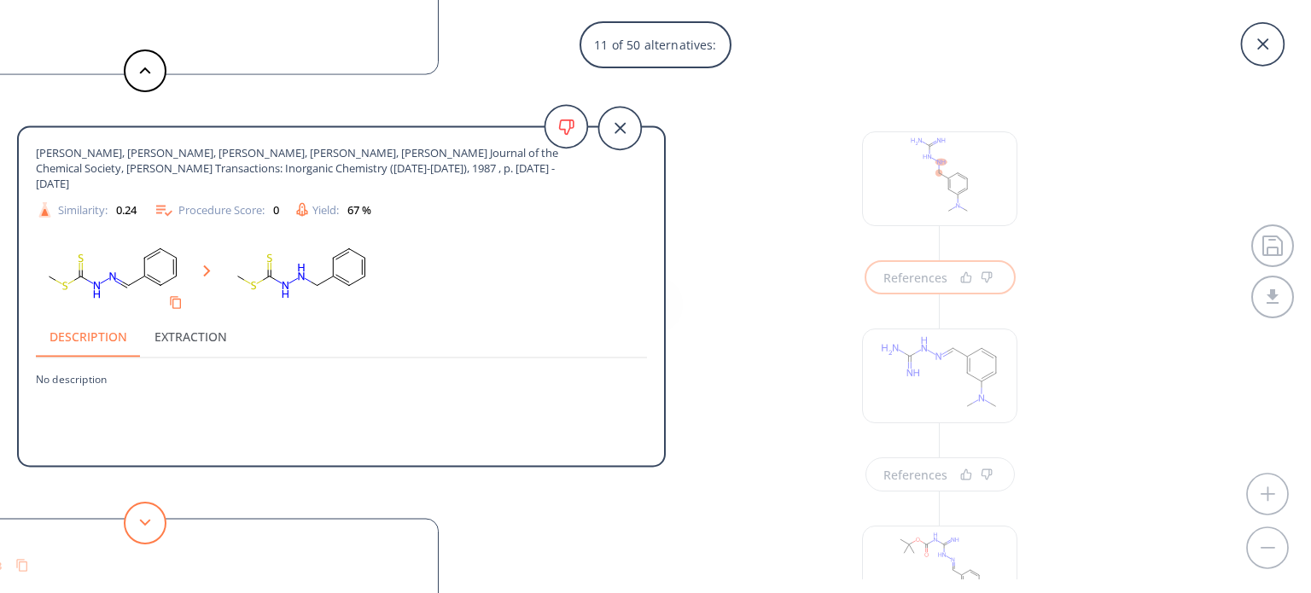
click at [143, 519] on icon at bounding box center [145, 523] width 12 height 8
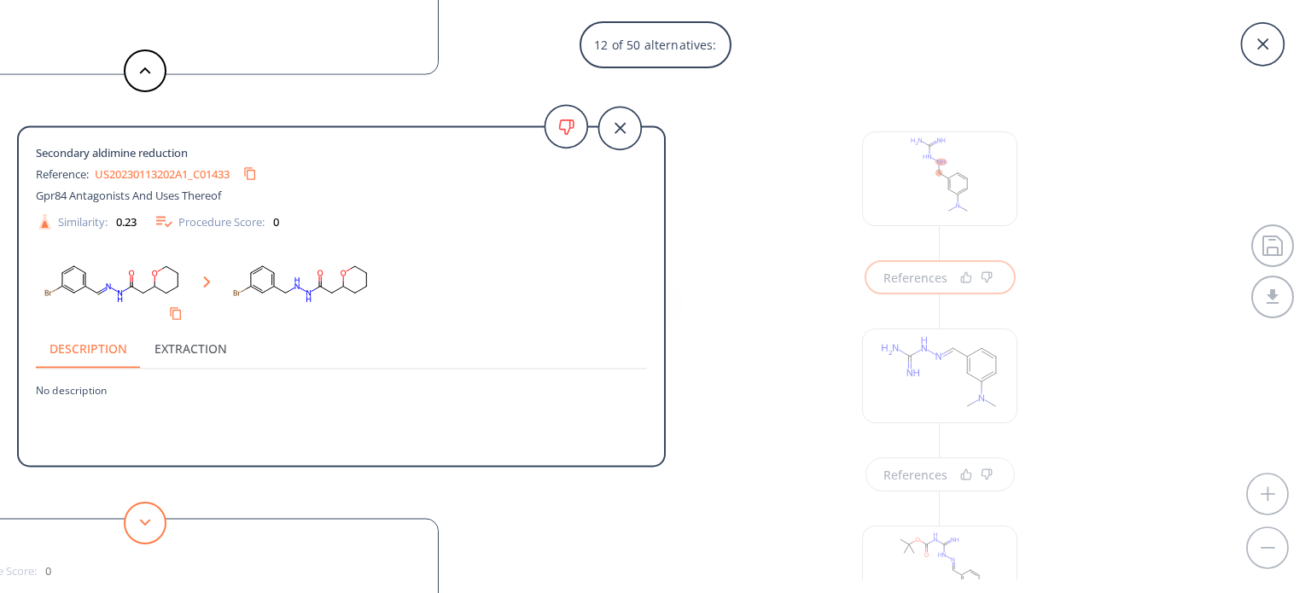
click at [143, 519] on icon at bounding box center [145, 523] width 12 height 8
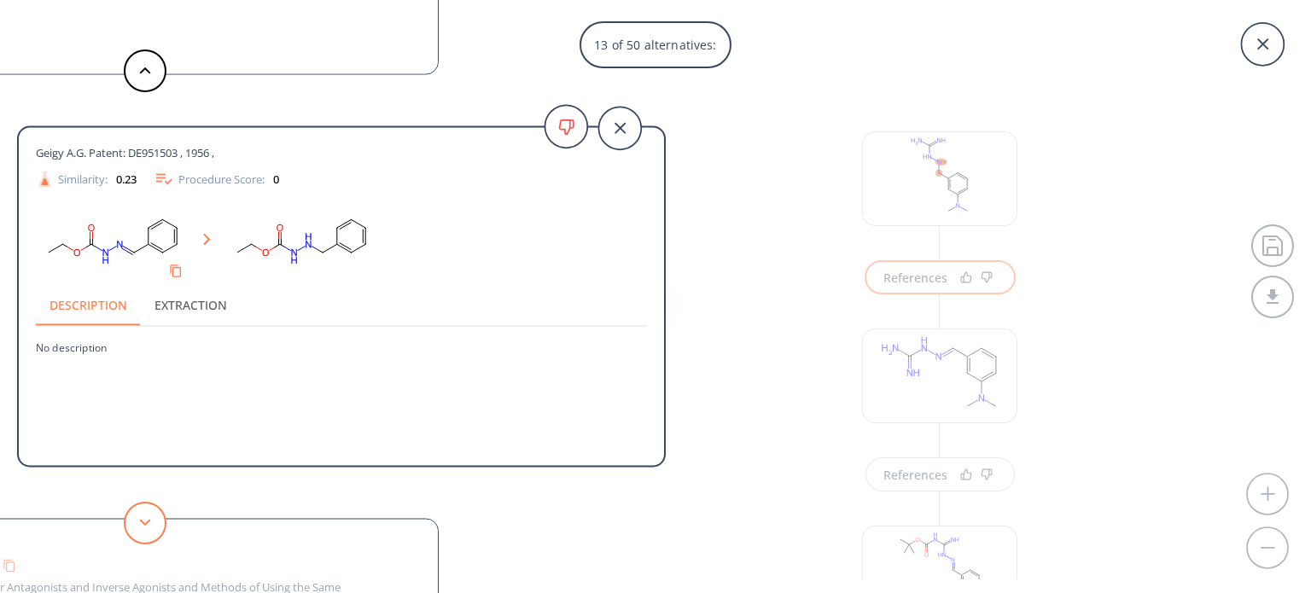
click at [143, 519] on icon at bounding box center [145, 523] width 12 height 8
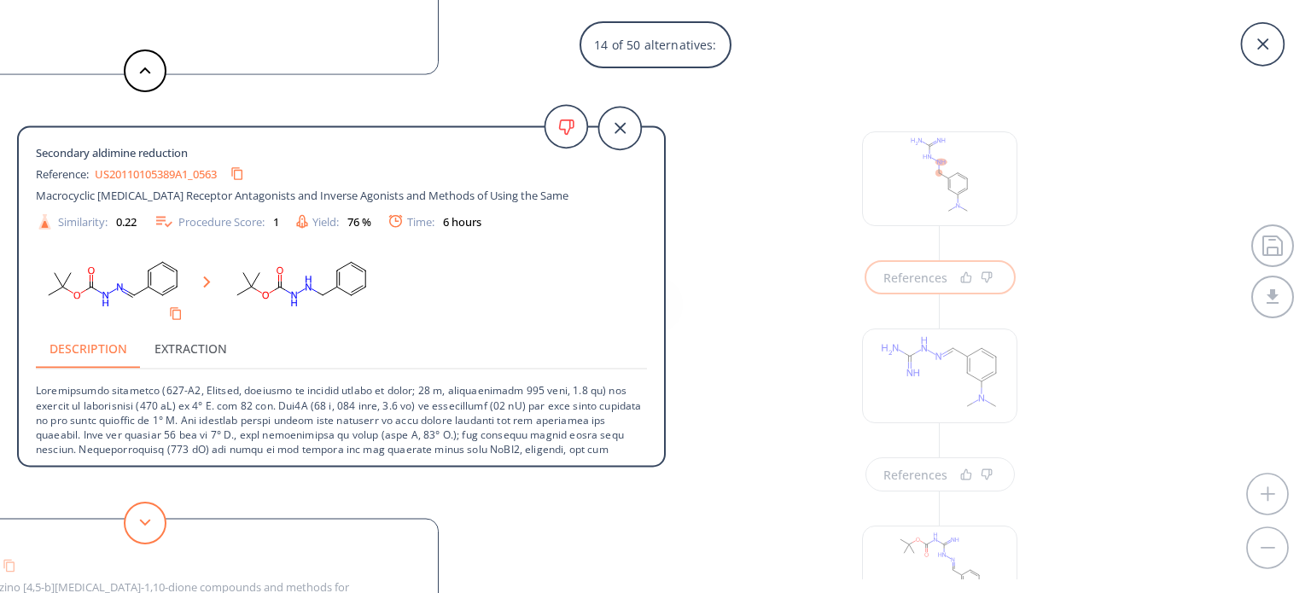
click at [143, 519] on icon at bounding box center [145, 523] width 12 height 8
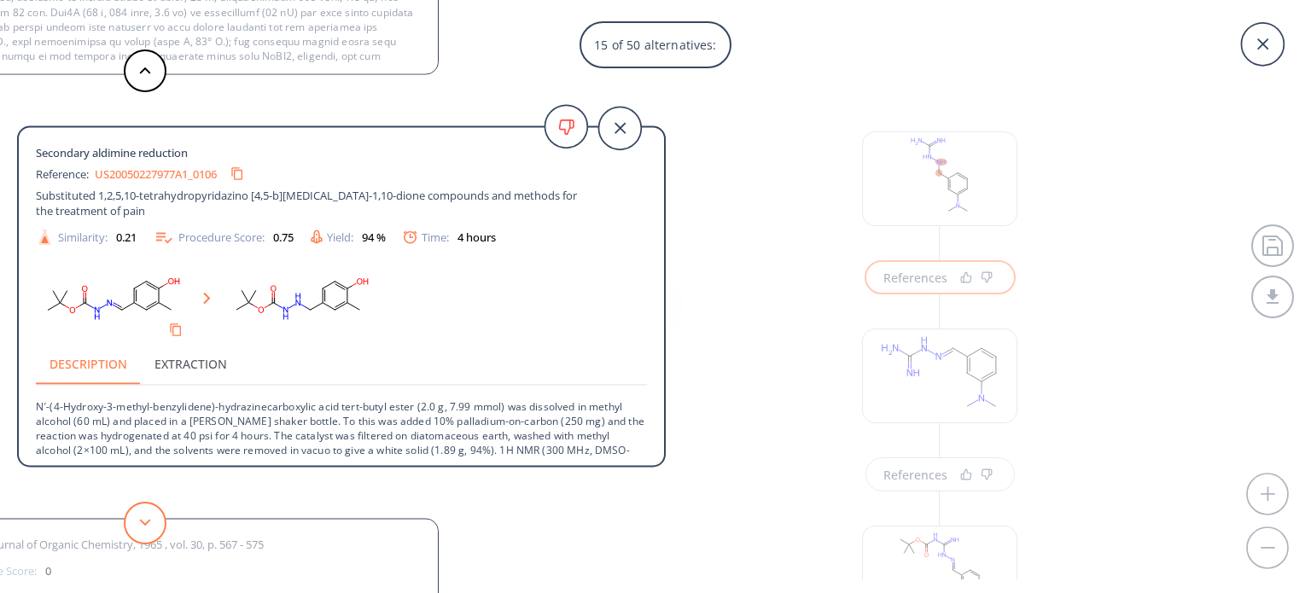
click at [143, 519] on icon at bounding box center [145, 523] width 12 height 8
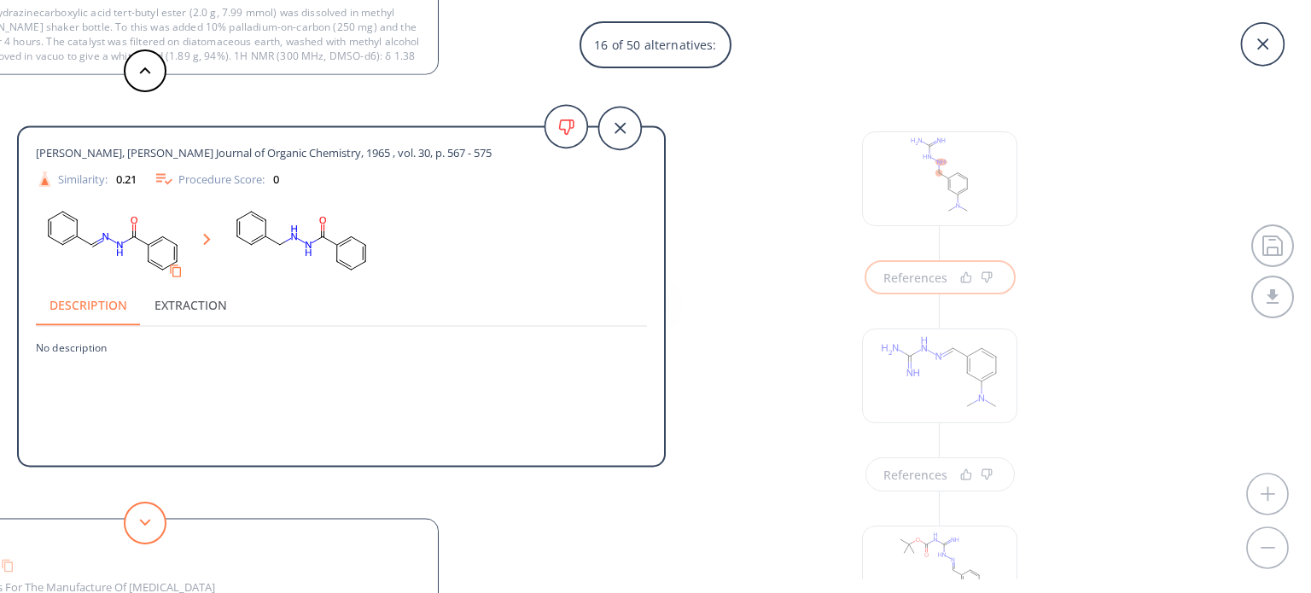
click at [143, 519] on icon at bounding box center [145, 523] width 12 height 8
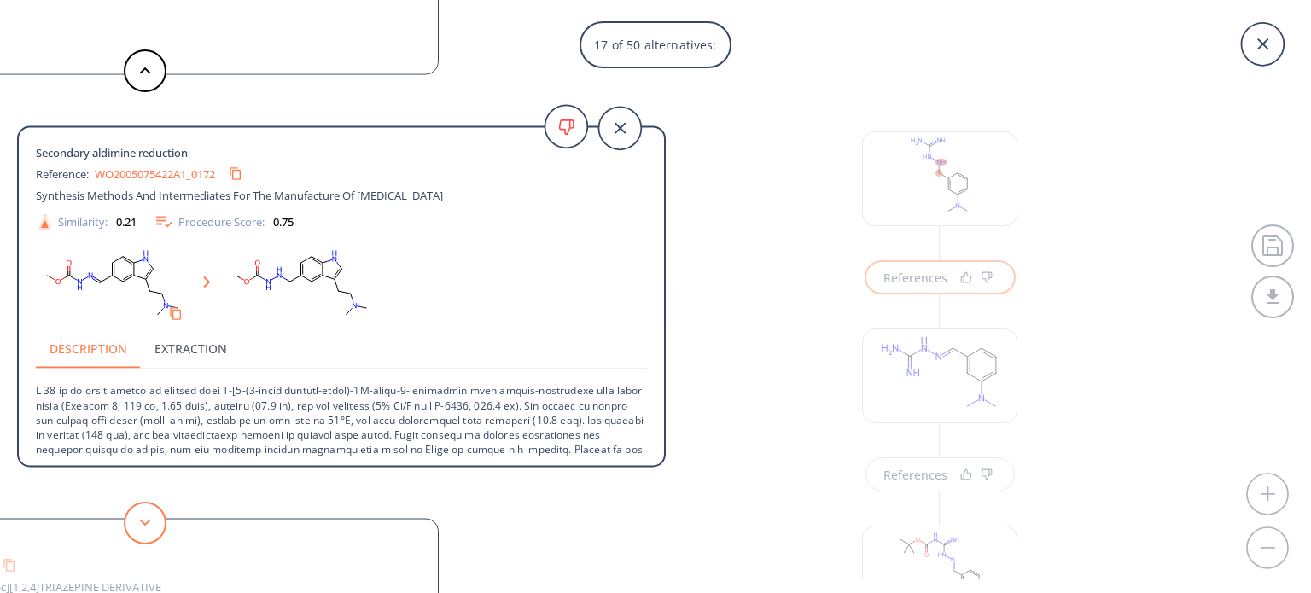
click at [143, 519] on icon at bounding box center [145, 523] width 12 height 8
